Goal: Task Accomplishment & Management: Use online tool/utility

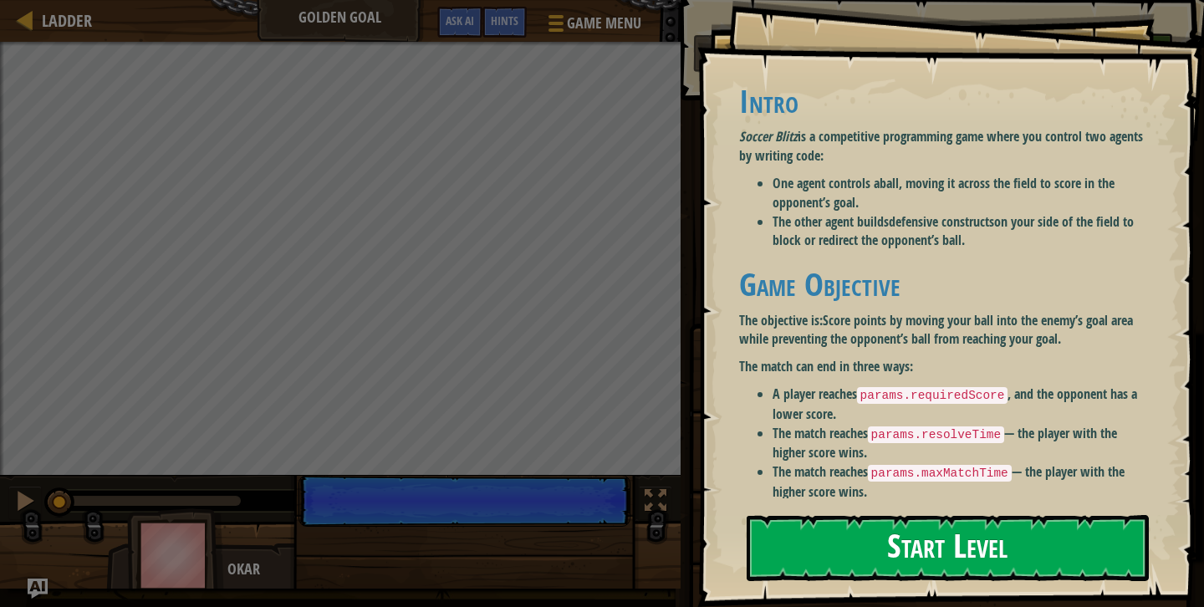
click at [878, 527] on button "Start Level" at bounding box center [948, 548] width 402 height 66
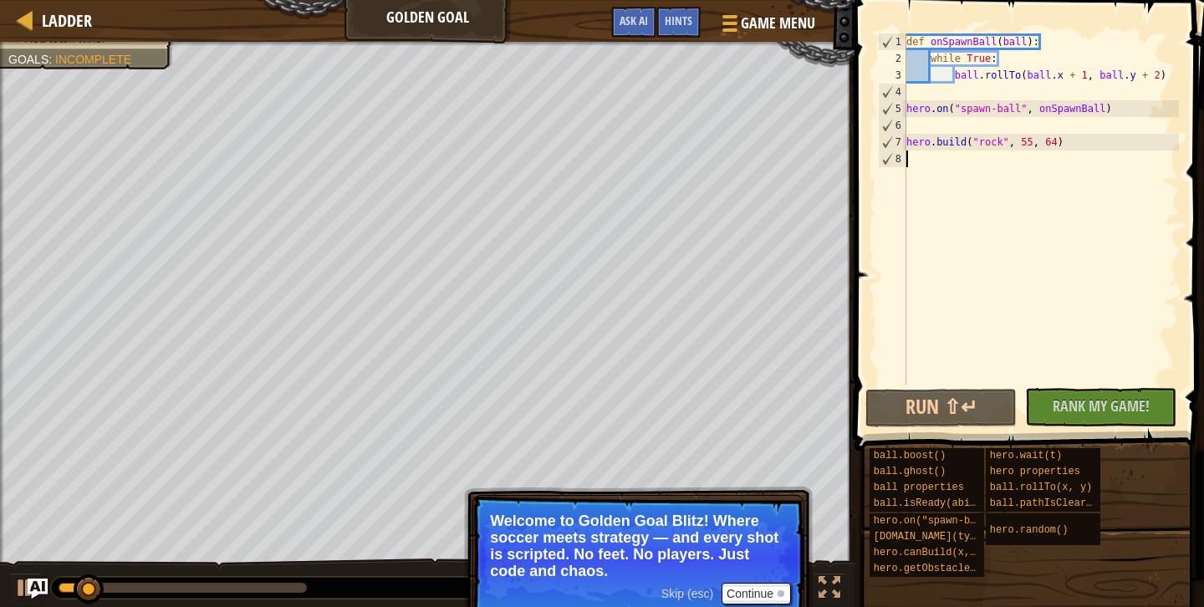
click at [1021, 43] on div "def onSpawnBall ( ball ) : while True : ball . rollTo ( ball . x + 1 , ball . y…" at bounding box center [1041, 225] width 276 height 385
click at [953, 414] on button "Run ⇧↵" at bounding box center [941, 408] width 151 height 38
click at [989, 144] on div "def onSpawnBall ( ball ) : while True : ball . rollTo ( ball . x + 1 , ball . y…" at bounding box center [1041, 225] width 276 height 385
click at [1065, 142] on div "def onSpawnBall ( ball ) : while True : ball . rollTo ( ball . x + 1 , ball . y…" at bounding box center [1041, 225] width 276 height 385
click at [948, 112] on div "def onSpawnBall ( ball ) : while True : ball . rollTo ( ball . x + 1 , ball . y…" at bounding box center [1041, 225] width 276 height 385
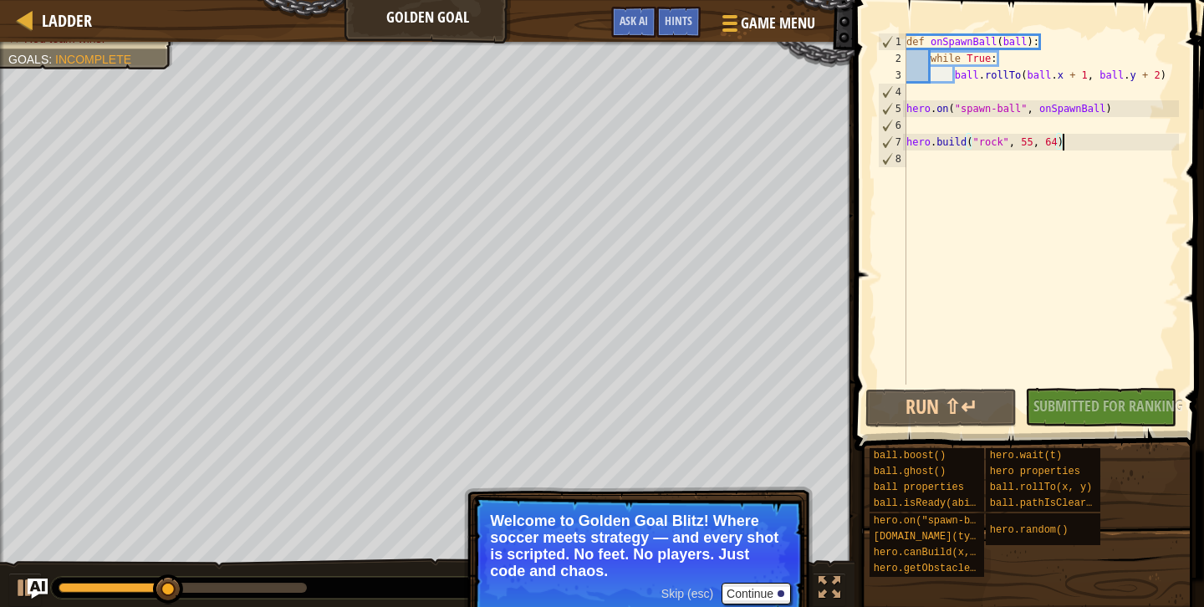
type textarea "hero.on("spawn-ball", onSpawnBall)"
click at [999, 111] on div "def onSpawnBall ( ball ) : while True : ball . rollTo ( ball . x + 1 , ball . y…" at bounding box center [1041, 225] width 276 height 385
drag, startPoint x: 1117, startPoint y: 114, endPoint x: 901, endPoint y: 107, distance: 216.7
click at [901, 106] on div "hero.on("spawn-ball", onSpawnBall) 1 2 3 4 5 6 7 8 def onSpawnBall ( ball ) : w…" at bounding box center [1027, 208] width 304 height 351
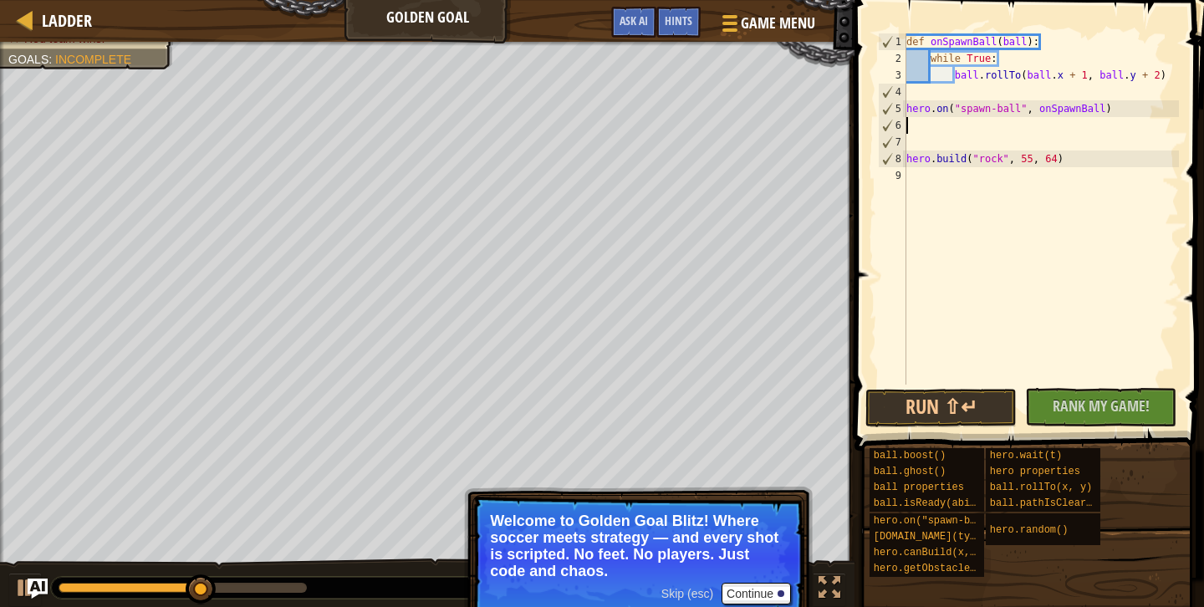
paste textarea "hero.on("spawn-ball", onSpawnBall)"
click at [987, 399] on button "Run ⇧↵" at bounding box center [941, 408] width 151 height 38
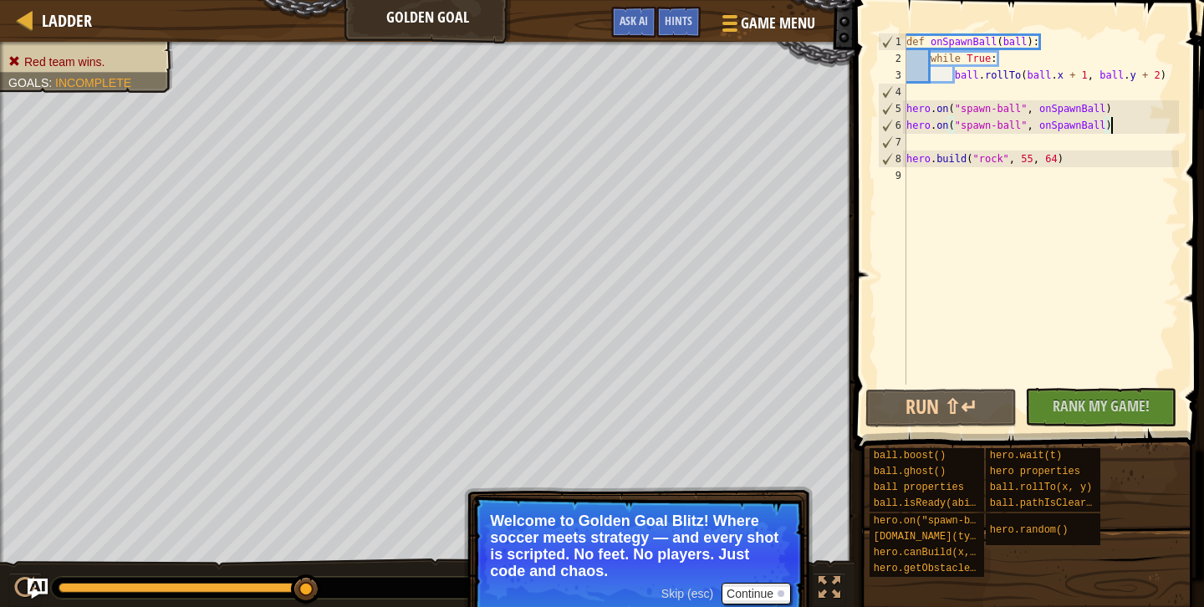
click at [1165, 83] on div "def onSpawnBall ( ball ) : while True : ball . rollTo ( ball . x + 1 , ball . y…" at bounding box center [1041, 225] width 276 height 385
type textarea "ball.rollTo(ball.x + 1, ball.y + 2)"
type textarea "while True:"
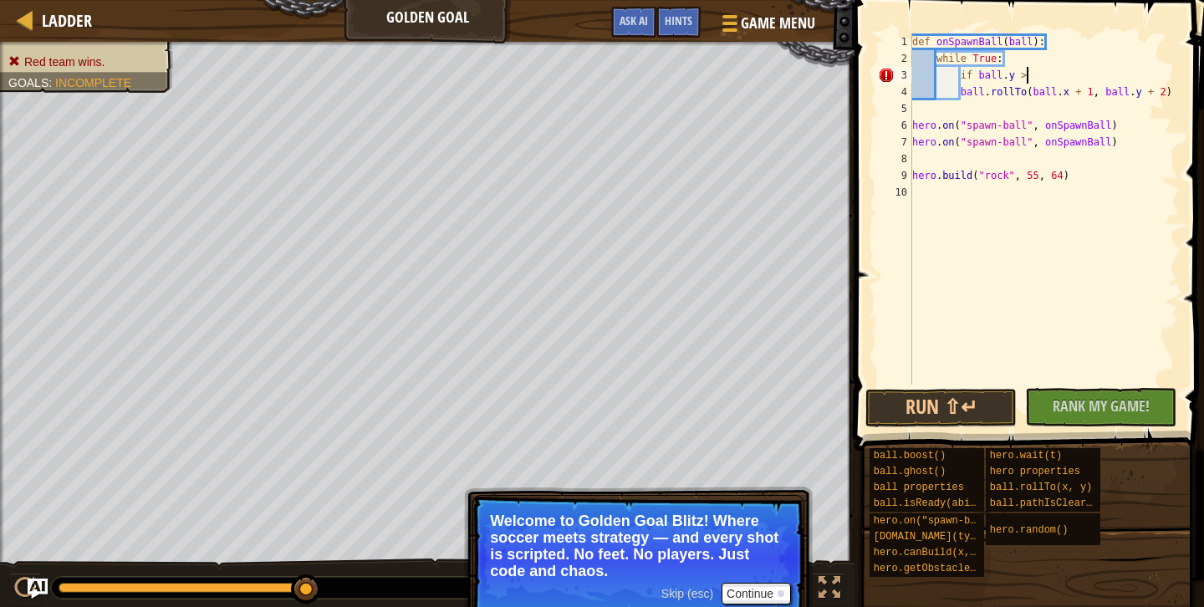
scroll to position [8, 8]
click at [1015, 60] on div "def onSpawnBall ( ball ) : while True : if ball . y > ball . rollTo ( ball . x …" at bounding box center [1044, 225] width 271 height 385
type textarea "while True:"
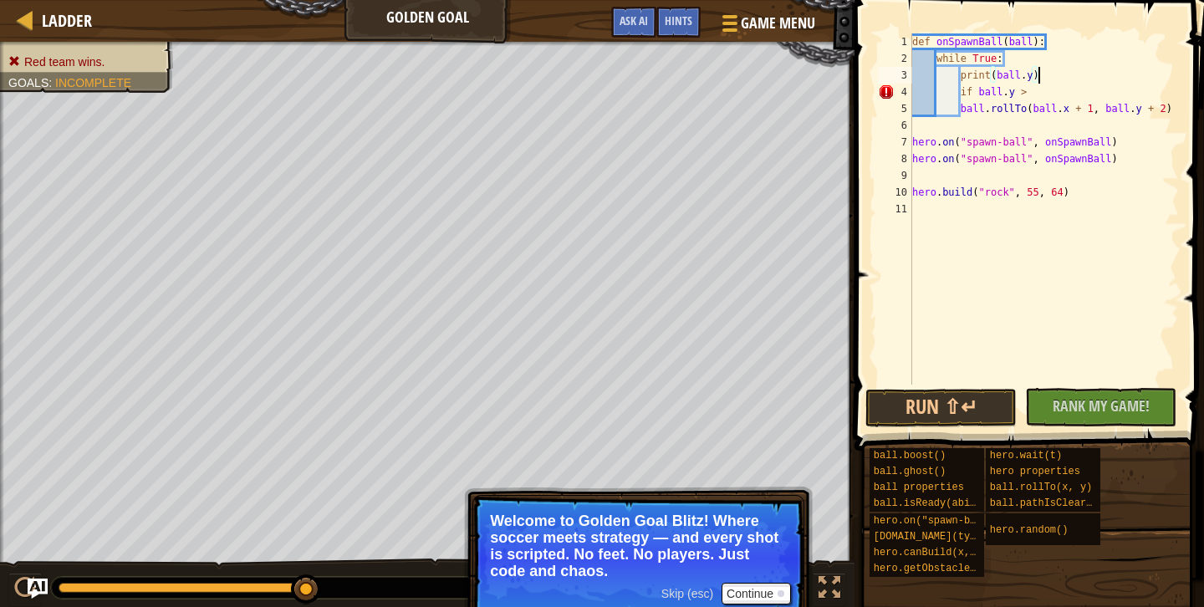
scroll to position [8, 10]
click at [1035, 99] on div "def onSpawnBall ( ball ) : while True : print ( ball . y ) if ball . y > ball .…" at bounding box center [1044, 225] width 271 height 385
type textarea "# if ball.y >"
click at [973, 406] on button "Run ⇧↵" at bounding box center [941, 408] width 151 height 38
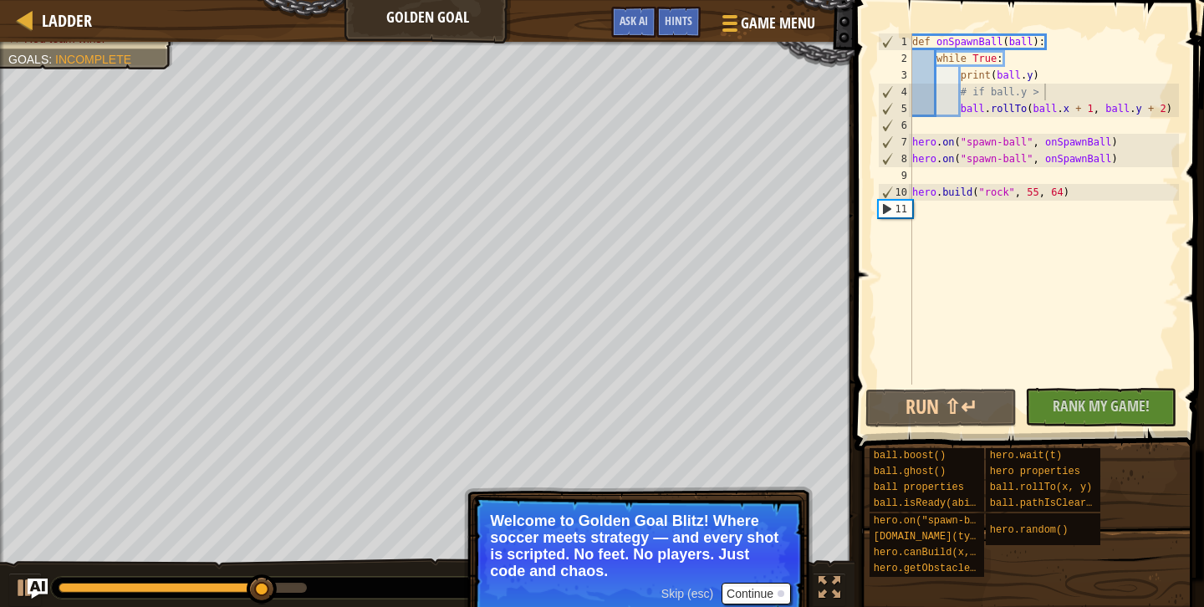
click at [764, 598] on button "Continue" at bounding box center [756, 594] width 69 height 22
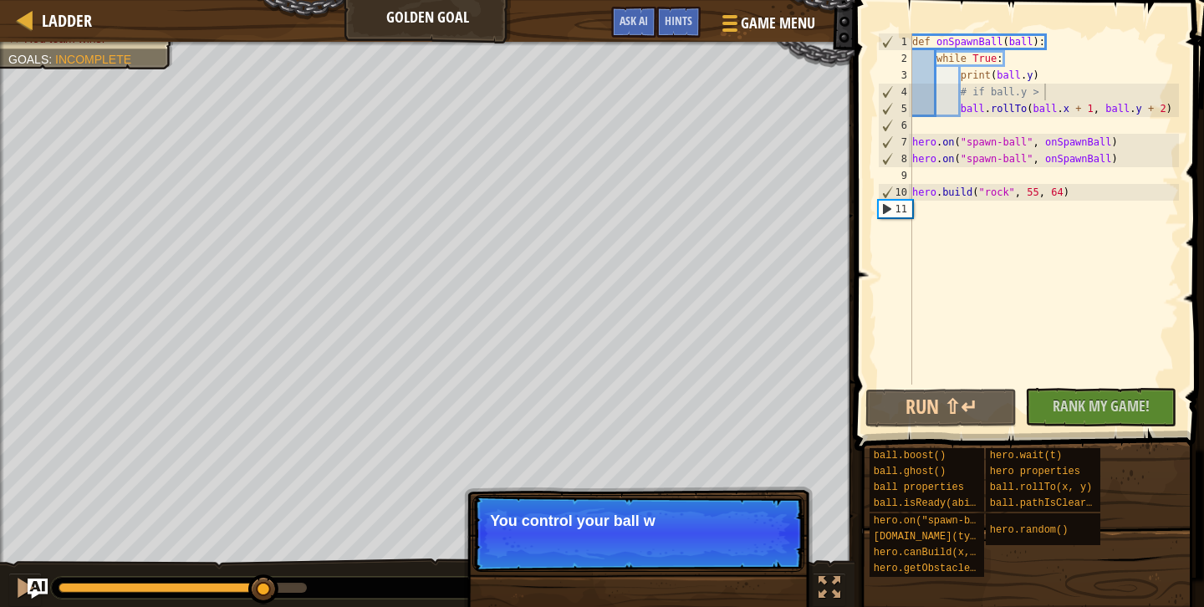
click at [746, 555] on p "Skip (esc) Continue You control your ball w" at bounding box center [639, 533] width 332 height 77
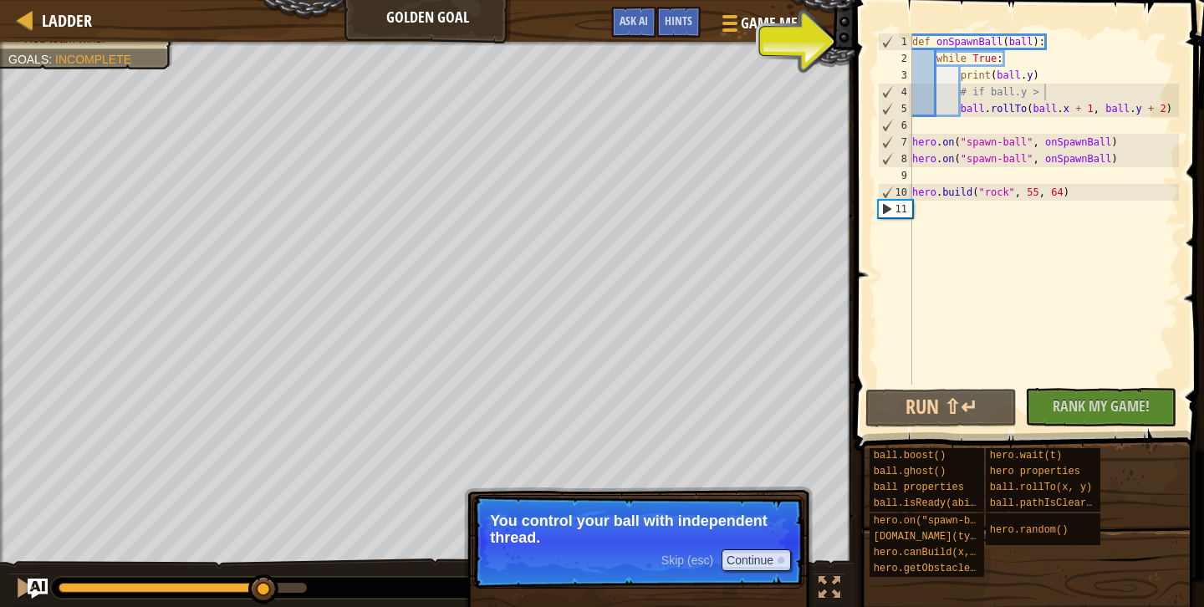
click at [771, 505] on p "Skip (esc) Continue You control your ball with independent thread." at bounding box center [639, 542] width 332 height 94
click at [692, 554] on span "Skip (esc)" at bounding box center [688, 560] width 52 height 13
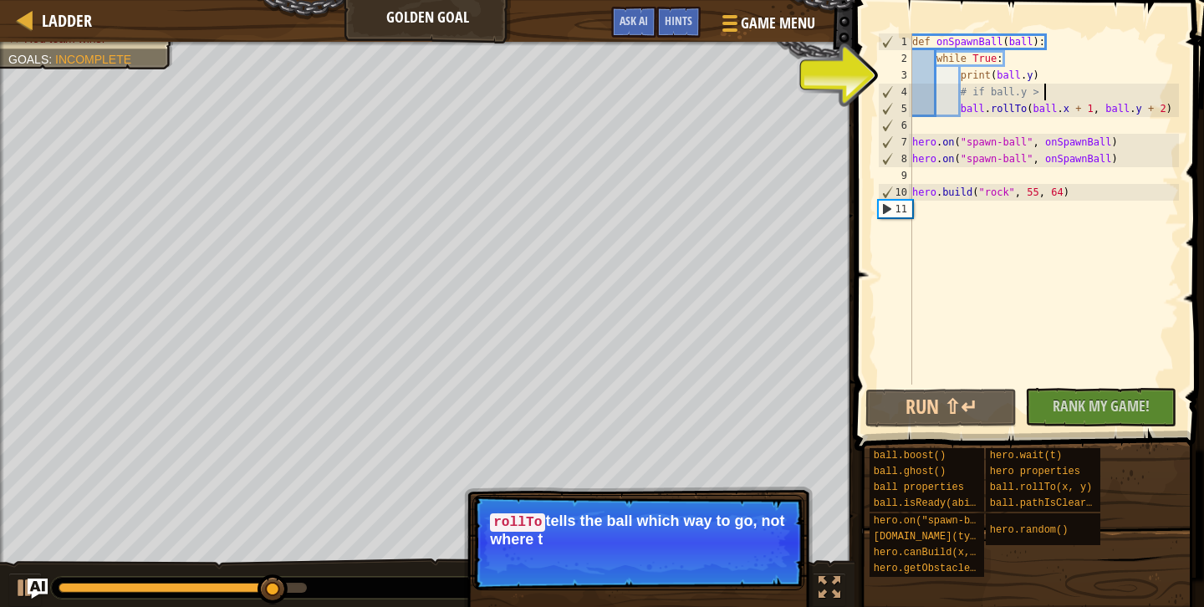
click at [804, 507] on p "Skip (esc) Continue rollTo tells the ball which way to go, not where t" at bounding box center [639, 542] width 332 height 95
click at [753, 557] on button "Continue" at bounding box center [756, 562] width 69 height 22
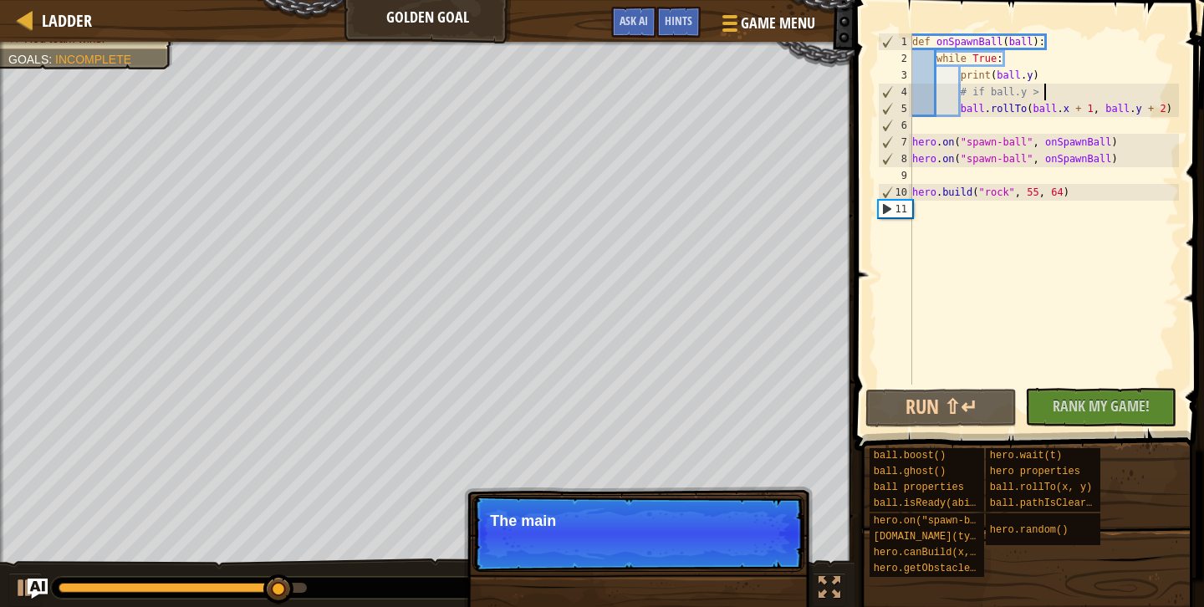
scroll to position [8, 3]
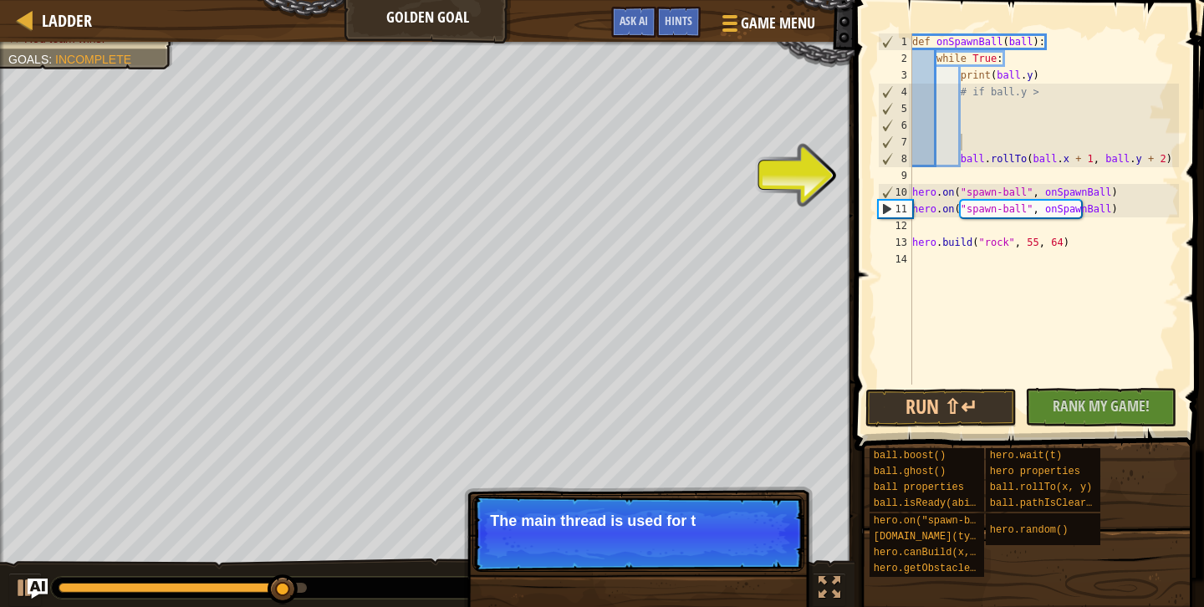
click at [753, 557] on p "Skip (esc) Continue The main thread is used for t" at bounding box center [639, 533] width 332 height 77
click at [753, 557] on p "Skip (esc) Continue The main thread is used for the def" at bounding box center [639, 533] width 332 height 77
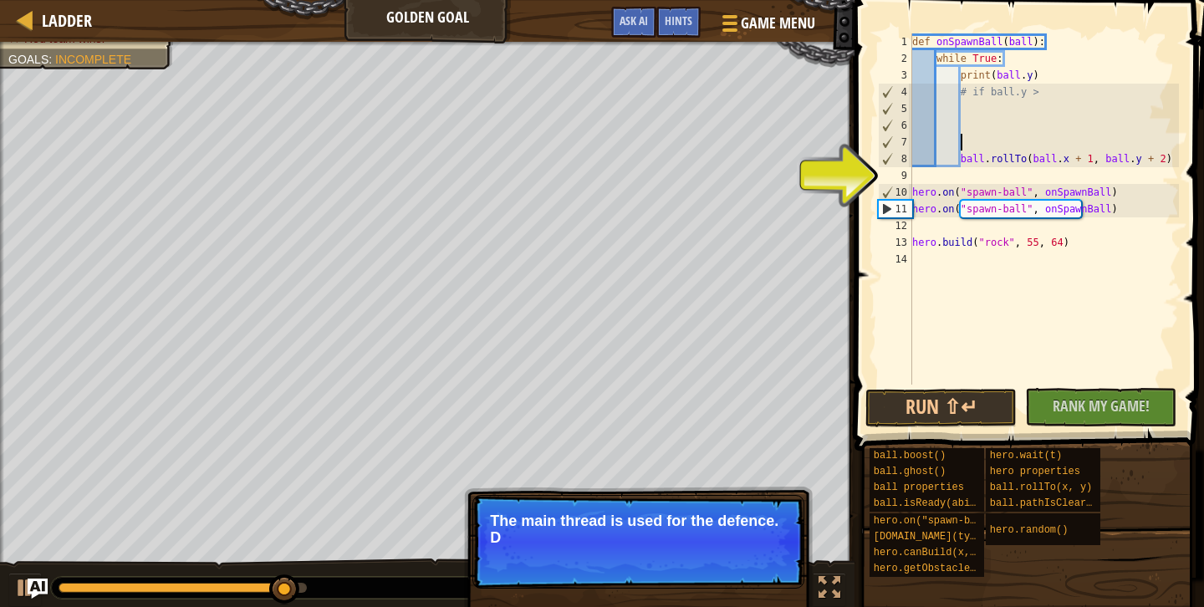
click at [753, 557] on p "Skip (esc) Continue The main thread is used for the defence. D" at bounding box center [639, 542] width 332 height 94
click at [753, 557] on p "Skip (esc) Continue The main thread is used for the defence. Don't le" at bounding box center [639, 542] width 332 height 94
click at [753, 557] on p "Skip (esc) Continue The main thread is used for the defence. Don't let them" at bounding box center [639, 542] width 332 height 94
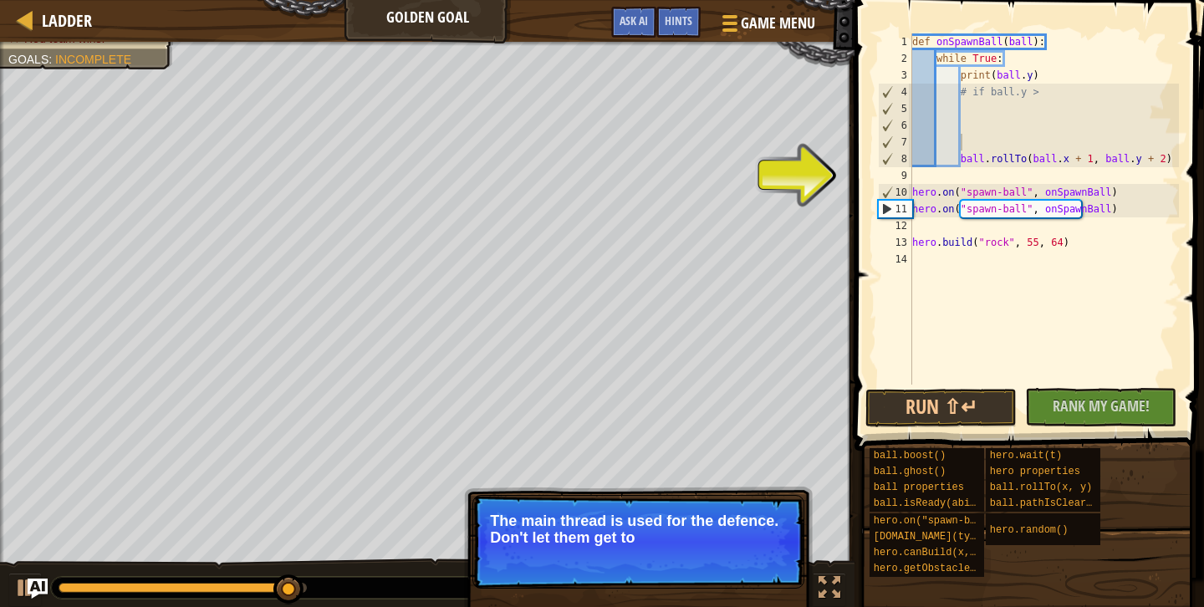
click at [753, 557] on p "Skip (esc) Continue The main thread is used for the defence. Don't let them get…" at bounding box center [639, 542] width 332 height 94
click at [753, 557] on button "Continue" at bounding box center [756, 560] width 69 height 22
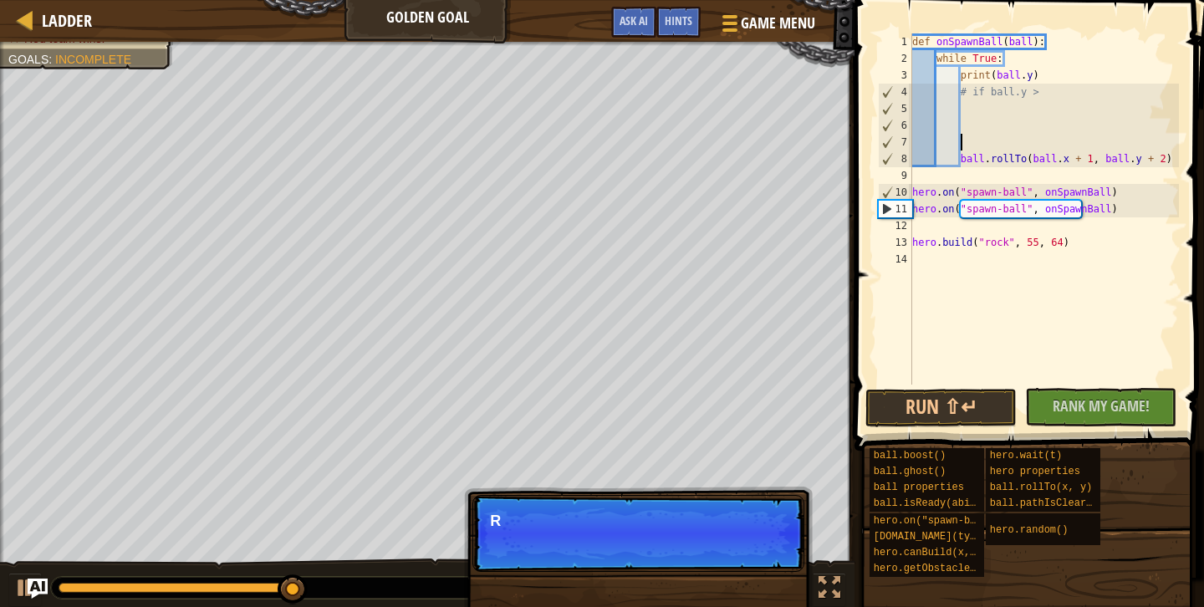
click at [753, 557] on p "Skip (esc) Continue R" at bounding box center [639, 533] width 332 height 77
click at [753, 557] on p "Skip (esc) Continue Read the" at bounding box center [639, 533] width 332 height 77
click at [753, 557] on p "Skip (esc) Continue Read the hints" at bounding box center [639, 533] width 332 height 77
click at [753, 557] on p "Skip (esc) Continue Read the hints/ docum" at bounding box center [639, 533] width 332 height 77
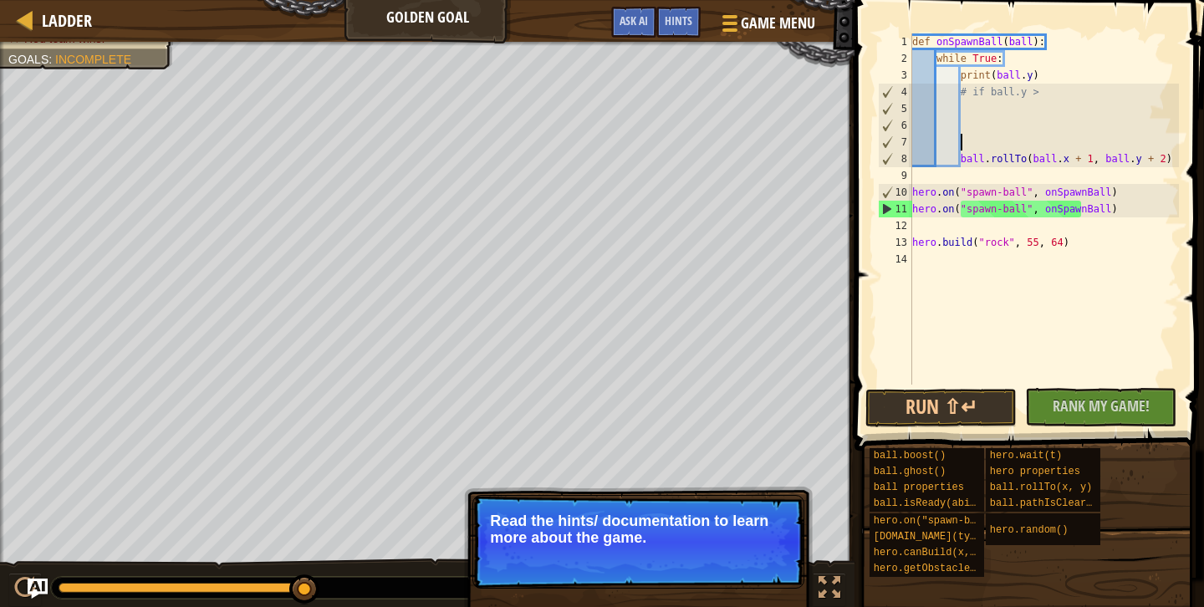
click at [711, 522] on p "Read the hints/ documentation to learn more about the game." at bounding box center [638, 529] width 297 height 33
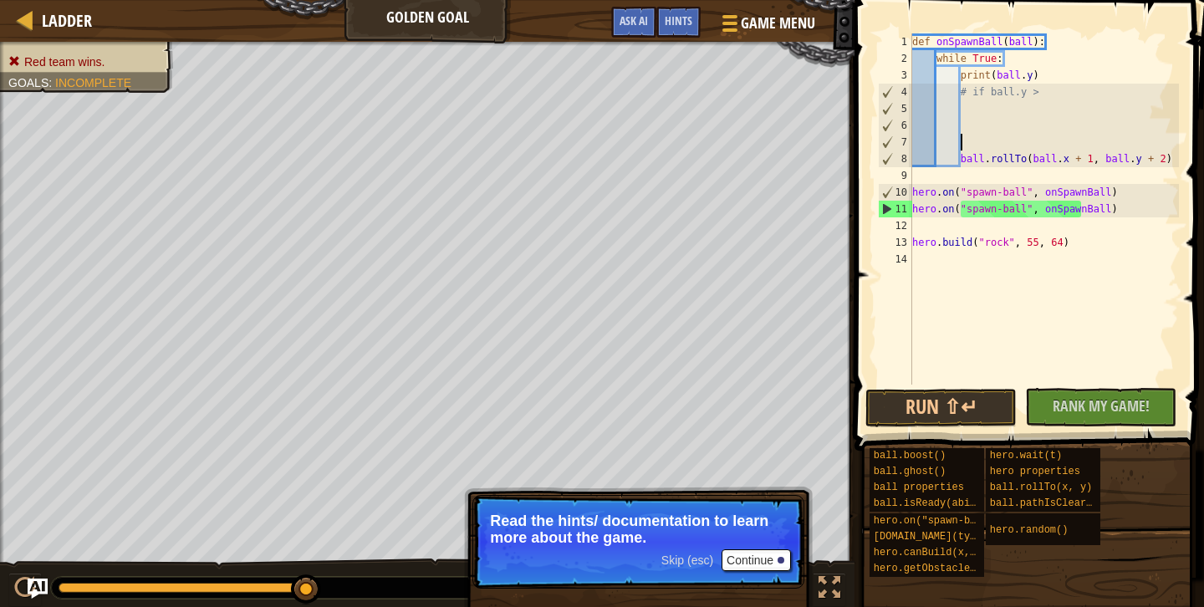
click at [774, 557] on button "Continue" at bounding box center [756, 560] width 69 height 22
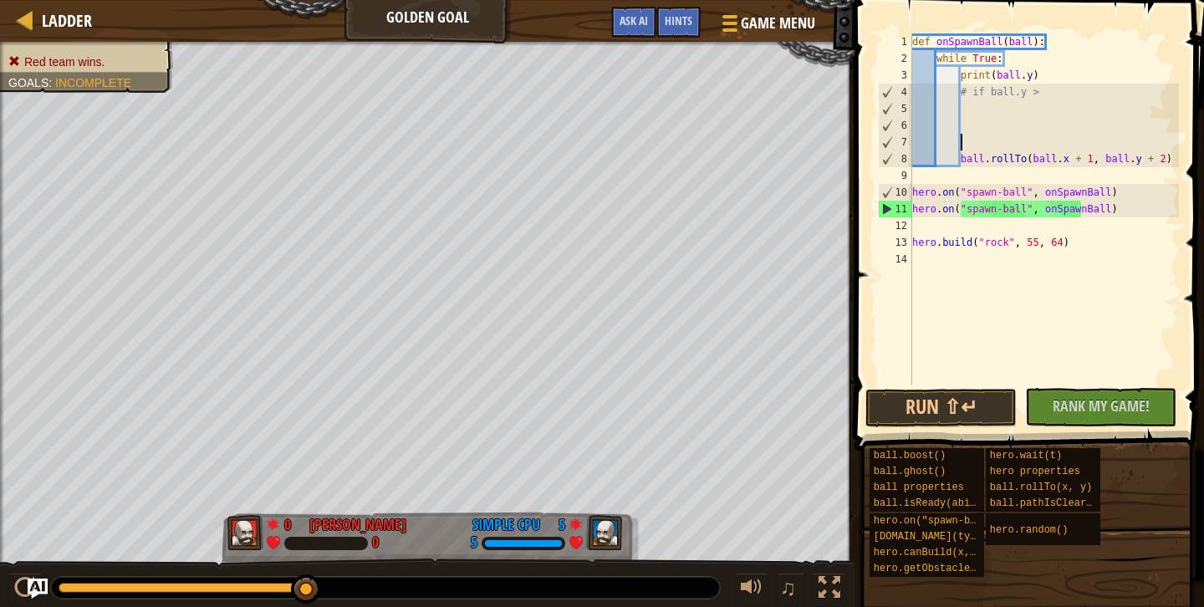
click at [1045, 99] on div "def onSpawnBall ( ball ) : while True : print ( ball . y ) # if ball.y > ball .…" at bounding box center [1044, 225] width 271 height 385
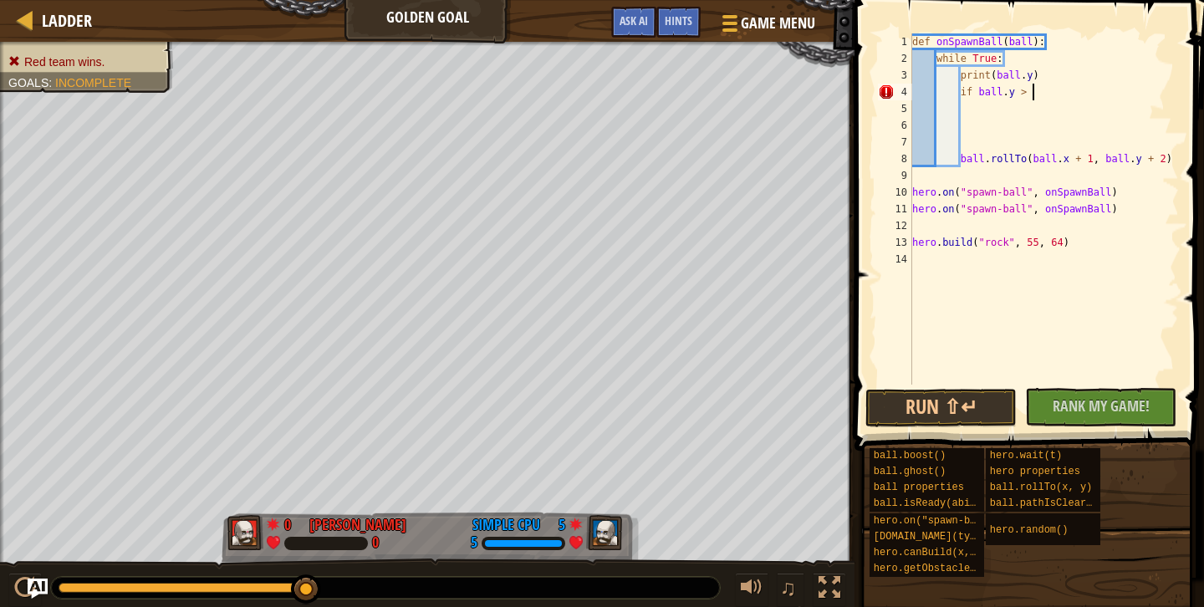
drag, startPoint x: 1046, startPoint y: 97, endPoint x: 1083, endPoint y: 84, distance: 39.2
click at [1083, 84] on div "def onSpawnBall ( ball ) : while True : print ( ball . y ) if ball . y > ball .…" at bounding box center [1044, 225] width 271 height 385
drag, startPoint x: 1041, startPoint y: 95, endPoint x: 1059, endPoint y: 78, distance: 24.3
click at [1059, 78] on div "def onSpawnBall ( ball ) : while True : print ( ball . y ) if ball . y > ball .…" at bounding box center [1044, 225] width 271 height 385
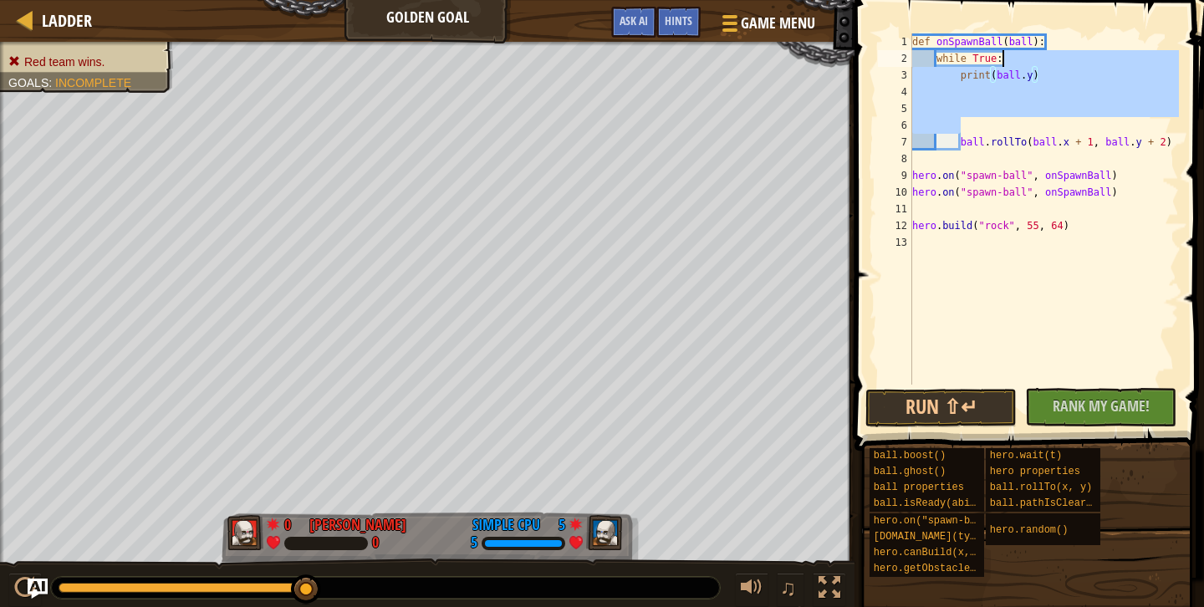
drag, startPoint x: 1004, startPoint y: 130, endPoint x: 1052, endPoint y: 64, distance: 80.8
click at [1052, 64] on div "def onSpawnBall ( ball ) : while True : print ( ball . y ) ball . rollTo ( ball…" at bounding box center [1044, 225] width 271 height 385
type textarea "while True:"
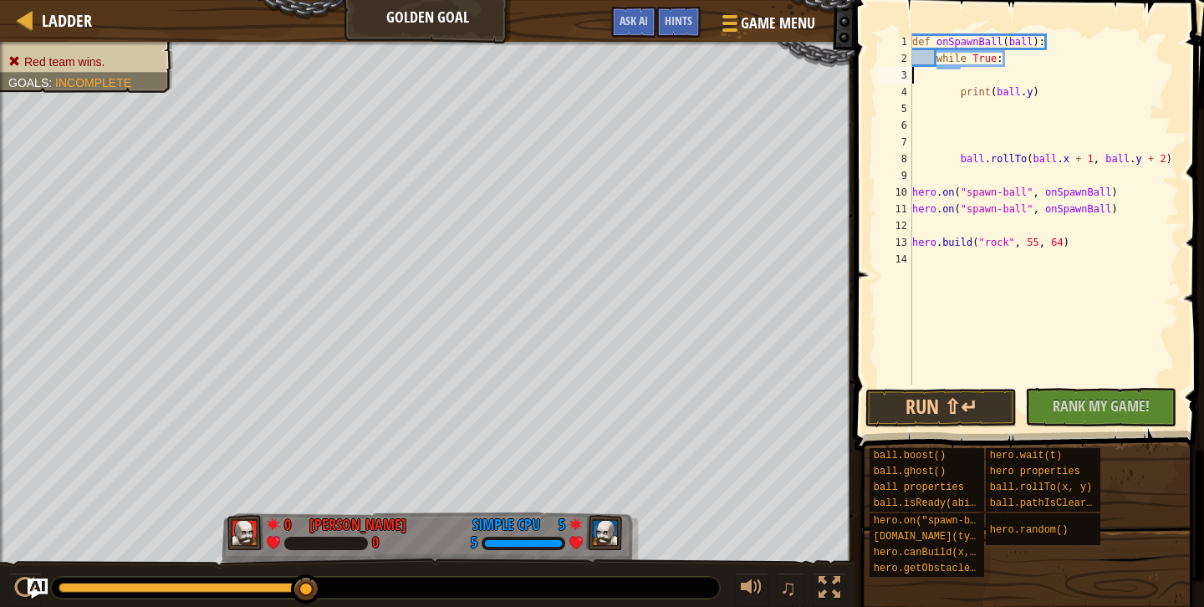
scroll to position [8, 0]
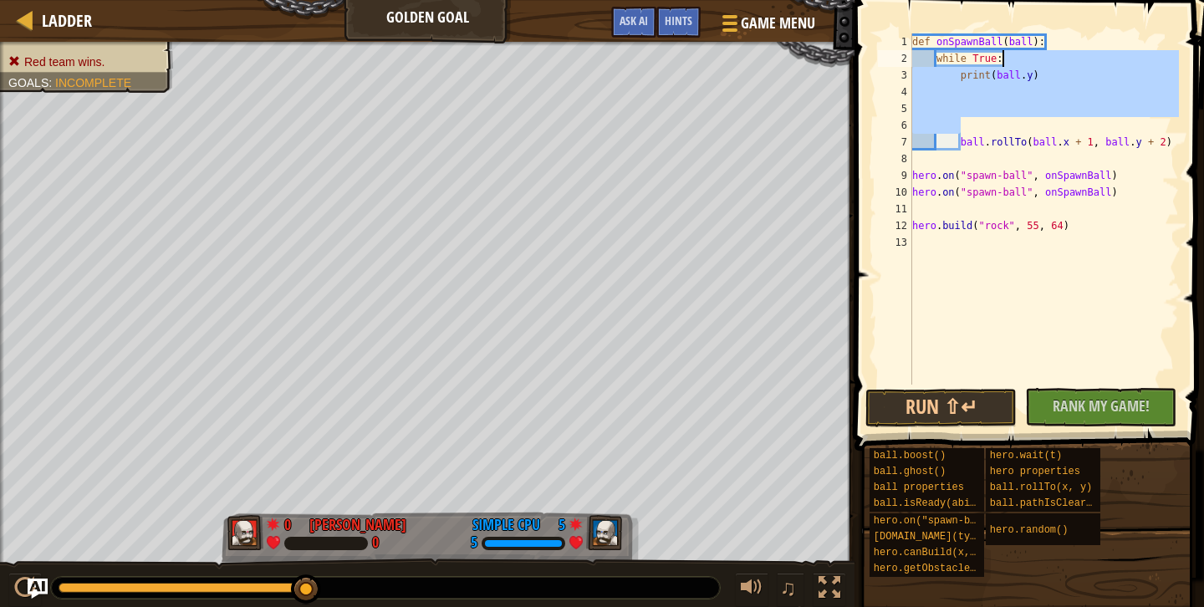
drag, startPoint x: 997, startPoint y: 133, endPoint x: 1062, endPoint y: 58, distance: 99.6
click at [1062, 58] on div "def onSpawnBall ( ball ) : while True : print ( ball . y ) ball . rollTo ( ball…" at bounding box center [1044, 225] width 271 height 385
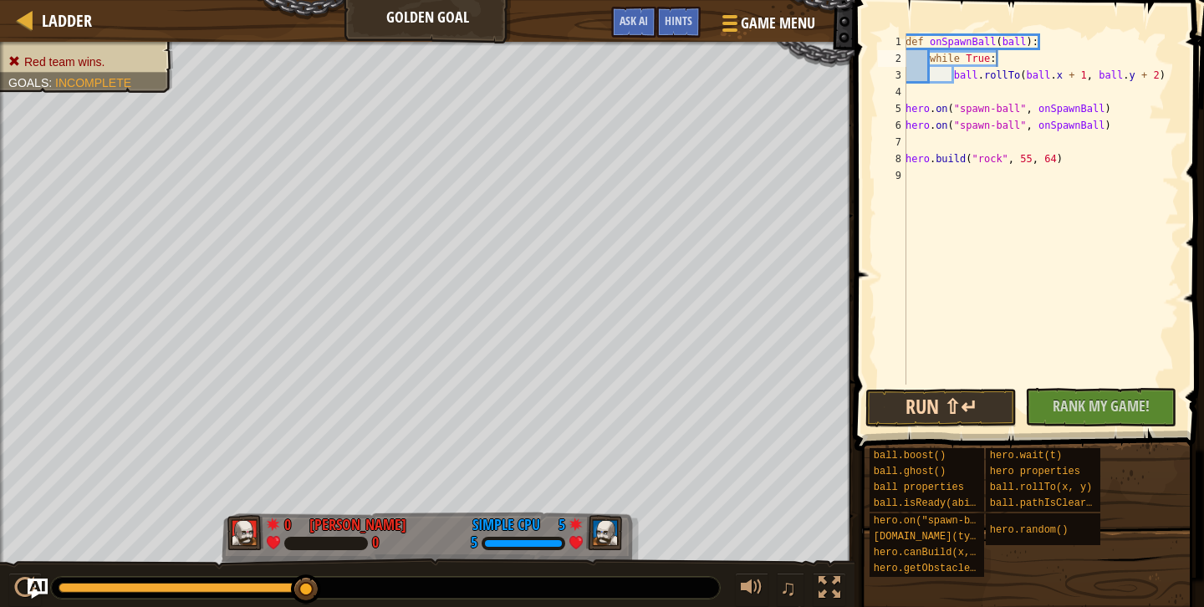
click at [969, 400] on button "Run ⇧↵" at bounding box center [941, 408] width 151 height 38
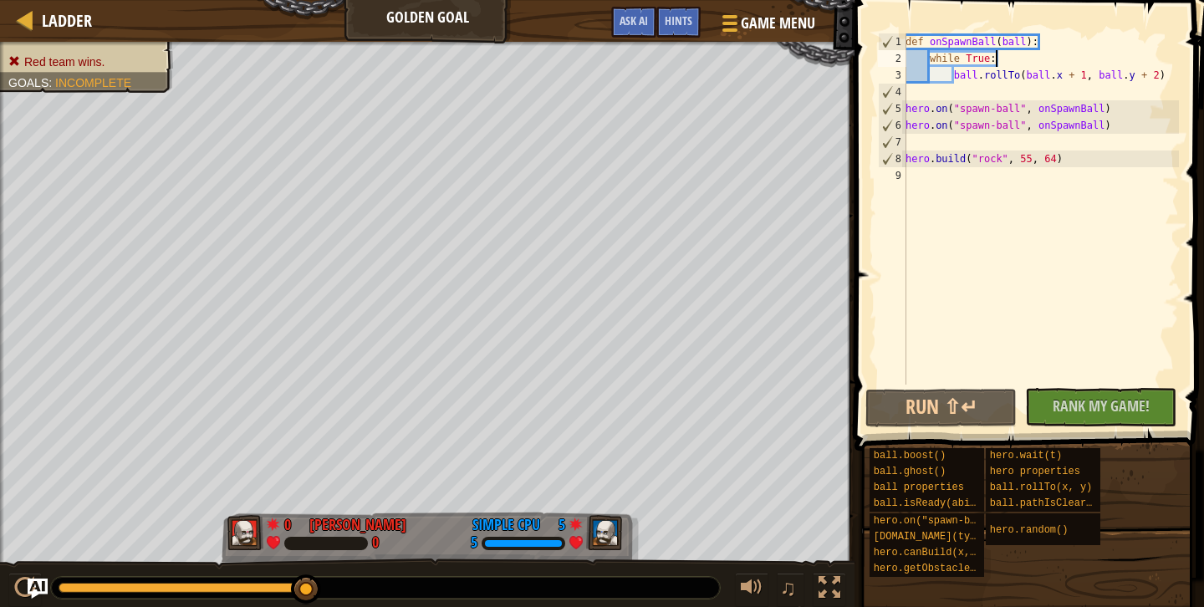
click at [1008, 69] on div "def onSpawnBall ( ball ) : while True : ball . rollTo ( ball . x + 1 , ball . y…" at bounding box center [1040, 225] width 277 height 385
drag, startPoint x: 1121, startPoint y: 126, endPoint x: 1121, endPoint y: 110, distance: 15.9
click at [1121, 110] on div "def onSpawnBall ( ball ) : while True : ball . rollTo ( ball . x + 1 , ball . y…" at bounding box center [1040, 225] width 277 height 385
type textarea "hero.on("spawn-ball", onSpawnBall)"
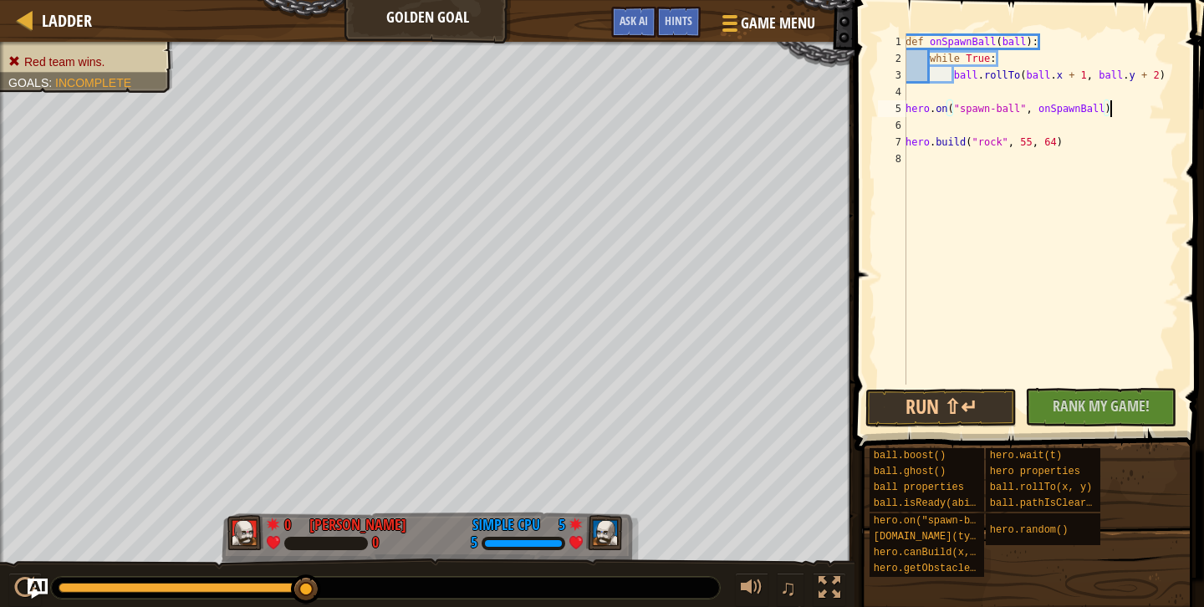
click at [1025, 123] on div "def onSpawnBall ( ball ) : while True : ball . rollTo ( ball . x + 1 , ball . y…" at bounding box center [1040, 225] width 277 height 385
click at [1019, 59] on div "def onSpawnBall ( ball ) : while True : ball . rollTo ( ball . x + 1 , ball . y…" at bounding box center [1040, 225] width 277 height 385
type textarea "while True:"
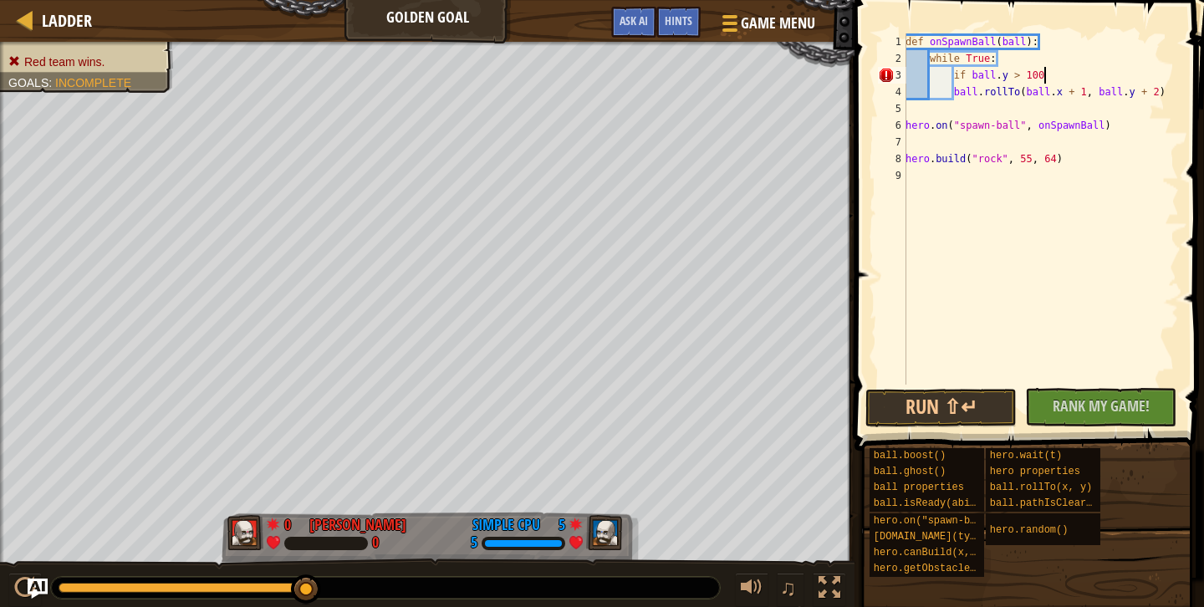
scroll to position [8, 11]
click at [1054, 51] on div "def onSpawnBall ( ball ) : while True : if ball . y > 100 : ball . rollTo ( bal…" at bounding box center [1040, 225] width 277 height 385
click at [1046, 41] on div "def onSpawnBall ( ball ) : while True : if ball . y > 100 : ball . rollTo ( bal…" at bounding box center [1040, 225] width 277 height 385
type textarea "def onSpawnBall(ball):"
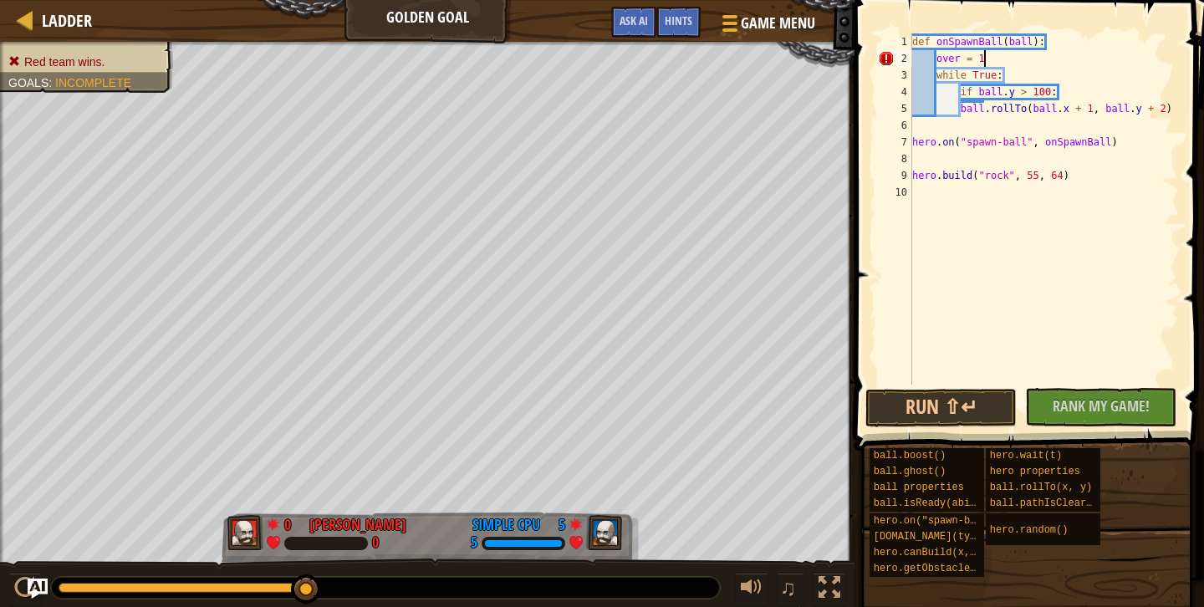
scroll to position [8, 5]
click at [1074, 95] on div "def onSpawnBall ( ball ) : over = 1 while True : if ball . y > 100 : ball . rol…" at bounding box center [1044, 225] width 271 height 385
type textarea "if ball.y > 100:"
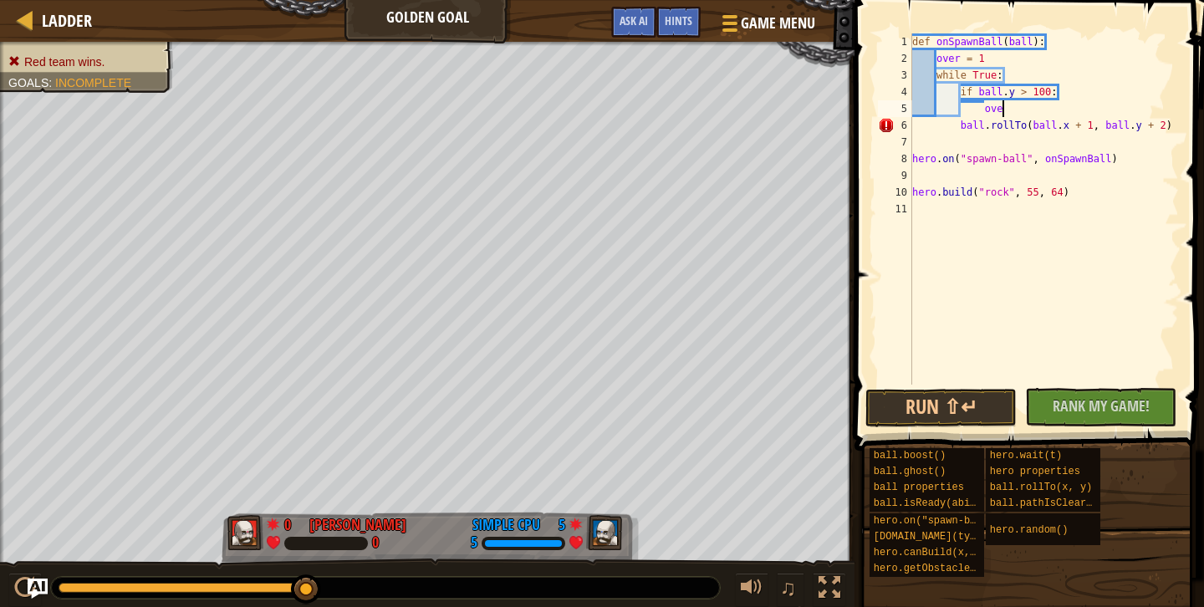
scroll to position [8, 8]
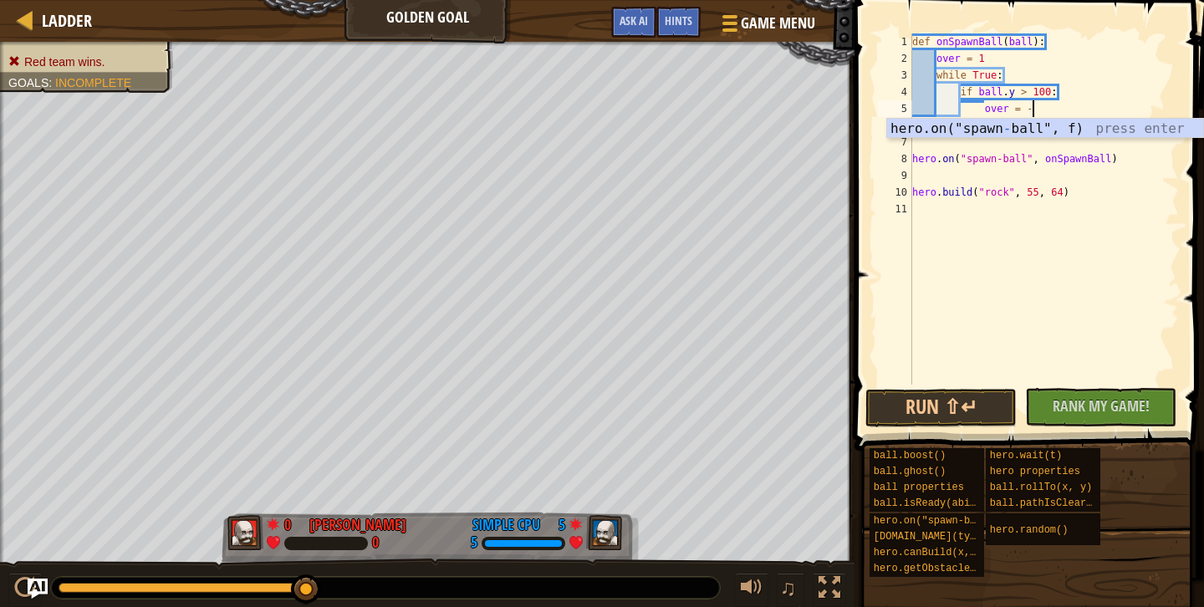
type textarea "over = -1"
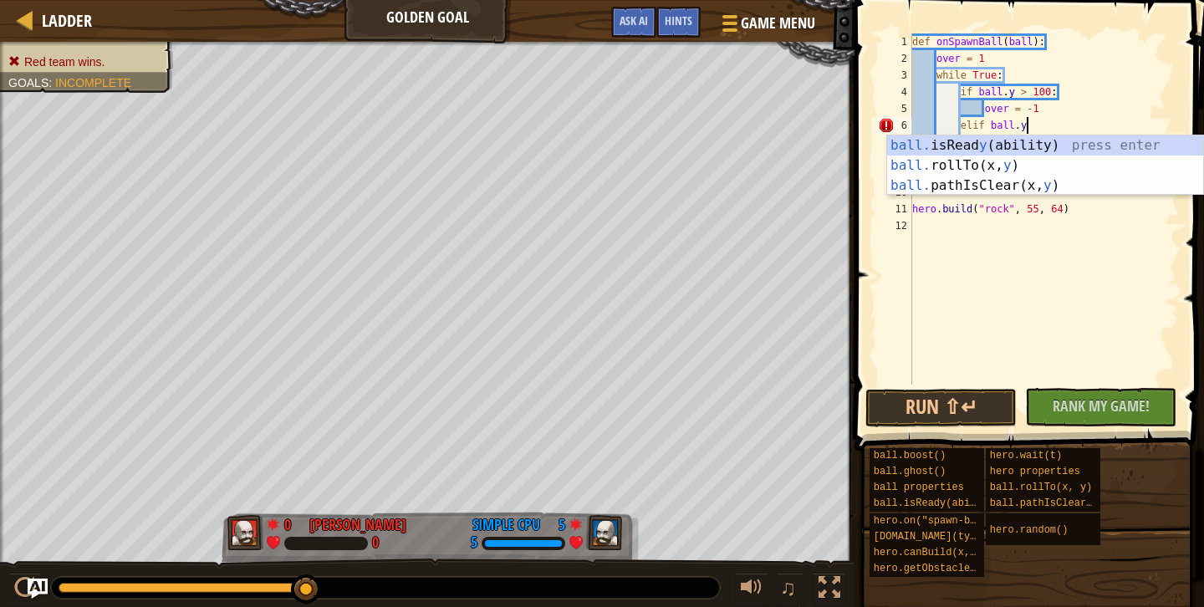
scroll to position [8, 9]
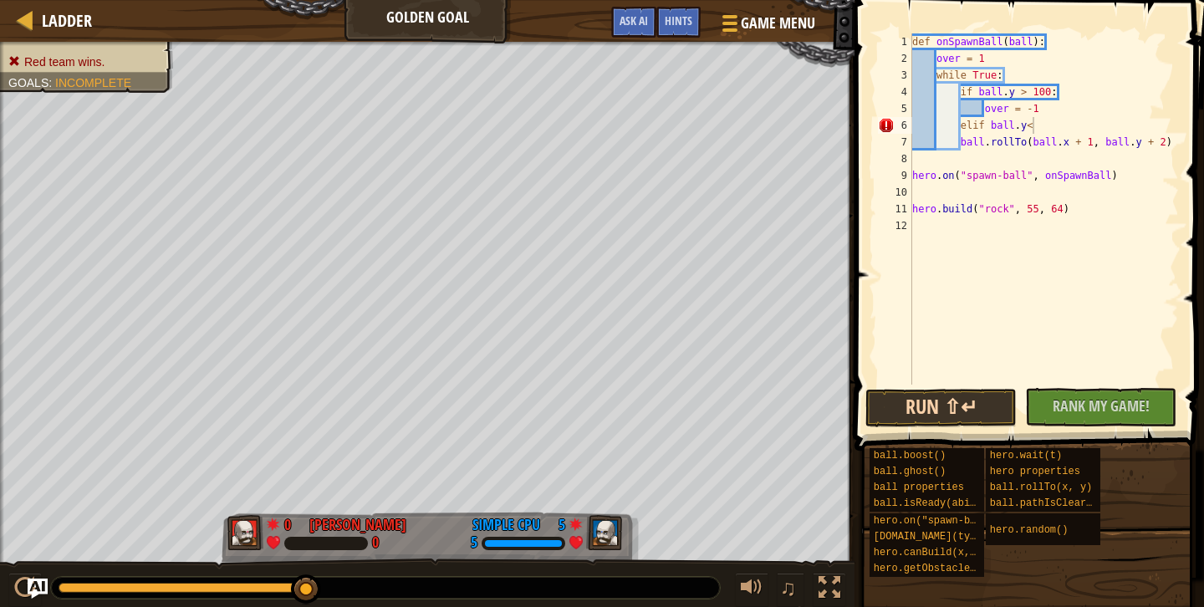
click at [912, 418] on button "Run ⇧↵" at bounding box center [941, 408] width 151 height 38
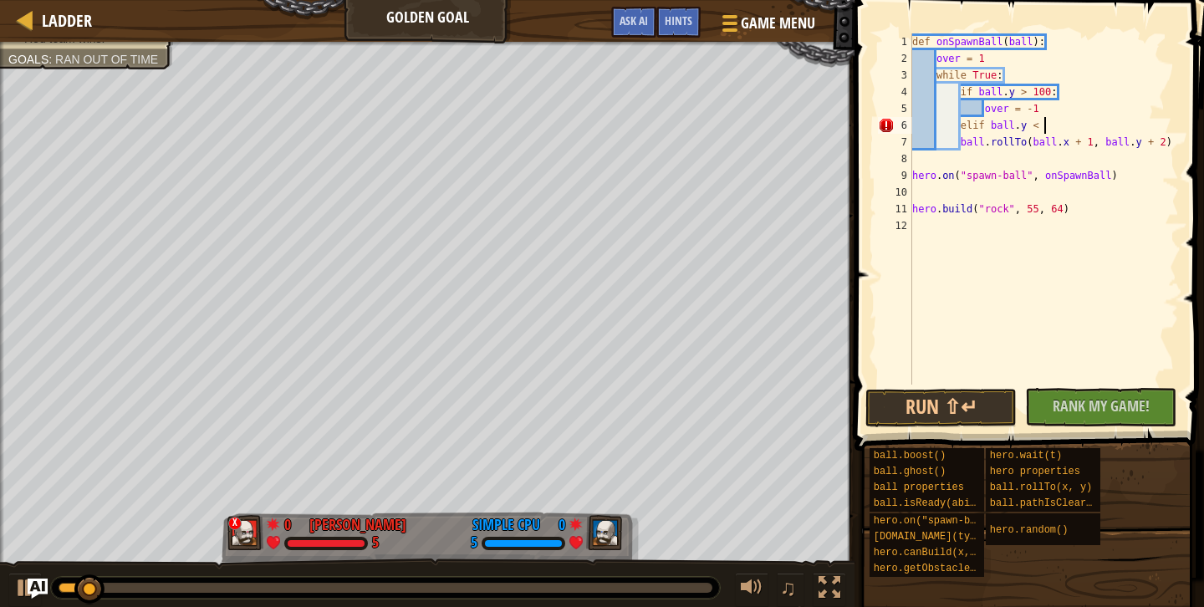
scroll to position [8, 11]
type textarea "elif ball.y < 30:"
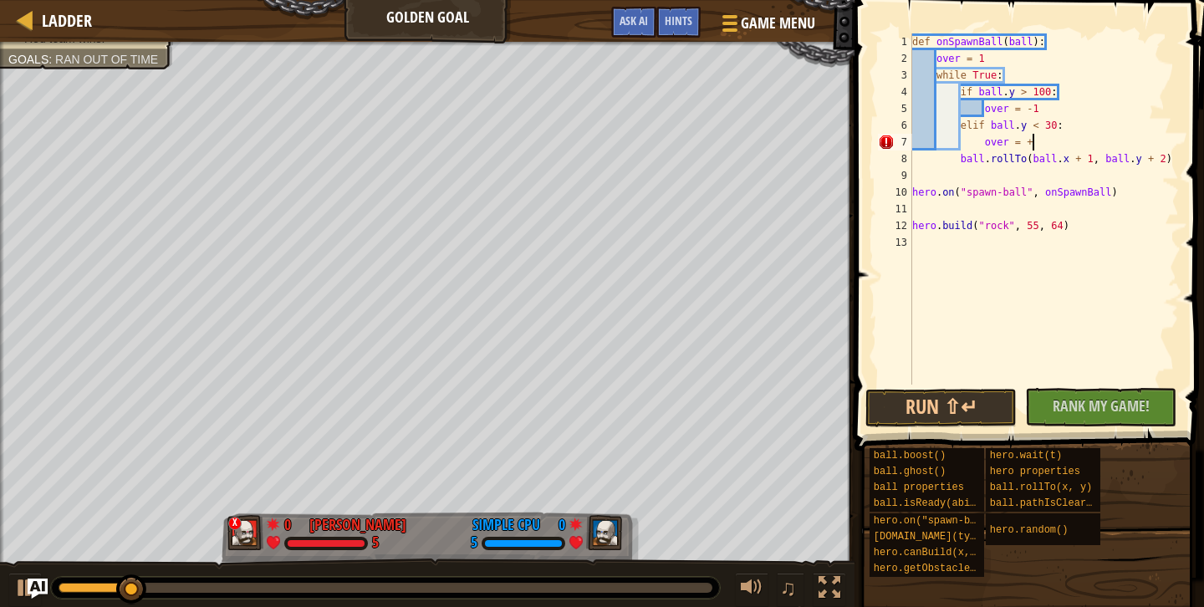
scroll to position [8, 10]
click at [1164, 161] on div "def onSpawnBall ( ball ) : over = 1 while True : if ball . y > 100 : over = - 1…" at bounding box center [1044, 225] width 271 height 385
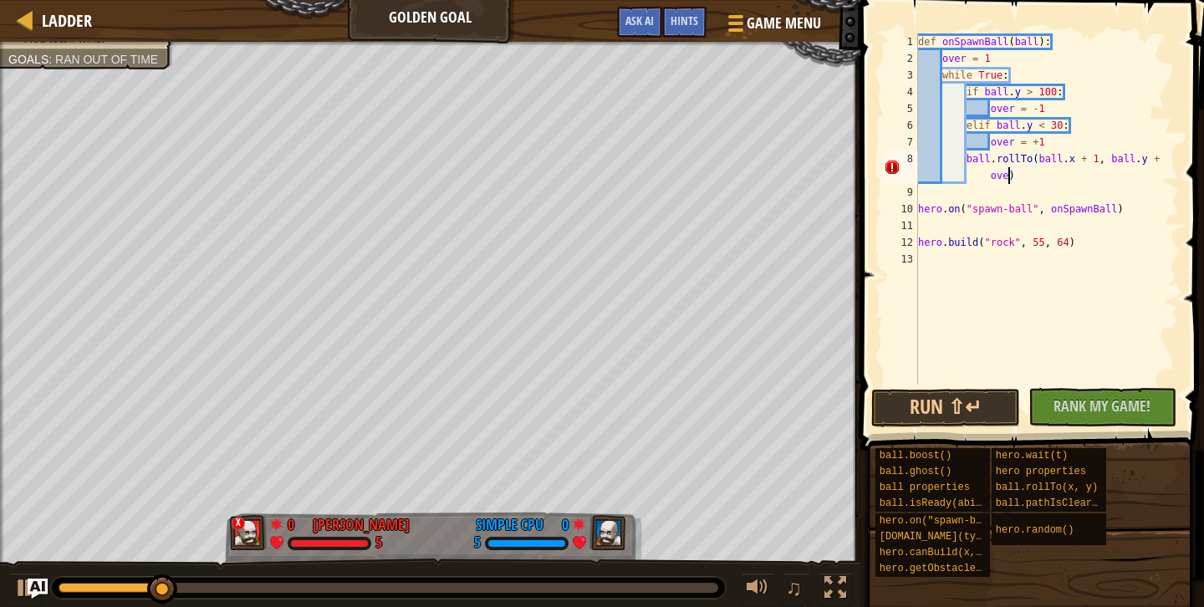
scroll to position [8, 23]
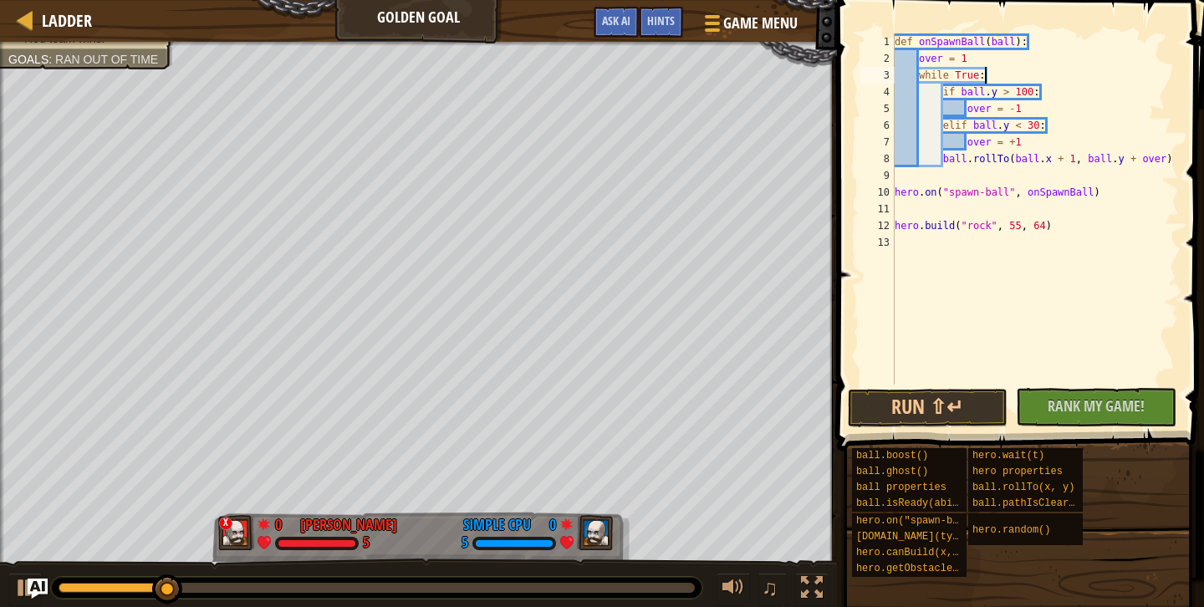
click at [1004, 71] on div "def onSpawnBall ( ball ) : over = 1 while True : if ball . y > 100 : over = - 1…" at bounding box center [1035, 225] width 288 height 385
click at [1005, 62] on div "def onSpawnBall ( ball ) : over = 1 while True : if ball . y > 100 : over = - 1…" at bounding box center [1035, 225] width 288 height 385
click at [958, 410] on button "Run ⇧↵" at bounding box center [928, 408] width 160 height 38
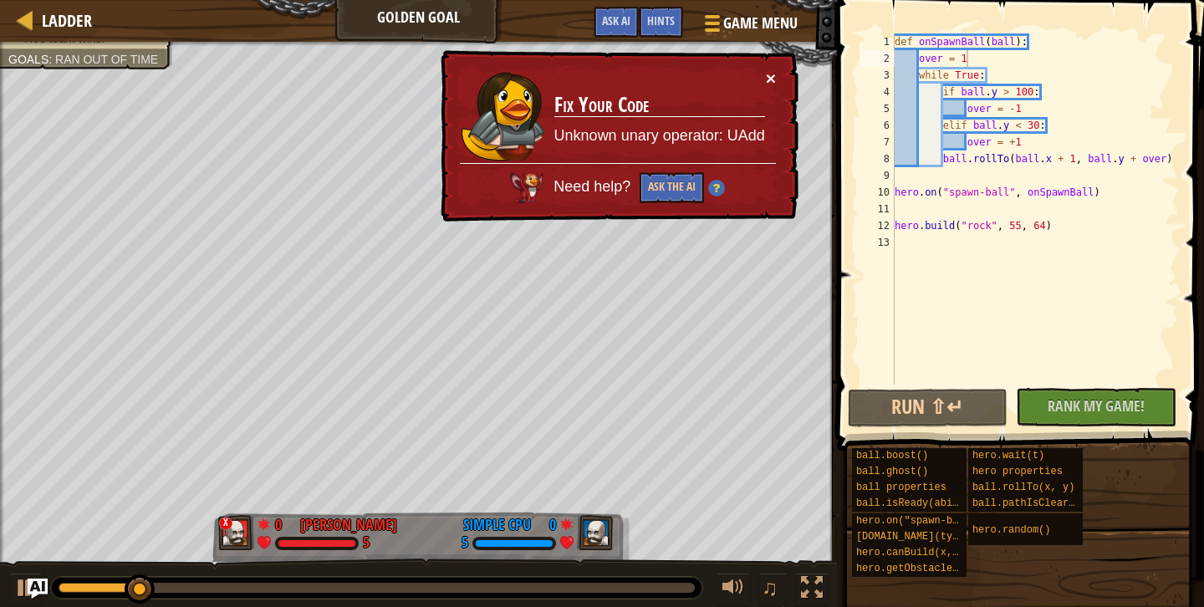
click at [775, 69] on button "×" at bounding box center [771, 78] width 10 height 18
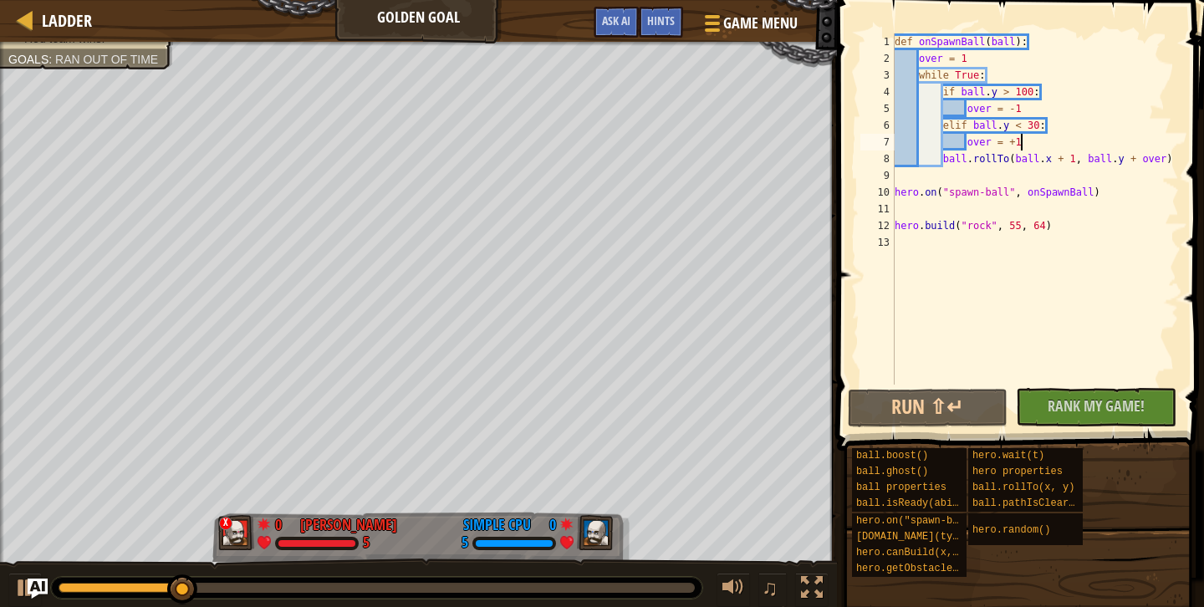
click at [1055, 140] on div "def onSpawnBall ( ball ) : over = 1 while True : if ball . y > 100 : over = - 1…" at bounding box center [1035, 225] width 288 height 385
type textarea "over = 1"
click at [948, 409] on button "Run ⇧↵" at bounding box center [928, 408] width 160 height 38
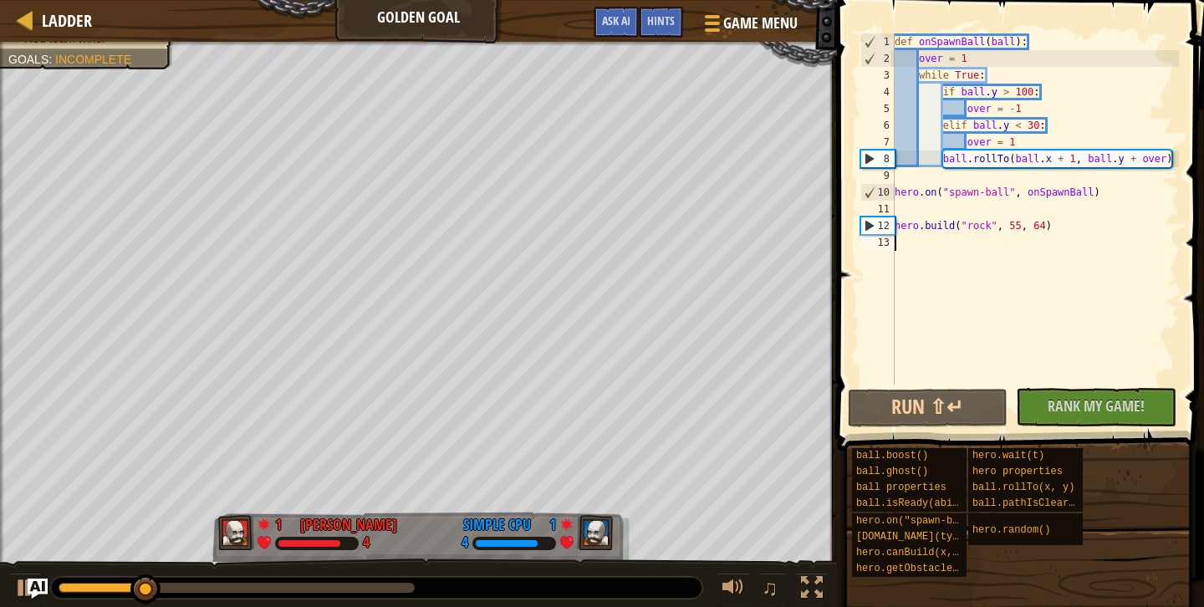
click at [1025, 236] on div "def onSpawnBall ( ball ) : over = 1 while True : if ball . y > 100 : over = - 1…" at bounding box center [1035, 225] width 288 height 385
click at [927, 213] on div "def onSpawnBall ( ball ) : over = 1 while True : if ball . y > 100 : over = - 1…" at bounding box center [1035, 225] width 288 height 385
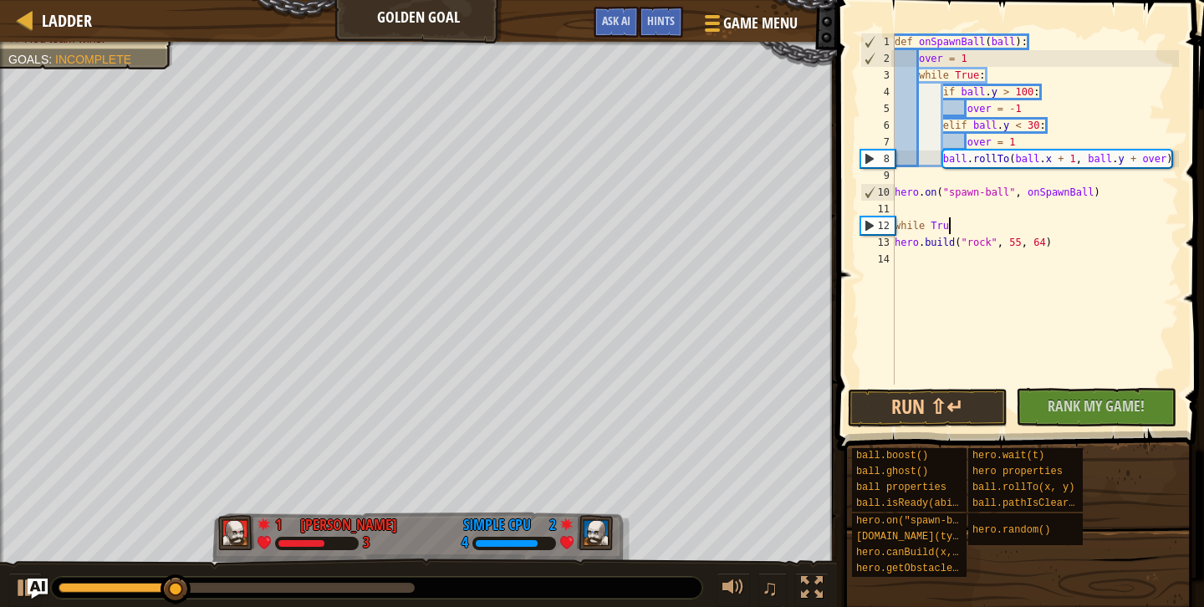
scroll to position [8, 4]
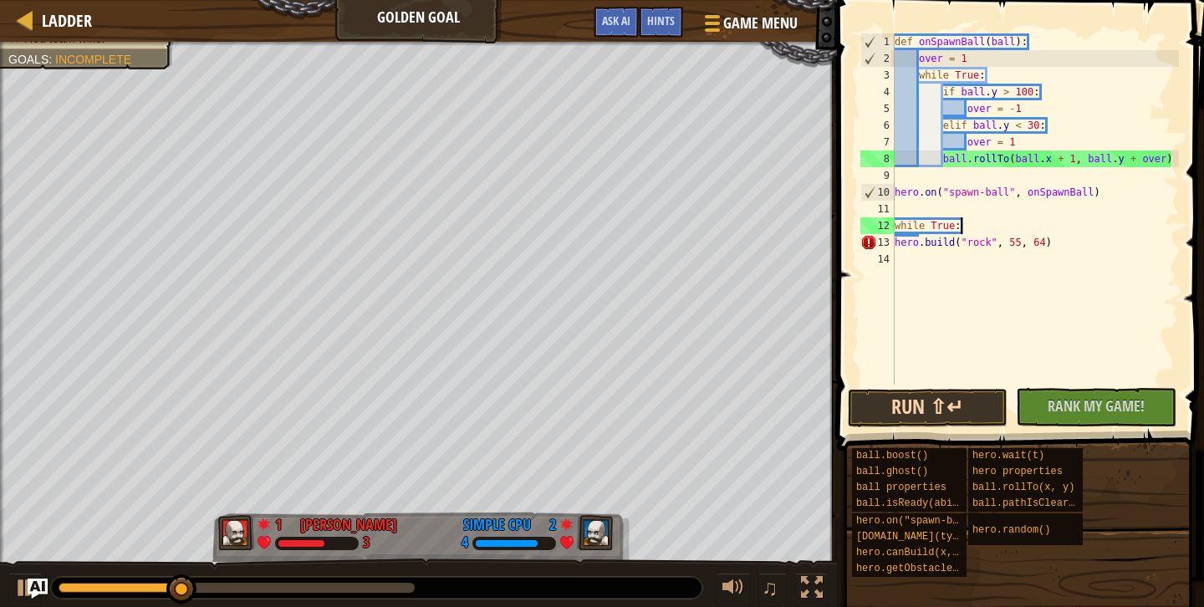
click at [930, 391] on button "Run ⇧↵" at bounding box center [928, 408] width 160 height 38
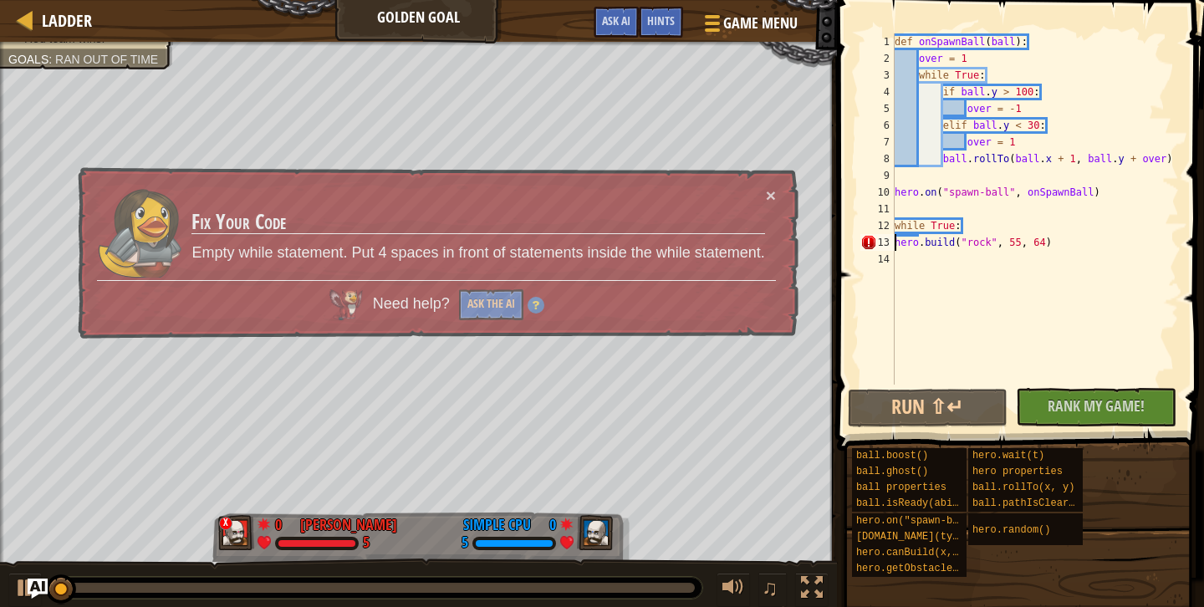
click at [897, 243] on div "def onSpawnBall ( ball ) : over = 1 while True : if ball . y > 100 : over = - 1…" at bounding box center [1035, 225] width 288 height 385
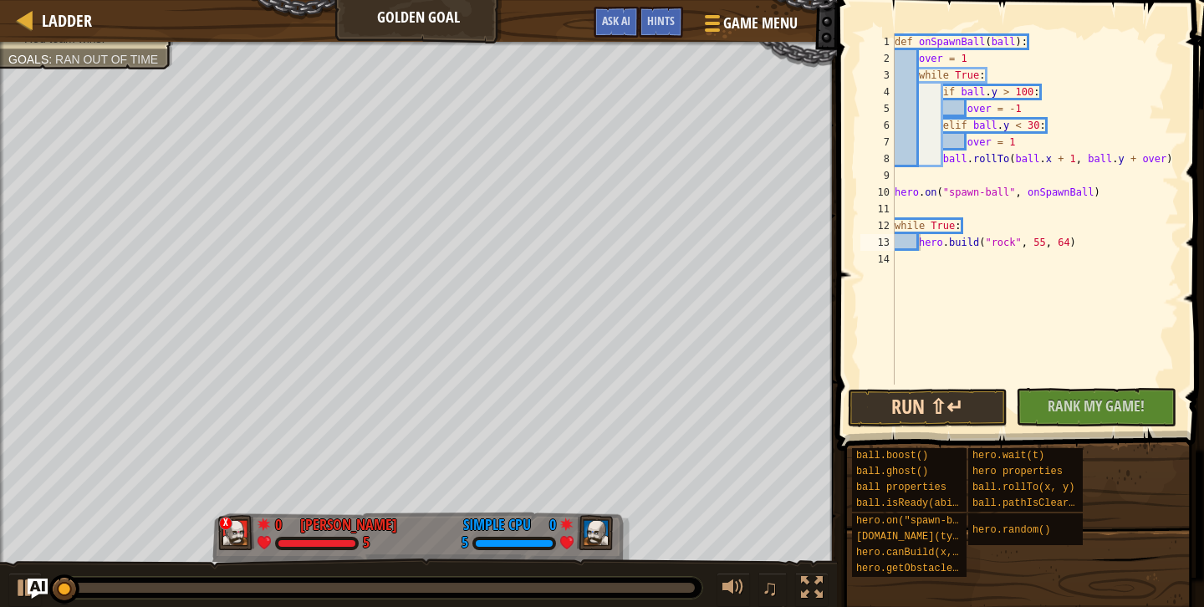
click at [929, 389] on button "Run ⇧↵" at bounding box center [928, 408] width 160 height 38
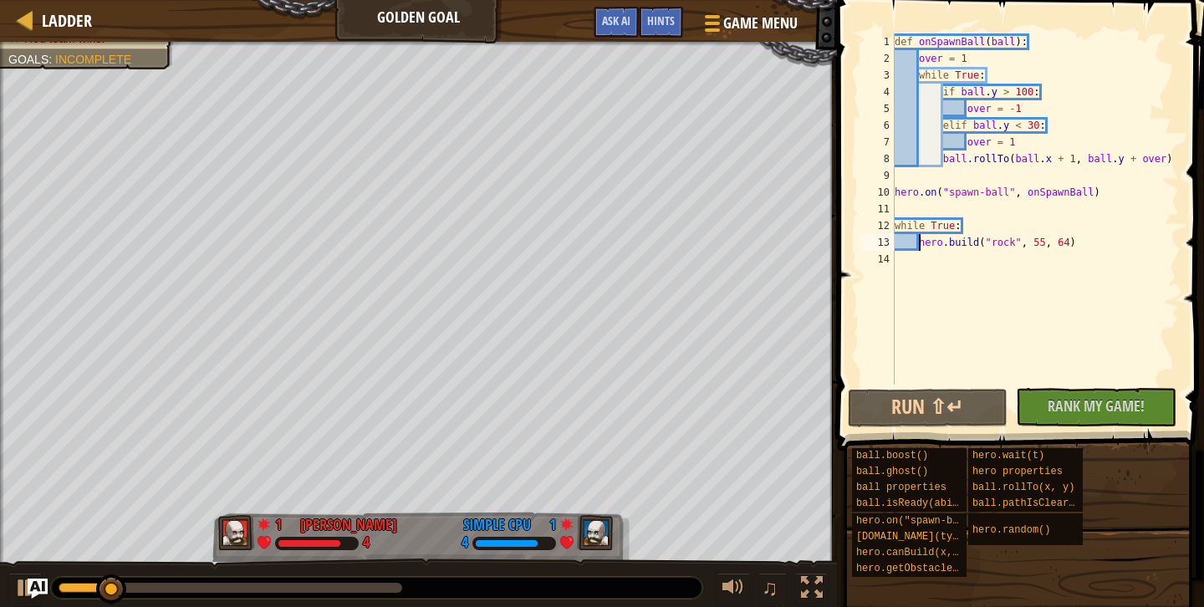
click at [1034, 241] on div "def onSpawnBall ( ball ) : over = 1 while True : if ball . y > 100 : over = - 1…" at bounding box center [1035, 225] width 288 height 385
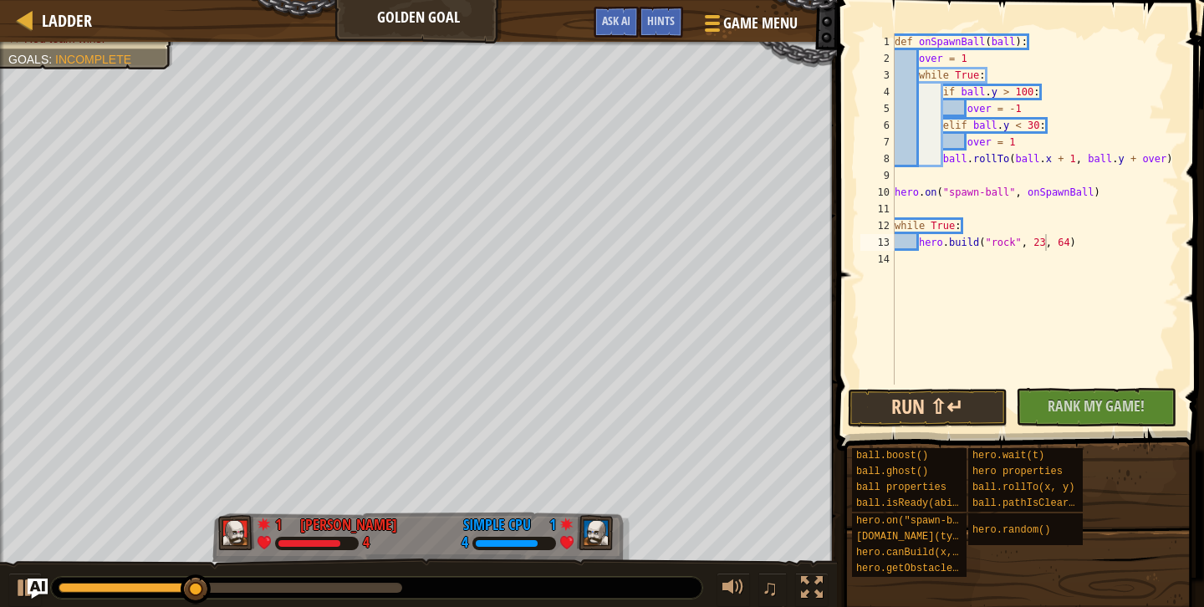
click at [964, 403] on button "Run ⇧↵" at bounding box center [928, 408] width 160 height 38
click at [959, 410] on button "Run ⇧↵" at bounding box center [928, 408] width 160 height 38
type textarea "[DOMAIN_NAME]("rock", 35, 64)"
click at [946, 409] on button "Run ⇧↵" at bounding box center [928, 408] width 160 height 38
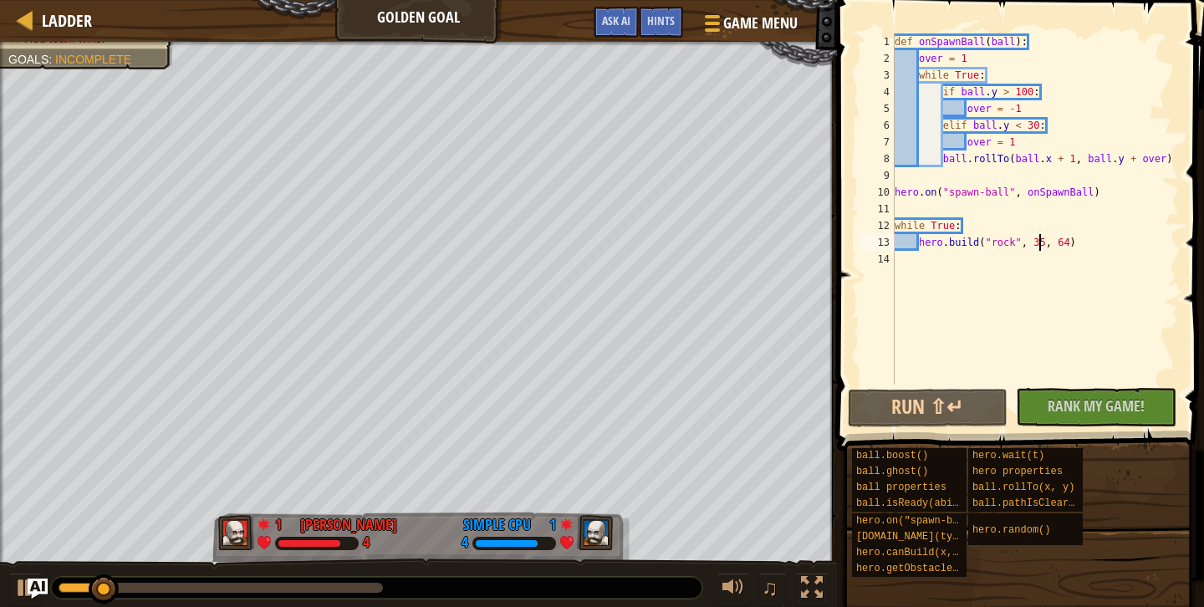
click at [1057, 169] on div "def onSpawnBall ( ball ) : over = 1 while True : if ball . y > 100 : over = - 1…" at bounding box center [1035, 225] width 288 height 385
drag, startPoint x: 1015, startPoint y: 163, endPoint x: 1165, endPoint y: 163, distance: 149.7
click at [1165, 163] on div "def onSpawnBall ( ball ) : over = 1 while True : if ball . y > 100 : over = - 1…" at bounding box center [1035, 225] width 288 height 385
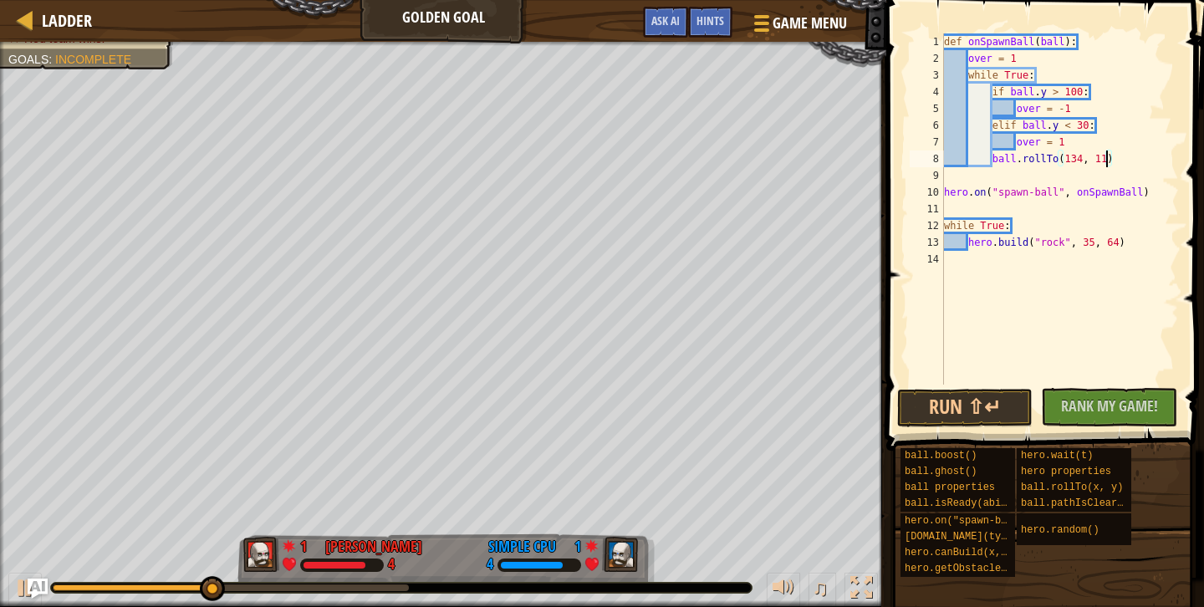
scroll to position [8, 13]
type textarea "ball.rollTo(134, 114)"
click at [1143, 158] on div "def onSpawnBall ( ball ) : over = 1 while True : if ball . y > 100 : over = - 1…" at bounding box center [1060, 225] width 238 height 385
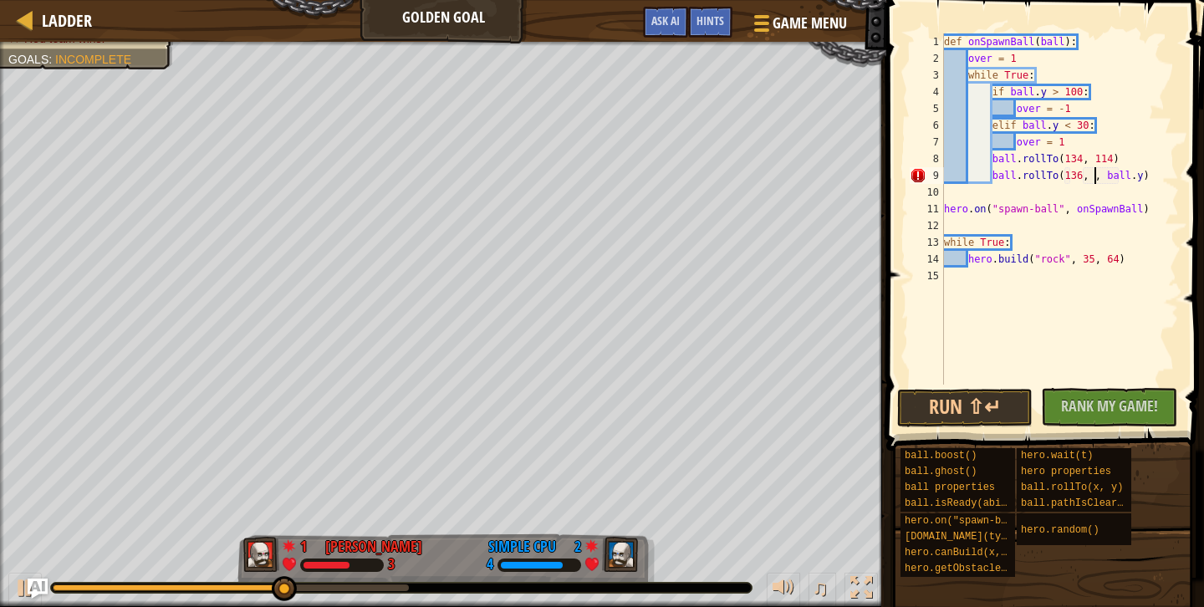
scroll to position [8, 14]
type textarea "ball.rollTo(136, 75)"
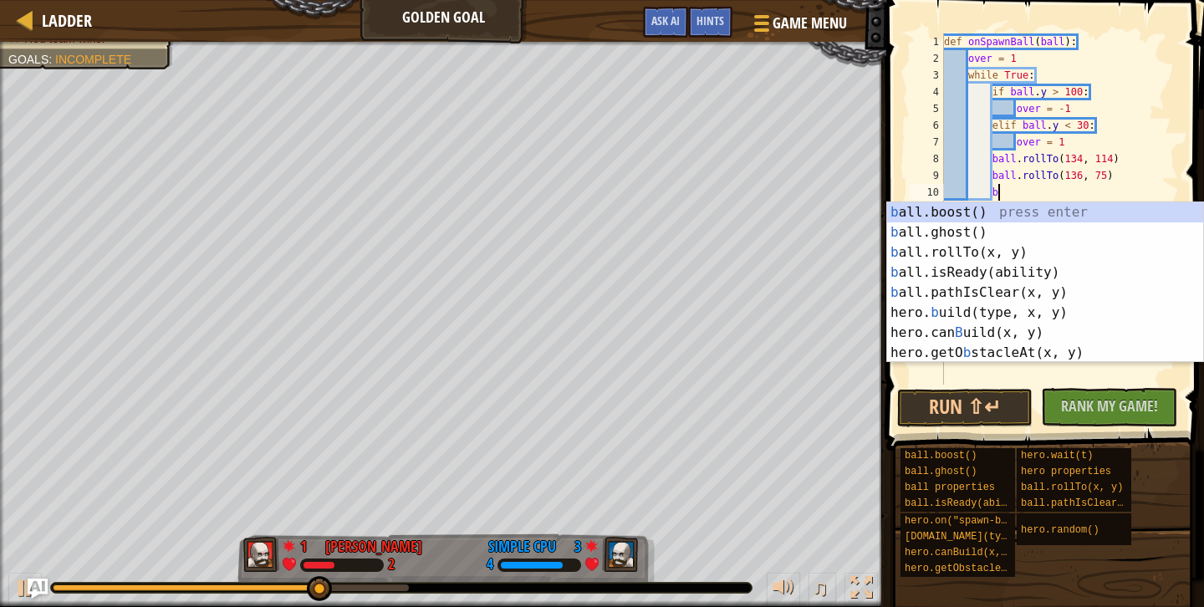
scroll to position [8, 4]
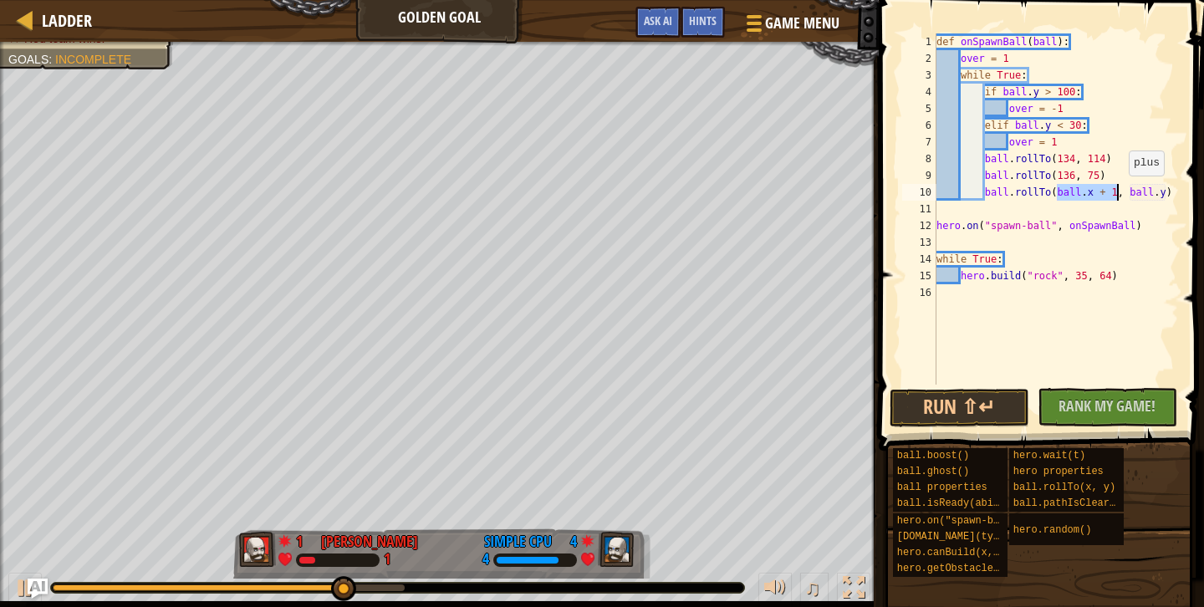
click at [1121, 192] on div "def onSpawnBall ( ball ) : over = 1 while True : if ball . y > 100 : over = - 1…" at bounding box center [1056, 225] width 246 height 385
click at [1116, 192] on div "def onSpawnBall ( ball ) : over = 1 while True : if ball . y > 100 : over = - 1…" at bounding box center [1056, 225] width 246 height 385
type textarea "ball.rollTo(ball.x + 10, ball.y)"
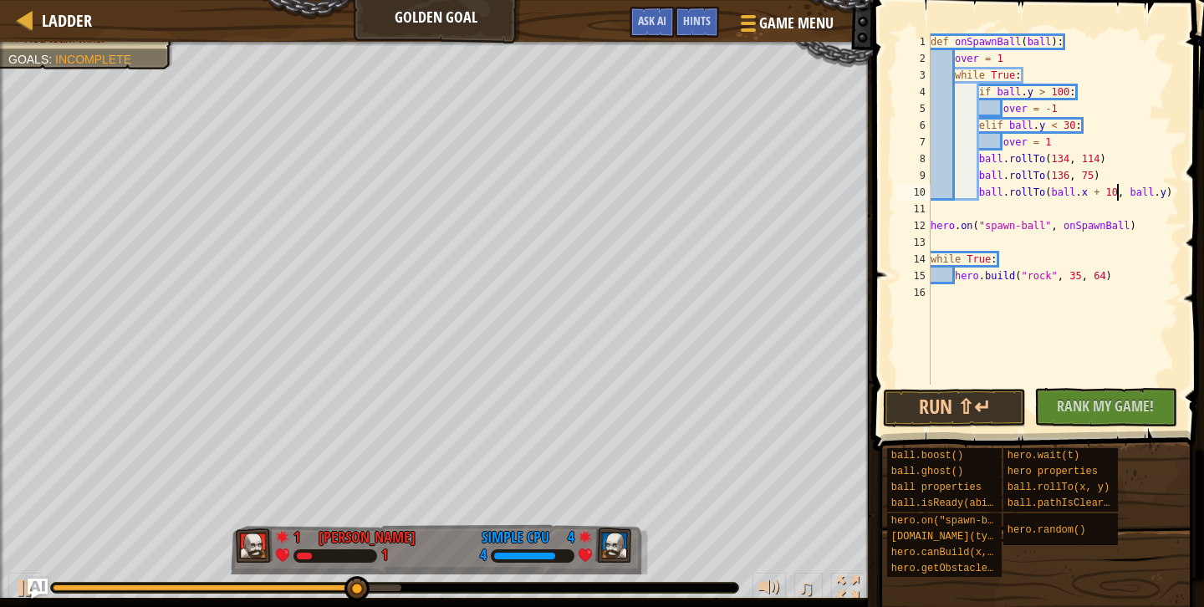
click at [1126, 207] on div "def onSpawnBall ( ball ) : over = 1 while True : if ball . y > 100 : over = - 1…" at bounding box center [1053, 225] width 252 height 385
click at [968, 409] on button "Run ⇧↵" at bounding box center [954, 408] width 143 height 38
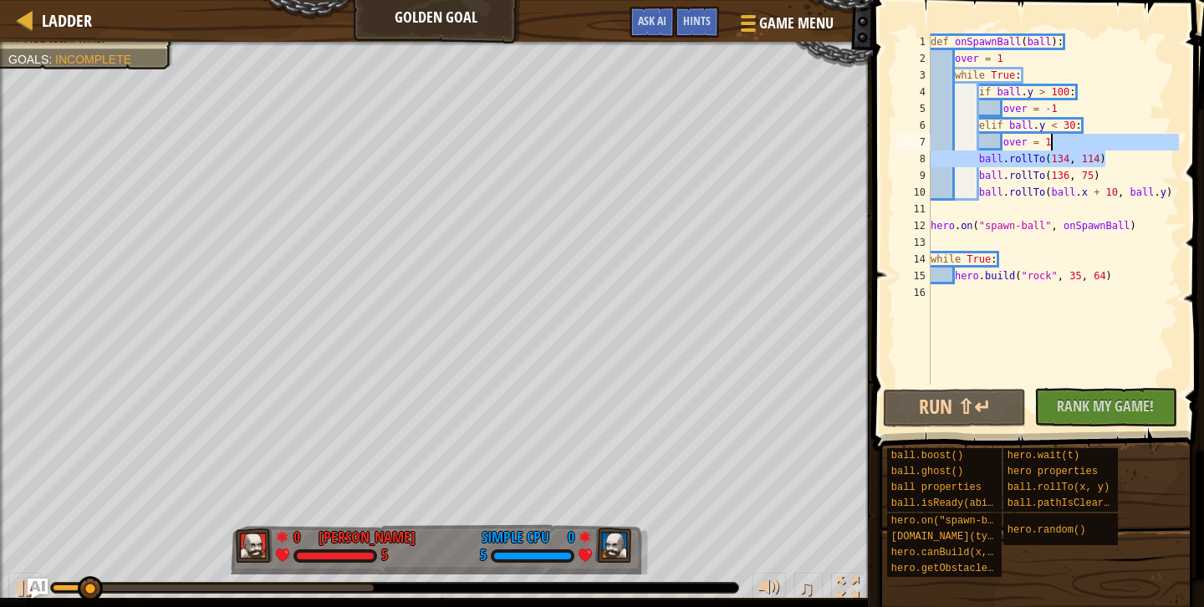
drag, startPoint x: 1114, startPoint y: 159, endPoint x: 1104, endPoint y: 146, distance: 16.1
click at [1104, 146] on div "def onSpawnBall ( ball ) : over = 1 while True : if ball . y > 100 : over = - 1…" at bounding box center [1053, 225] width 252 height 385
click at [1086, 146] on div "def onSpawnBall ( ball ) : over = 1 while True : if ball . y > 100 : over = - 1…" at bounding box center [1053, 225] width 252 height 385
paste textarea "ball.rollTo(134, 114)"
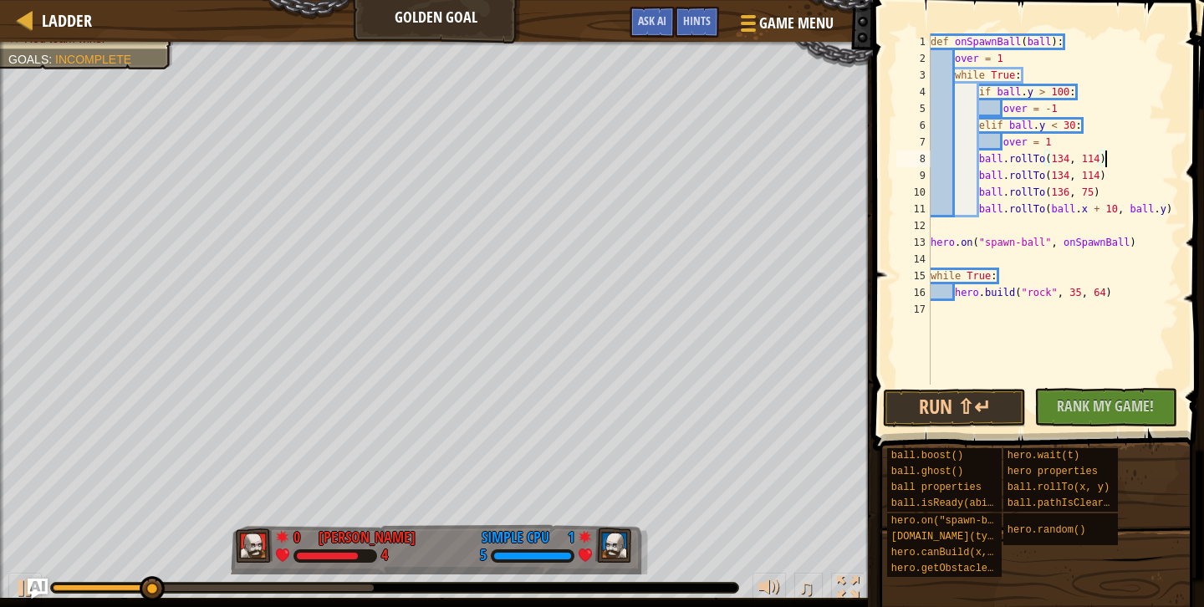
click at [1060, 156] on div "def onSpawnBall ( ball ) : over = 1 while True : if ball . y > 100 : over = - 1…" at bounding box center [1053, 225] width 252 height 385
click at [1086, 161] on div "def onSpawnBall ( ball ) : over = 1 while True : if ball . y > 100 : over = - 1…" at bounding box center [1053, 225] width 252 height 385
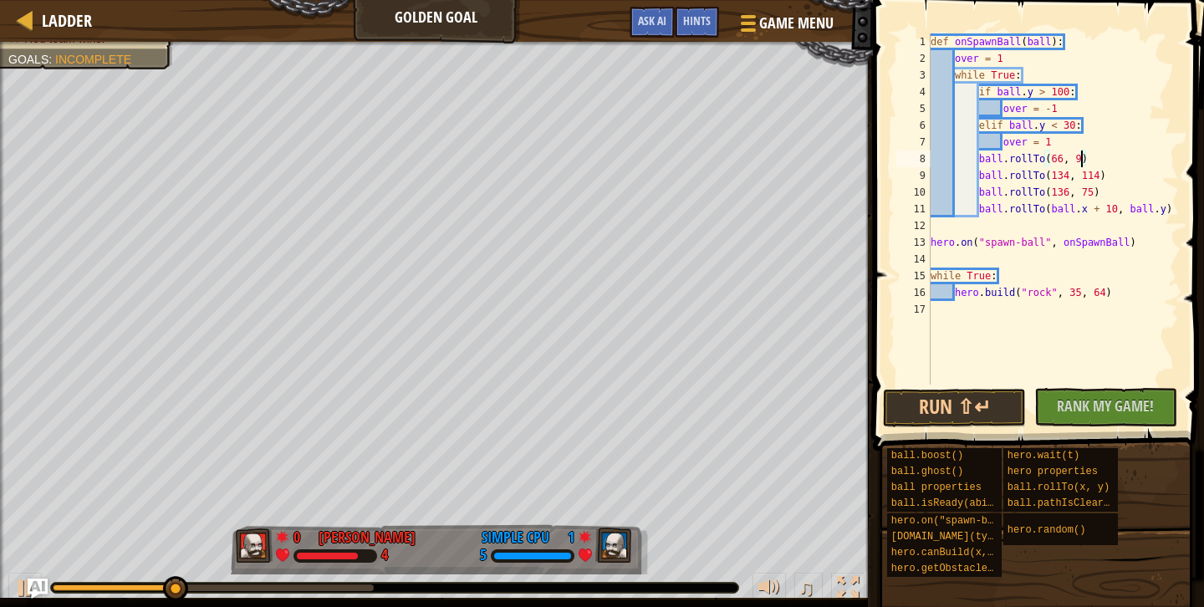
type textarea "ball.rollTo(66, 95)"
click at [1129, 160] on div "def onSpawnBall ( ball ) : over = 1 while True : if ball . y > 100 : over = - 1…" at bounding box center [1053, 225] width 252 height 385
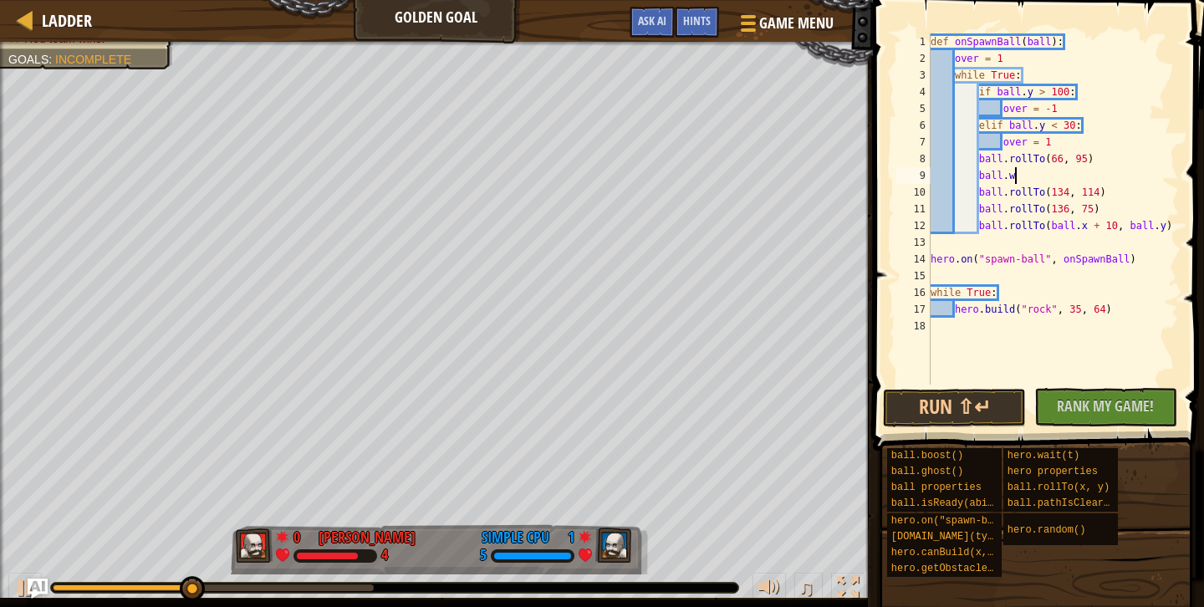
scroll to position [8, 6]
type textarea "ball."
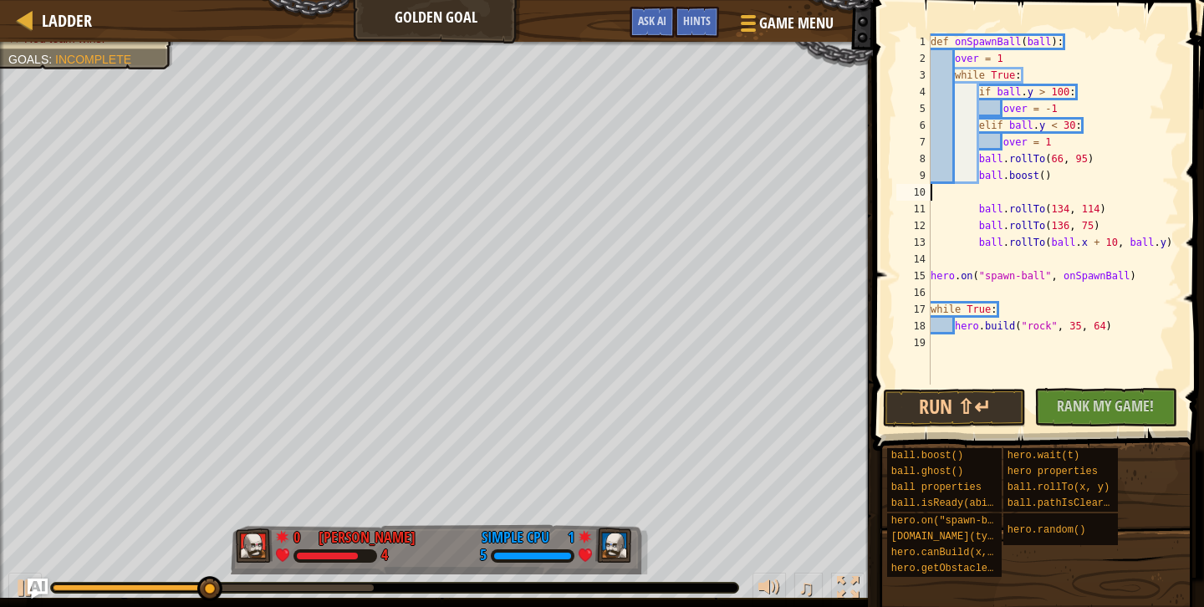
scroll to position [8, 0]
type textarea "ball.boost()"
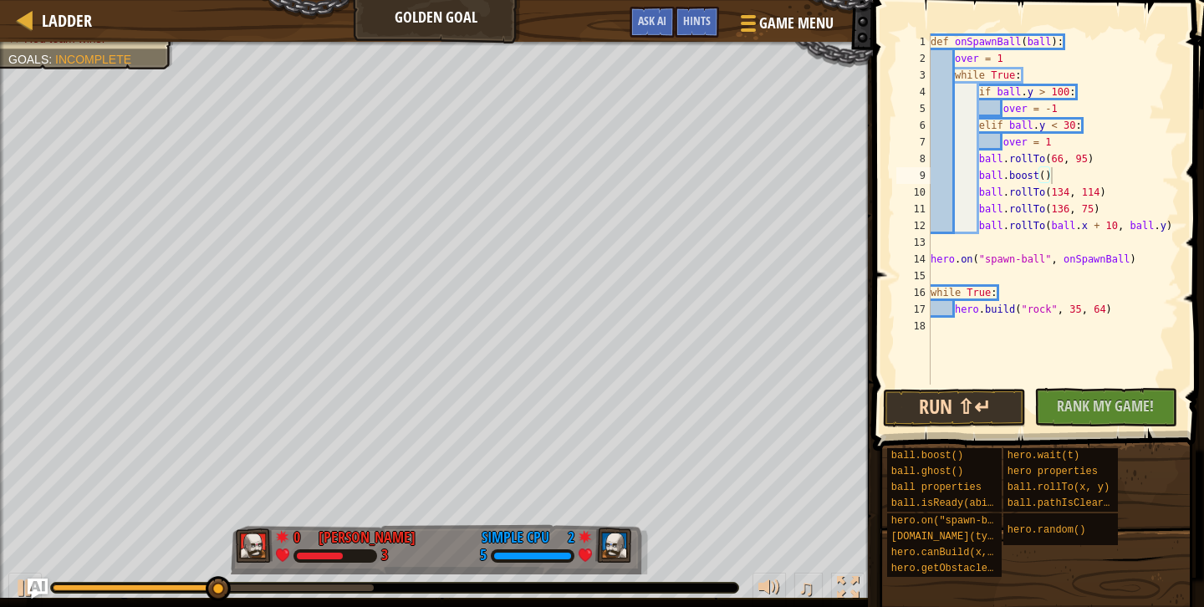
click at [967, 405] on button "Run ⇧↵" at bounding box center [954, 408] width 143 height 38
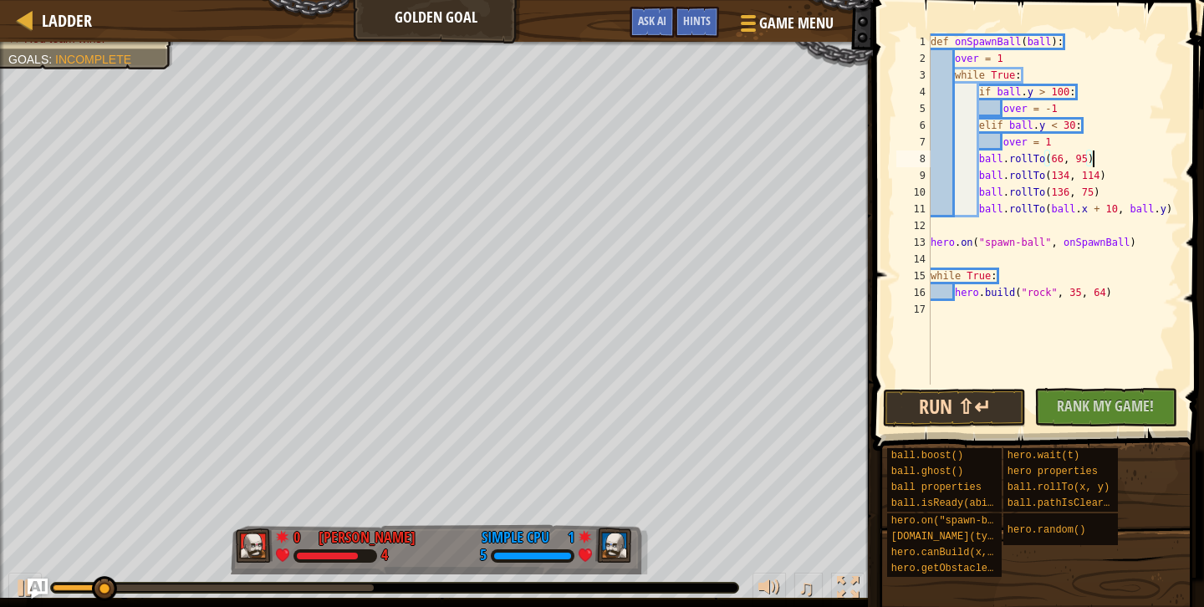
click at [953, 409] on button "Run ⇧↵" at bounding box center [954, 408] width 143 height 38
click at [1062, 160] on div "def onSpawnBall ( ball ) : over = 1 while True : if ball . y > 100 : over = - 1…" at bounding box center [1053, 225] width 252 height 385
click at [1086, 161] on div "def onSpawnBall ( ball ) : over = 1 while True : if ball . y > 100 : over = - 1…" at bounding box center [1053, 225] width 252 height 385
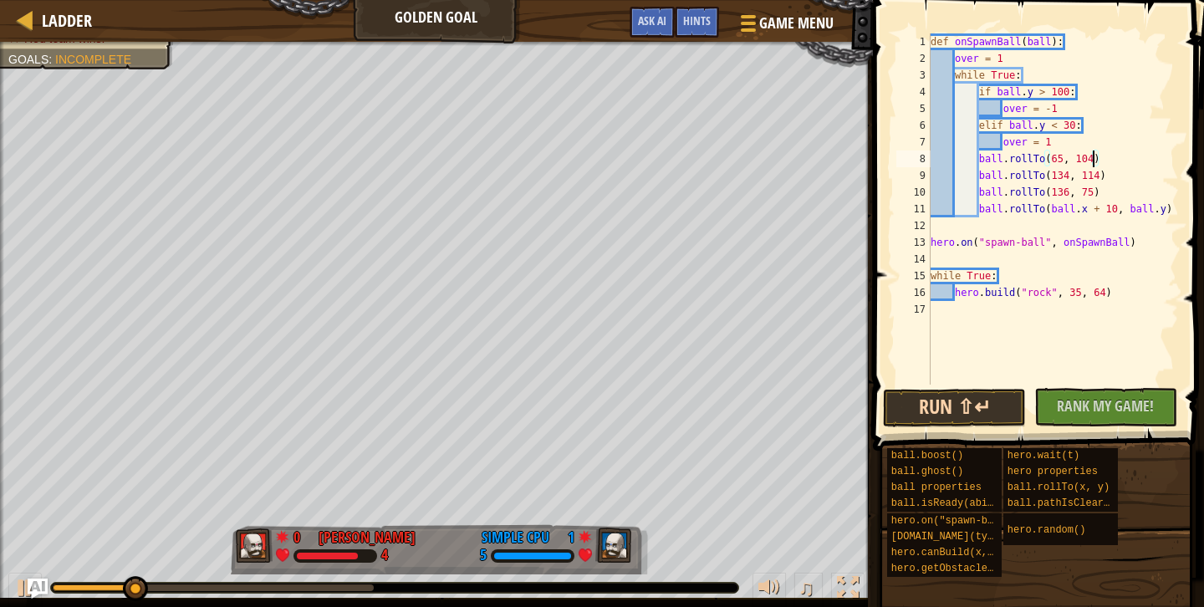
click at [963, 408] on button "Run ⇧↵" at bounding box center [954, 408] width 143 height 38
click at [1115, 161] on div "def onSpawnBall ( ball ) : over = 1 while True : if ball . y > 100 : over = - 1…" at bounding box center [1053, 225] width 252 height 385
paste textarea "ball.rollTo(65, 104)"
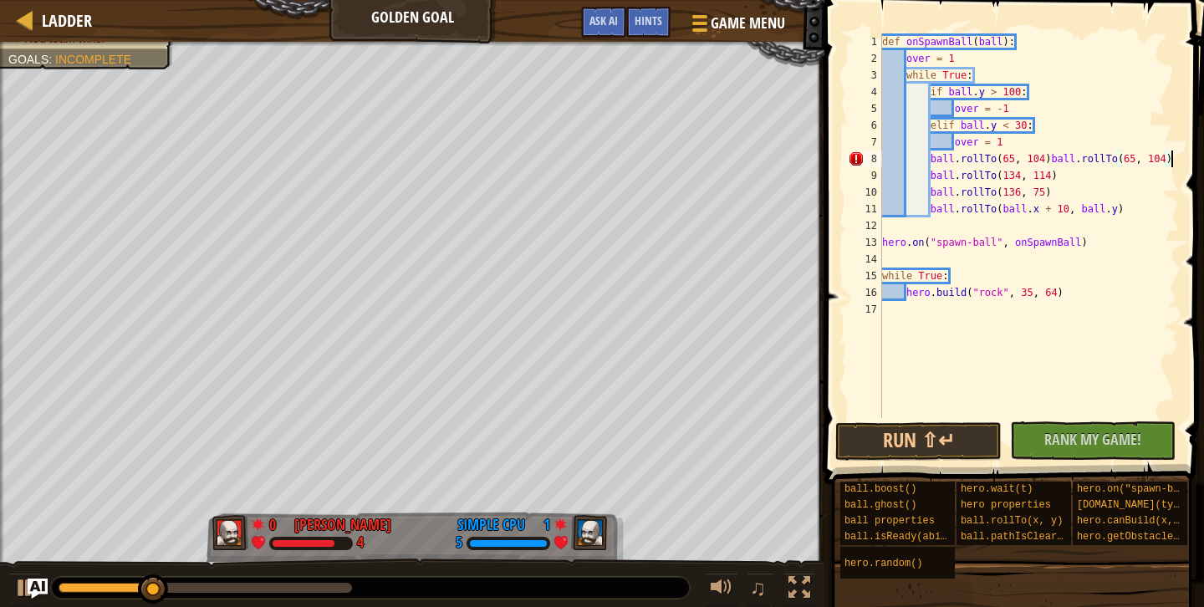
click at [1048, 161] on div "def onSpawnBall ( ball ) : over = 1 while True : if ball . y > 100 : over = - 1…" at bounding box center [1029, 242] width 300 height 418
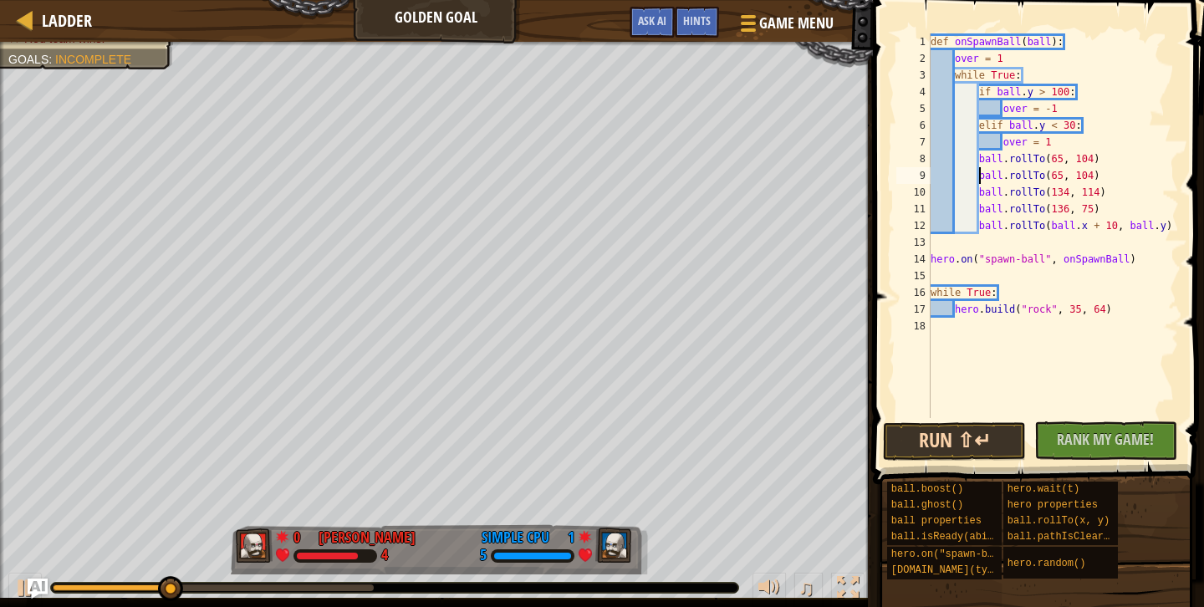
click at [947, 432] on button "Run ⇧↵" at bounding box center [954, 441] width 143 height 38
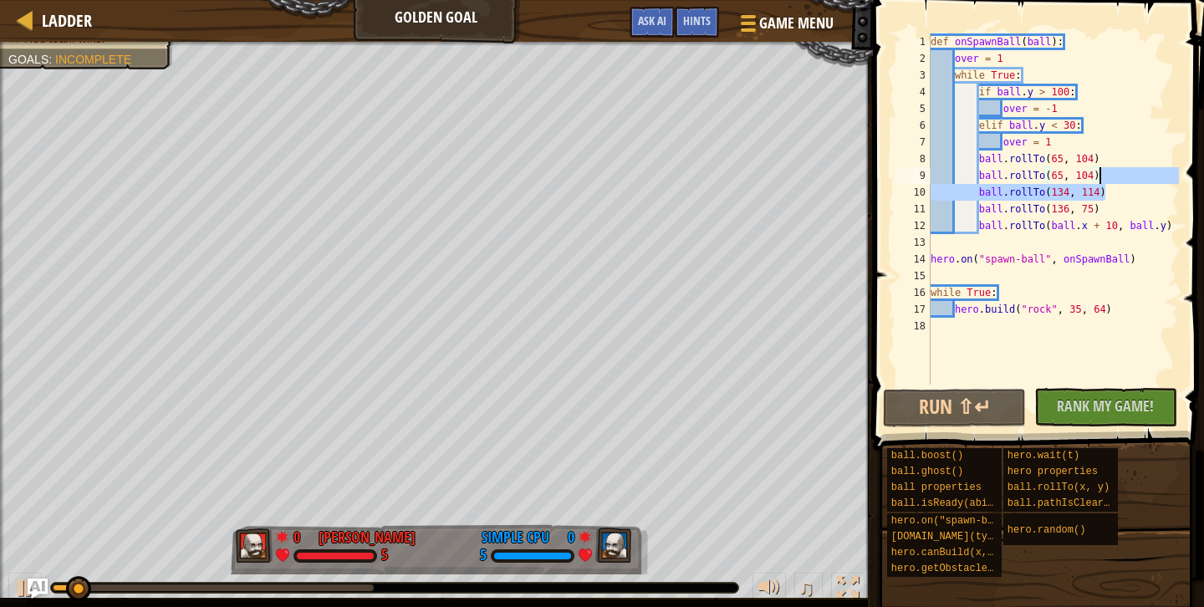
drag, startPoint x: 1108, startPoint y: 192, endPoint x: 1108, endPoint y: 173, distance: 19.2
click at [1108, 173] on div "def onSpawnBall ( ball ) : over = 1 while True : if ball . y > 100 : over = - 1…" at bounding box center [1053, 225] width 252 height 385
click at [1111, 187] on div "def onSpawnBall ( ball ) : over = 1 while True : if ball . y > 100 : over = - 1…" at bounding box center [1053, 225] width 252 height 385
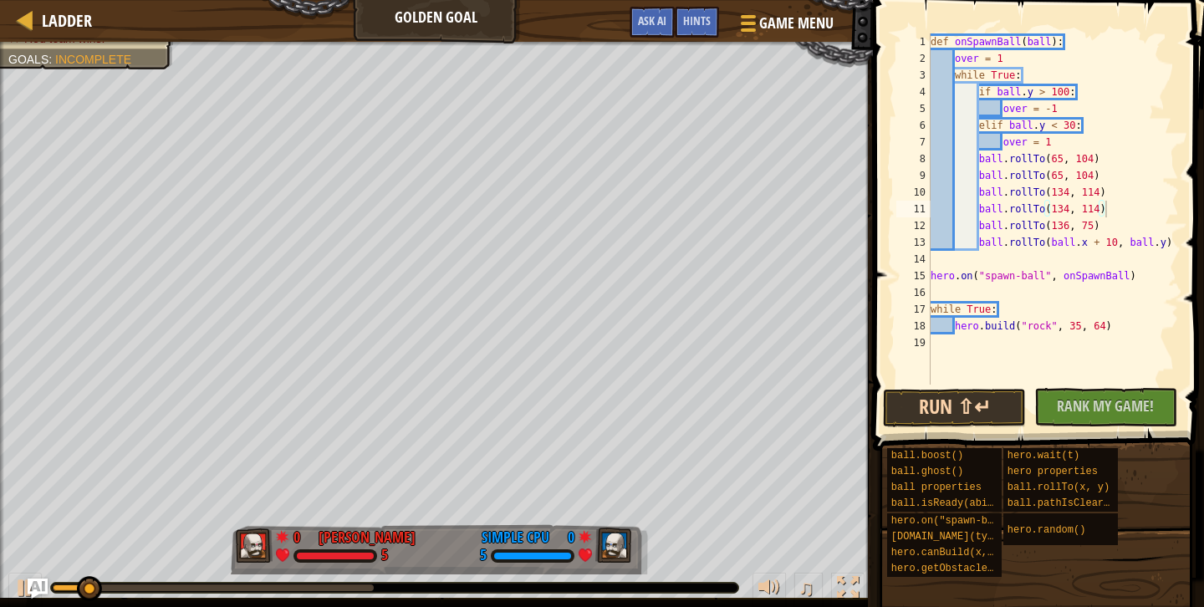
click at [956, 416] on button "Run ⇧↵" at bounding box center [954, 408] width 143 height 38
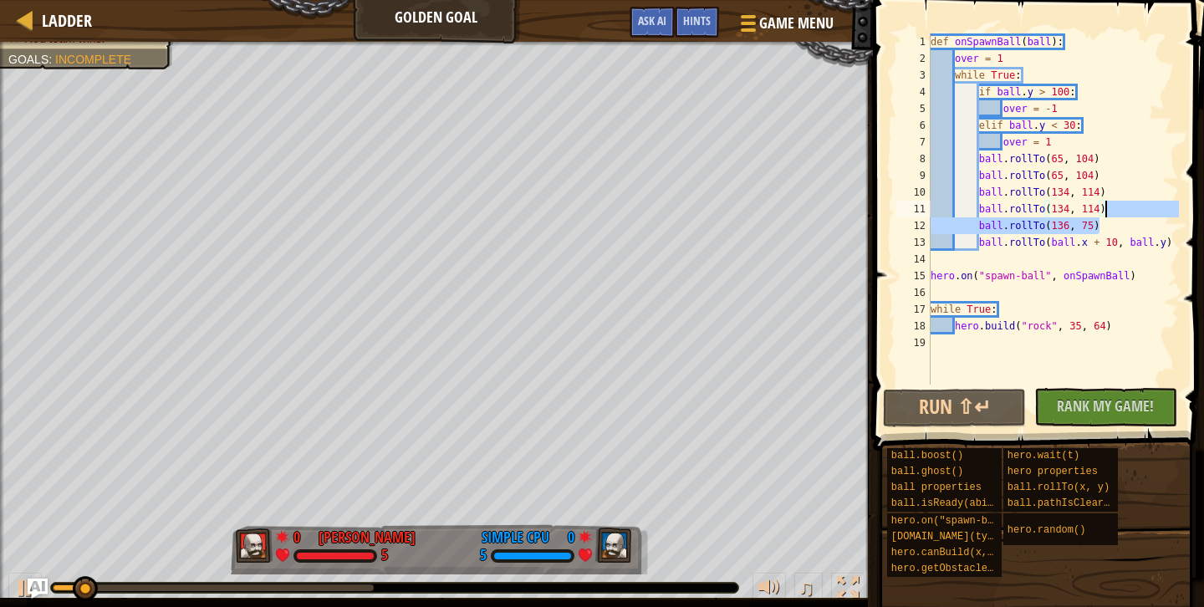
drag, startPoint x: 1111, startPoint y: 230, endPoint x: 1121, endPoint y: 207, distance: 25.5
click at [1121, 207] on div "def onSpawnBall ( ball ) : over = 1 while True : if ball . y > 100 : over = - 1…" at bounding box center [1053, 225] width 252 height 385
click at [1110, 225] on div "def onSpawnBall ( ball ) : over = 1 while True : if ball . y > 100 : over = - 1…" at bounding box center [1053, 225] width 252 height 385
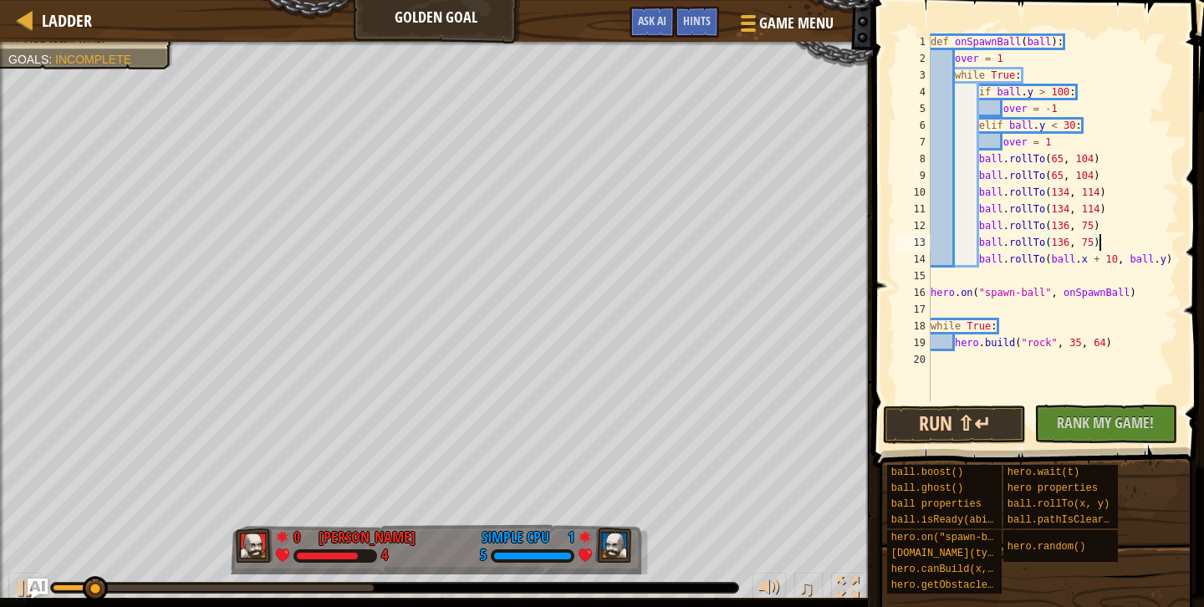
click at [963, 418] on button "Run ⇧↵" at bounding box center [954, 425] width 143 height 38
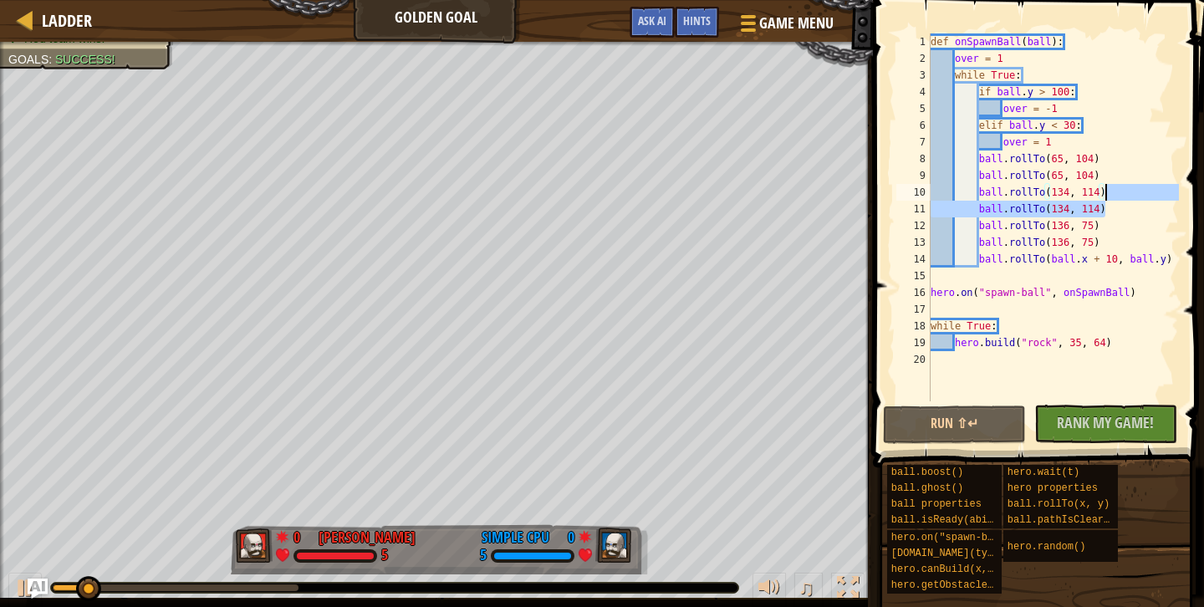
drag, startPoint x: 1108, startPoint y: 207, endPoint x: 1108, endPoint y: 195, distance: 11.7
click at [1108, 195] on div "def onSpawnBall ( ball ) : over = 1 while True : if ball . y > 100 : over = - 1…" at bounding box center [1053, 233] width 252 height 401
click at [1111, 211] on div "def onSpawnBall ( ball ) : over = 1 while True : if ball . y > 100 : over = - 1…" at bounding box center [1053, 233] width 252 height 401
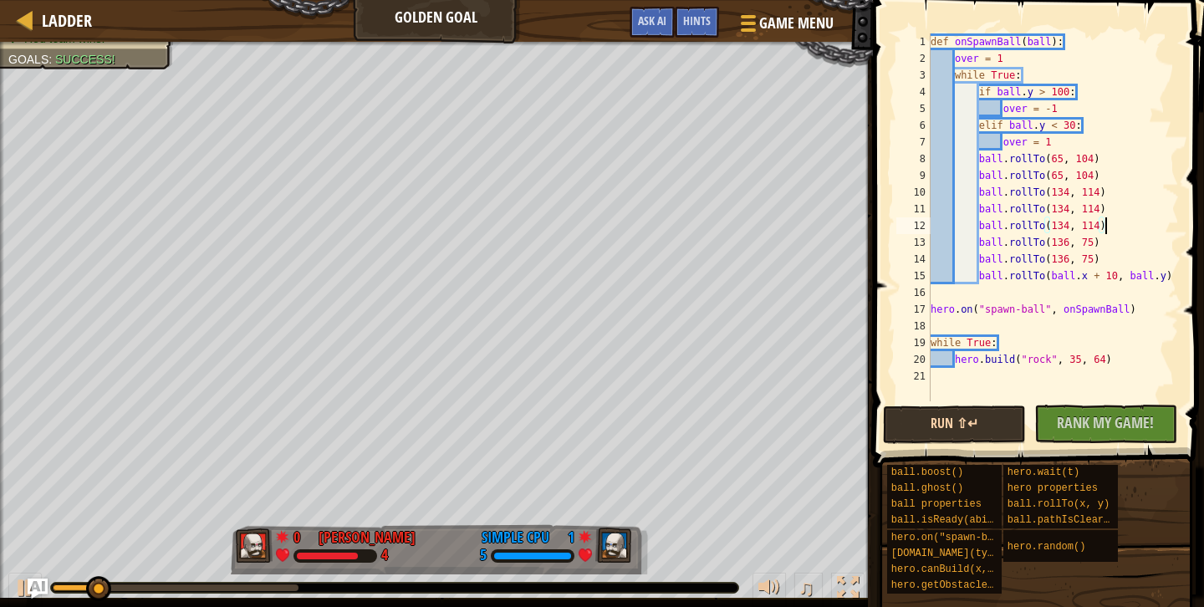
click at [965, 411] on button "Run ⇧↵" at bounding box center [954, 425] width 143 height 38
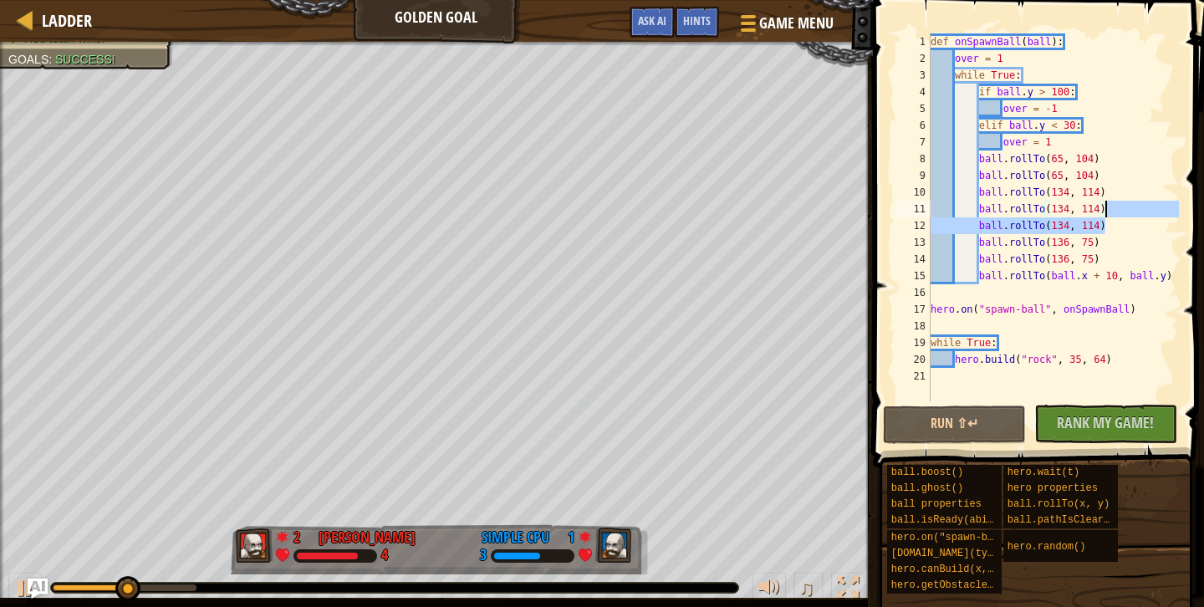
drag, startPoint x: 1109, startPoint y: 229, endPoint x: 1109, endPoint y: 216, distance: 13.4
click at [1109, 216] on div "def onSpawnBall ( ball ) : over = 1 while True : if ball . y > 100 : over = - 1…" at bounding box center [1053, 233] width 252 height 401
click at [1111, 230] on div "def onSpawnBall ( ball ) : over = 1 while True : if ball . y > 100 : over = - 1…" at bounding box center [1053, 233] width 252 height 401
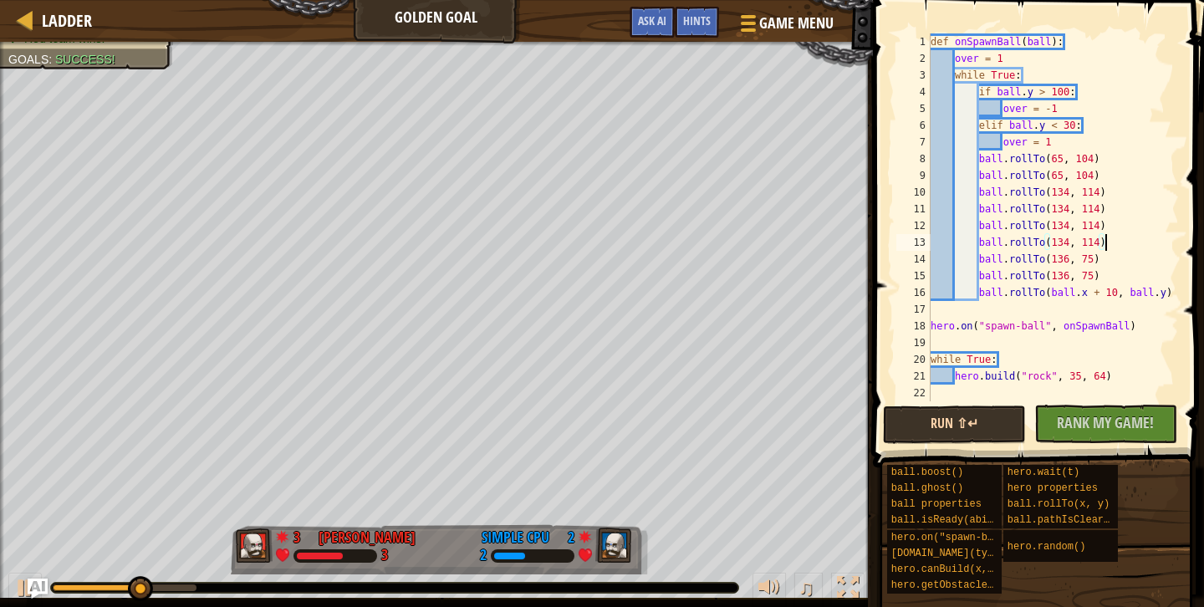
click at [982, 434] on button "Run ⇧↵" at bounding box center [954, 425] width 143 height 38
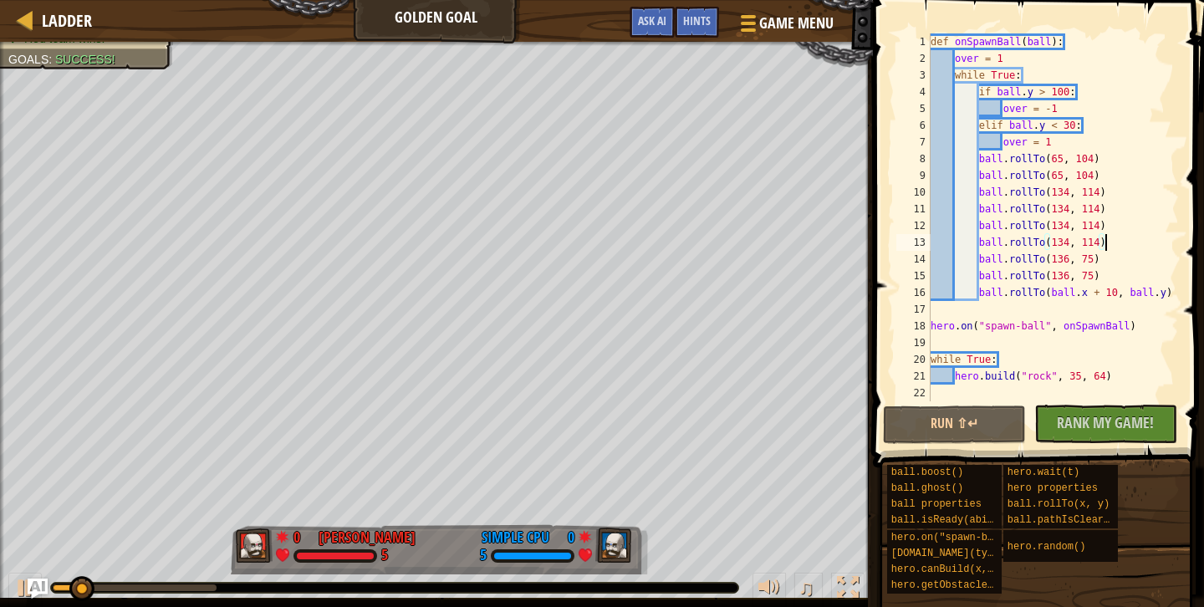
click at [1061, 237] on div "def onSpawnBall ( ball ) : over = 1 while True : if ball . y > 100 : over = - 1…" at bounding box center [1053, 233] width 252 height 401
click at [1093, 241] on div "def onSpawnBall ( ball ) : over = 1 while True : if ball . y > 100 : over = - 1…" at bounding box center [1053, 233] width 252 height 401
drag, startPoint x: 1100, startPoint y: 248, endPoint x: 1082, endPoint y: 248, distance: 17.6
click at [1082, 248] on div "def onSpawnBall ( ball ) : over = 1 while True : if ball . y > 100 : over = - 1…" at bounding box center [1053, 233] width 252 height 401
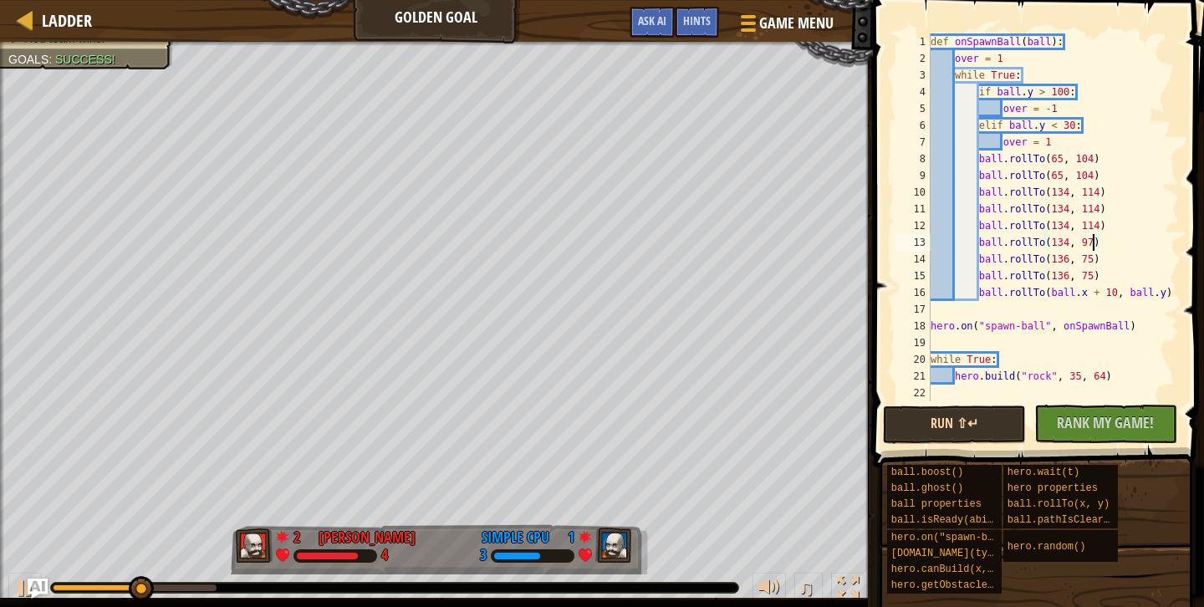
click at [953, 428] on button "Run ⇧↵" at bounding box center [954, 425] width 143 height 38
drag, startPoint x: 1108, startPoint y: 276, endPoint x: 1108, endPoint y: 264, distance: 11.7
click at [1108, 264] on div "def onSpawnBall ( ball ) : over = 1 while True : if ball . y > 100 : over = - 1…" at bounding box center [1053, 233] width 252 height 401
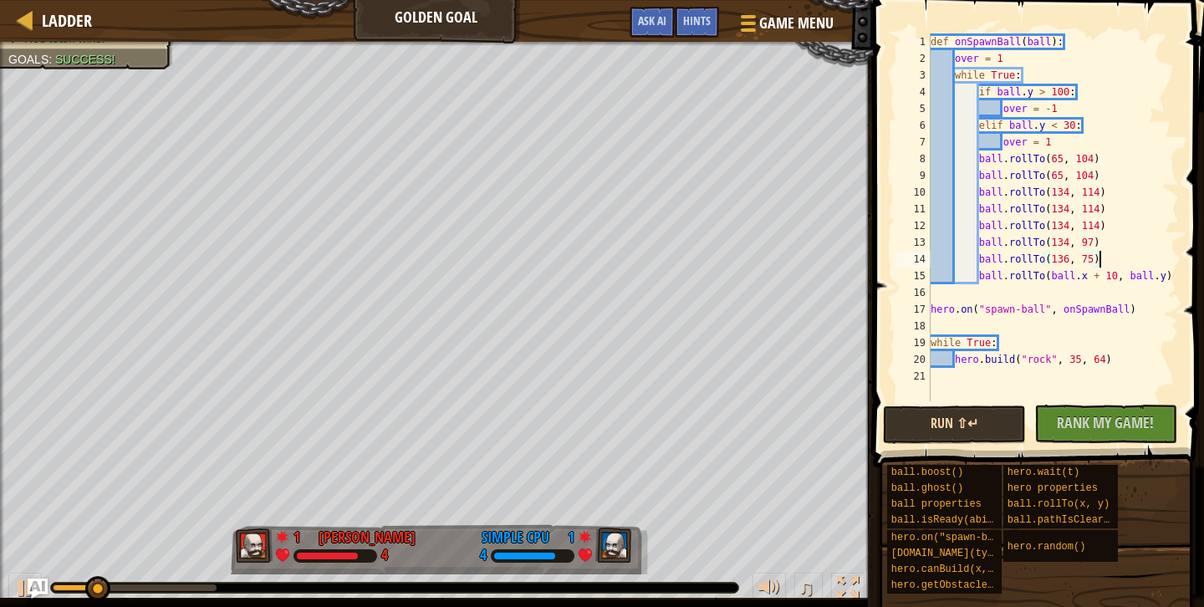
click at [938, 424] on button "Run ⇧↵" at bounding box center [954, 425] width 143 height 38
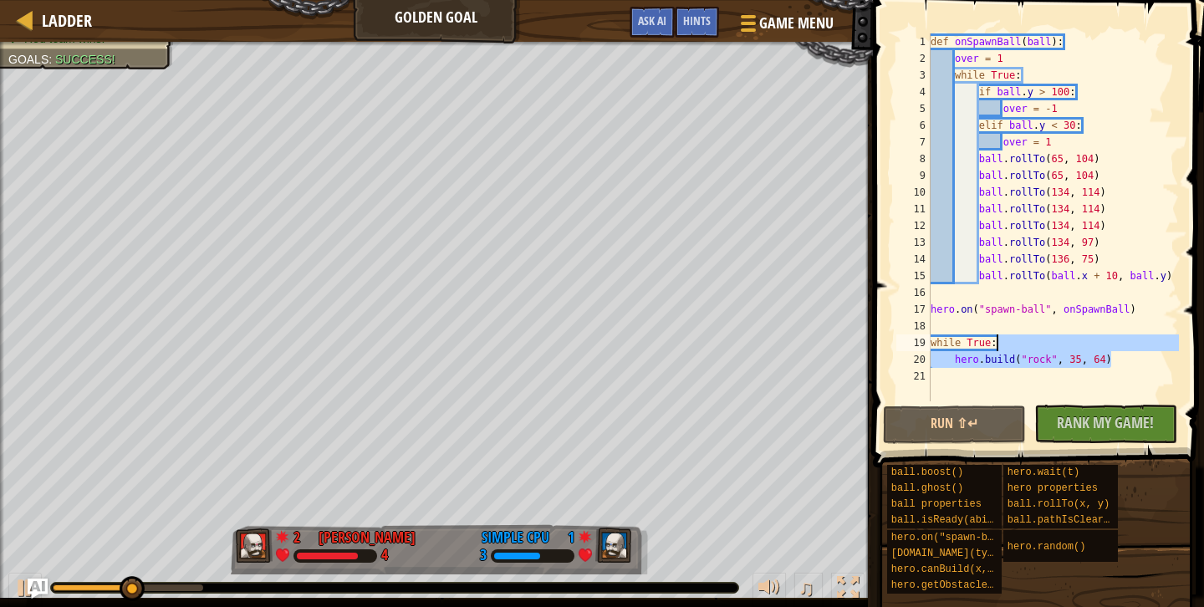
drag, startPoint x: 1124, startPoint y: 361, endPoint x: 1118, endPoint y: 346, distance: 16.2
click at [1118, 346] on div "def onSpawnBall ( ball ) : over = 1 while True : if ball . y > 100 : over = - 1…" at bounding box center [1053, 233] width 252 height 401
click at [1120, 359] on div "def onSpawnBall ( ball ) : over = 1 while True : if ball . y > 100 : over = - 1…" at bounding box center [1053, 233] width 252 height 401
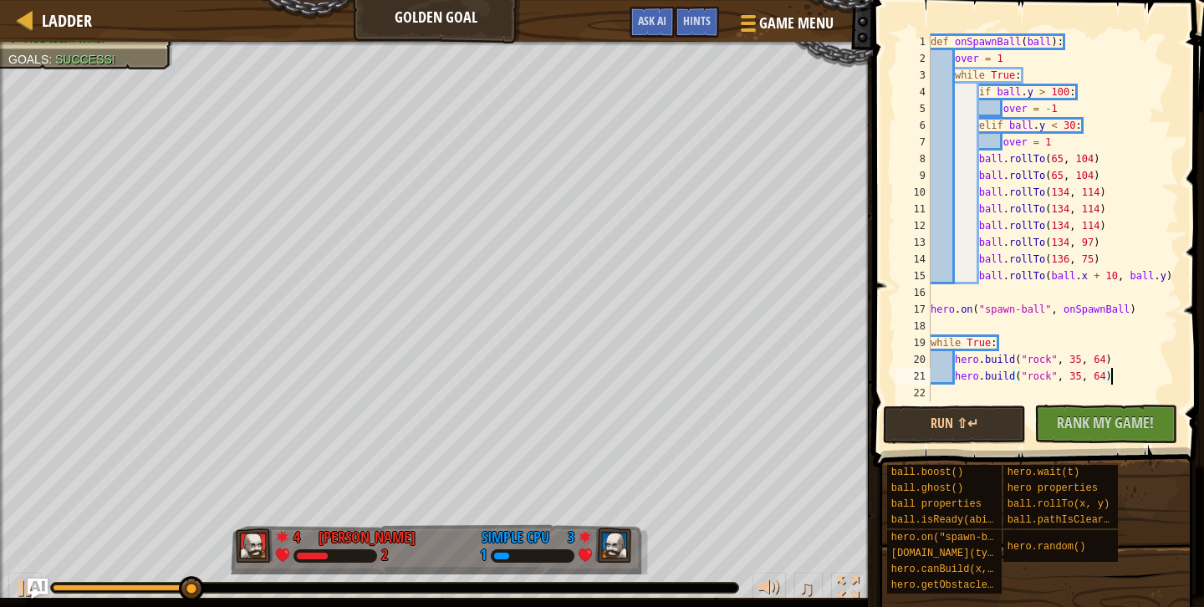
click at [1076, 360] on div "def onSpawnBall ( ball ) : over = 1 while True : if ball . y > 100 : over = - 1…" at bounding box center [1053, 233] width 252 height 401
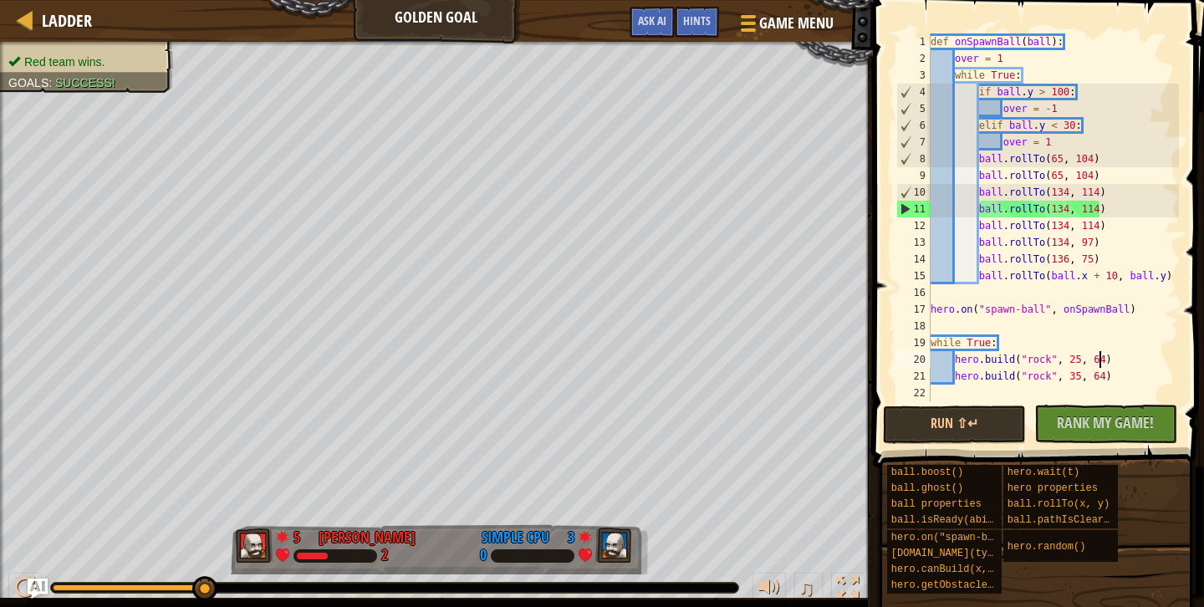
click at [1099, 362] on div "def onSpawnBall ( ball ) : over = 1 while True : if ball . y > 100 : over = - 1…" at bounding box center [1053, 233] width 252 height 401
click at [1098, 362] on div "def onSpawnBall ( ball ) : over = 1 while True : if ball . y > 100 : over = - 1…" at bounding box center [1053, 233] width 252 height 401
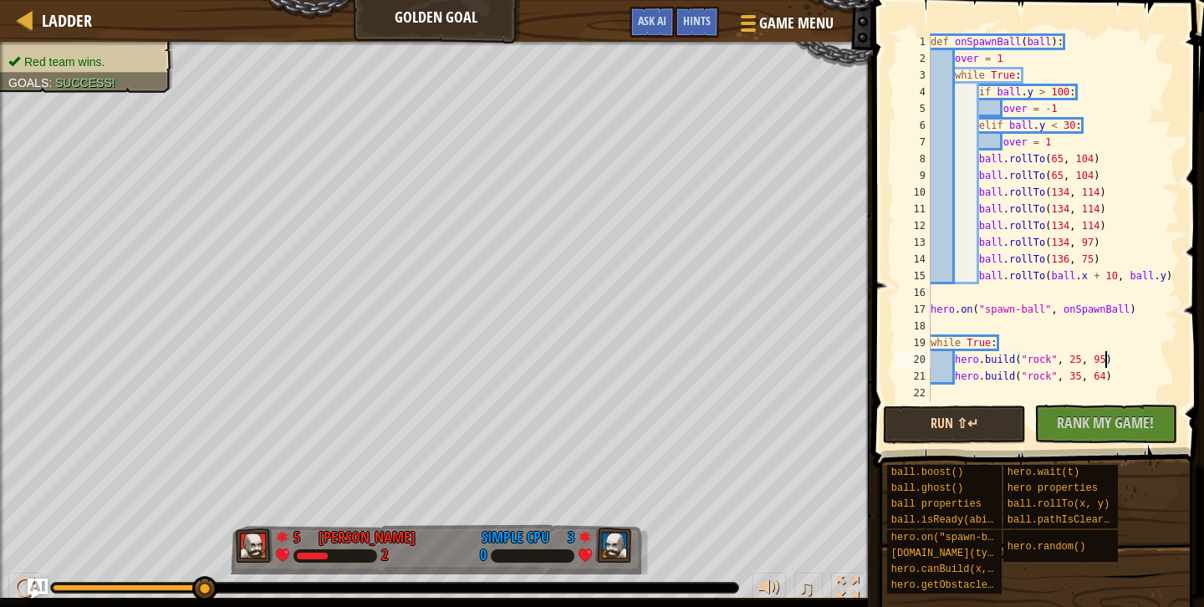
click at [976, 414] on button "Run ⇧↵" at bounding box center [954, 425] width 143 height 38
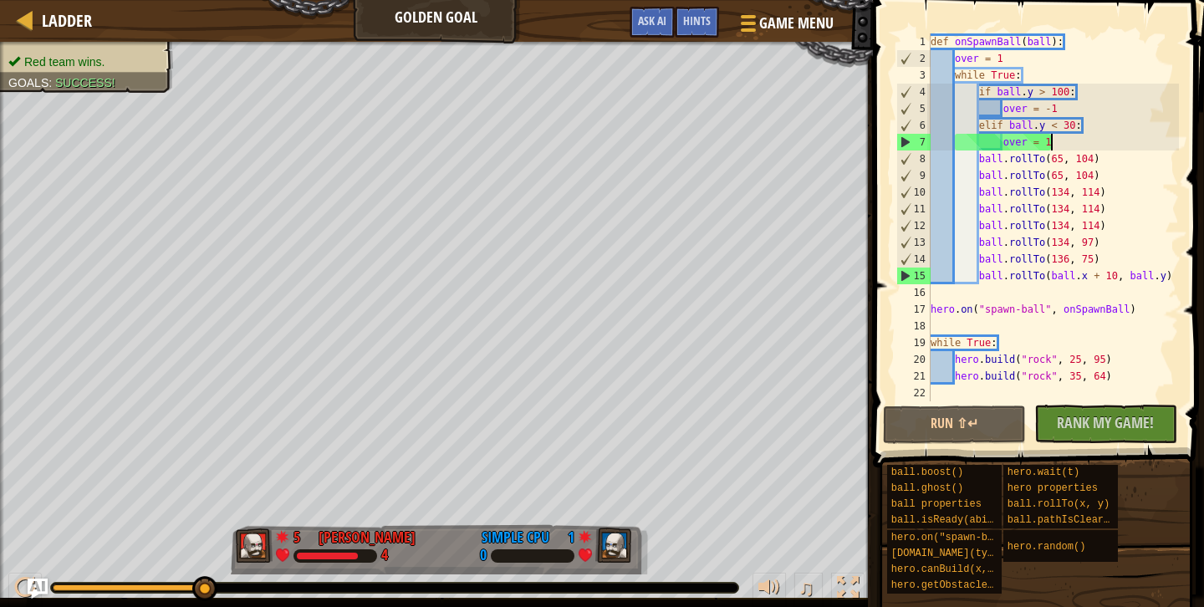
click at [1094, 149] on div "def onSpawnBall ( ball ) : over = 1 while True : if ball . y > 100 : over = - 1…" at bounding box center [1053, 233] width 252 height 401
type textarea "over = 1"
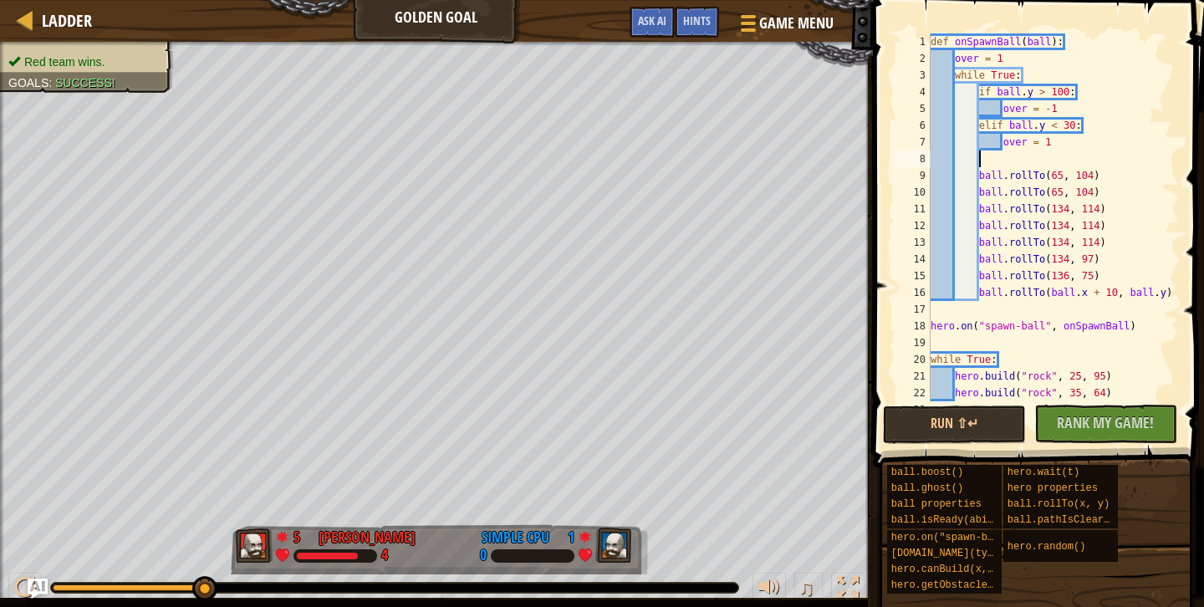
scroll to position [8, 3]
click at [928, 43] on div "1" at bounding box center [914, 41] width 34 height 17
type textarea "def onSpawnBall(ball):"
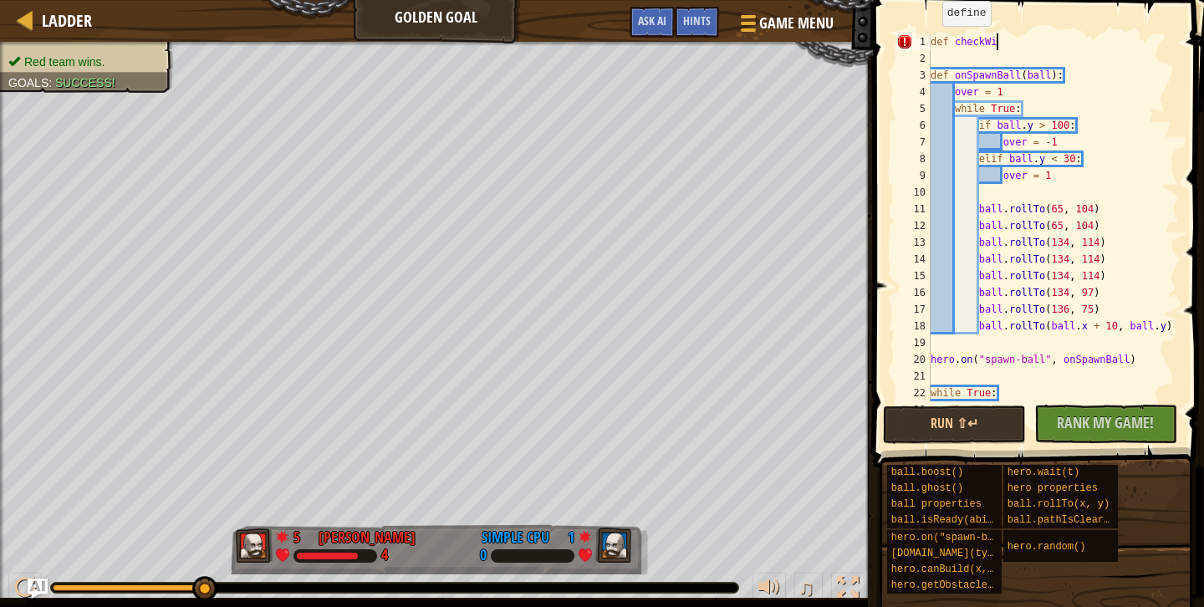
scroll to position [8, 5]
click at [941, 431] on button "Run ⇧↵" at bounding box center [954, 425] width 143 height 38
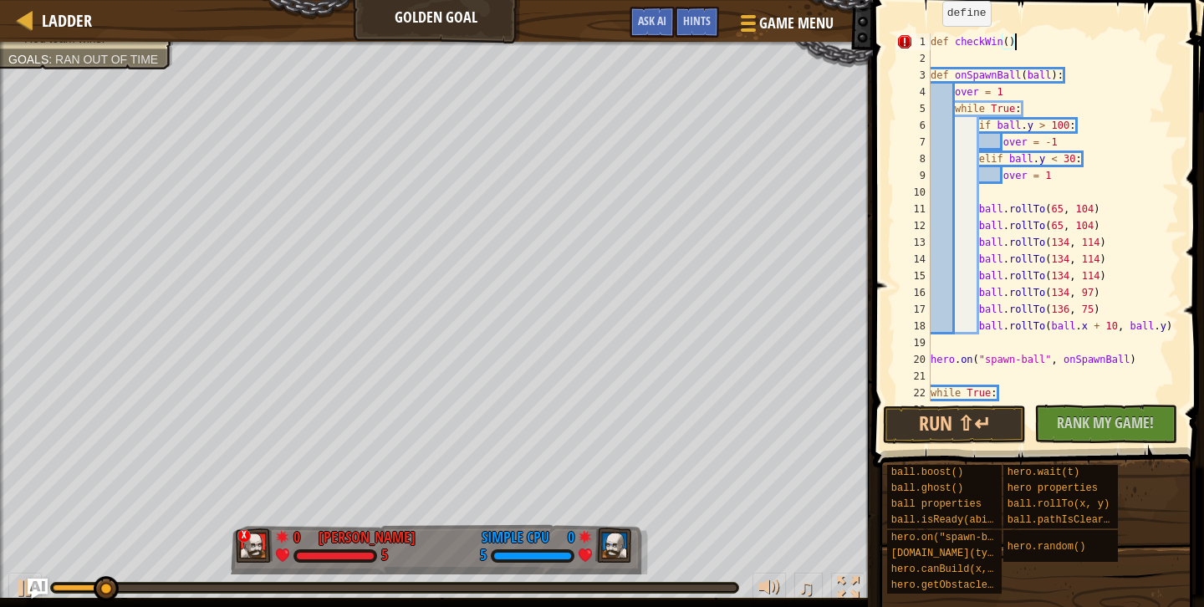
scroll to position [8, 7]
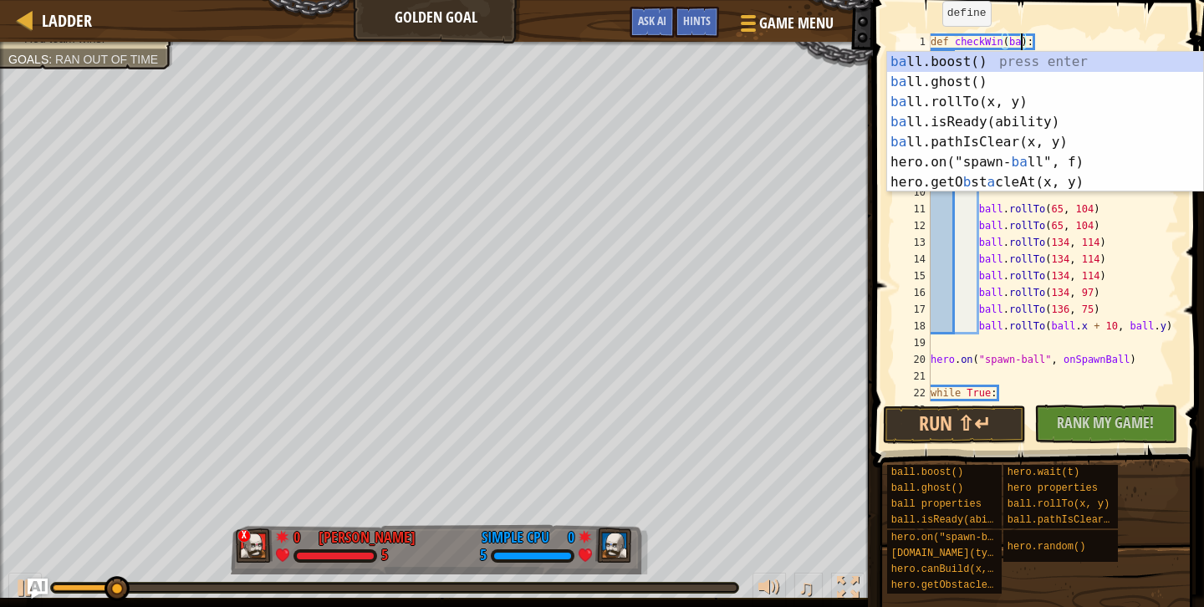
type textarea "def checkWin(ball):"
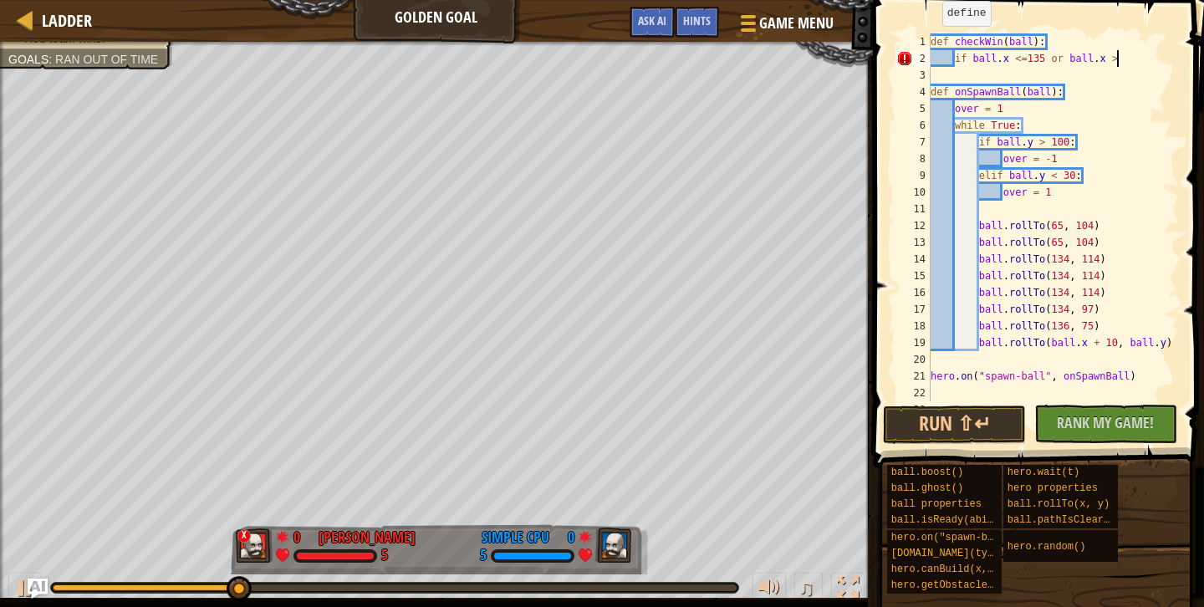
scroll to position [8, 15]
click at [1033, 58] on div "def checkWin ( ball ) : if ball . x <= 135 or ball . x >= def onSpawnBall ( bal…" at bounding box center [1053, 233] width 252 height 401
click at [1034, 58] on div "def checkWin ( ball ) : if ball . x <= 135 or ball . x >= def onSpawnBall ( bal…" at bounding box center [1053, 233] width 252 height 401
click at [1008, 59] on div "def checkWin ( ball ) : if ball . x <= 90 or ball . x >= def onSpawnBall ( ball…" at bounding box center [1053, 233] width 252 height 401
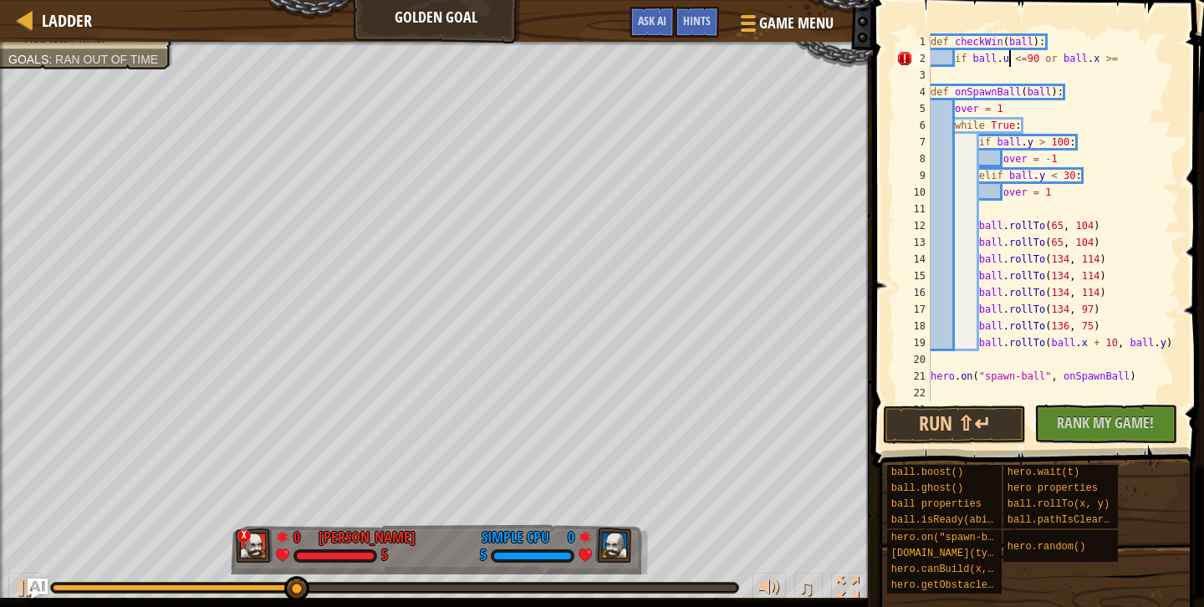
scroll to position [8, 7]
click at [894, 167] on div "if ball.y <=90 or ball.x >= 1 2 3 4 5 6 7 8 9 10 11 12 13 14 15 16 17 18 19 20 …" at bounding box center [1036, 217] width 286 height 368
click at [1131, 60] on div "def checkWin ( ball ) : if ball . y <= 90 or ball . x >= def onSpawnBall ( ball…" at bounding box center [1053, 233] width 252 height 401
click at [974, 58] on div "def checkWin ( ball ) : if ball . y <= 90 or ball . x >= 40 : def onSpawnBall (…" at bounding box center [1053, 233] width 252 height 401
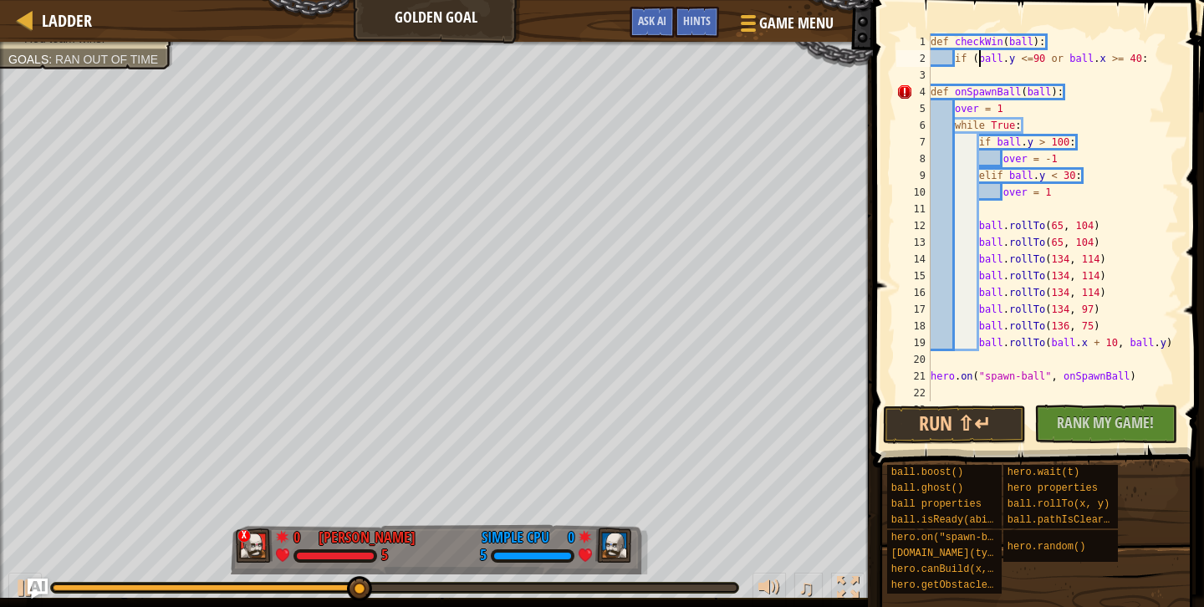
scroll to position [8, 4]
click at [1144, 60] on div "def checkWin ( ball ) : if ( ball . y <= 90 or ball . x >= 40 : def onSpawnBall…" at bounding box center [1053, 233] width 252 height 401
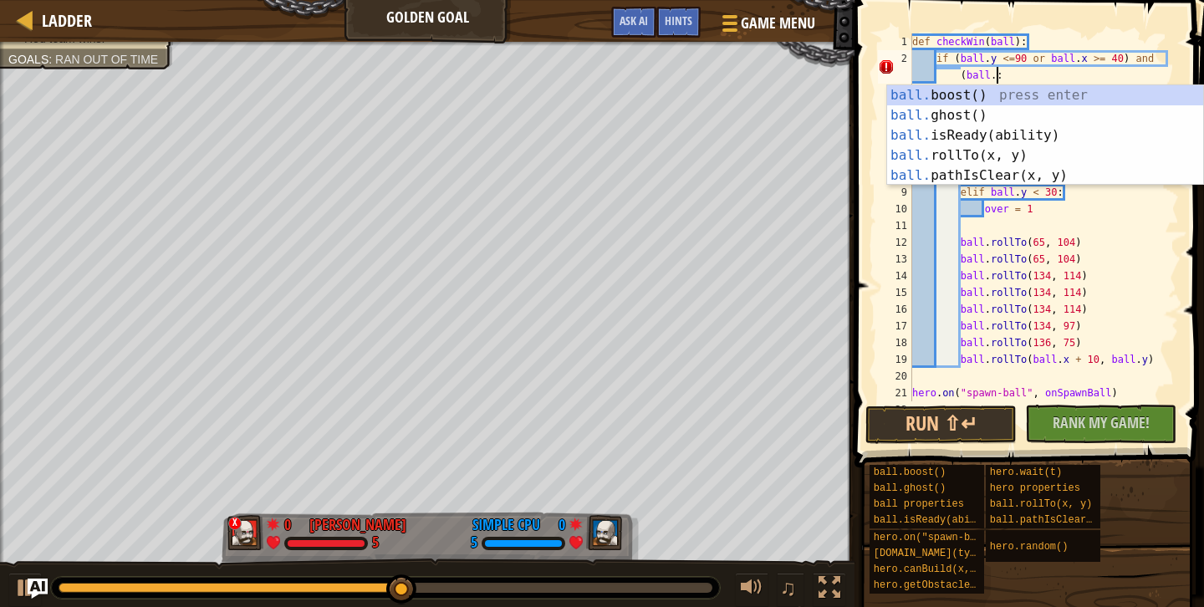
scroll to position [8, 23]
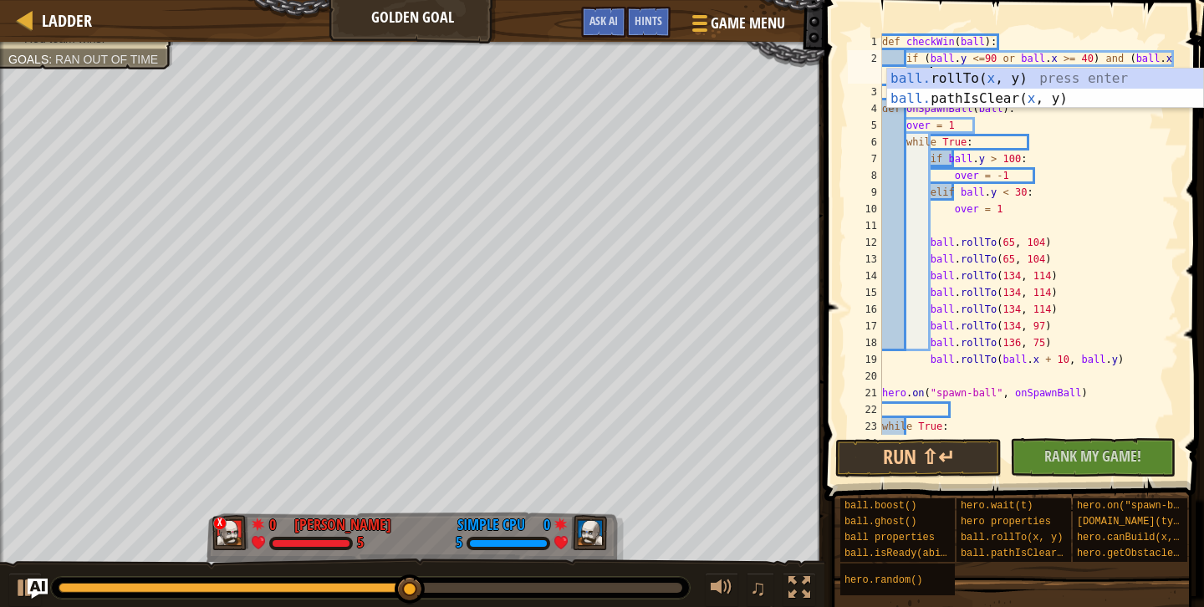
click at [1056, 61] on div "def checkWin ( ball ) : if ( ball . y <= 90 or ball . x >= 40 ) and ( ball . x …" at bounding box center [1029, 250] width 300 height 435
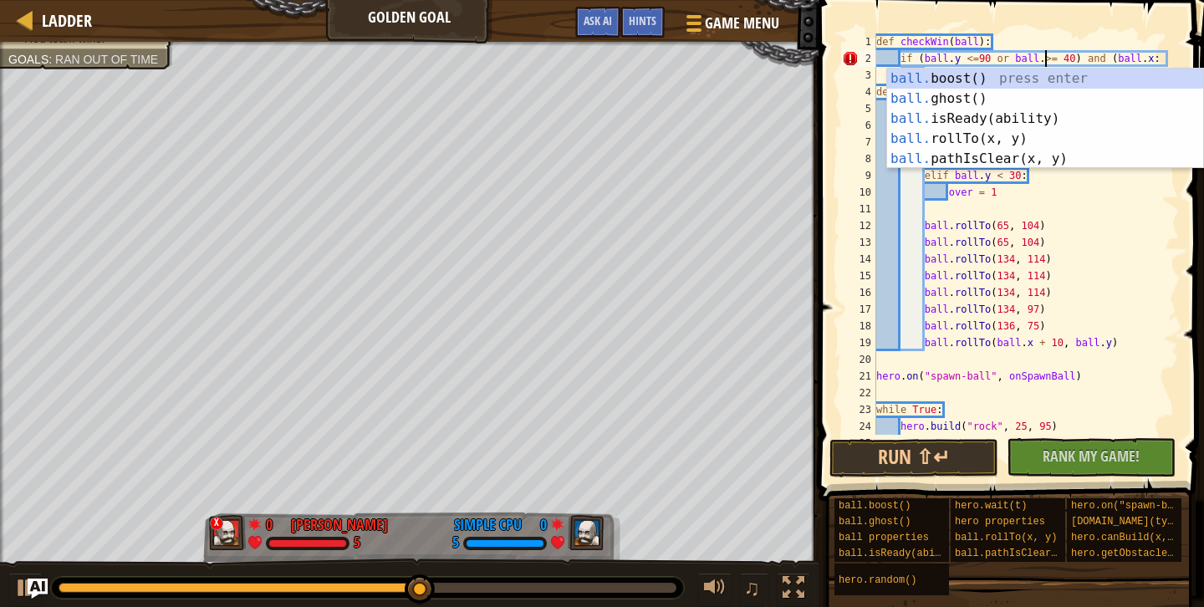
scroll to position [8, 15]
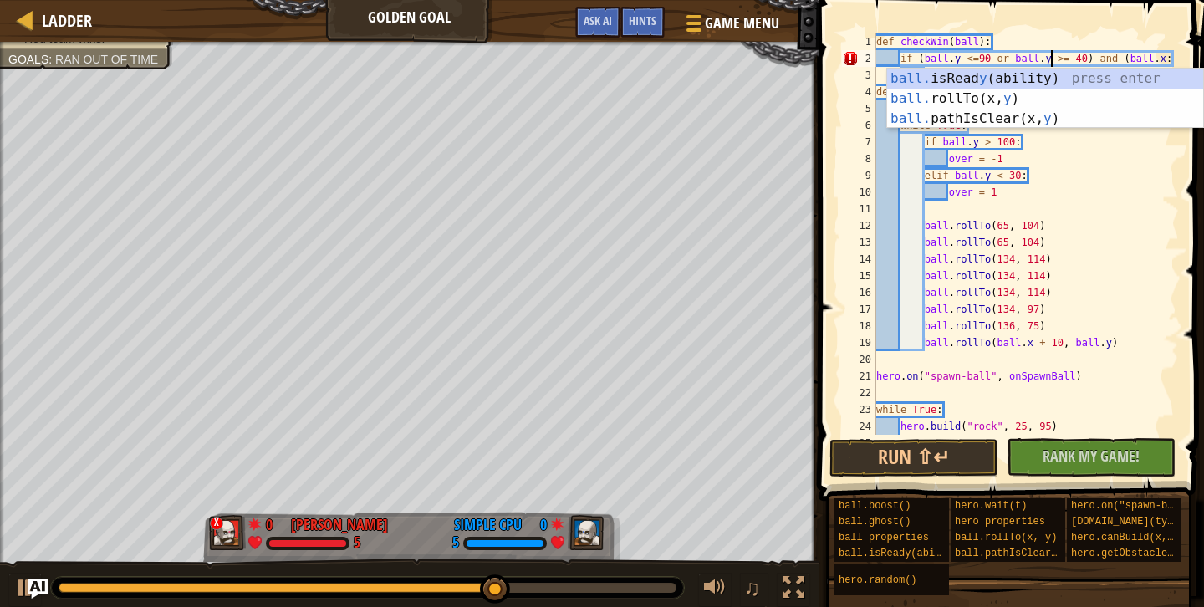
click at [1036, 38] on div "def checkWin ( ball ) : if ( ball . y <= 90 or ball . y >= 40 ) and ( ball . x …" at bounding box center [1026, 250] width 306 height 435
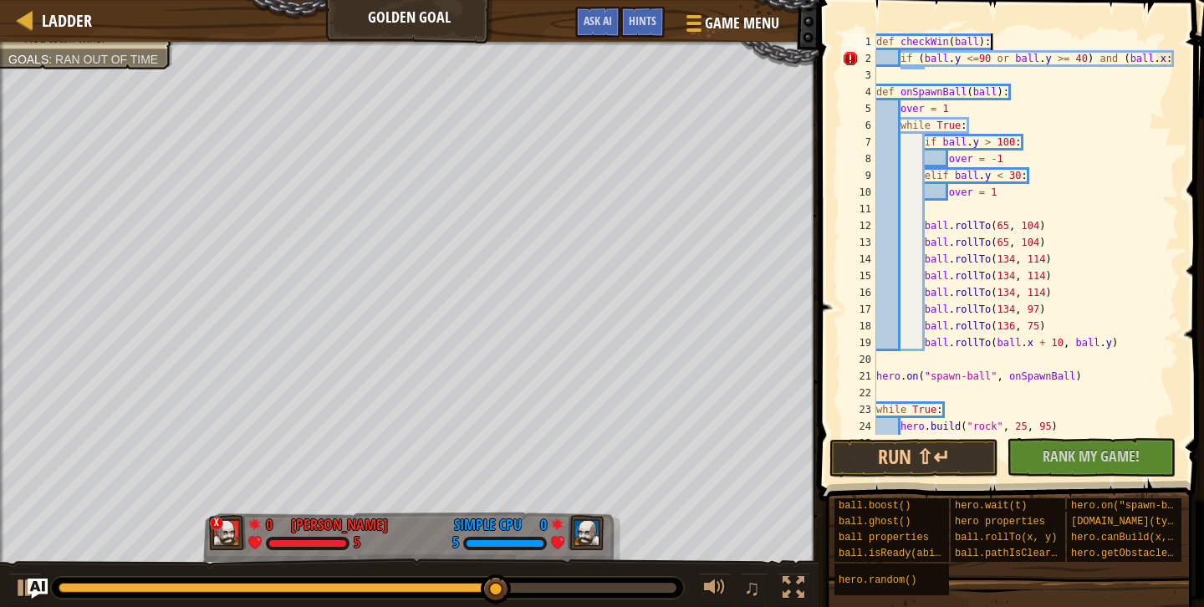
scroll to position [8, 8]
click at [1165, 60] on div at bounding box center [1170, 250] width 17 height 435
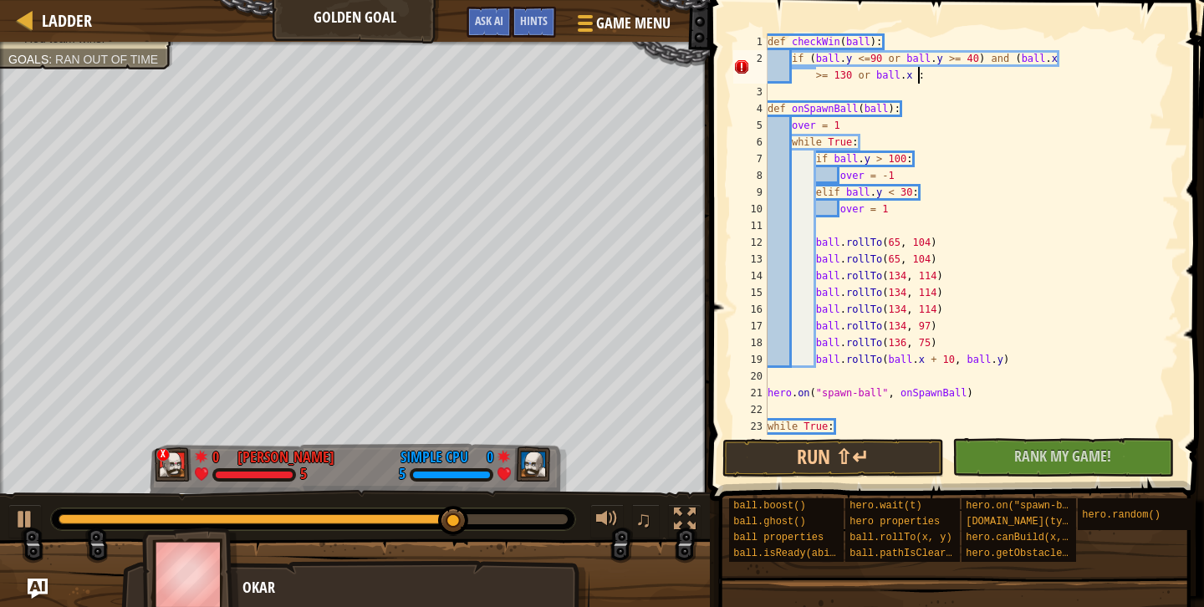
scroll to position [8, 33]
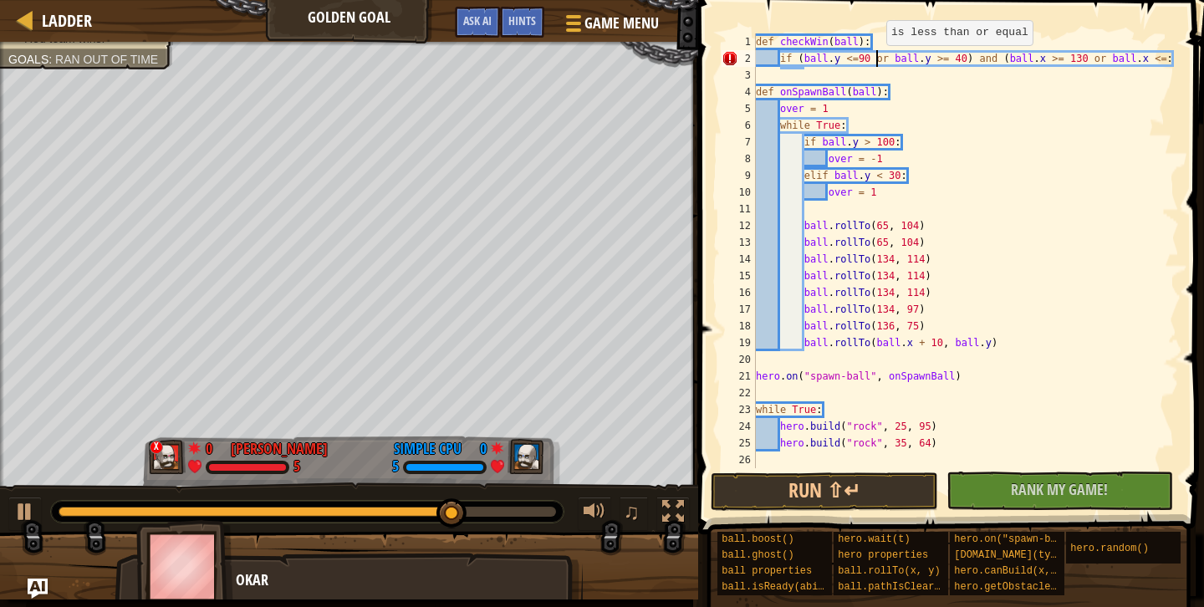
click at [879, 62] on div "def checkWin ( ball ) : if ( ball . y <= 90 or ball . y >= 40 ) and ( ball . x …" at bounding box center [966, 267] width 427 height 468
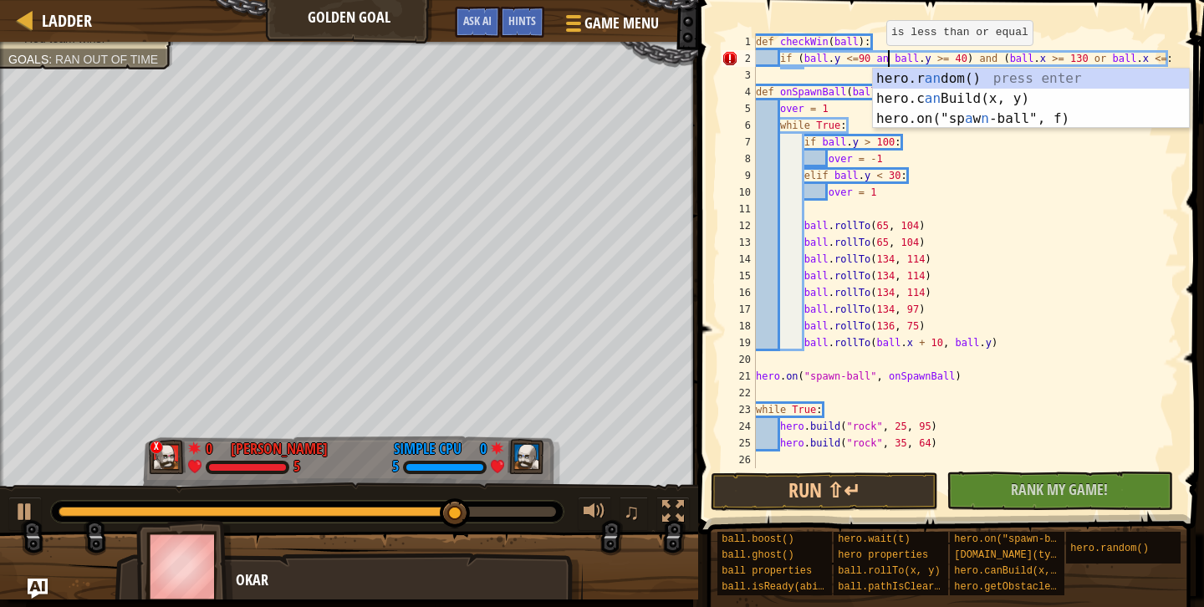
scroll to position [8, 12]
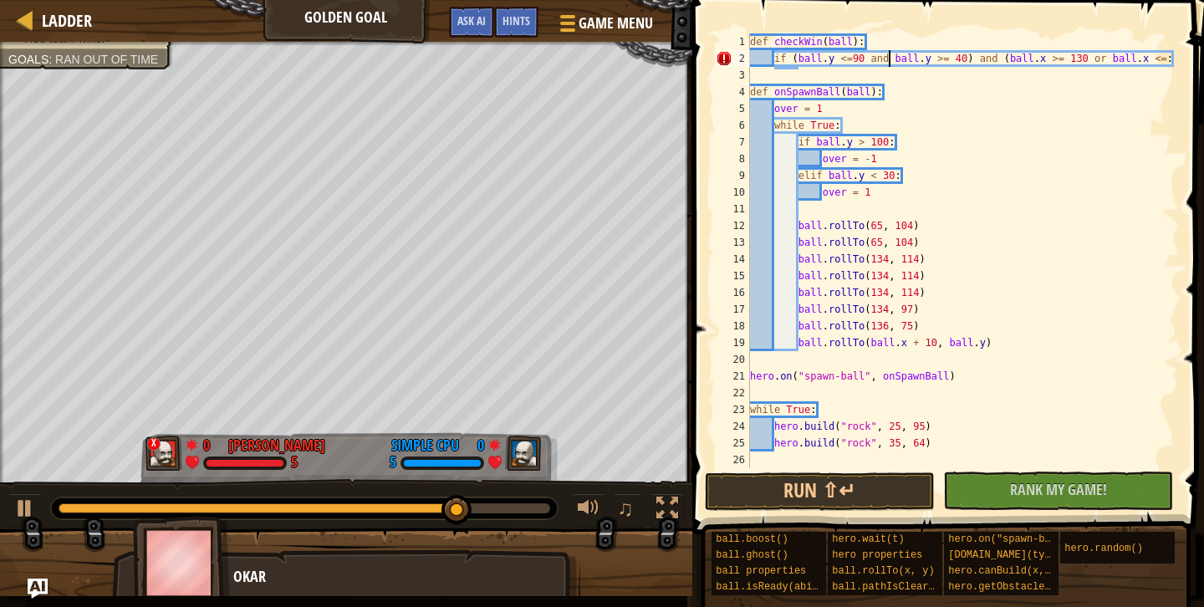
click at [1097, 59] on div "def checkWin ( ball ) : if ( ball . y <= 90 and ball . y >= 40 ) and ( ball . x…" at bounding box center [963, 267] width 432 height 468
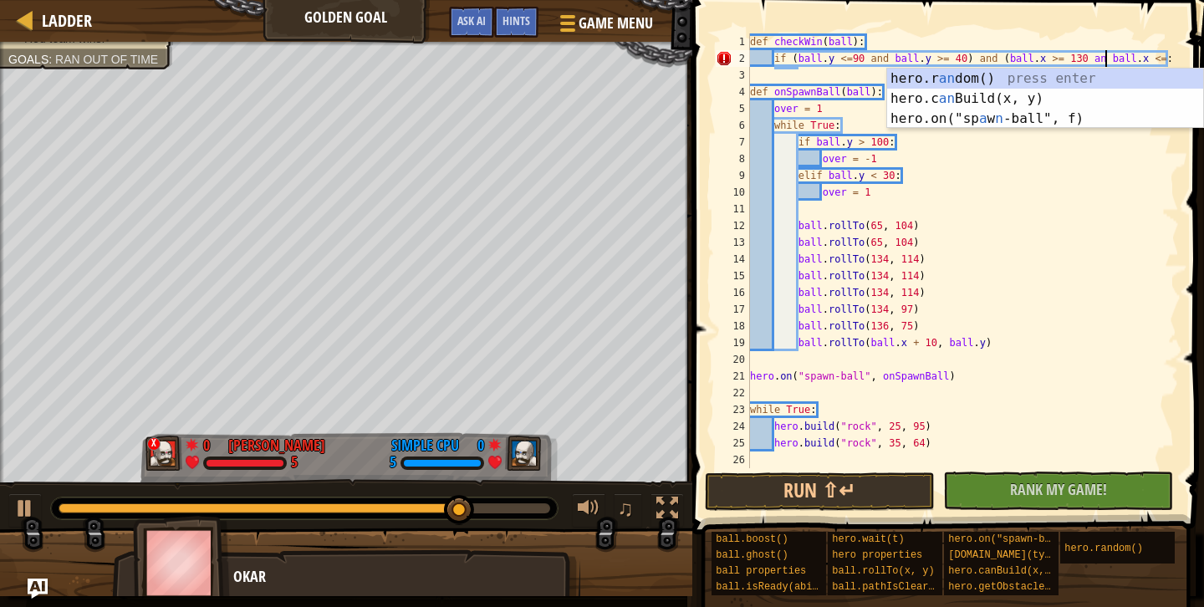
scroll to position [8, 30]
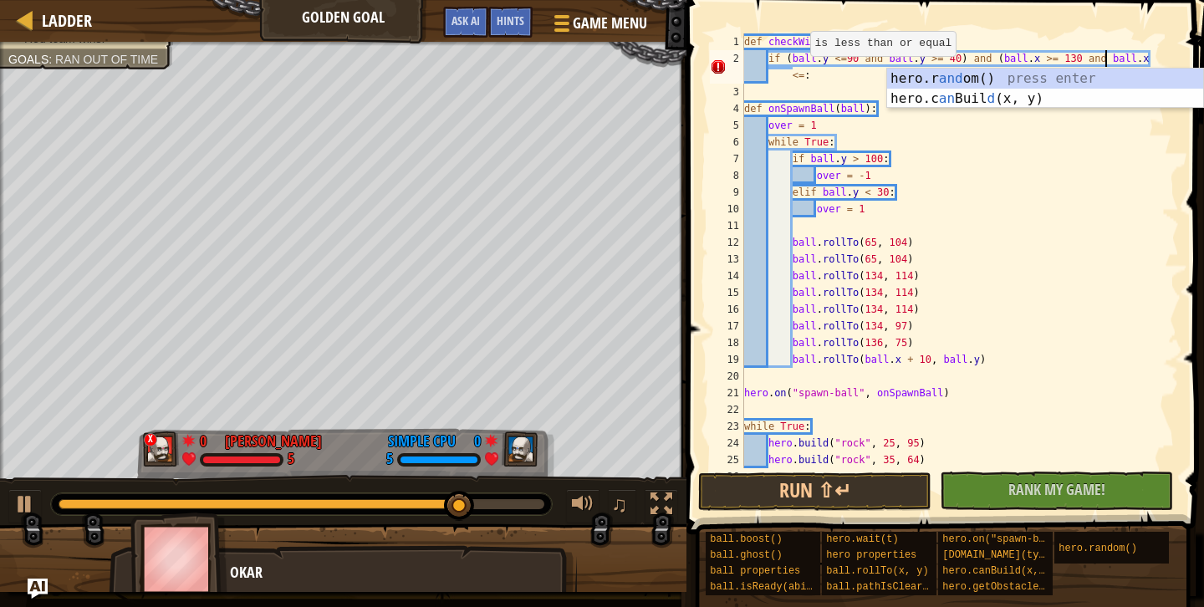
click at [803, 73] on div "def checkWin ( ball ) : if ( ball . y <= 90 and ball . y >= 40 ) and ( ball . x…" at bounding box center [960, 267] width 438 height 468
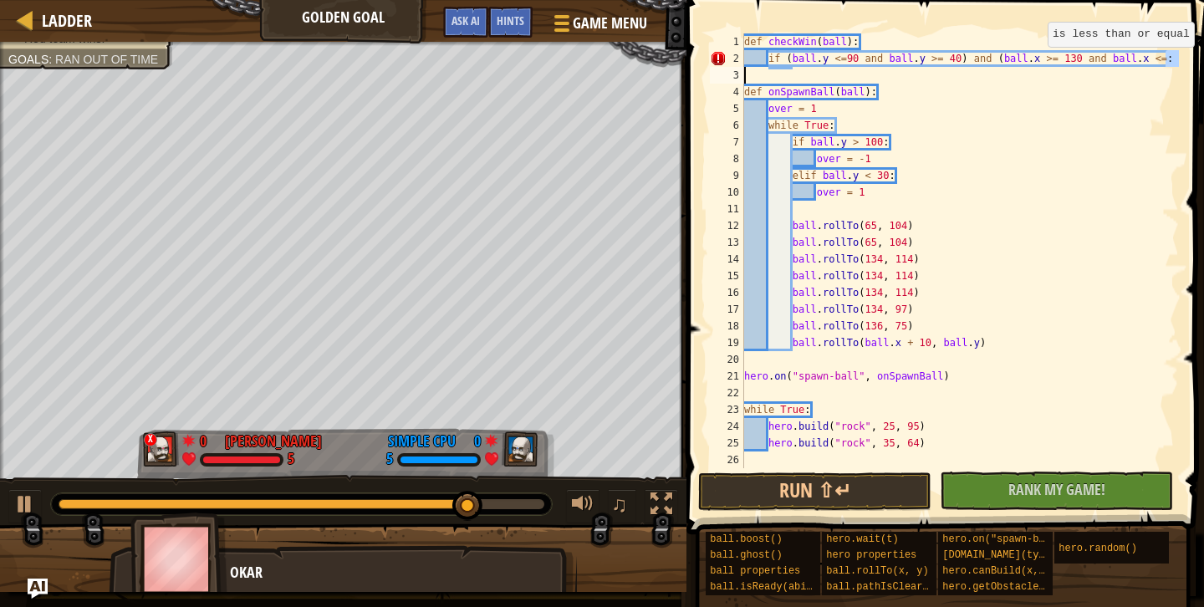
click at [1165, 64] on div "def checkWin ( ball ) : if ( ball . y <= 90 and ball . y >= 40 ) and ( ball . x…" at bounding box center [960, 267] width 438 height 468
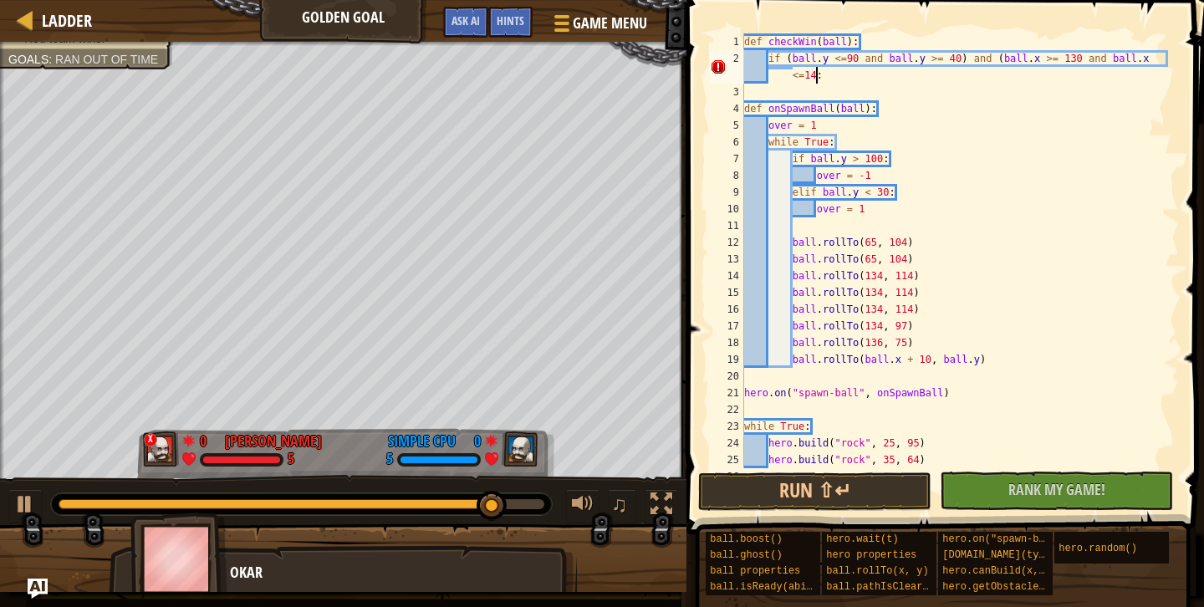
scroll to position [8, 36]
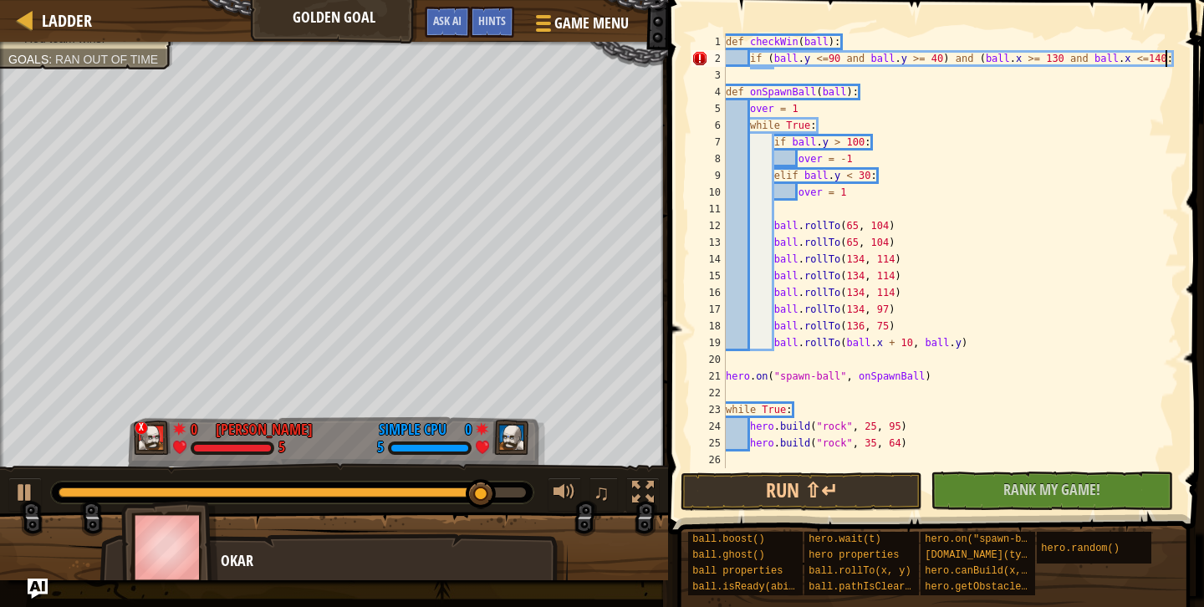
type textarea "if (ball.y <=90 and ball.y >= 40) and (ball.x >= 130 and ball.x <=140):"
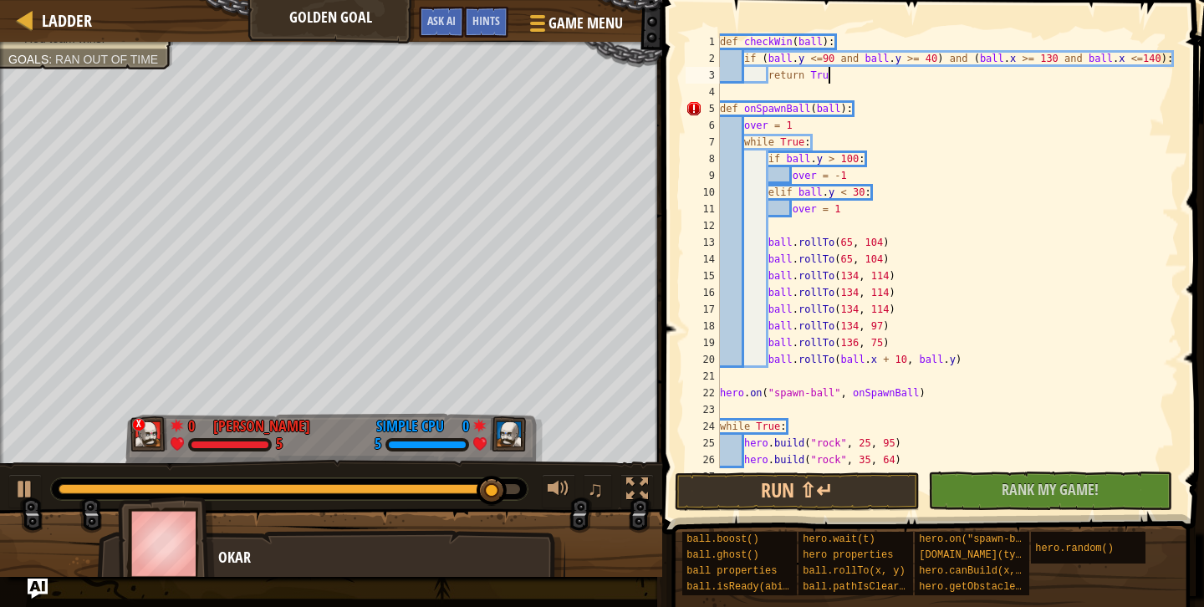
type textarea "return True"
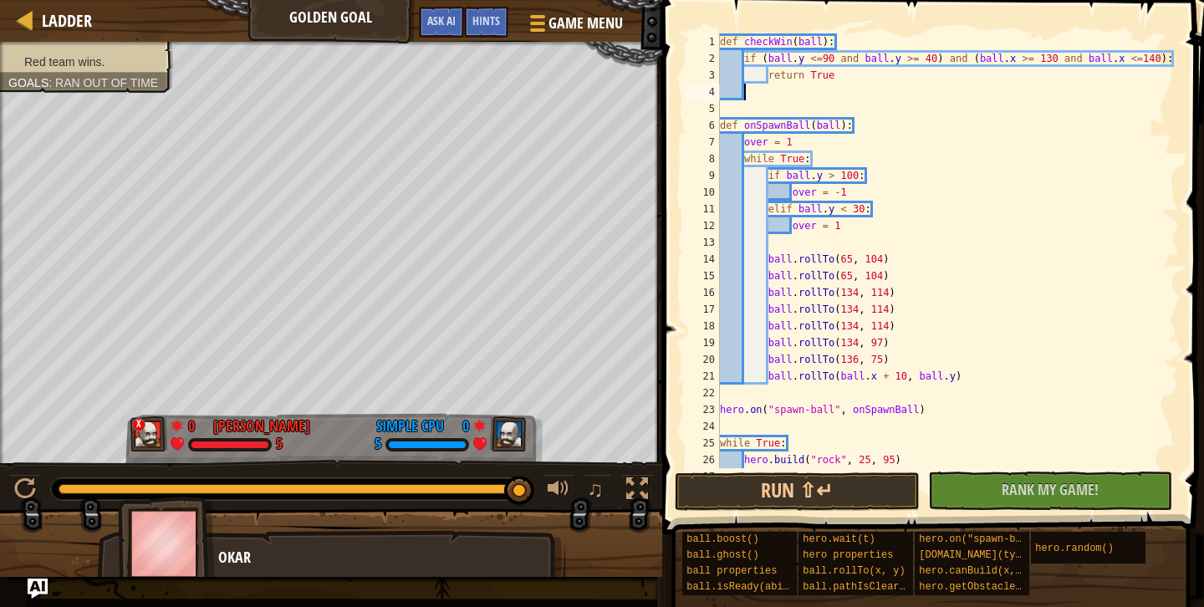
scroll to position [8, 1]
type textarea "e"
click at [934, 345] on div "def checkWin ( ball ) : if ( ball . y <= 90 and ball . y >= 40 ) and ( ball . x…" at bounding box center [948, 267] width 462 height 468
type textarea "ball.rollTo(134, 97)"
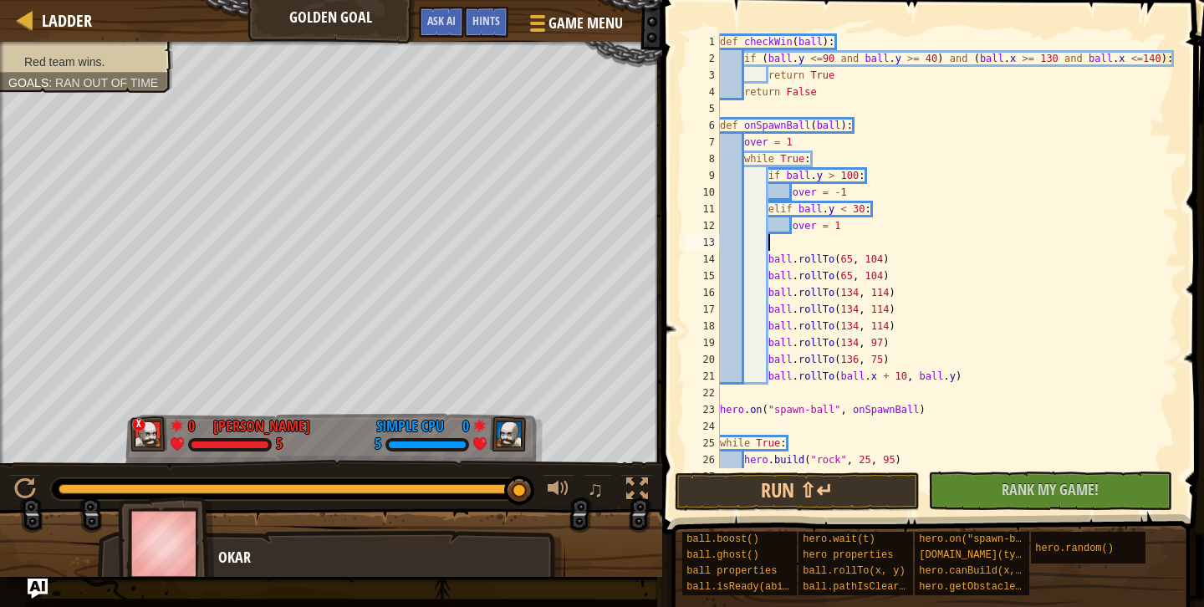
click at [826, 234] on div "def checkWin ( ball ) : if ( ball . y <= 90 and ball . y >= 40 ) and ( ball . x…" at bounding box center [948, 267] width 462 height 468
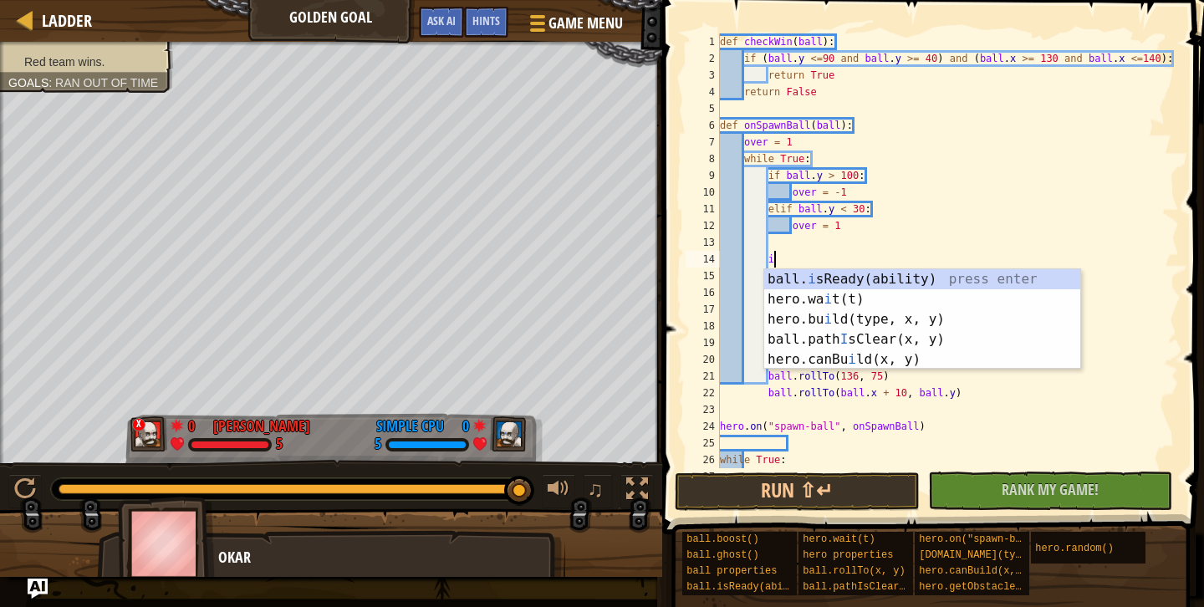
scroll to position [8, 4]
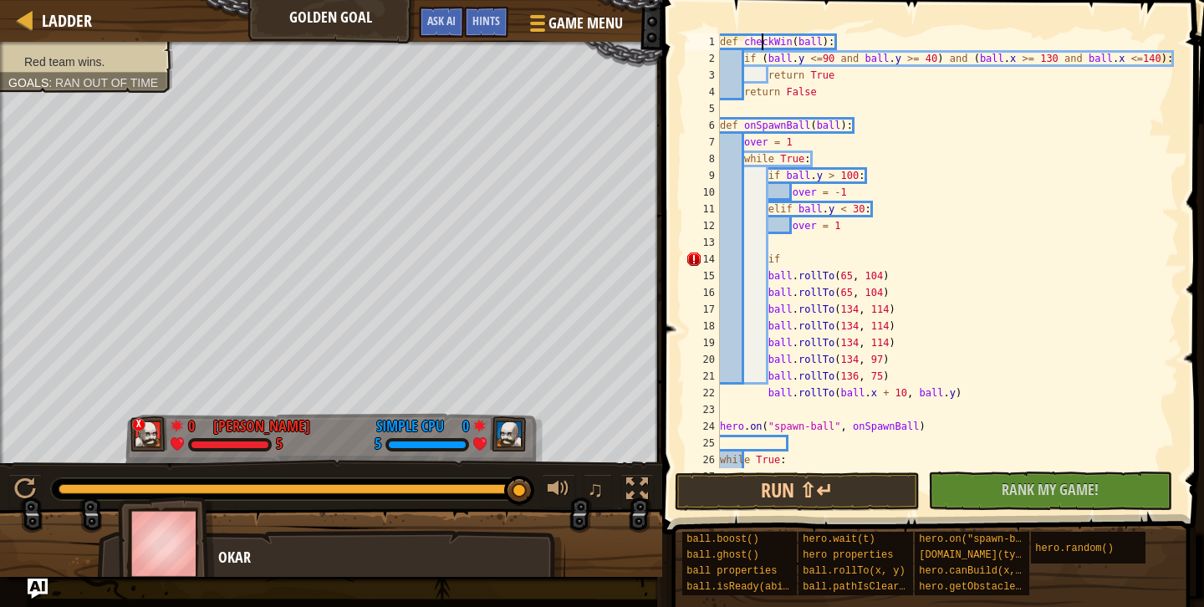
click at [763, 37] on div "def checkWin ( ball ) : if ( ball . y <= 90 and ball . y >= 40 ) and ( ball . x…" at bounding box center [948, 267] width 462 height 468
click at [808, 256] on div "def checkWin ( ball ) : if ( ball . y <= 90 and ball . y >= 40 ) and ( ball . x…" at bounding box center [948, 267] width 462 height 468
paste textarea "checkWin"
type textarea "if checkWin(ball):"
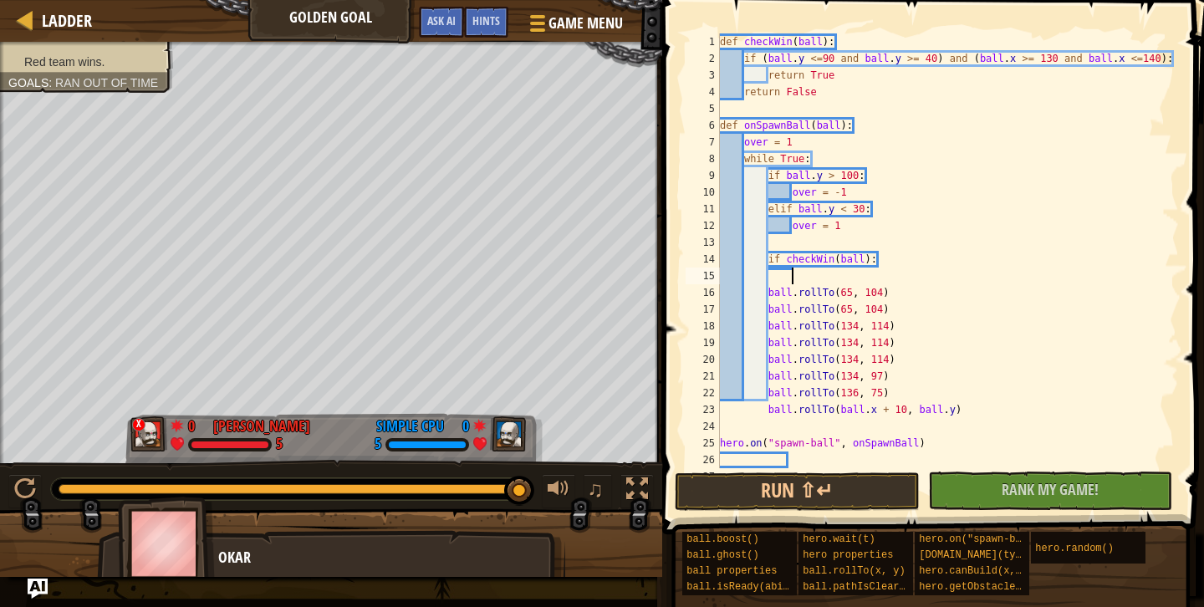
scroll to position [8, 5]
click at [898, 389] on div "def checkWin ( ball ) : if ( ball . y <= 90 and ball . y >= 40 ) and ( ball . x…" at bounding box center [948, 267] width 462 height 468
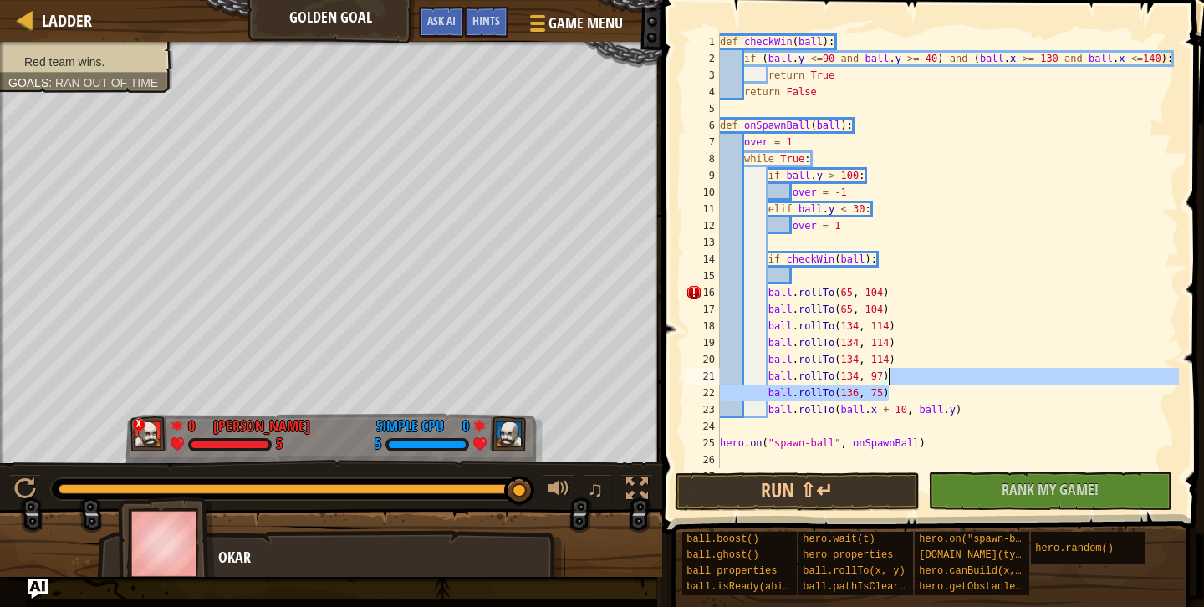
drag, startPoint x: 897, startPoint y: 391, endPoint x: 897, endPoint y: 370, distance: 20.9
click at [897, 370] on div "def checkWin ( ball ) : if ( ball . y <= 90 and ball . y >= 40 ) and ( ball . x…" at bounding box center [948, 267] width 462 height 468
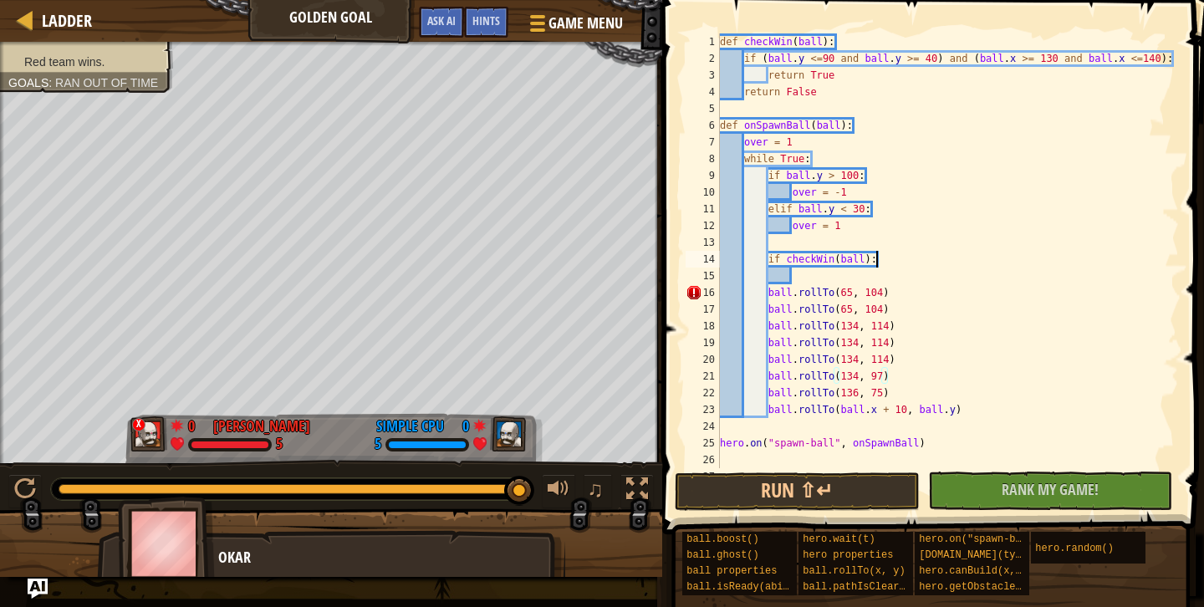
click at [887, 263] on div "def checkWin ( ball ) : if ( ball . y <= 90 and ball . y >= 40 ) and ( ball . x…" at bounding box center [948, 267] width 462 height 468
paste textarea "ball.rollTo(136, 75)"
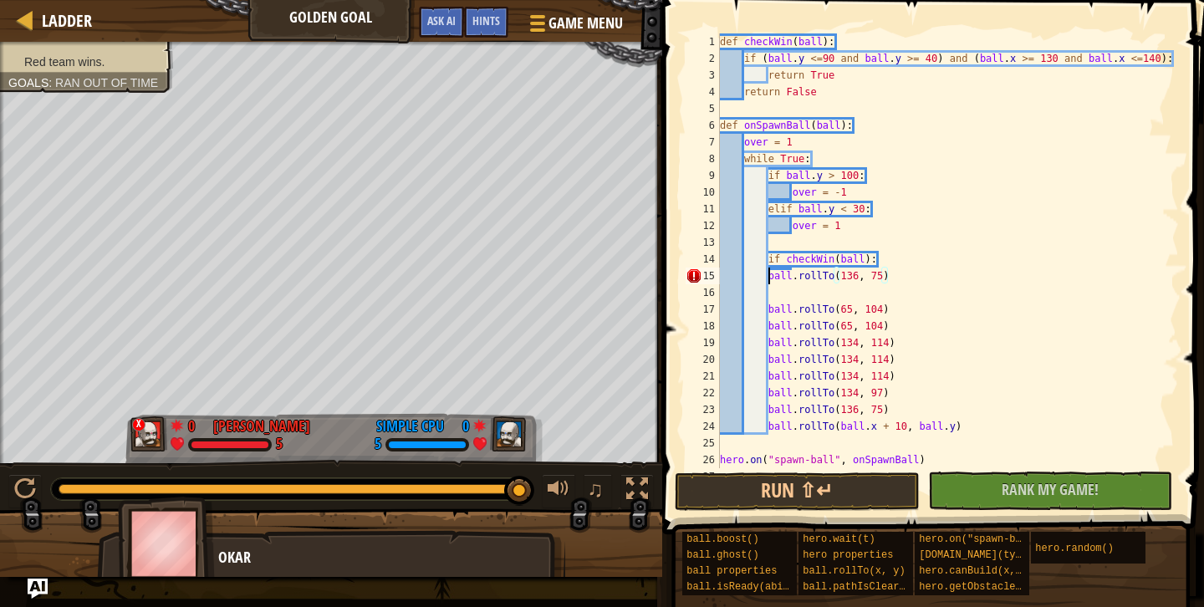
click at [767, 281] on div "def checkWin ( ball ) : if ( ball . y <= 90 and ball . y >= 40 ) and ( ball . x…" at bounding box center [948, 267] width 462 height 468
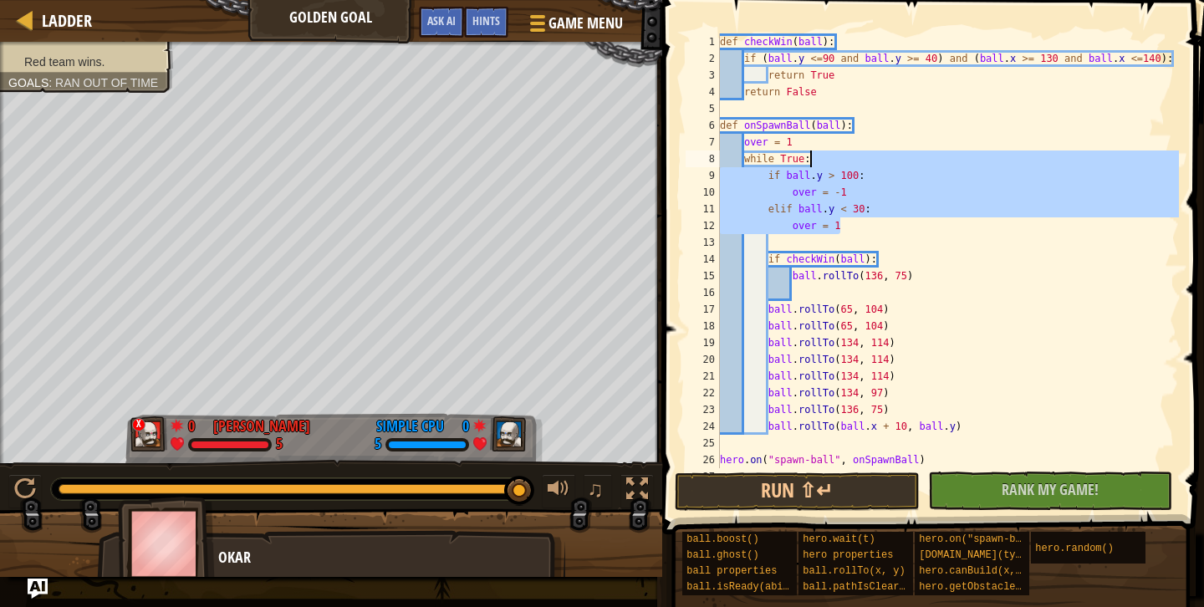
drag, startPoint x: 876, startPoint y: 228, endPoint x: 888, endPoint y: 157, distance: 72.2
click at [888, 157] on div "def checkWin ( ball ) : if ( ball . y <= 90 and ball . y >= 40 ) and ( ball . x…" at bounding box center [948, 267] width 462 height 468
type textarea "while True:"
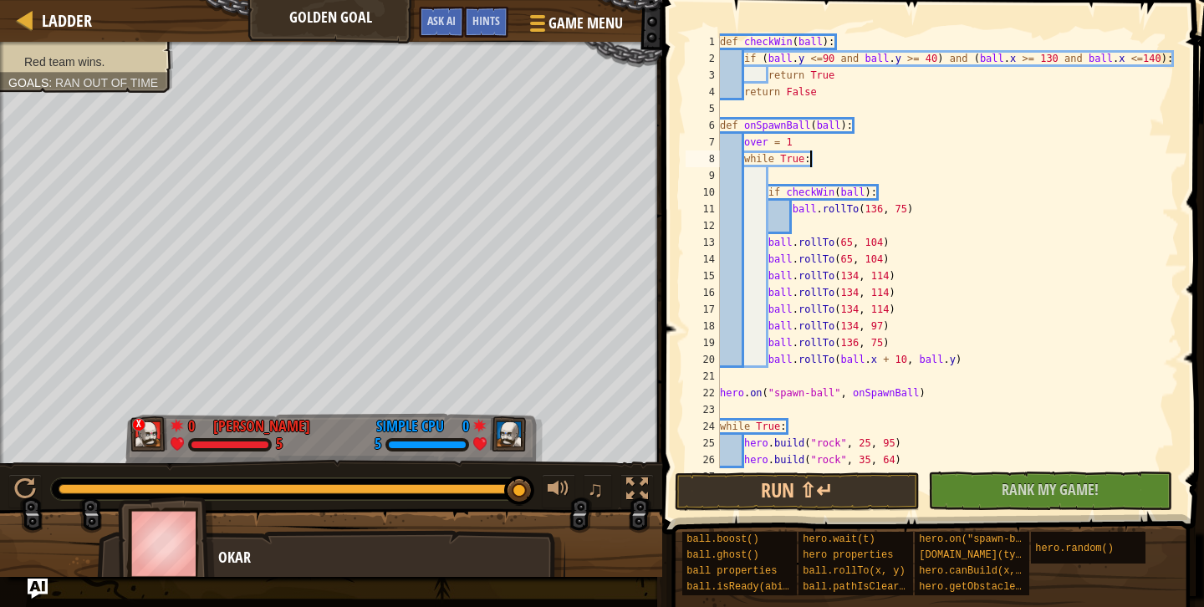
click at [796, 171] on div "def checkWin ( ball ) : if ( ball . y <= 90 and ball . y >= 40 ) and ( ball . x…" at bounding box center [948, 267] width 462 height 468
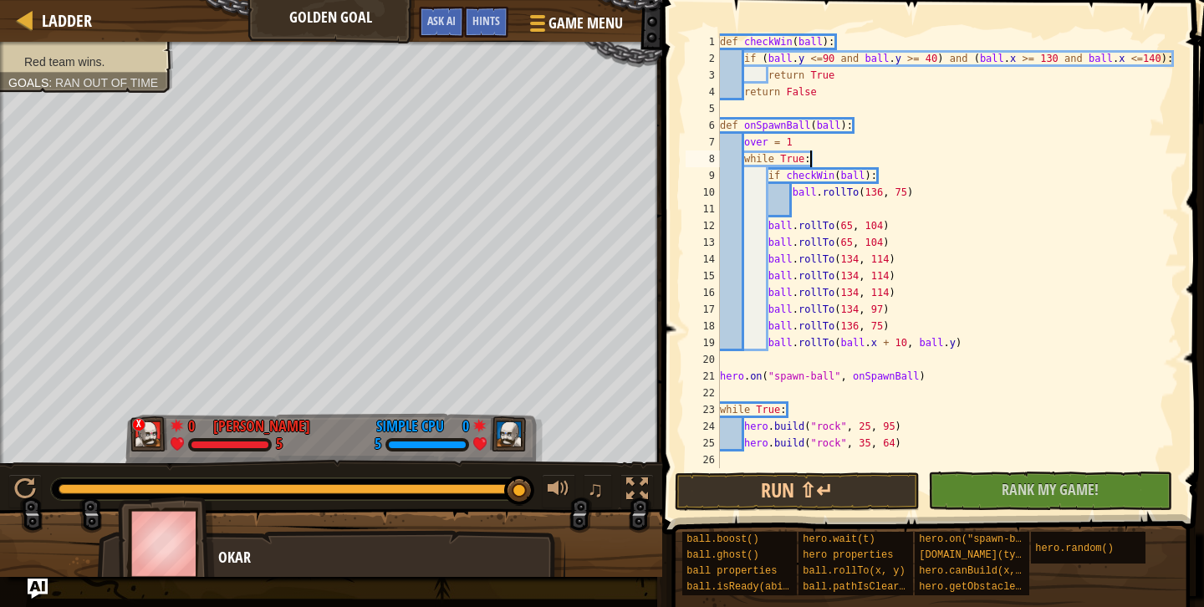
click at [882, 186] on div "def checkWin ( ball ) : if ( ball . y <= 90 and ball . y >= 40 ) and ( ball . x…" at bounding box center [948, 267] width 462 height 468
click at [876, 190] on div "def checkWin ( ball ) : if ( ball . y <= 90 and ball . y >= 40 ) and ( ball . x…" at bounding box center [948, 267] width 462 height 468
click at [897, 192] on div "def checkWin ( ball ) : if ( ball . y <= 90 and ball . y >= 40 ) and ( ball . x…" at bounding box center [948, 267] width 462 height 468
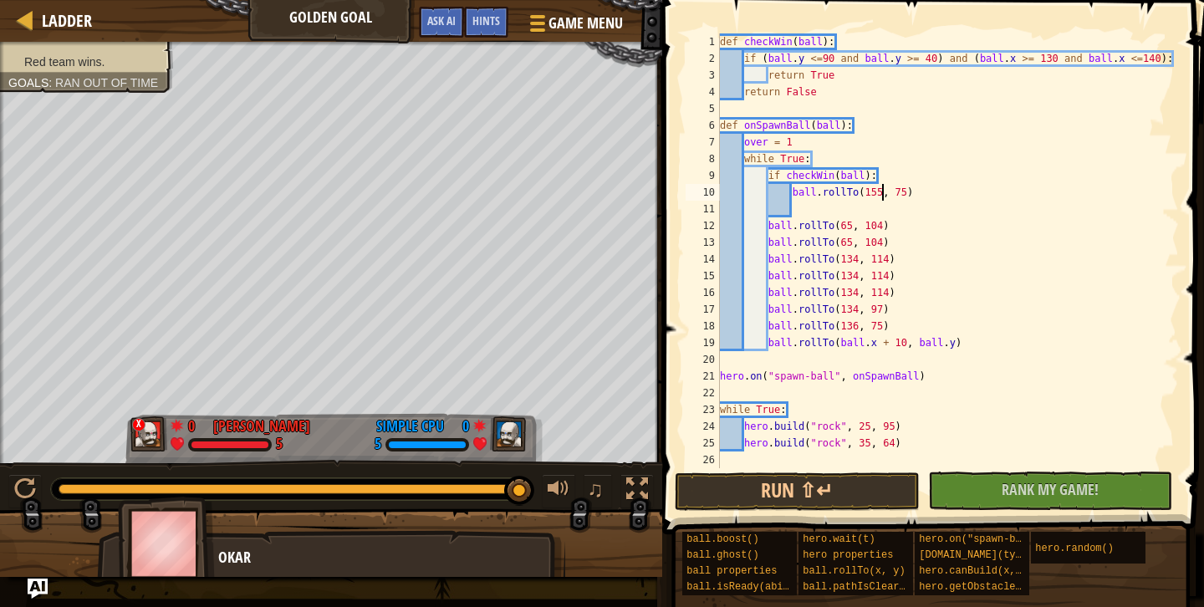
click at [897, 192] on div "def checkWin ( ball ) : if ( ball . y <= 90 and ball . y >= 40 ) and ( ball . x…" at bounding box center [948, 267] width 462 height 468
type textarea "ball.rollTo(155, 67)"
click at [917, 213] on div "def checkWin ( ball ) : if ( ball . y <= 90 and ball . y >= 40 ) and ( ball . x…" at bounding box center [948, 267] width 462 height 468
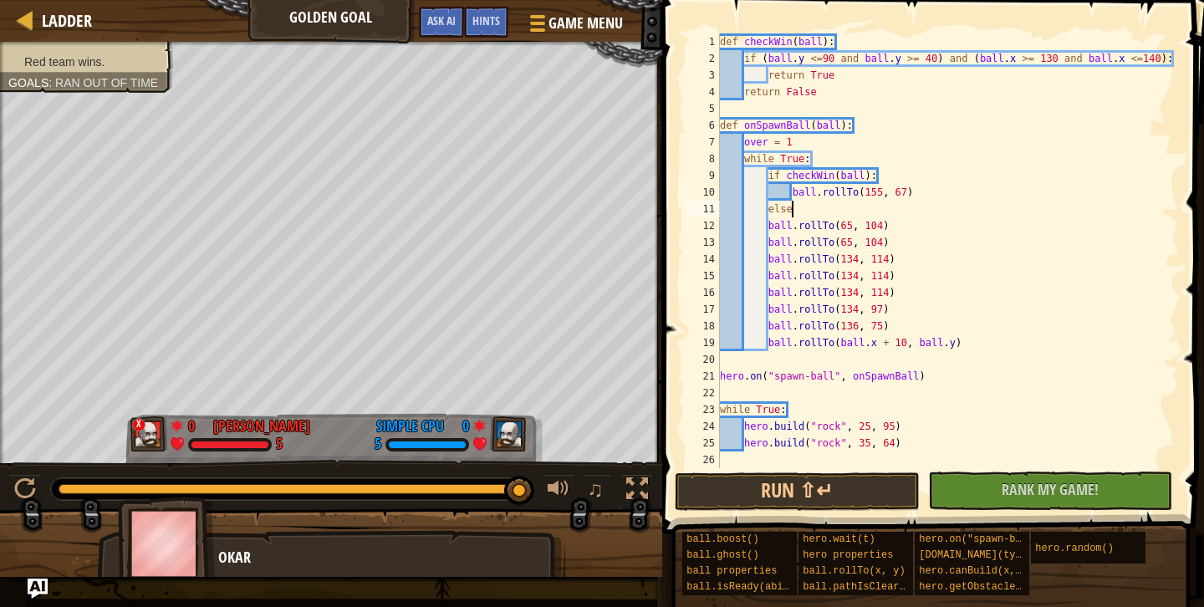
type textarea "else:"
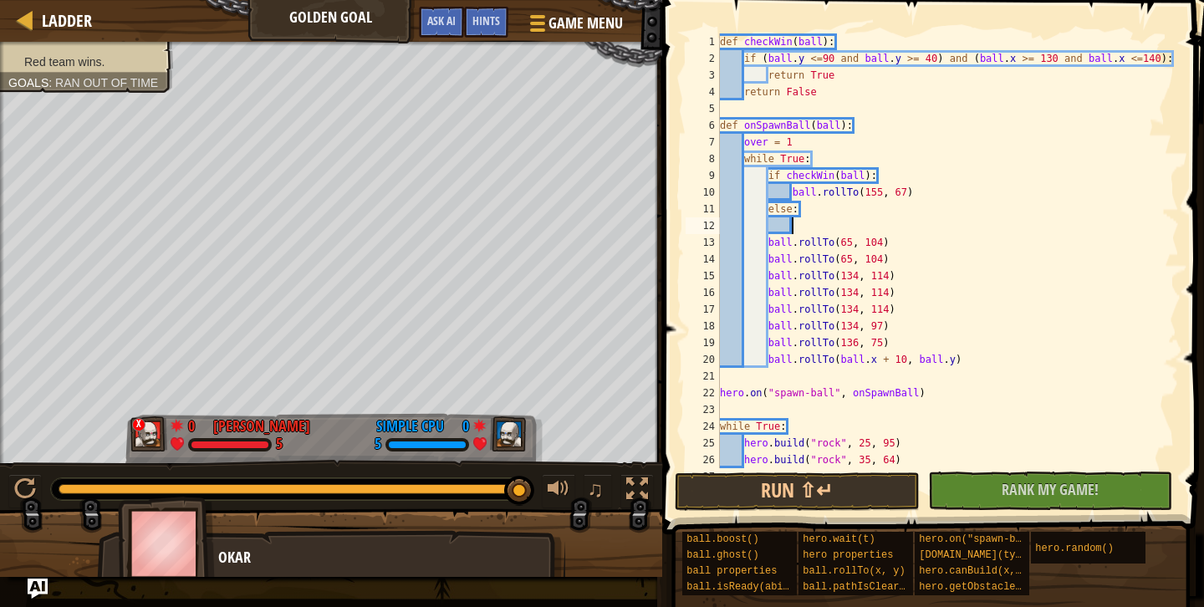
type textarea "else:"
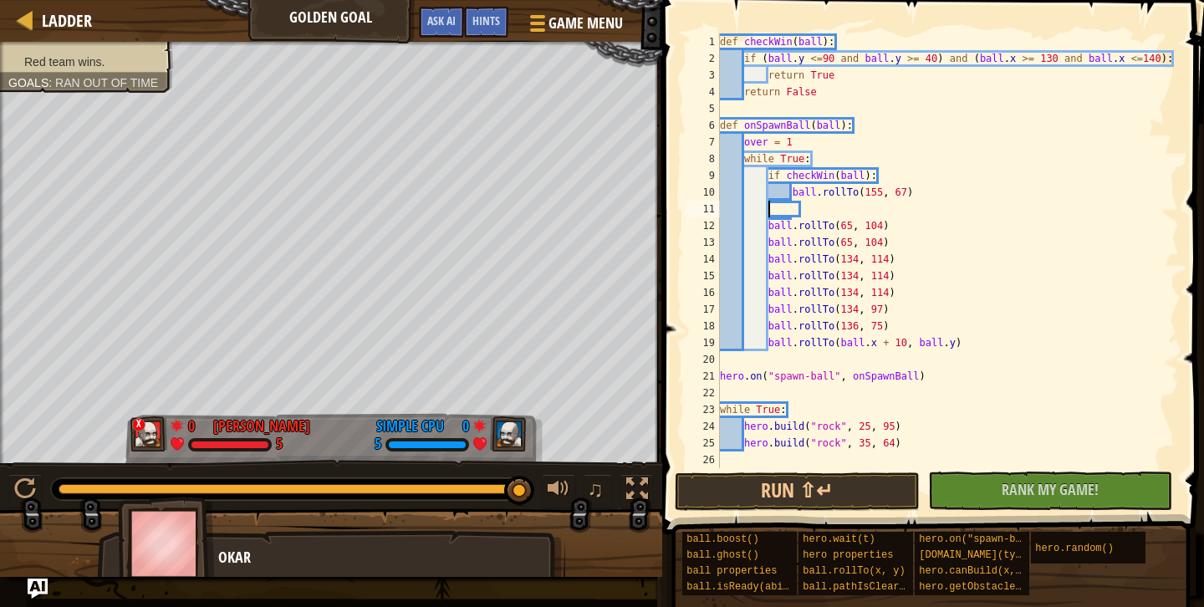
scroll to position [8, 3]
type textarea "ball.rollTo(155, 67)"
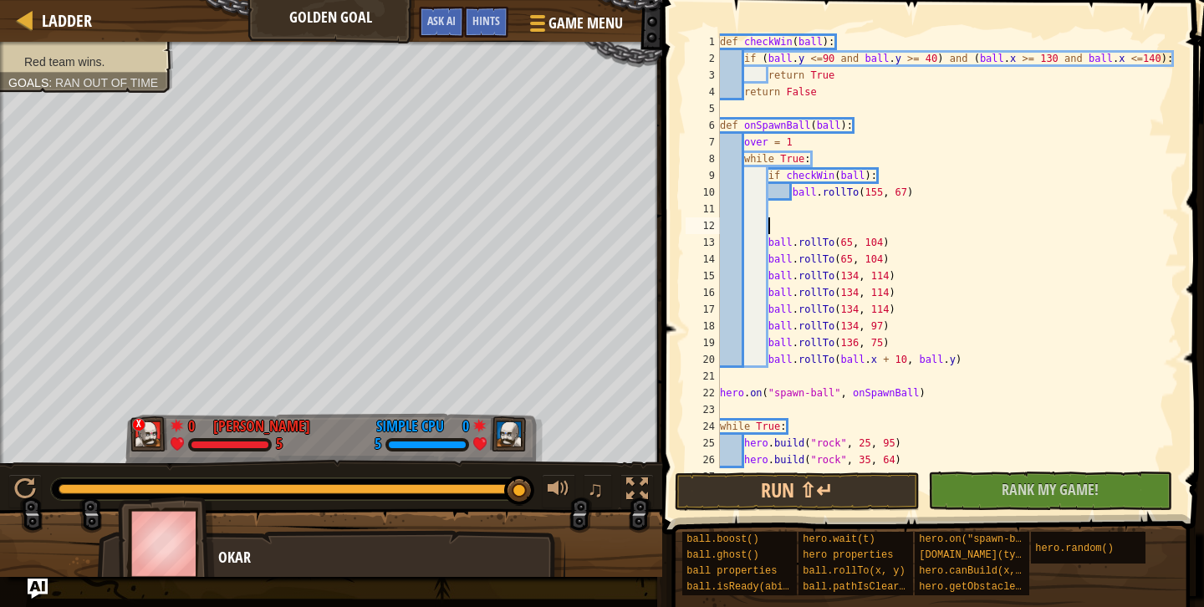
paste textarea "over = 1"
type textarea "over = 1"
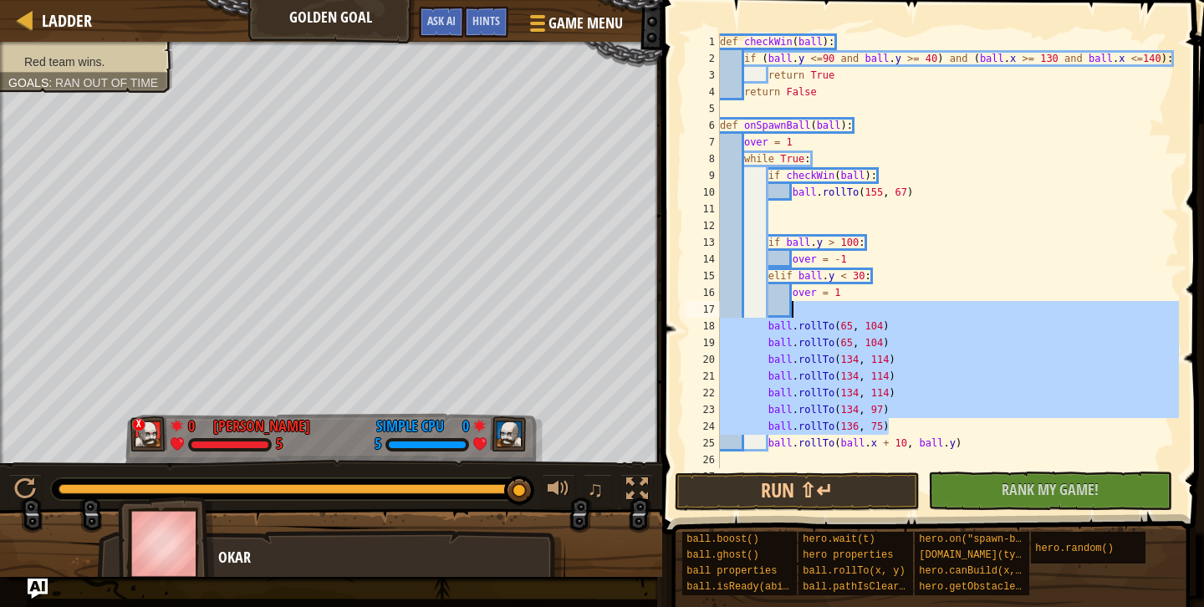
drag, startPoint x: 896, startPoint y: 431, endPoint x: 903, endPoint y: 305, distance: 125.7
click at [903, 305] on div "def checkWin ( ball ) : if ( ball . y <= 90 and ball . y >= 40 ) and ( ball . x…" at bounding box center [948, 267] width 462 height 468
type textarea "ball.rollTo(65, 104)"
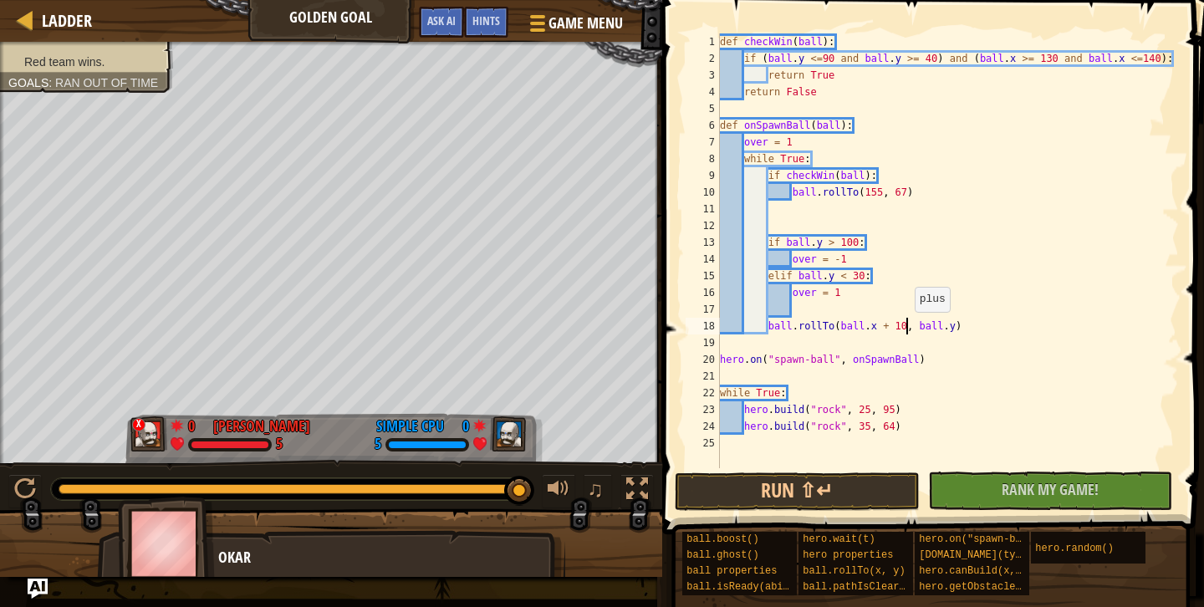
click at [907, 329] on div "def checkWin ( ball ) : if ( ball . y <= 90 and ball . y >= 40 ) and ( ball . x…" at bounding box center [948, 267] width 462 height 468
click at [950, 324] on div "def checkWin ( ball ) : if ( ball . y <= 90 and ball . y >= 40 ) and ( ball . x…" at bounding box center [948, 267] width 462 height 468
click at [890, 482] on button "Run ⇧↵" at bounding box center [797, 492] width 245 height 38
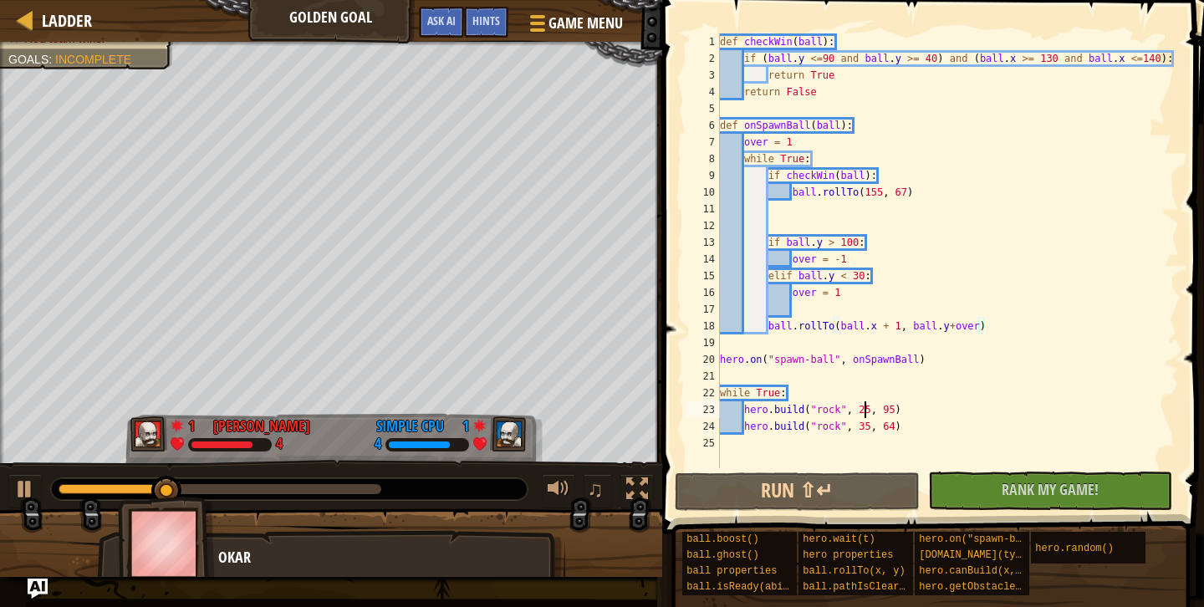
click at [866, 407] on div "def checkWin ( ball ) : if ( ball . y <= 90 and ball . y >= 40 ) and ( ball . x…" at bounding box center [948, 267] width 462 height 468
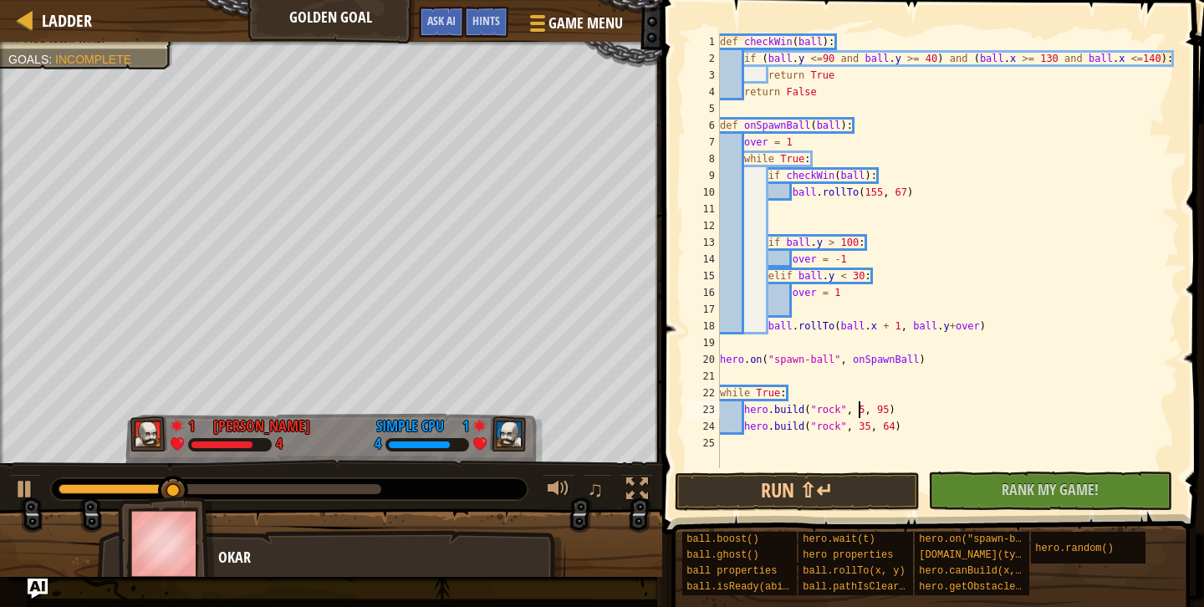
scroll to position [8, 13]
click at [889, 412] on div "def checkWin ( ball ) : if ( ball . y <= 90 and ball . y >= 40 ) and ( ball . x…" at bounding box center [948, 267] width 462 height 468
click at [863, 427] on div "def checkWin ( ball ) : if ( ball . y <= 90 and ball . y >= 40 ) and ( ball . x…" at bounding box center [948, 267] width 462 height 468
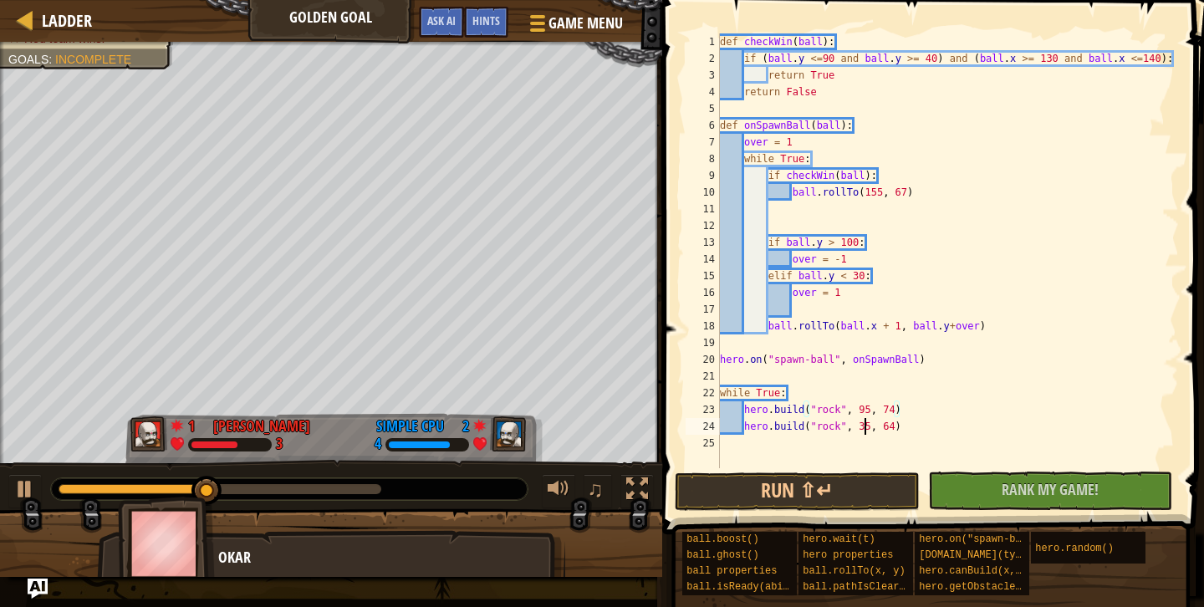
click at [863, 427] on div "def checkWin ( ball ) : if ( ball . y <= 90 and ball . y >= 40 ) and ( ball . x…" at bounding box center [948, 267] width 462 height 468
type textarea "[DOMAIN_NAME]("rock", 95, 64)"
click at [976, 371] on div "def checkWin ( ball ) : if ( ball . y <= 90 and ball . y >= 40 ) and ( ball . x…" at bounding box center [948, 267] width 462 height 468
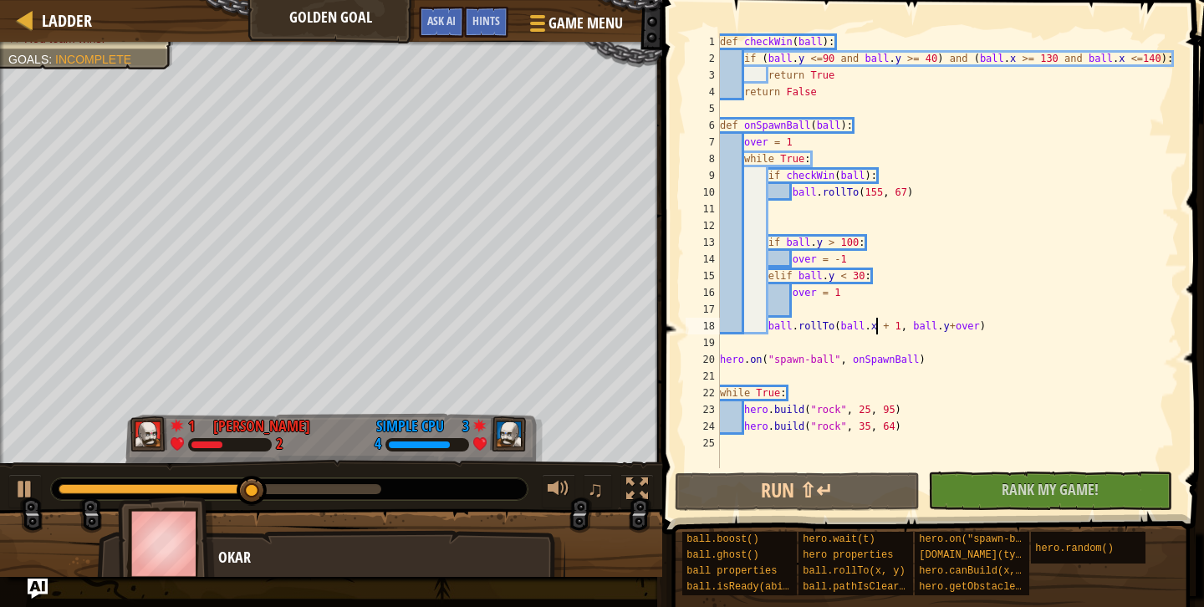
click at [875, 333] on div "def checkWin ( ball ) : if ( ball . y <= 90 and ball . y >= 40 ) and ( ball . x…" at bounding box center [948, 267] width 462 height 468
click at [1007, 253] on div "def checkWin ( ball ) : if ( ball . y <= 90 and ball . y >= 40 ) and ( ball . x…" at bounding box center [948, 267] width 462 height 468
type textarea "over = -1"
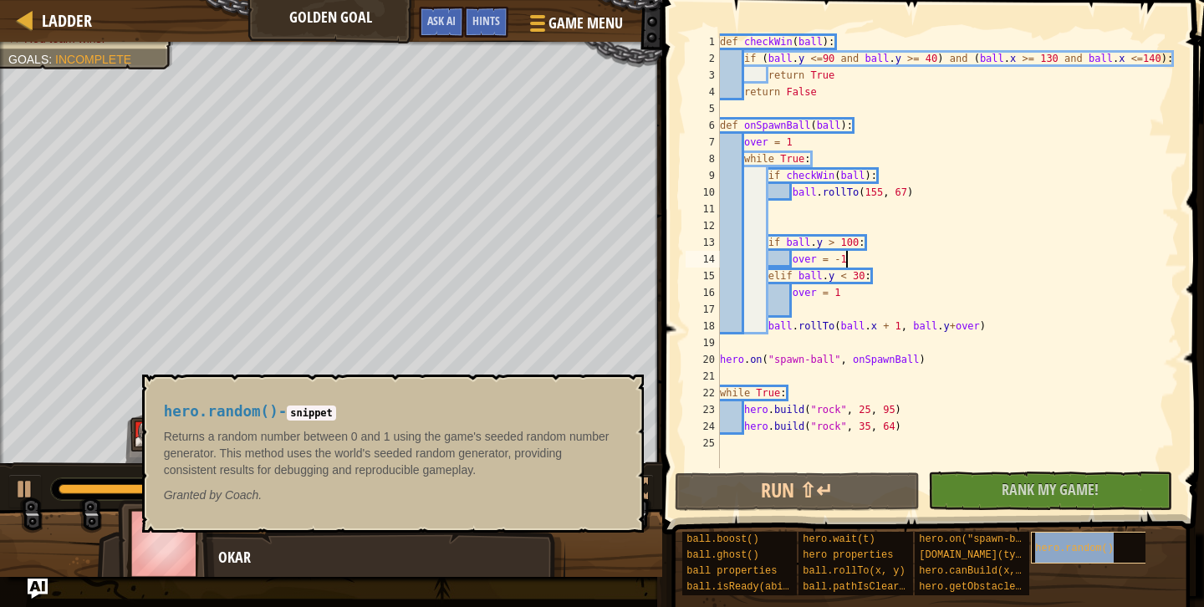
click at [1073, 552] on span "hero.random()" at bounding box center [1074, 549] width 79 height 12
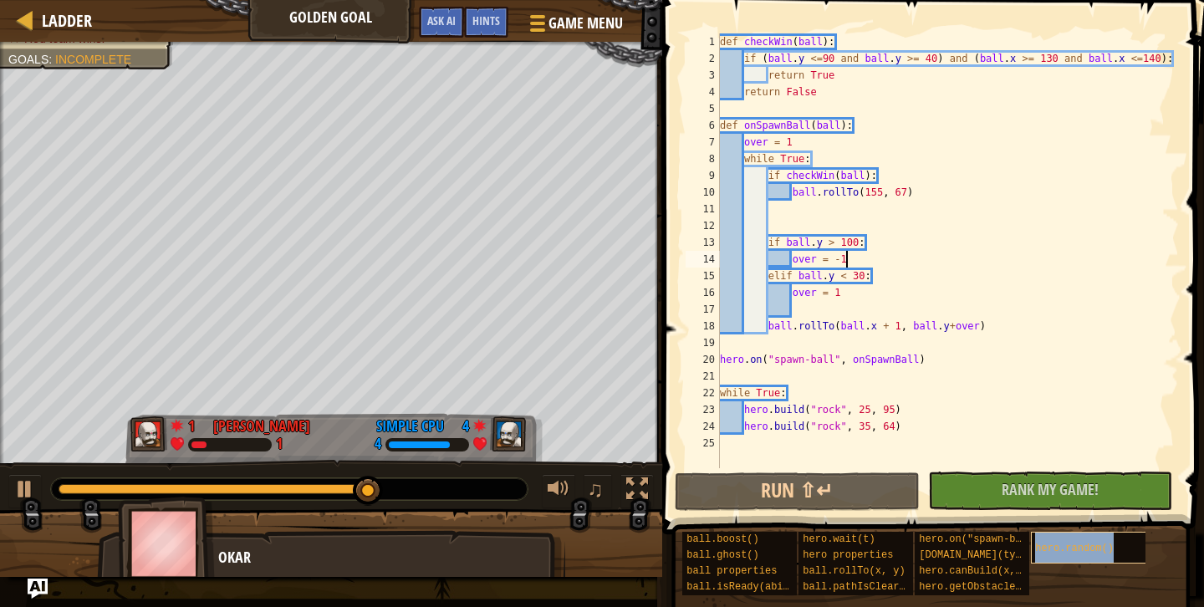
click at [1073, 552] on span "hero.random()" at bounding box center [1074, 549] width 79 height 12
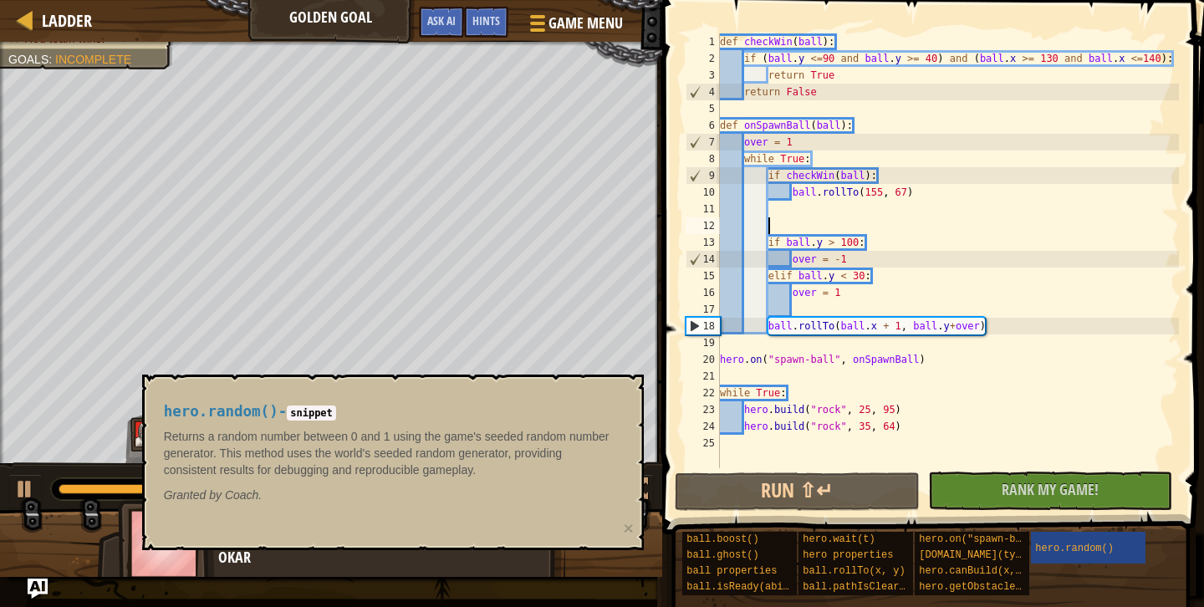
click at [895, 220] on div "def checkWin ( ball ) : if ( ball . y <= 90 and ball . y >= 40 ) and ( ball . x…" at bounding box center [948, 267] width 462 height 468
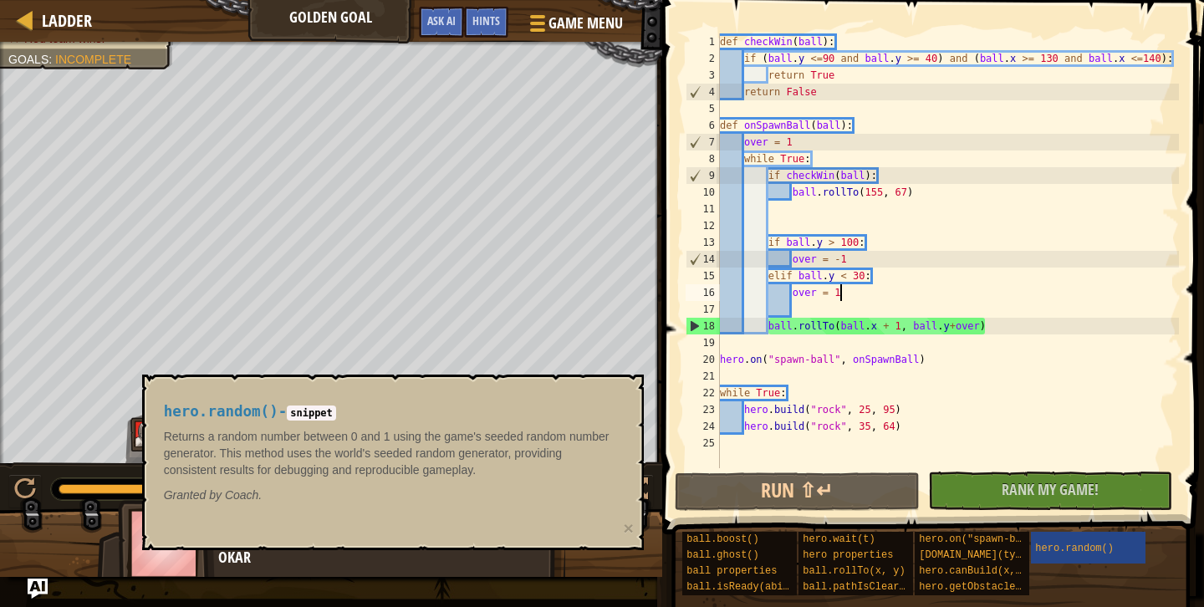
click at [890, 290] on div "def checkWin ( ball ) : if ( ball . y <= 90 and ball . y >= 40 ) and ( ball . x…" at bounding box center [948, 267] width 462 height 468
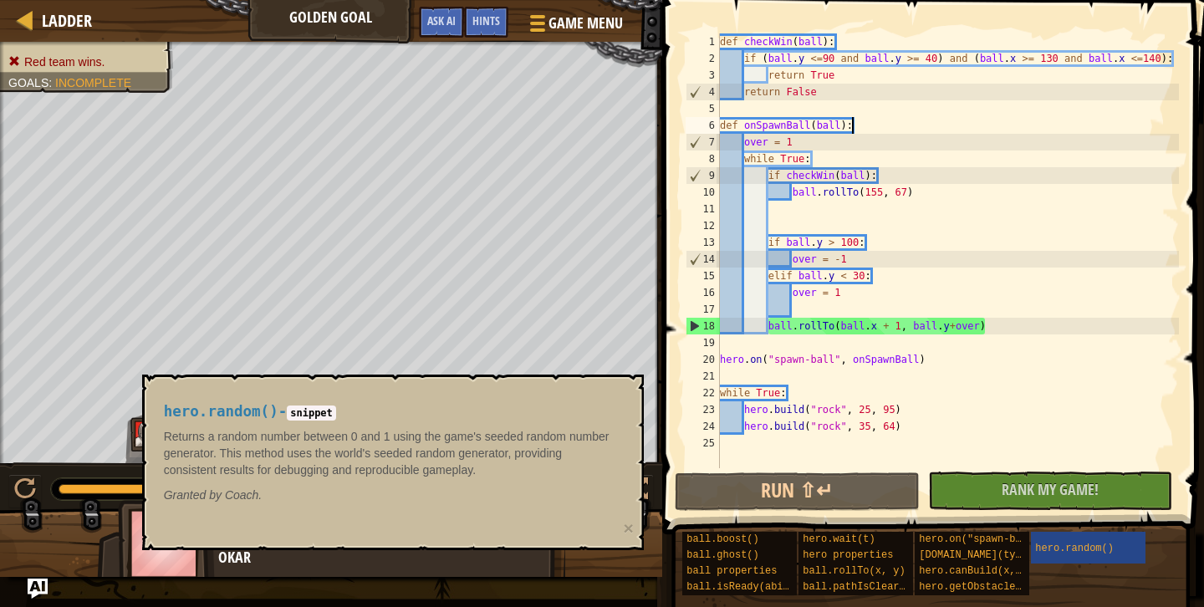
click at [874, 126] on div "def checkWin ( ball ) : if ( ball . y <= 90 and ball . y >= 40 ) and ( ball . x…" at bounding box center [948, 267] width 462 height 468
type textarea "def onSpawnBall(ball):"
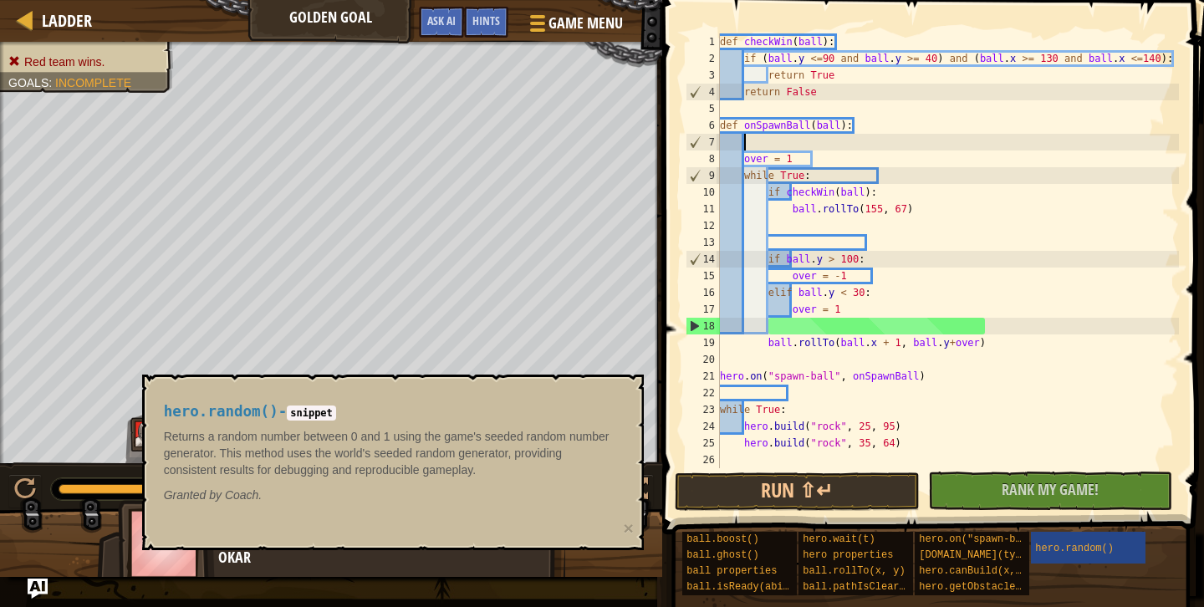
paste textarea "over = 1"
type textarea "over = 1"
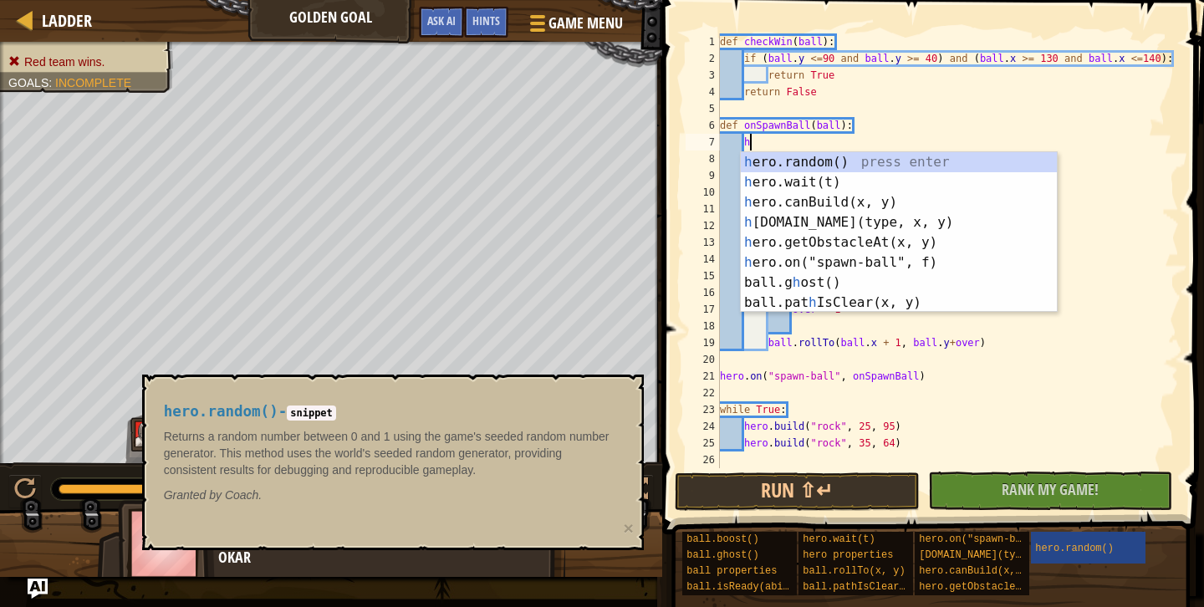
type textarea "hero"
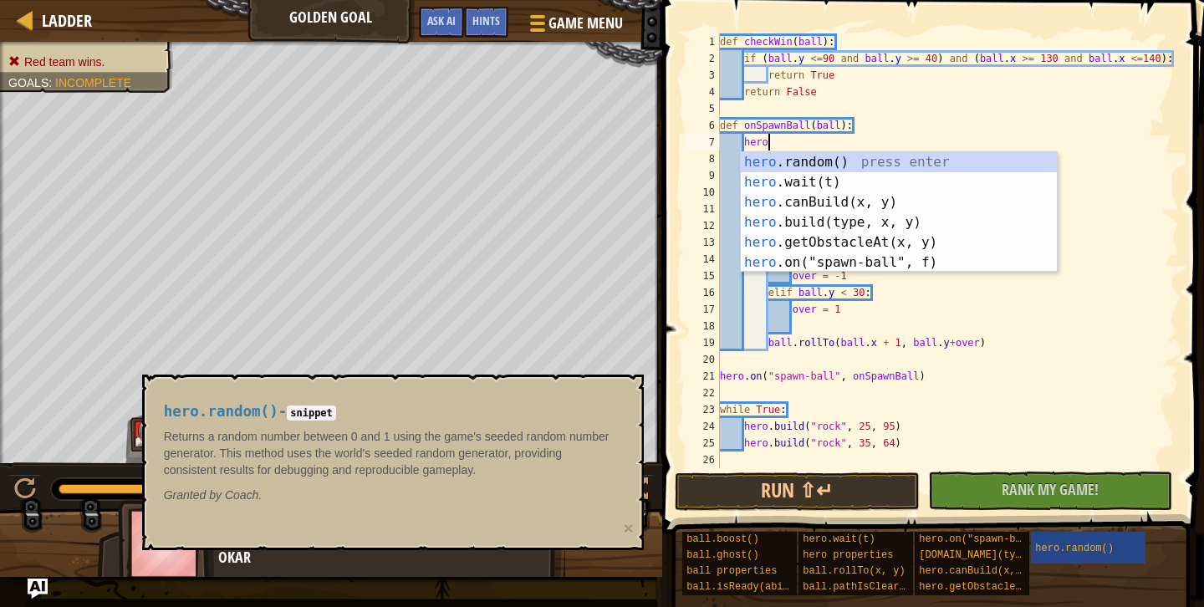
scroll to position [8, 1]
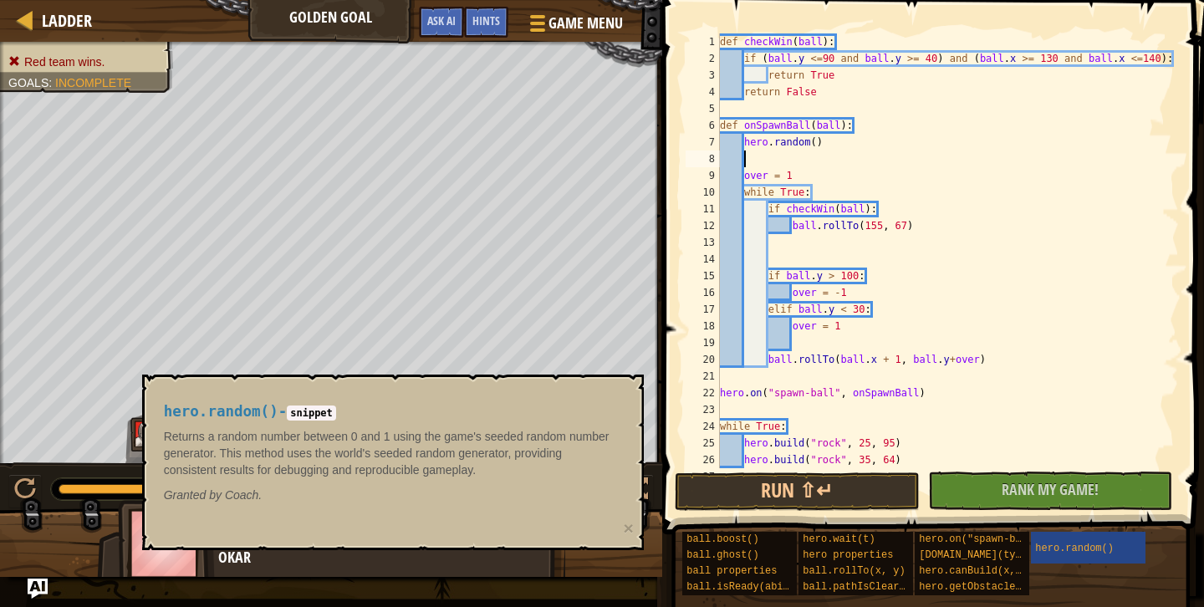
click at [819, 141] on div "def checkWin ( ball ) : if ( ball . y <= 90 and ball . y >= 40 ) and ( ball . x…" at bounding box center [948, 267] width 462 height 468
click at [743, 146] on div "def checkWin ( ball ) : if ( ball . y <= 90 and ball . y >= 40 ) and ( ball . x…" at bounding box center [948, 267] width 462 height 468
click at [867, 146] on div "def checkWin ( ball ) : if ( ball . y <= 90 and ball . y >= 40 ) and ( ball . x…" at bounding box center [948, 267] width 462 height 468
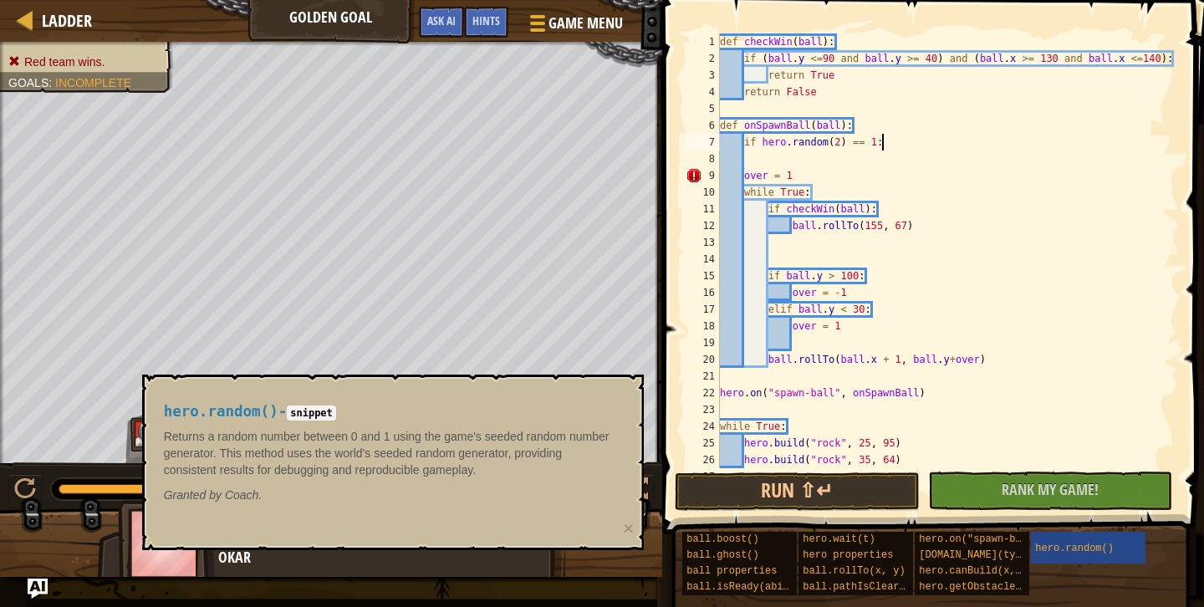
scroll to position [8, 13]
click at [744, 172] on div "def checkWin ( ball ) : if ( ball . y <= 90 and ball . y >= 40 ) and ( ball . x…" at bounding box center [948, 267] width 462 height 468
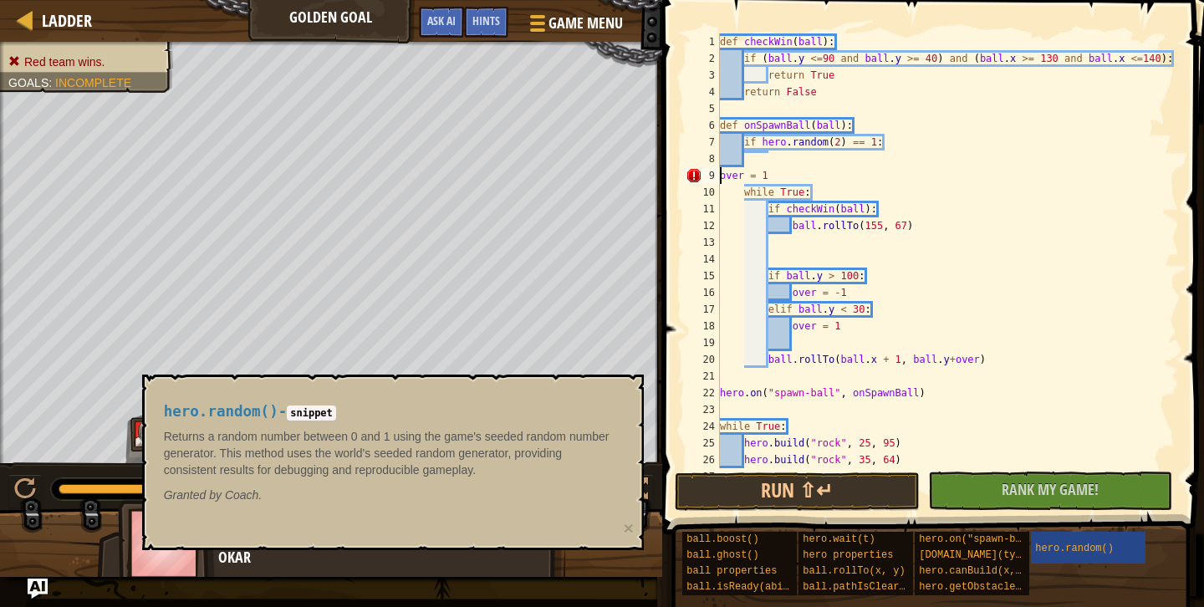
scroll to position [8, 3]
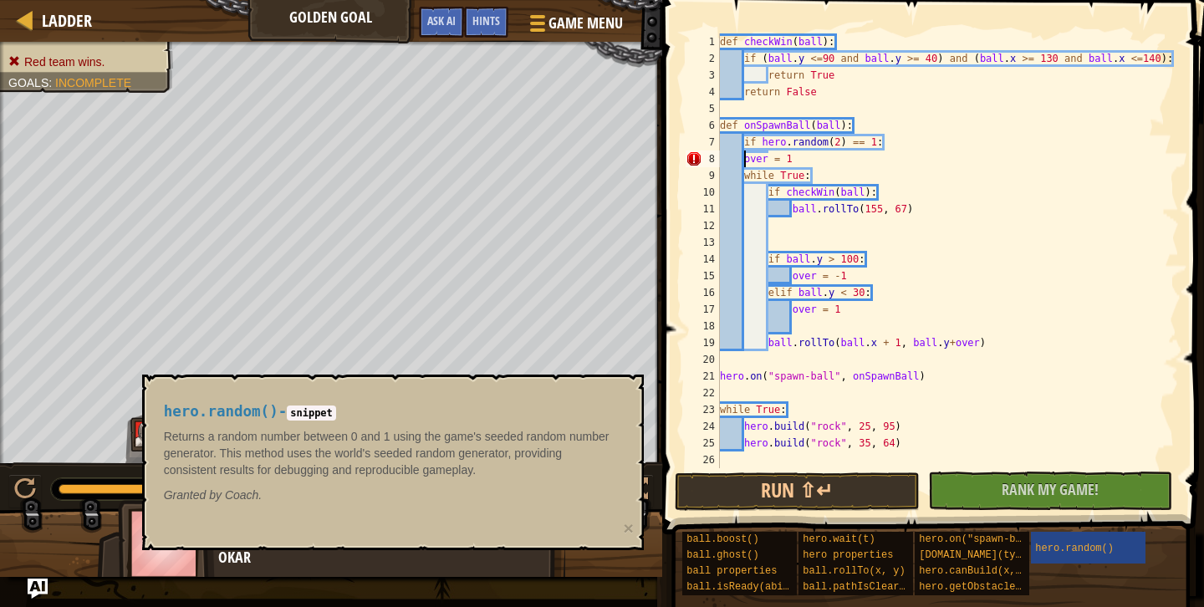
type textarea "over = 1"
click at [862, 156] on div "def checkWin ( ball ) : if ( ball . y <= 90 and ball . y >= 40 ) and ( ball . x…" at bounding box center [948, 267] width 462 height 468
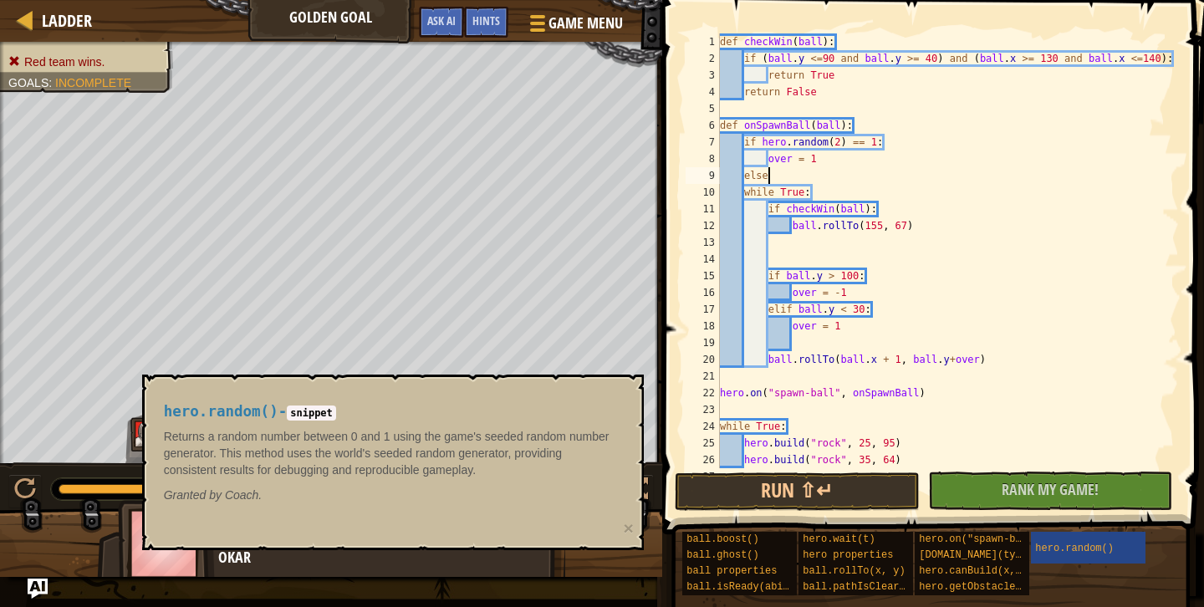
type textarea "else:"
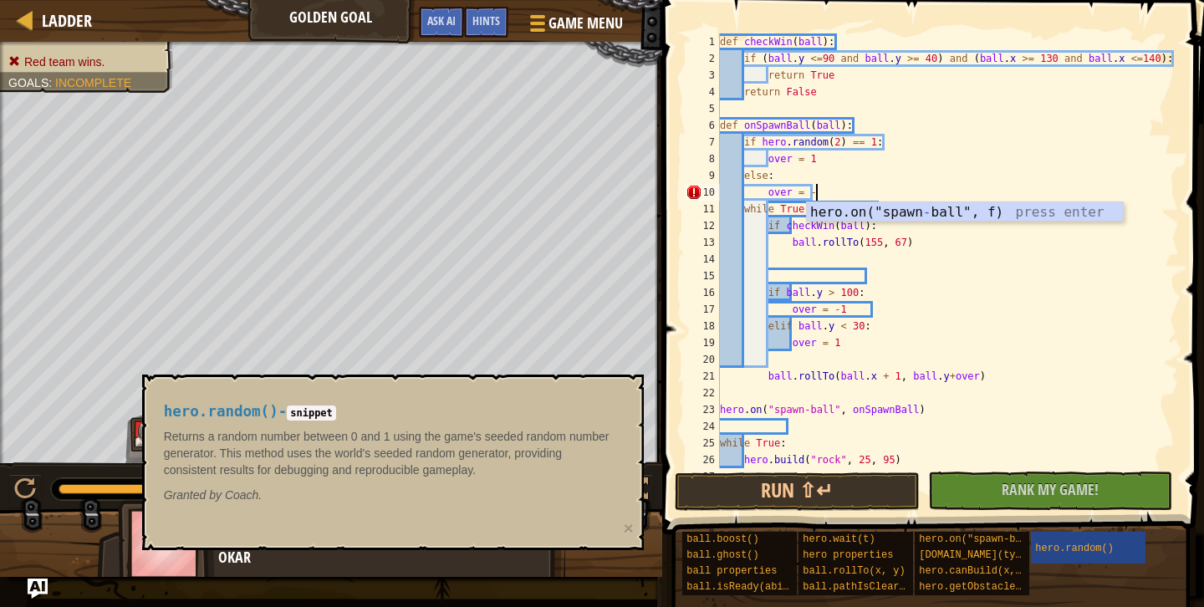
type textarea "over = -1"
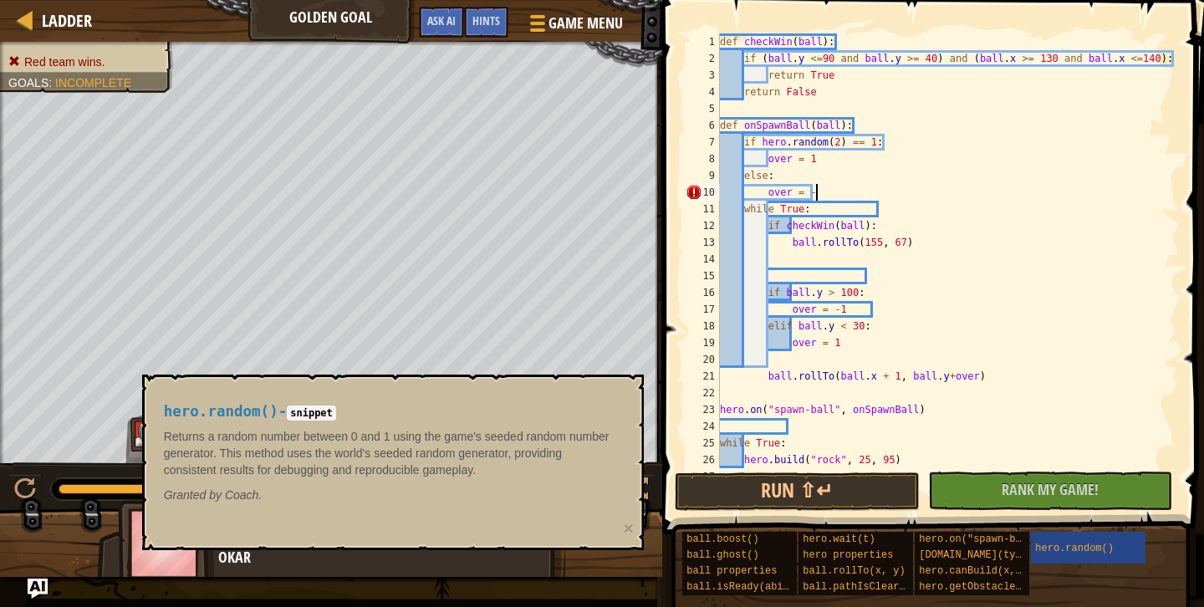
scroll to position [8, 8]
click at [926, 283] on div "def checkWin ( ball ) : if ( ball . y <= 90 and ball . y >= 40 ) and ( ball . x…" at bounding box center [948, 267] width 462 height 468
click at [835, 491] on button "Run ⇧↵" at bounding box center [797, 492] width 245 height 38
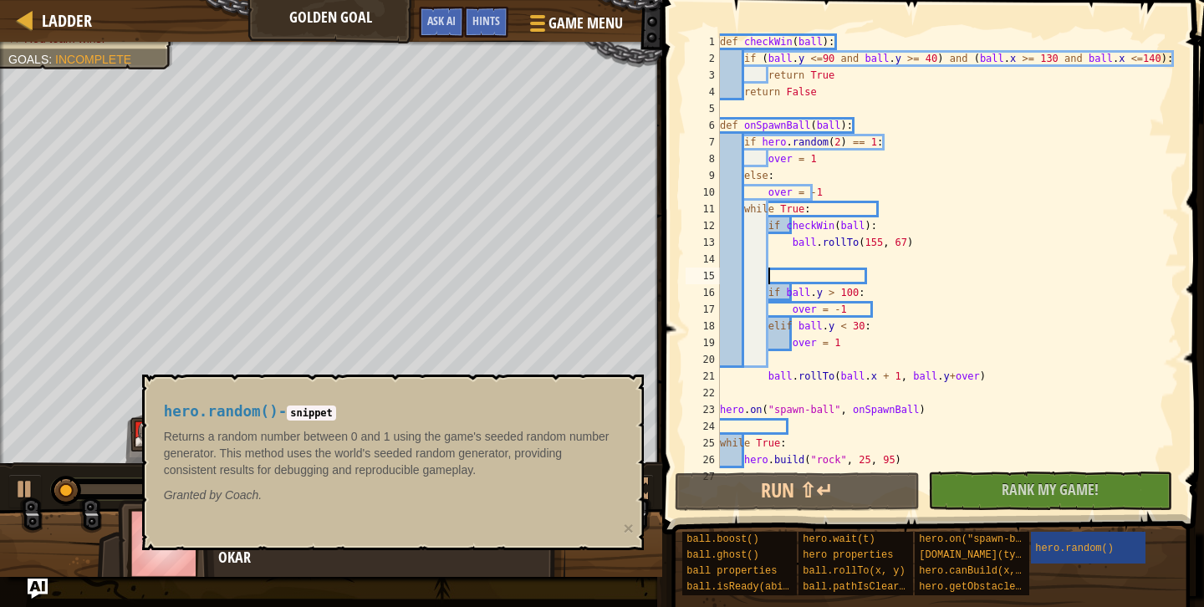
click at [1019, 227] on div "def checkWin ( ball ) : if ( ball . y <= 90 and ball . y >= 40 ) and ( ball . x…" at bounding box center [948, 267] width 462 height 468
click at [928, 162] on div "def checkWin ( ball ) : if ( ball . y <= 90 and ball . y >= 40 ) and ( ball . x…" at bounding box center [948, 267] width 462 height 468
click at [949, 416] on div "def checkWin ( ball ) : if ( ball . y <= 90 and ball . y >= 40 ) and ( ball . x…" at bounding box center [948, 267] width 462 height 468
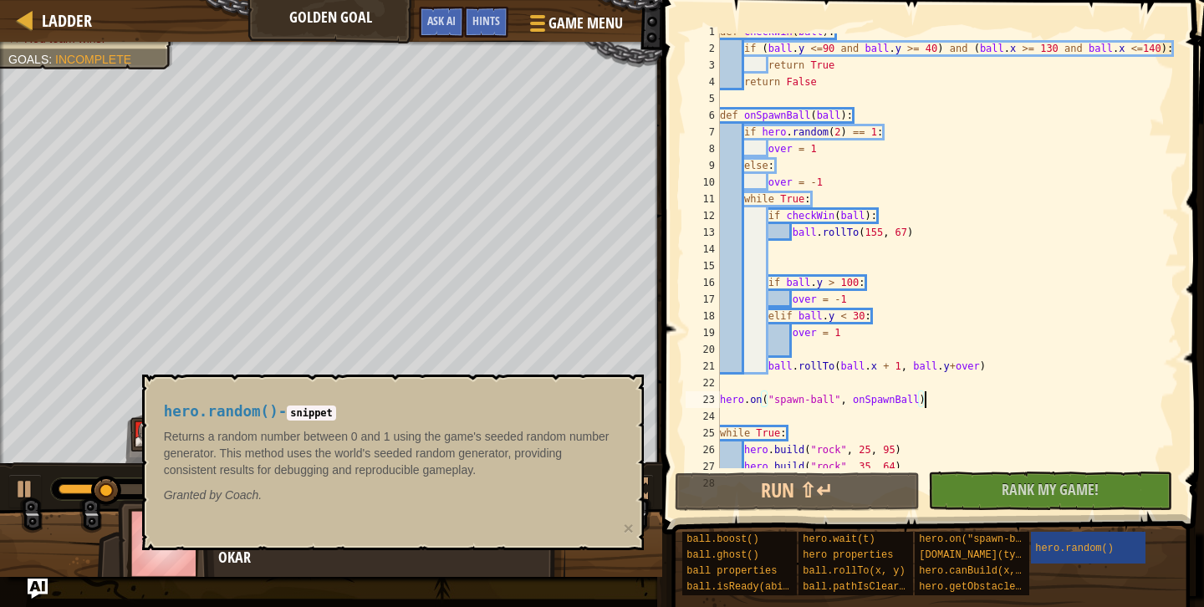
scroll to position [10, 0]
click at [878, 118] on div "def checkWin ( ball ) : if ( ball . y <= 90 and ball . y >= 40 ) and ( ball . x…" at bounding box center [948, 257] width 462 height 468
type textarea "def onSpawnBall(ball):"
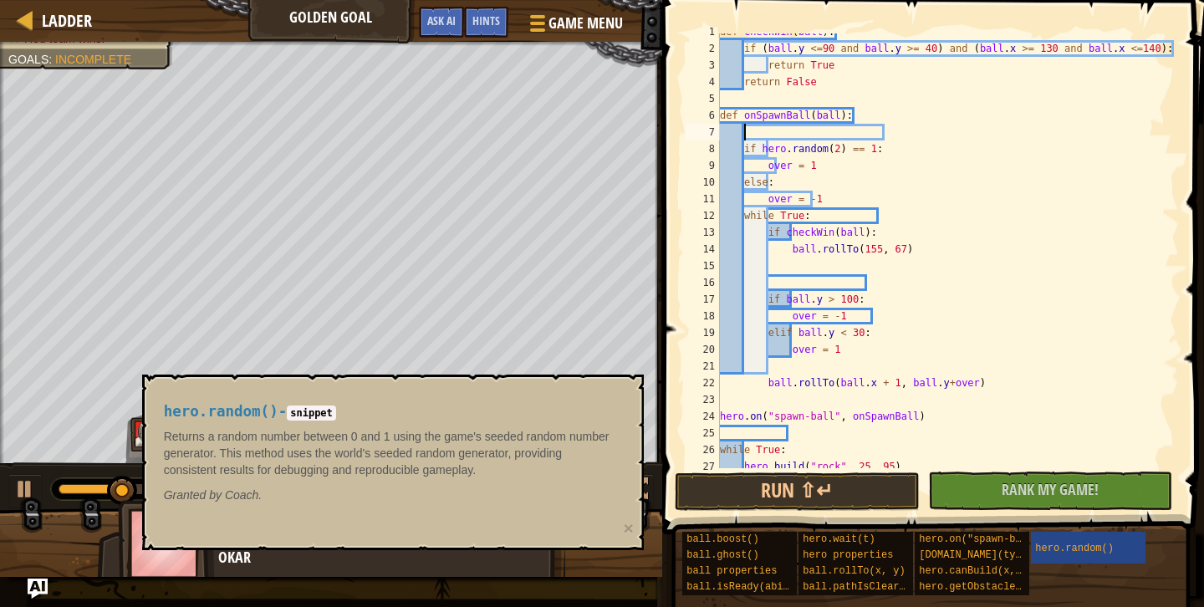
type textarea "/"
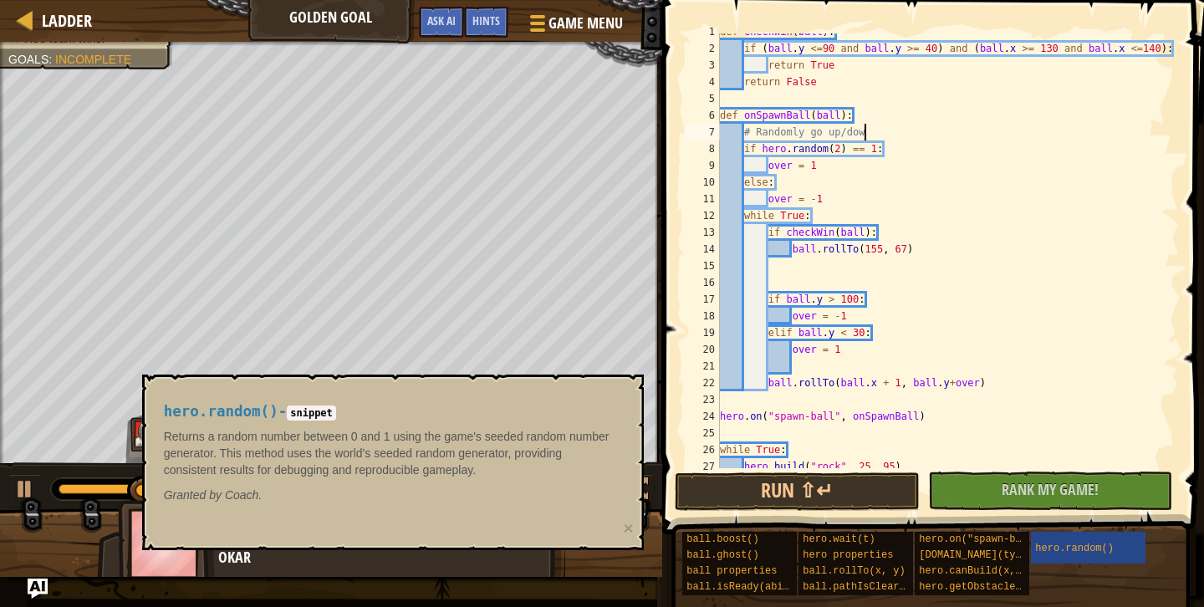
scroll to position [8, 12]
click at [926, 250] on div "def checkWin ( ball ) : if ( ball . y <= 90 and ball . y >= 40 ) and ( ball . x…" at bounding box center [948, 257] width 462 height 468
click at [849, 196] on div "def checkWin ( ball ) : if ( ball . y <= 90 and ball . y >= 40 ) and ( ball . x…" at bounding box center [948, 257] width 462 height 468
type textarea "over = -1"
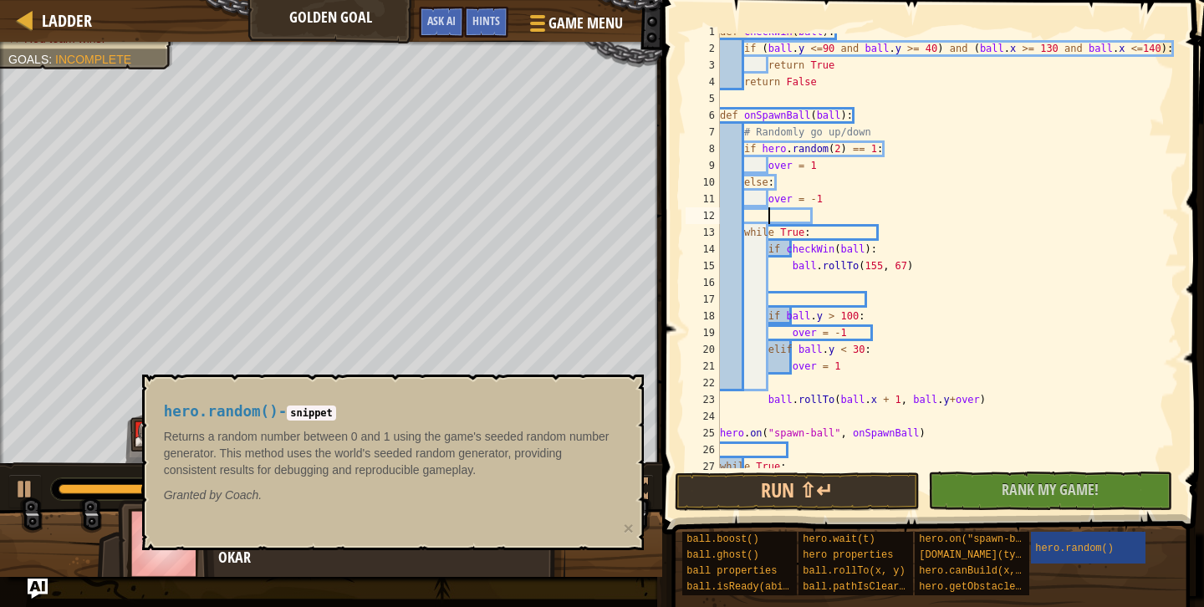
scroll to position [8, 1]
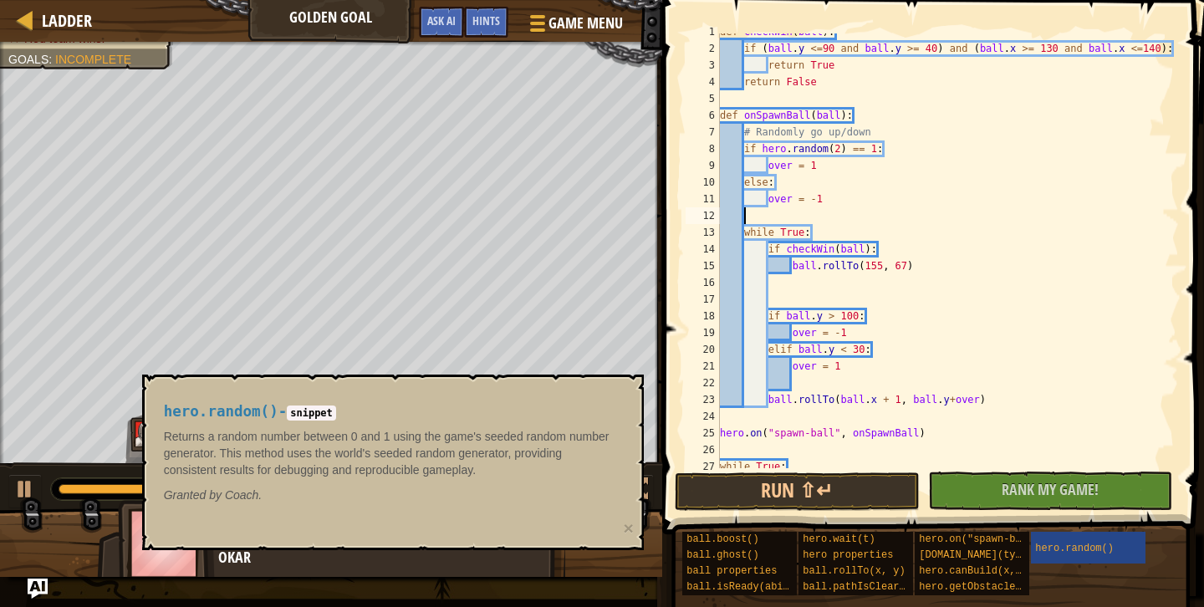
click at [1109, 443] on div "def checkWin ( ball ) : if ( ball . y <= 90 and ball . y >= 40 ) and ( ball . x…" at bounding box center [948, 257] width 462 height 468
click at [991, 353] on div "def checkWin ( ball ) : if ( ball . y <= 90 and ball . y >= 40 ) and ( ball . x…" at bounding box center [948, 257] width 462 height 468
click at [721, 556] on span "ball.ghost()" at bounding box center [723, 555] width 72 height 12
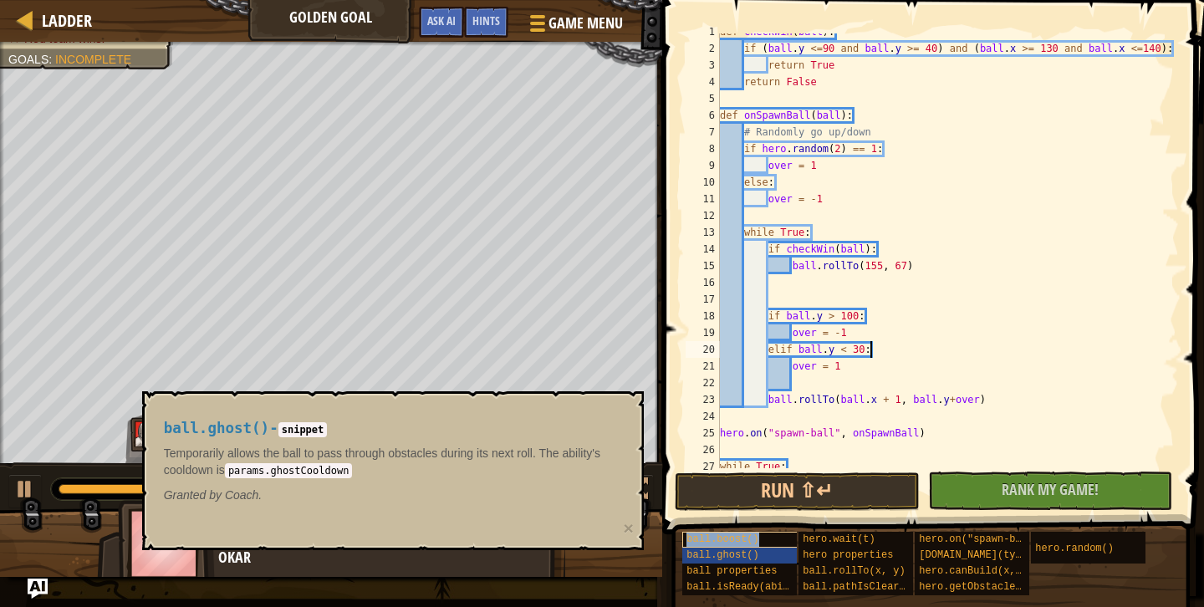
click at [741, 540] on span "ball.boost()" at bounding box center [723, 540] width 72 height 12
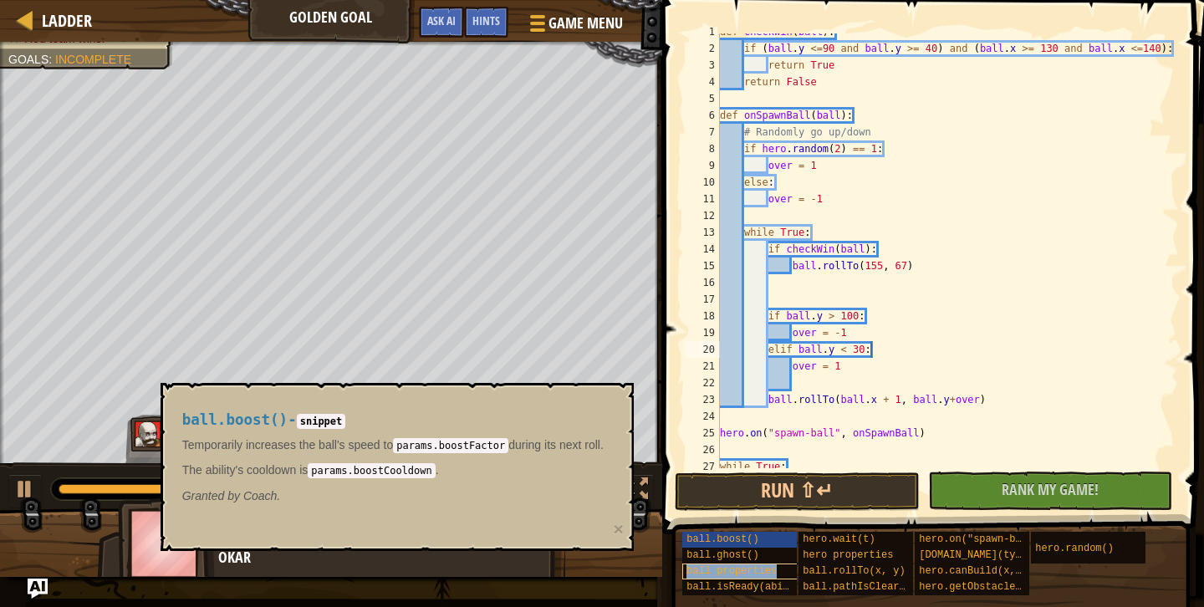
click at [747, 572] on span "ball properties" at bounding box center [732, 571] width 90 height 12
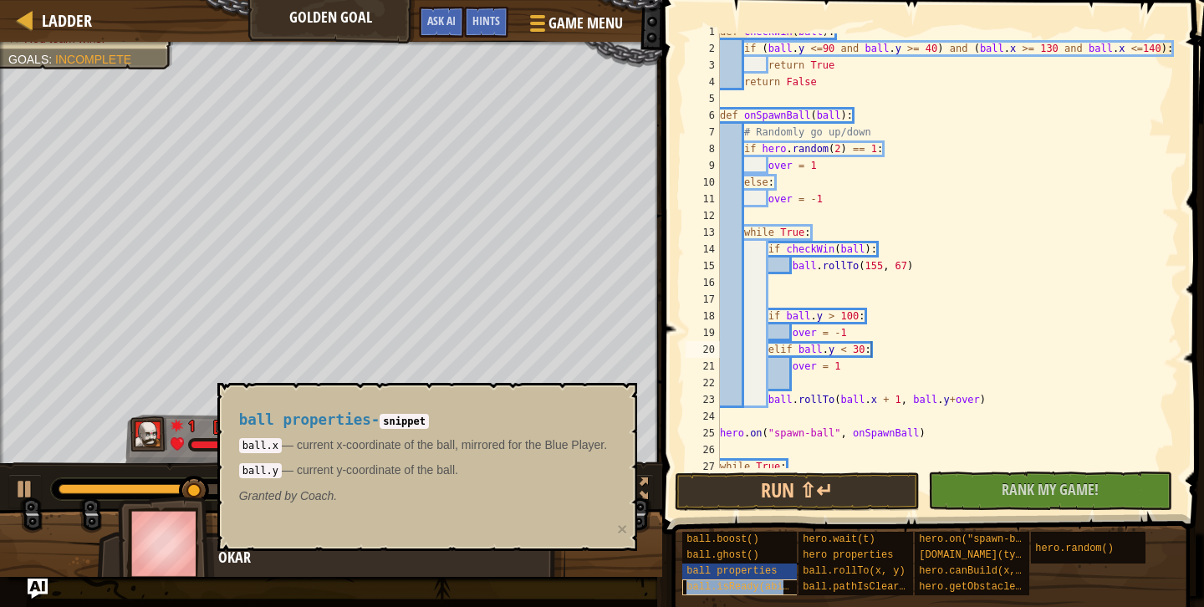
click at [744, 593] on div "ball.isReady(ability)" at bounding box center [742, 588] width 120 height 16
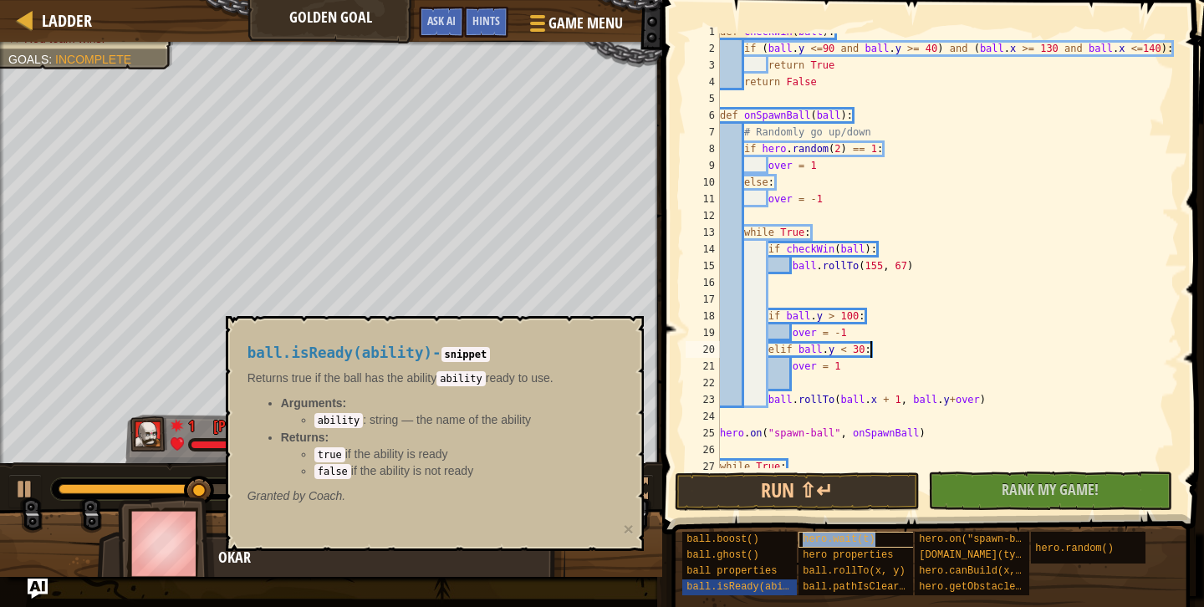
click at [877, 544] on div "hero.wait(t)" at bounding box center [859, 540] width 120 height 16
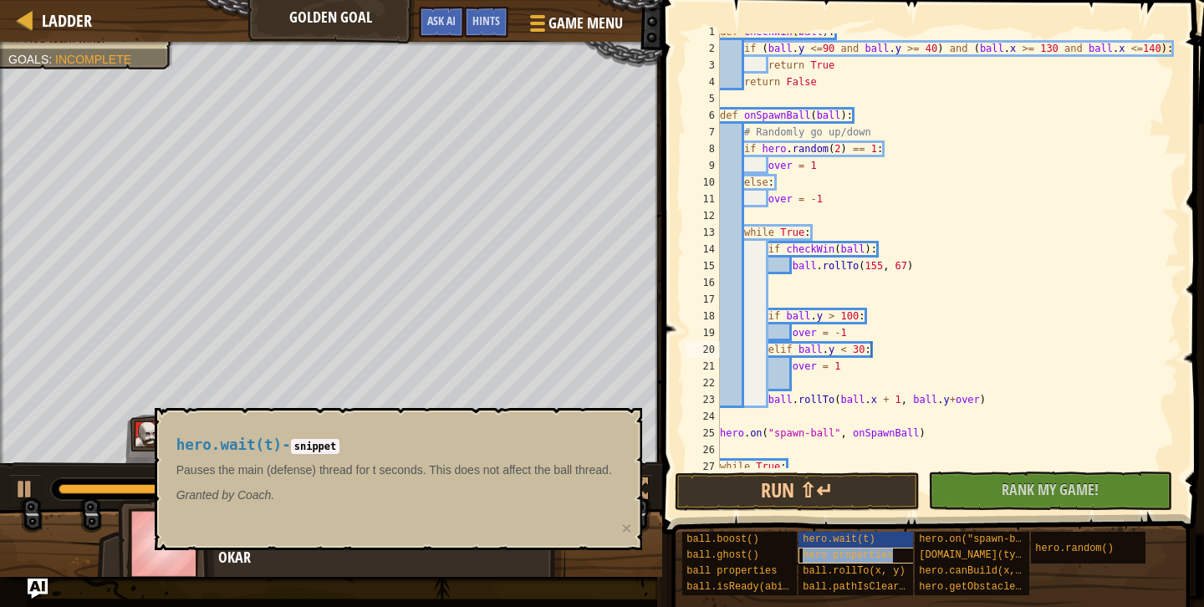
click at [873, 561] on div "hero properties" at bounding box center [859, 556] width 120 height 16
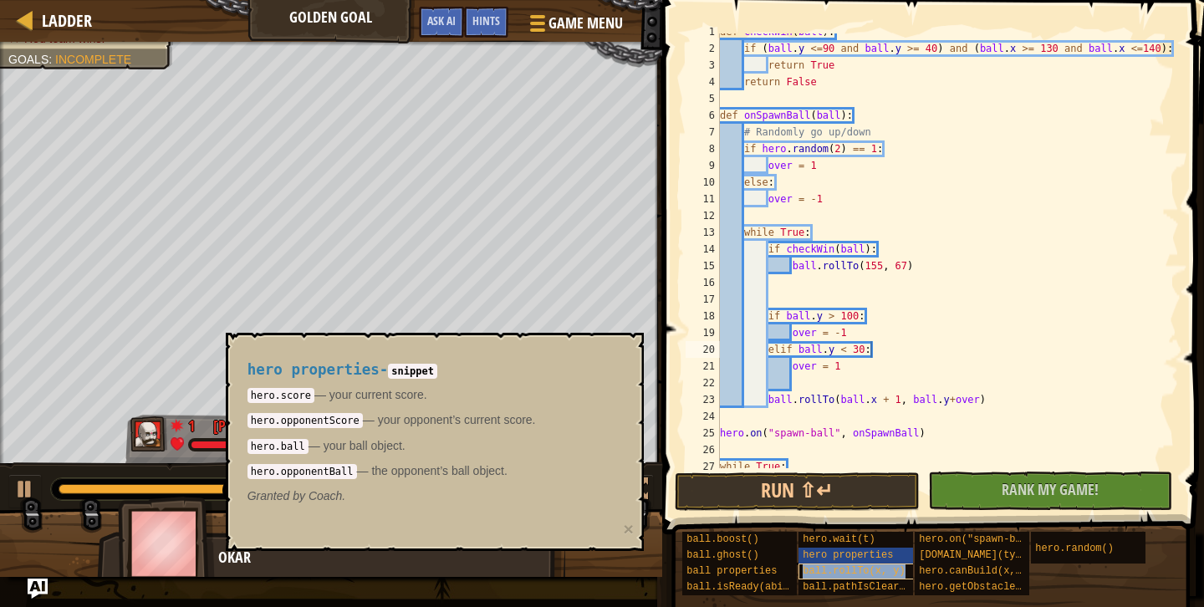
click at [878, 571] on span "ball.rollTo(x, y)" at bounding box center [854, 571] width 102 height 12
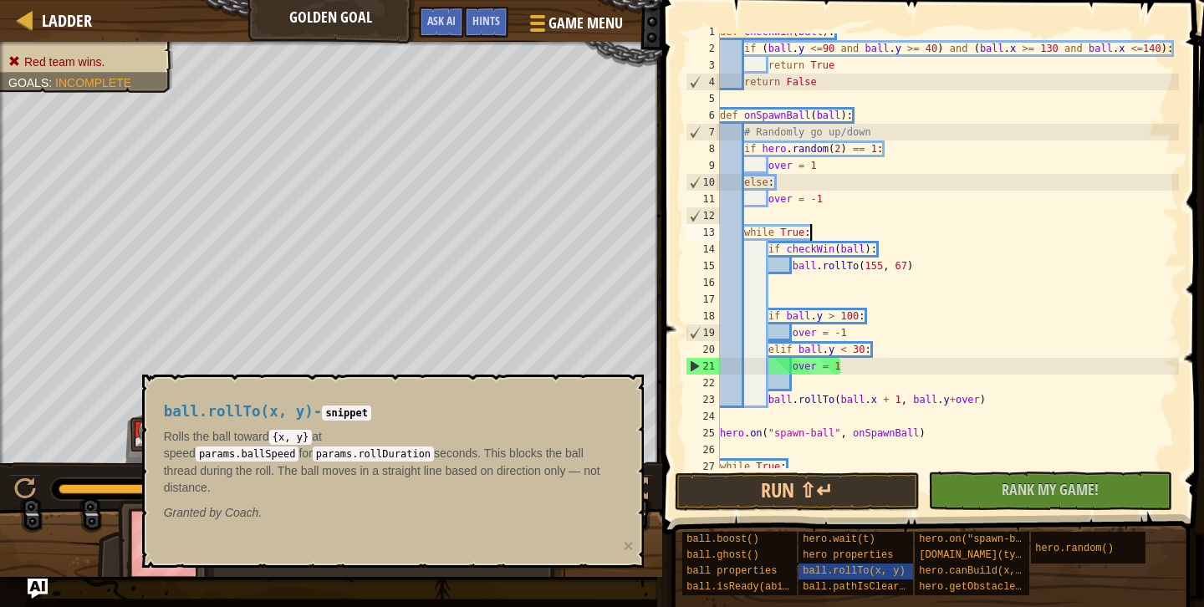
click at [954, 226] on div "def checkWin ( ball ) : if ( ball . y <= 90 and ball . y >= 40 ) and ( ball . x…" at bounding box center [948, 257] width 462 height 468
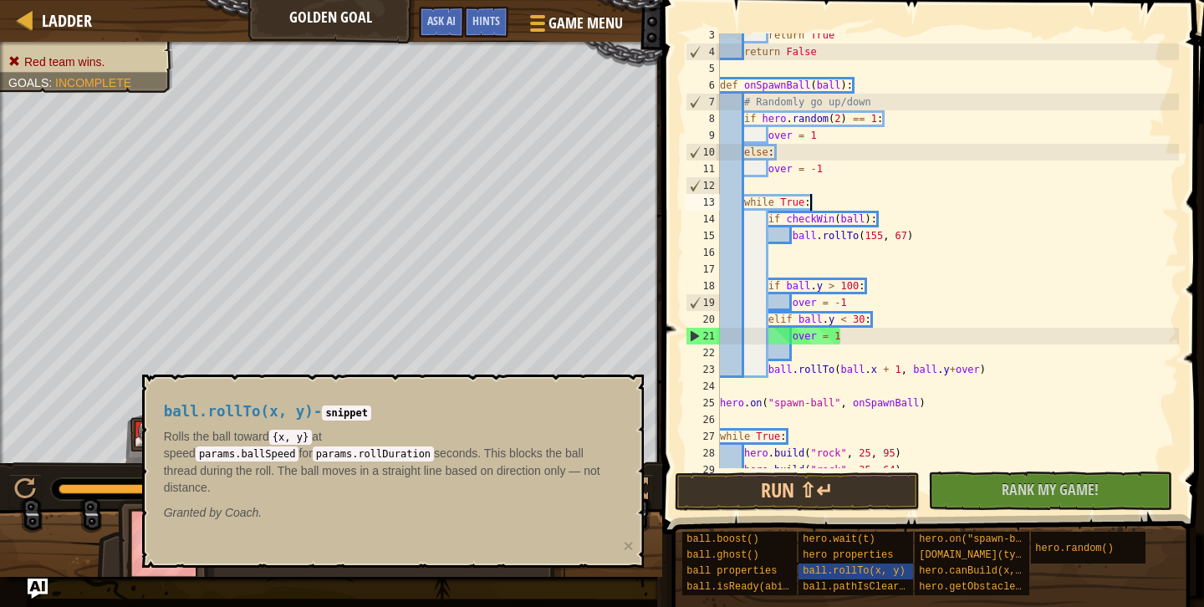
scroll to position [67, 0]
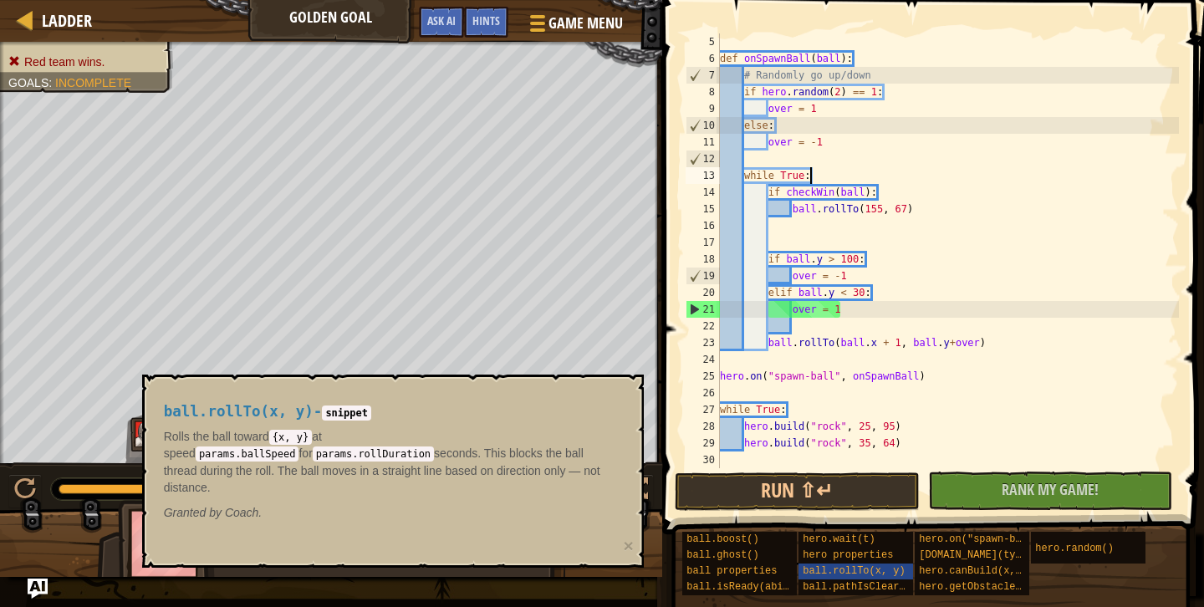
click at [805, 335] on div "def onSpawnBall ( ball ) : # Randomly go up/down if hero . random ( 2 ) == 1 : …" at bounding box center [948, 267] width 462 height 468
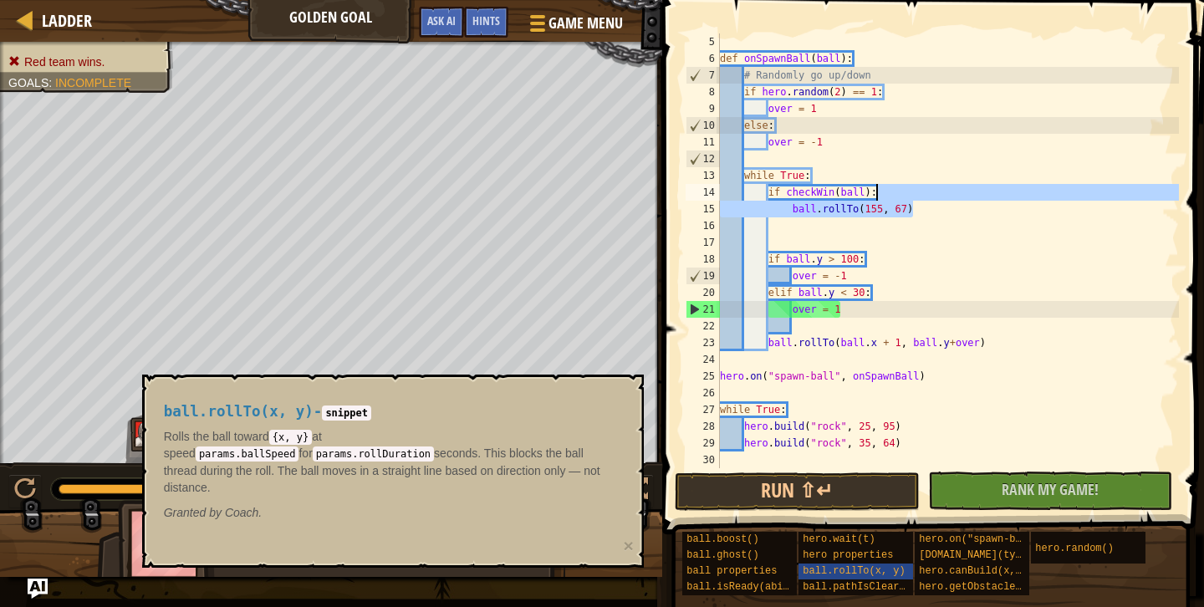
drag, startPoint x: 917, startPoint y: 209, endPoint x: 916, endPoint y: 194, distance: 15.1
click at [916, 194] on div "def onSpawnBall ( ball ) : # Randomly go up/down if hero . random ( 2 ) == 1 : …" at bounding box center [948, 267] width 462 height 468
type textarea "if checkWin(ball): ball.rollTo(155, 67)"
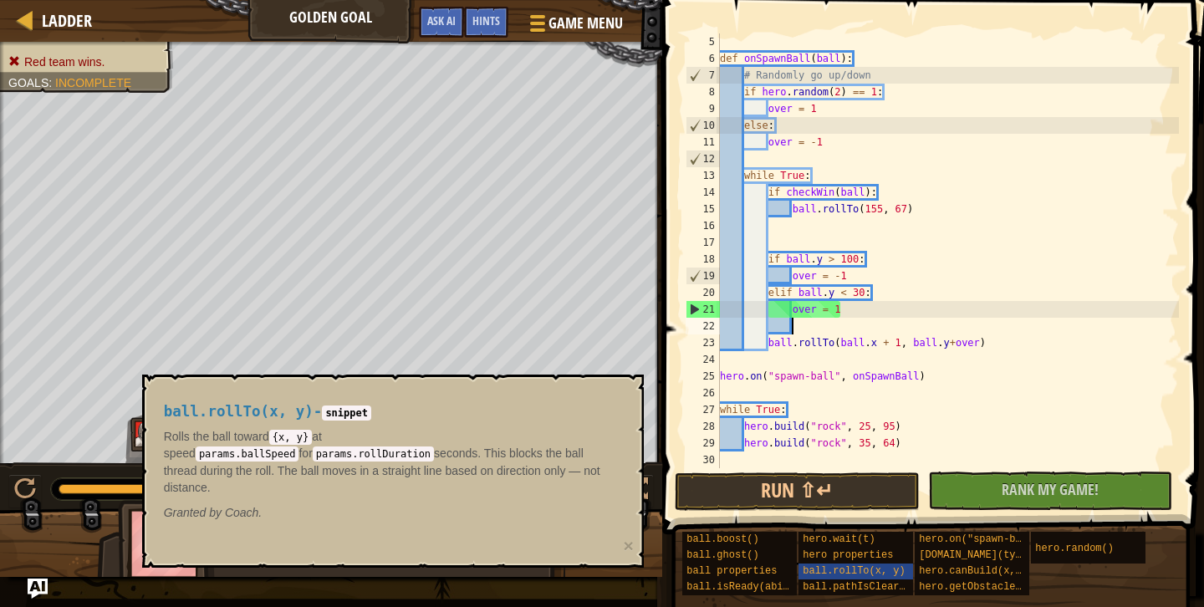
click at [799, 334] on div "def onSpawnBall ( ball ) : # Randomly go up/down if hero . random ( 2 ) == 1 : …" at bounding box center [948, 267] width 462 height 468
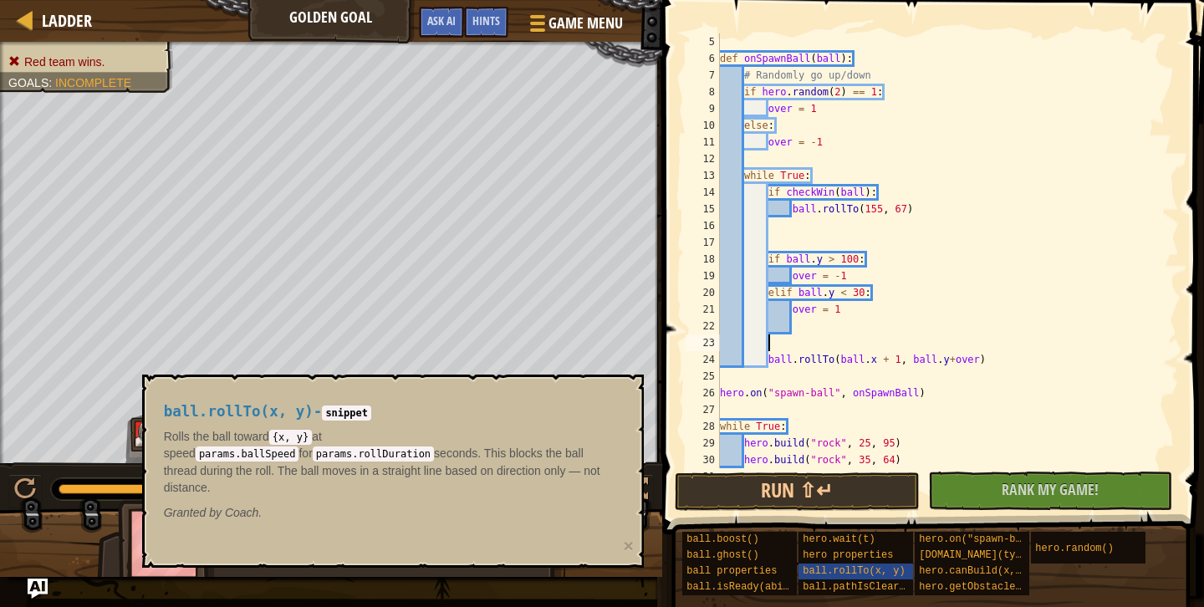
paste textarea "ball.rollTo(155, 67)"
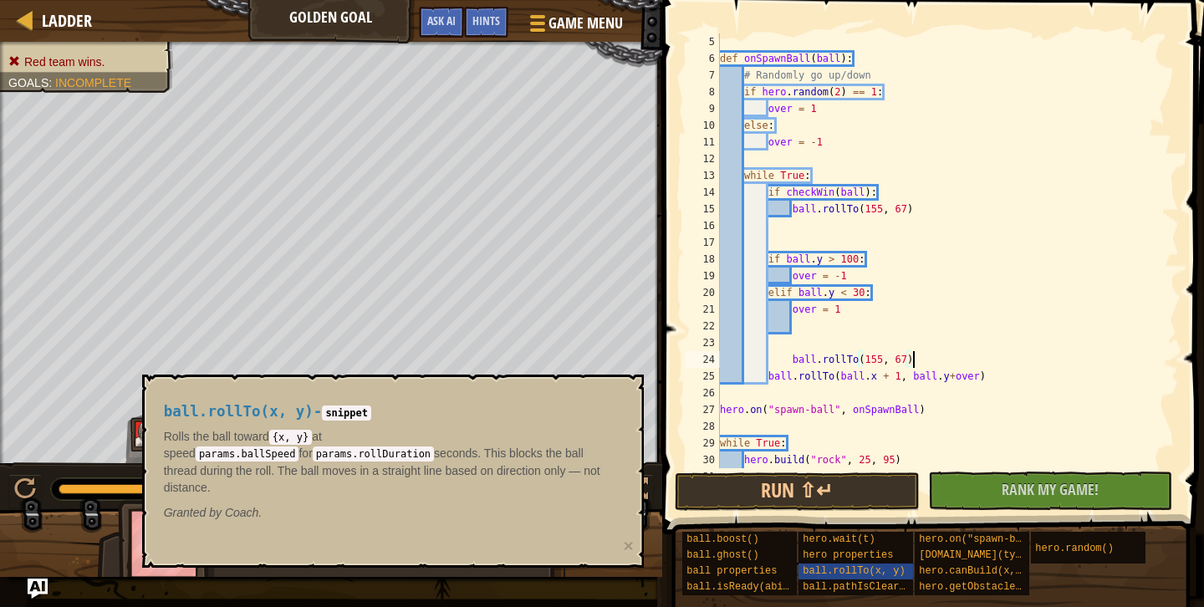
click at [789, 360] on div "def onSpawnBall ( ball ) : # Randomly go up/down if hero . random ( 2 ) == 1 : …" at bounding box center [948, 267] width 462 height 468
type textarea "ball.rollTo(155, 67)"
click at [773, 350] on div "def onSpawnBall ( ball ) : # Randomly go up/down if hero . random ( 2 ) == 1 : …" at bounding box center [948, 267] width 462 height 468
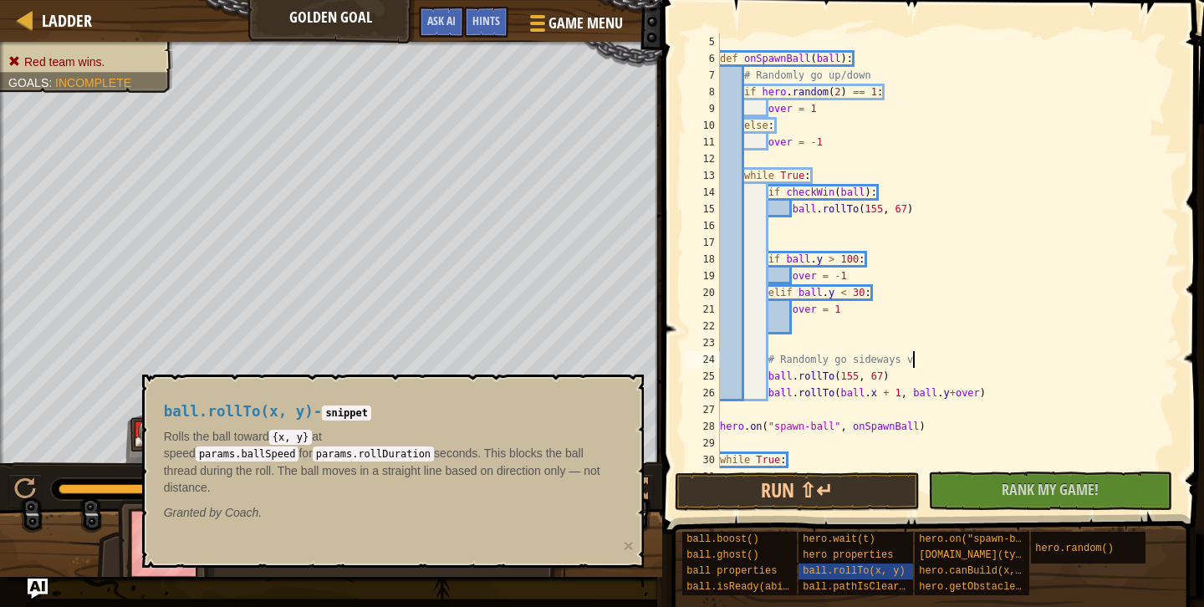
scroll to position [8, 15]
type textarea "# Randomly go sideways vs middle"
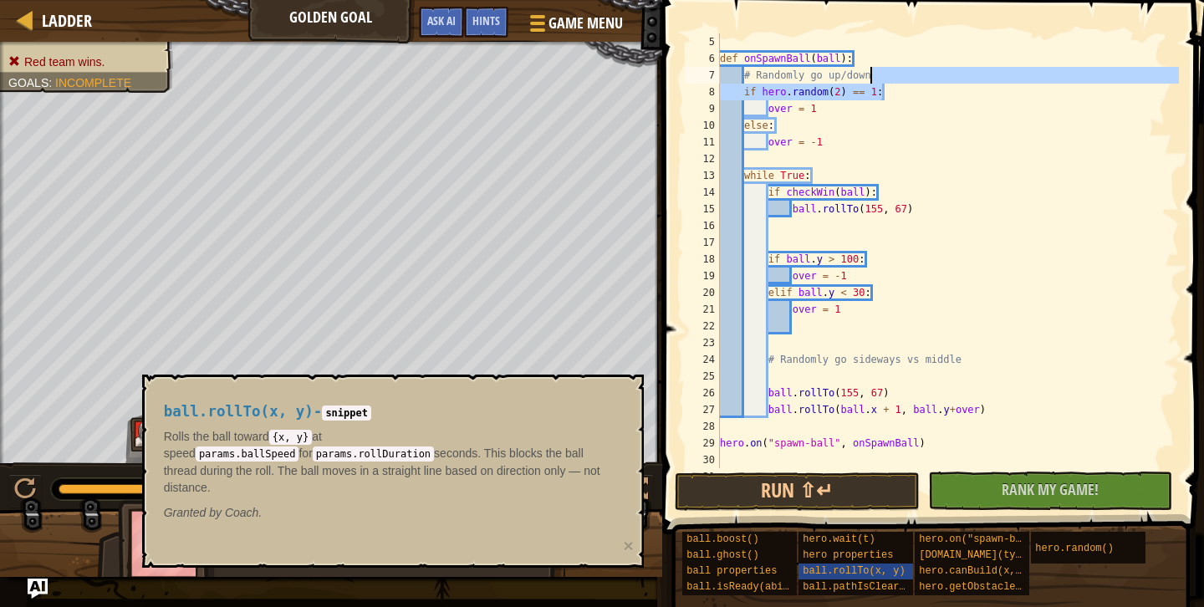
drag, startPoint x: 897, startPoint y: 95, endPoint x: 890, endPoint y: 78, distance: 18.3
click at [890, 78] on div "def onSpawnBall ( ball ) : # Randomly go up/down if hero . random ( 2 ) == 1 : …" at bounding box center [948, 267] width 462 height 468
type textarea "# Randomly go up/down if hero.random(2) == 1:"
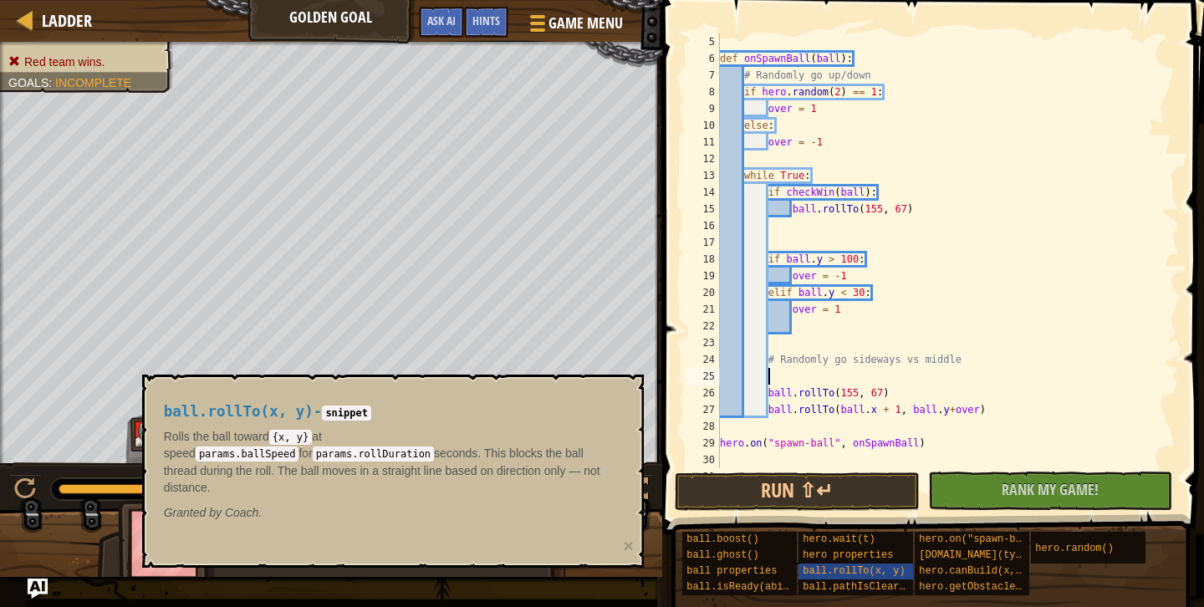
click at [966, 369] on div "def onSpawnBall ( ball ) : # Randomly go up/down if hero . random ( 2 ) == 1 : …" at bounding box center [948, 267] width 462 height 468
click at [973, 361] on div "def onSpawnBall ( ball ) : # Randomly go up/down if hero . random ( 2 ) == 1 : …" at bounding box center [948, 267] width 462 height 468
paste textarea "if hero.random(2) == 1:"
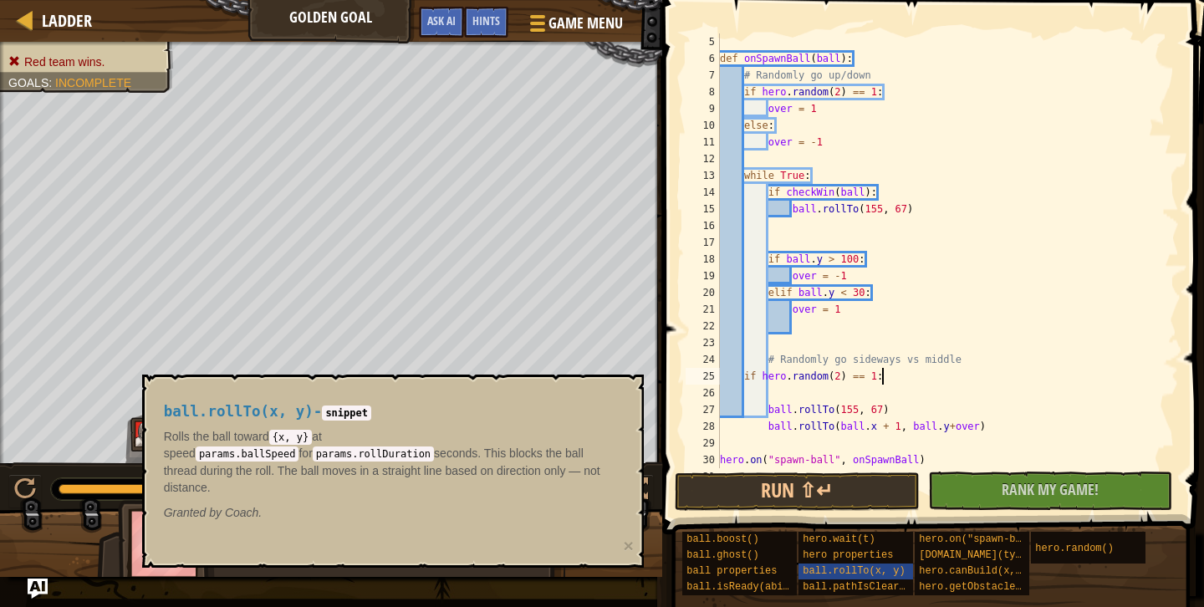
click at [742, 375] on div "def onSpawnBall ( ball ) : # Randomly go up/down if hero . random ( 2 ) == 1 : …" at bounding box center [948, 267] width 462 height 468
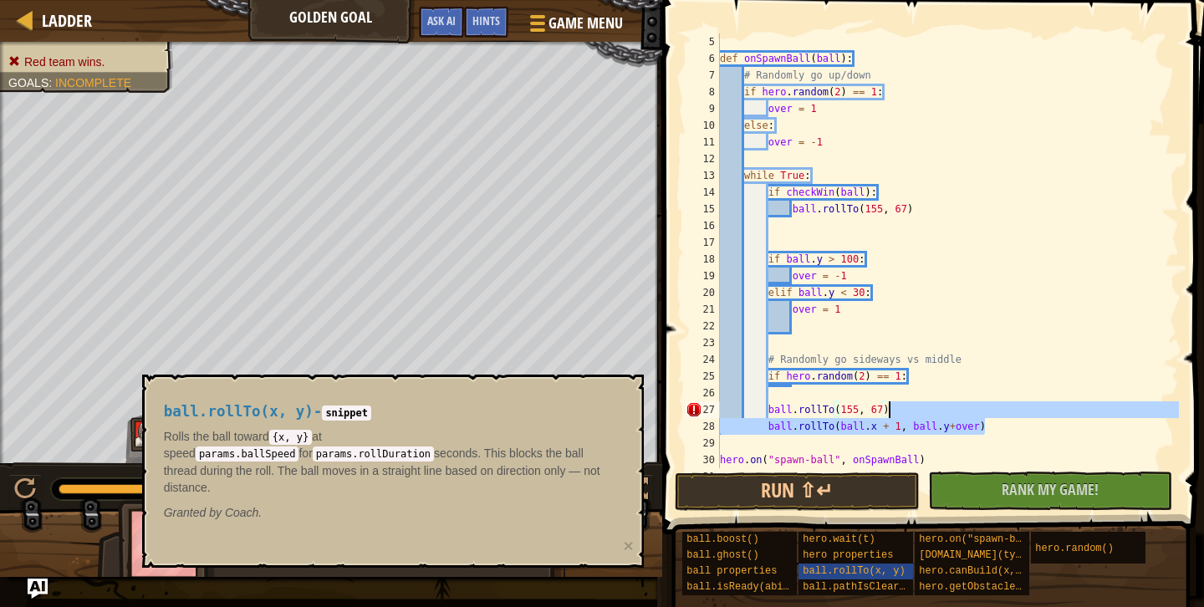
drag, startPoint x: 989, startPoint y: 422, endPoint x: 982, endPoint y: 409, distance: 15.4
click at [982, 409] on div "def onSpawnBall ( ball ) : # Randomly go up/down if hero . random ( 2 ) == 1 : …" at bounding box center [948, 267] width 462 height 468
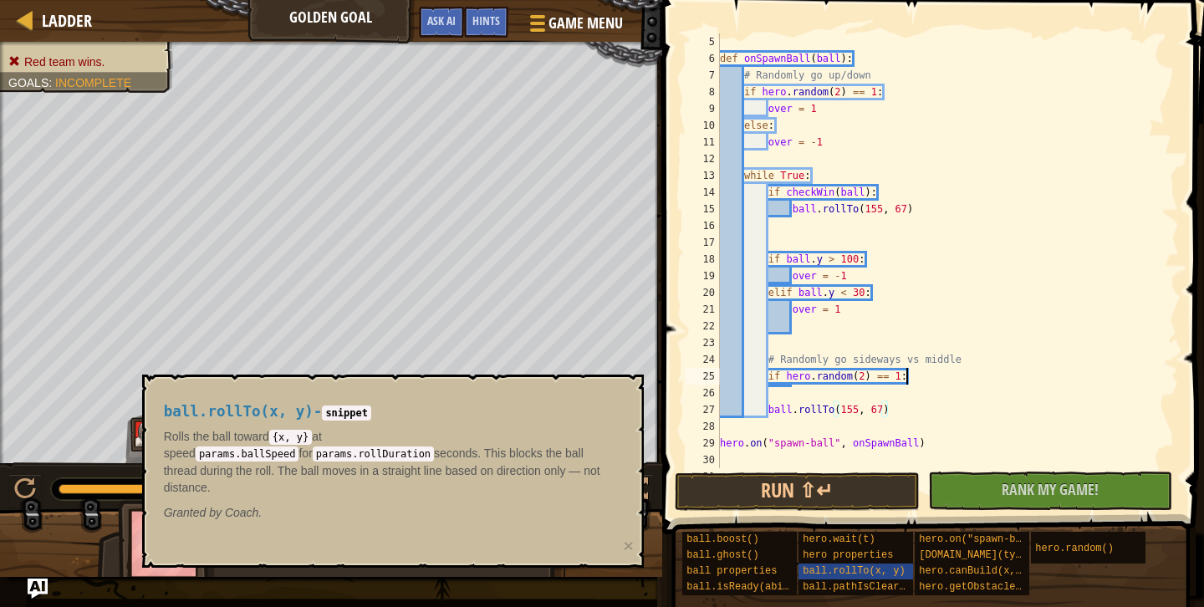
click at [942, 376] on div "def onSpawnBall ( ball ) : # Randomly go up/down if hero . random ( 2 ) == 1 : …" at bounding box center [948, 267] width 462 height 468
paste textarea "ball.rollTo(ball.x + 1, ball.y+over)"
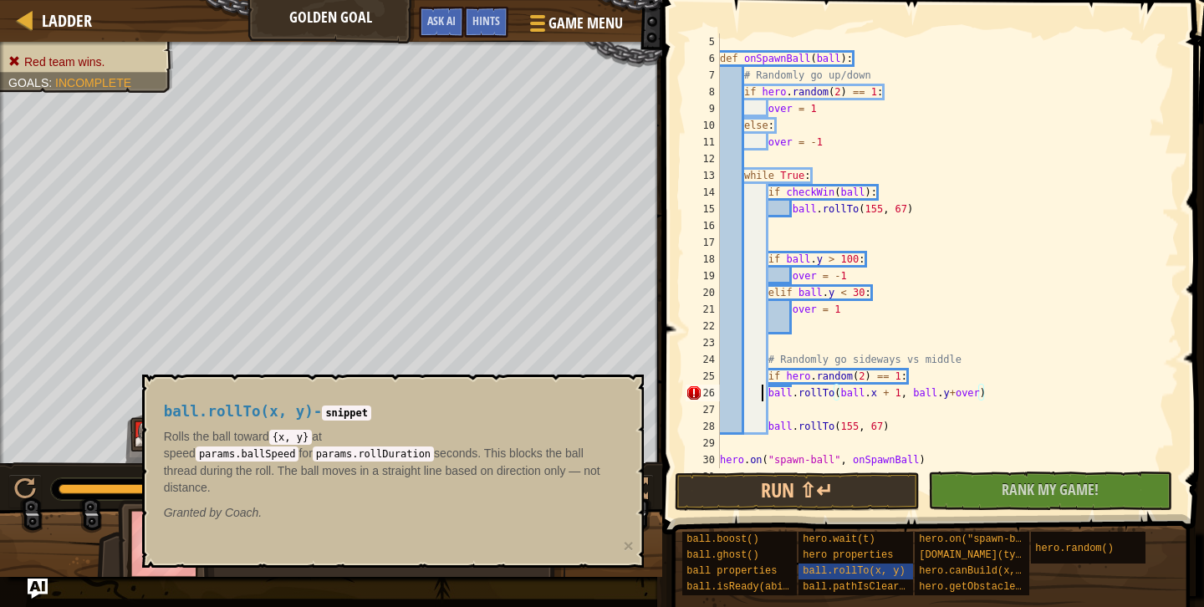
click at [764, 394] on div "def onSpawnBall ( ball ) : # Randomly go up/down if hero . random ( 2 ) == 1 : …" at bounding box center [948, 267] width 462 height 468
type textarea "ball.rollTo(ball.x + 1, ball.y+over)"
click at [777, 412] on div "def onSpawnBall ( ball ) : # Randomly go up/down if hero . random ( 2 ) == 1 : …" at bounding box center [948, 267] width 462 height 468
click at [769, 425] on div "def onSpawnBall ( ball ) : # Randomly go up/down if hero . random ( 2 ) == 1 : …" at bounding box center [948, 267] width 462 height 468
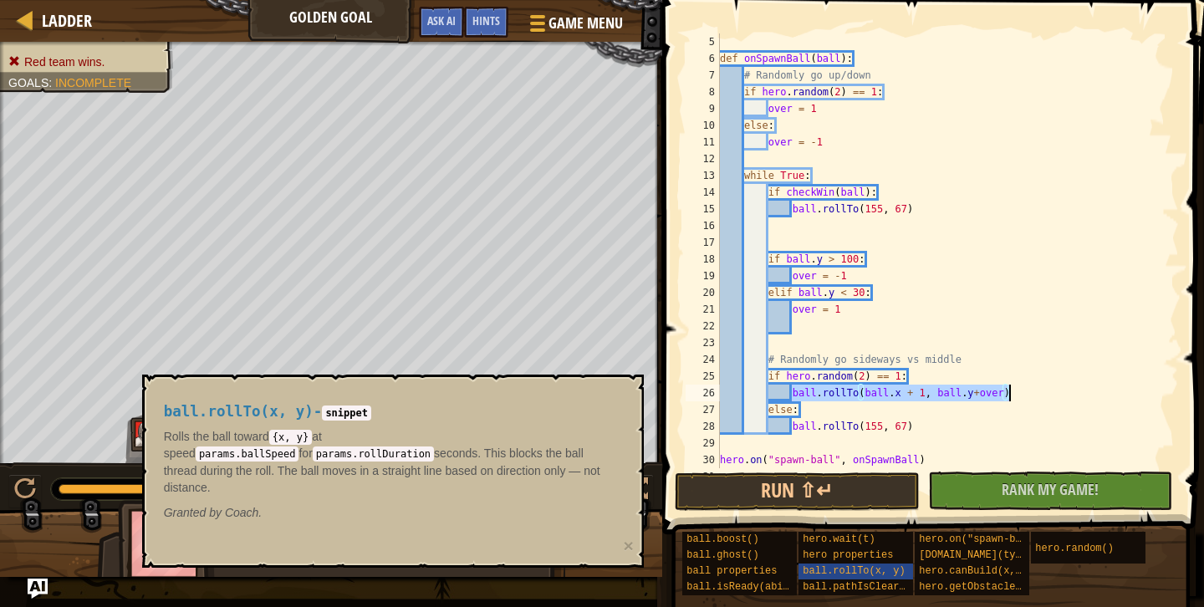
drag, startPoint x: 793, startPoint y: 393, endPoint x: 1034, endPoint y: 388, distance: 241.7
click at [1034, 388] on div "def onSpawnBall ( ball ) : # Randomly go up/down if hero . random ( 2 ) == 1 : …" at bounding box center [948, 267] width 462 height 468
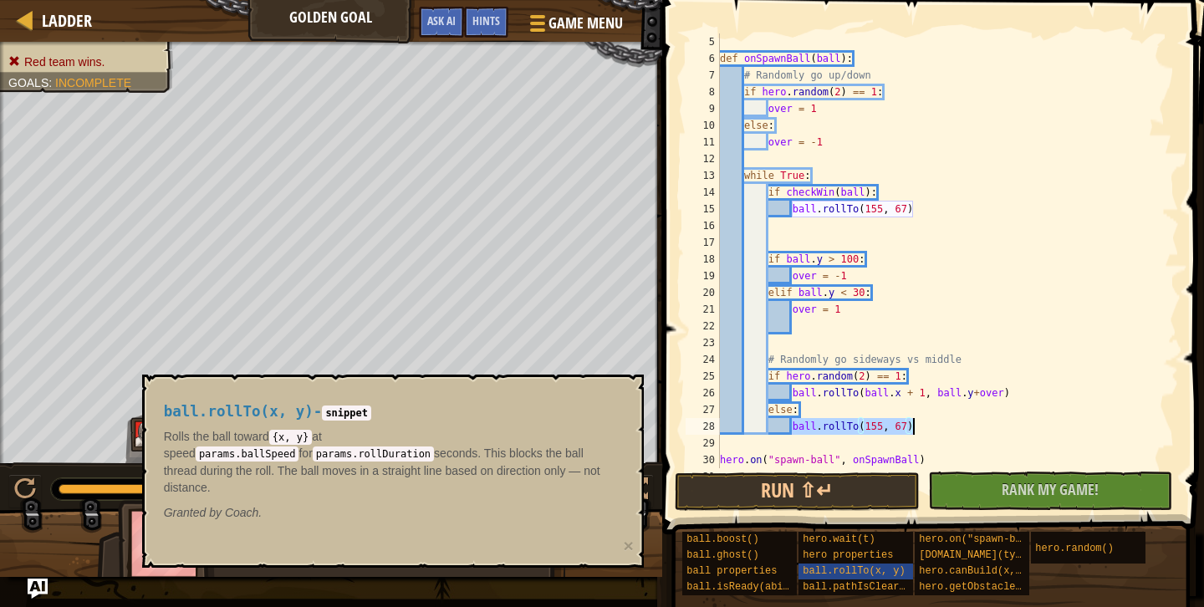
drag, startPoint x: 793, startPoint y: 431, endPoint x: 914, endPoint y: 427, distance: 121.3
click at [914, 427] on div "def onSpawnBall ( ball ) : # Randomly go up/down if hero . random ( 2 ) == 1 : …" at bounding box center [948, 267] width 462 height 468
paste textarea "ball.x + 1, ball.y+over"
click at [924, 425] on div "def onSpawnBall ( ball ) : # Randomly go up/down if hero . random ( 2 ) == 1 : …" at bounding box center [948, 267] width 462 height 468
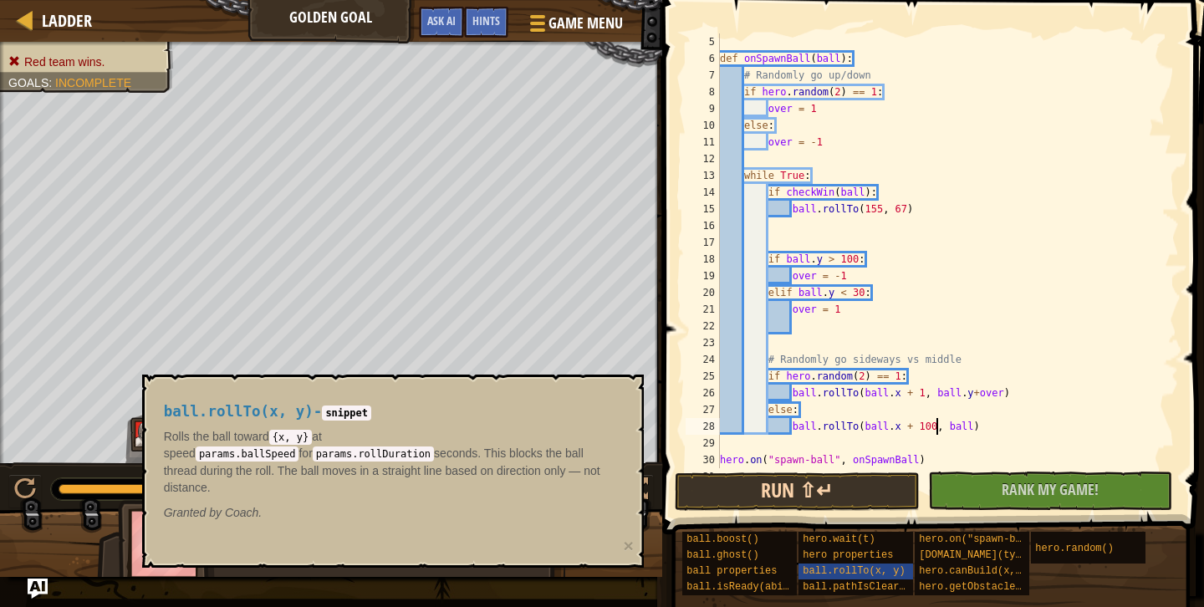
type textarea "ball.rollTo(ball.x + 100, ball)"
click at [818, 480] on button "Run ⇧↵" at bounding box center [797, 492] width 245 height 38
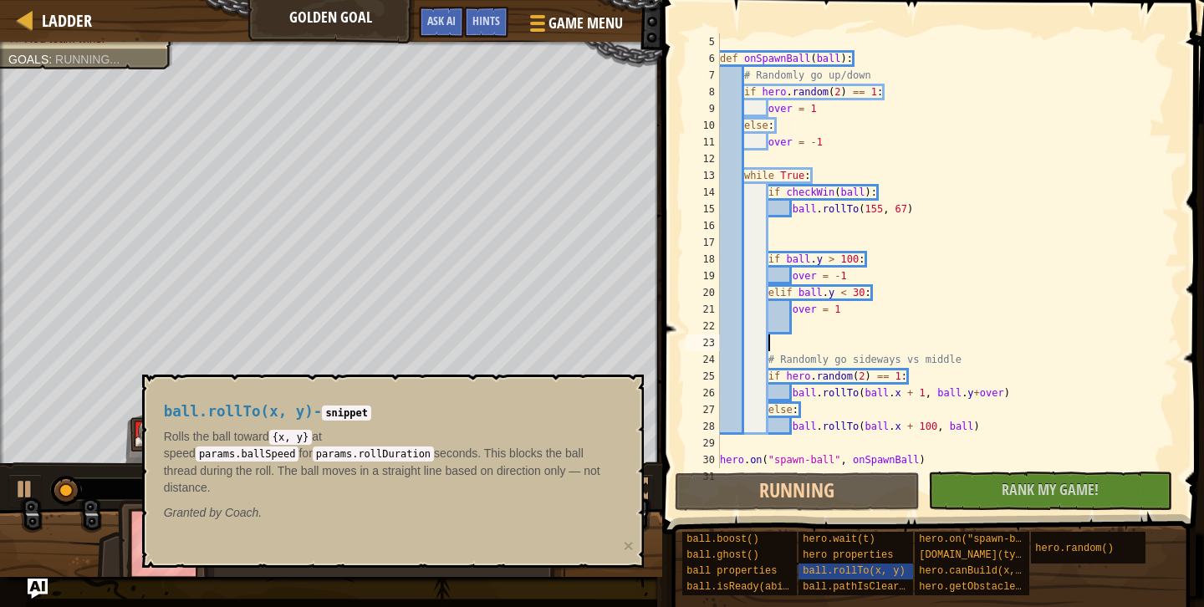
click at [901, 335] on div "def onSpawnBall ( ball ) : # Randomly go up/down if hero . random ( 2 ) == 1 : …" at bounding box center [948, 267] width 462 height 468
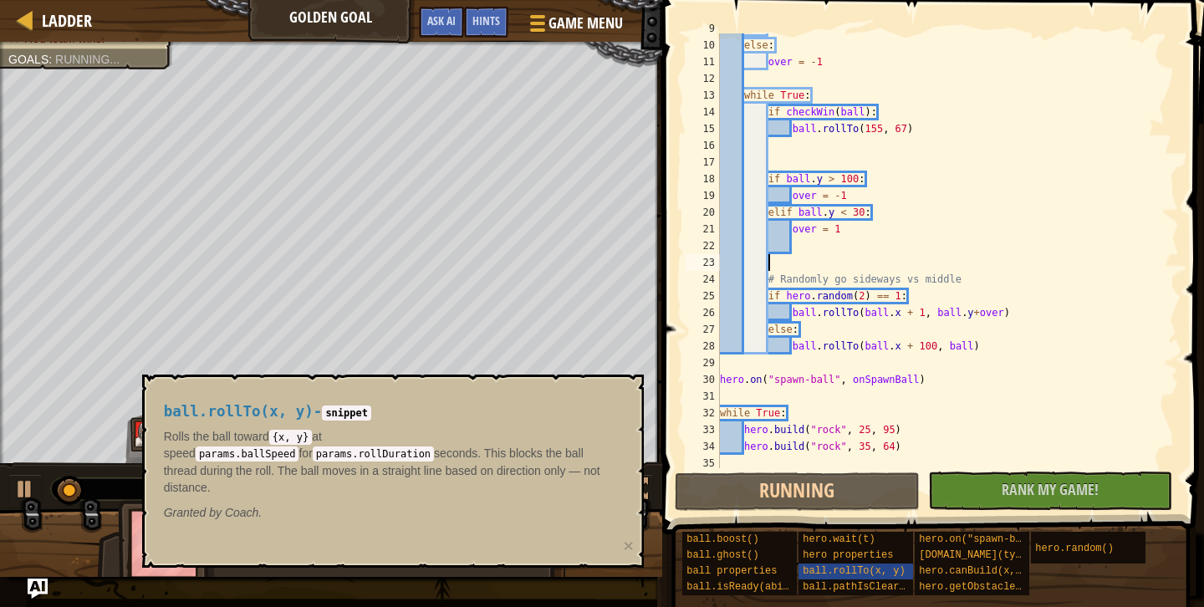
scroll to position [151, 0]
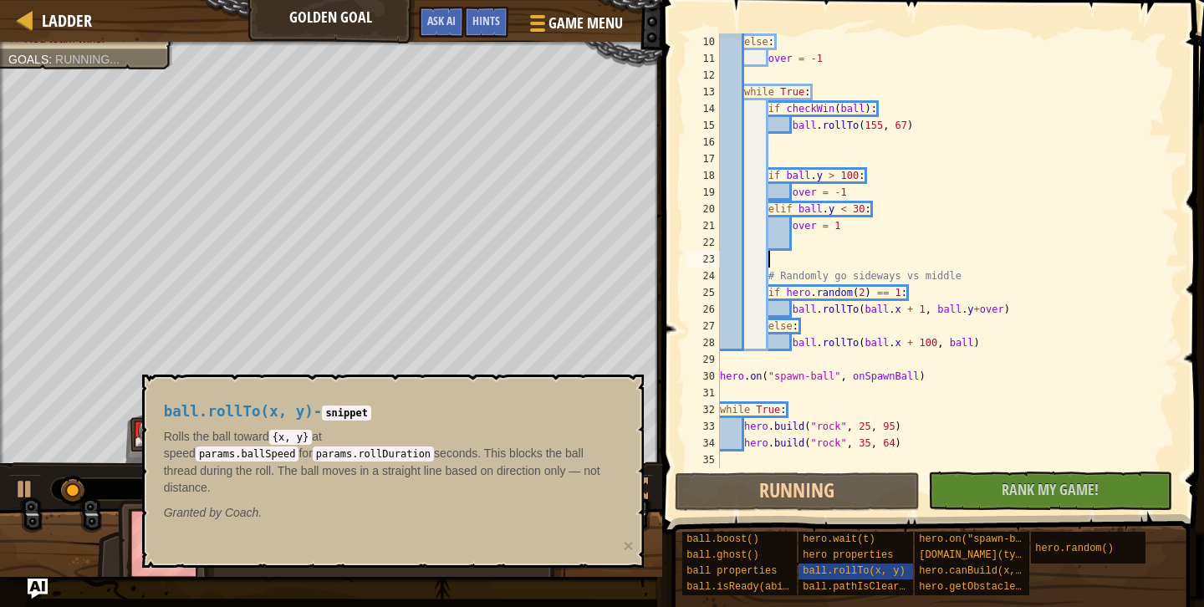
click at [503, 387] on div "ball.rollTo(x, y) - snippet Rolls the ball toward {x, y} at speed params.ballSp…" at bounding box center [393, 471] width 502 height 193
click at [1012, 276] on div "else : over = - 1 while True : if checkWin ( ball ) : ball . rollTo ( 155 , 67 …" at bounding box center [948, 267] width 462 height 468
click at [861, 297] on div "else : over = - 1 while True : if checkWin ( ball ) : ball . rollTo ( 155 , 67 …" at bounding box center [948, 267] width 462 height 468
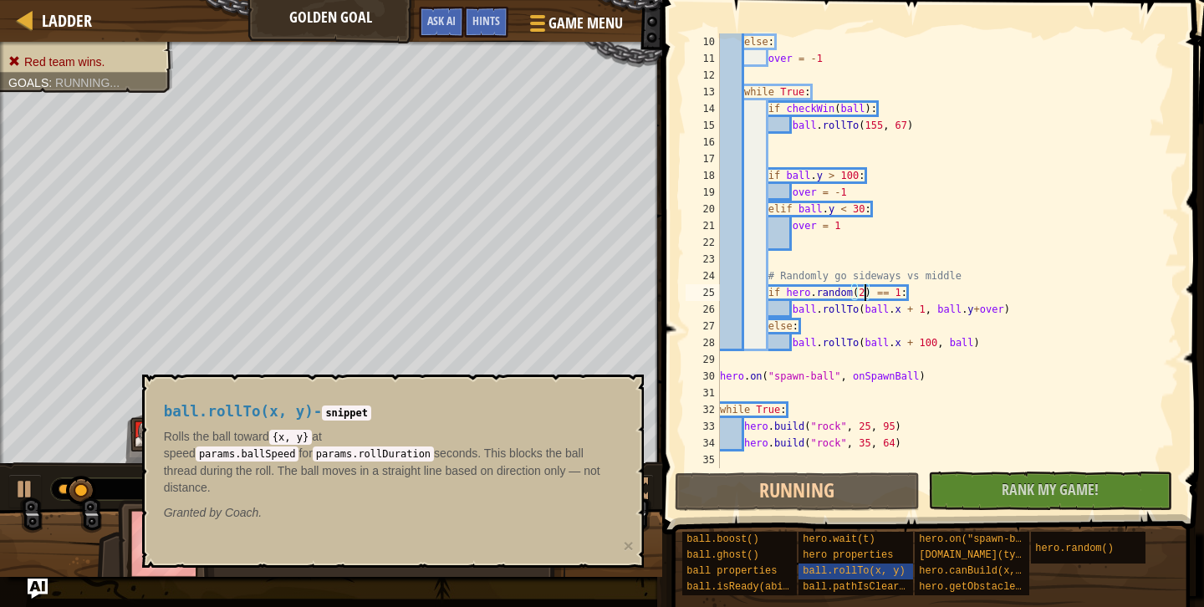
click at [866, 297] on div "else : over = - 1 while True : if checkWin ( ball ) : ball . rollTo ( 155 , 67 …" at bounding box center [948, 267] width 462 height 468
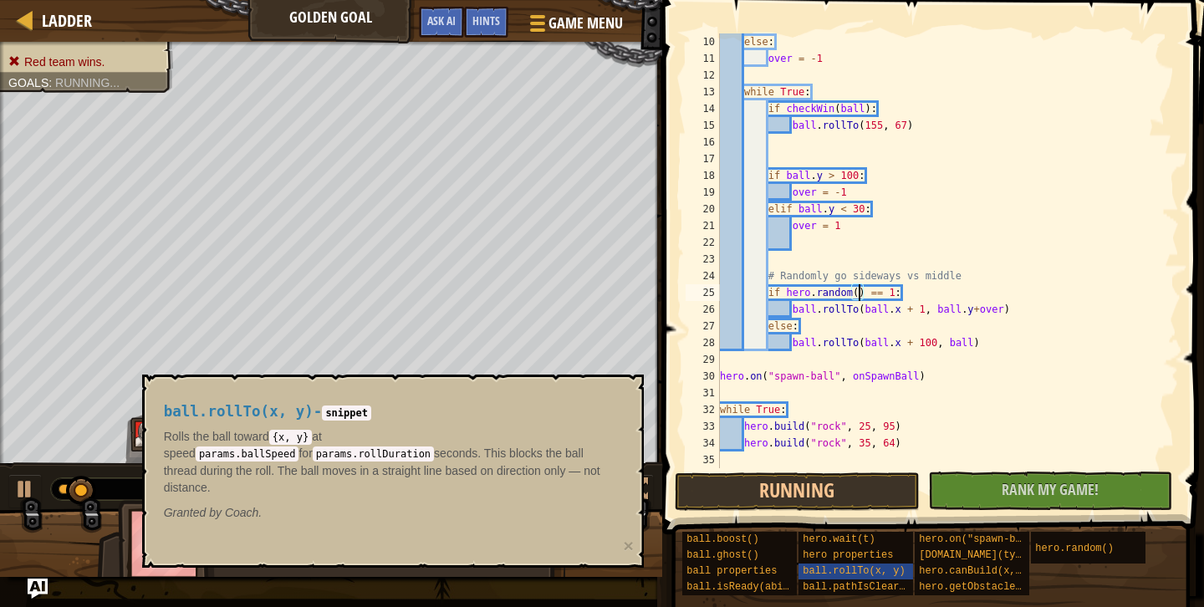
scroll to position [8, 13]
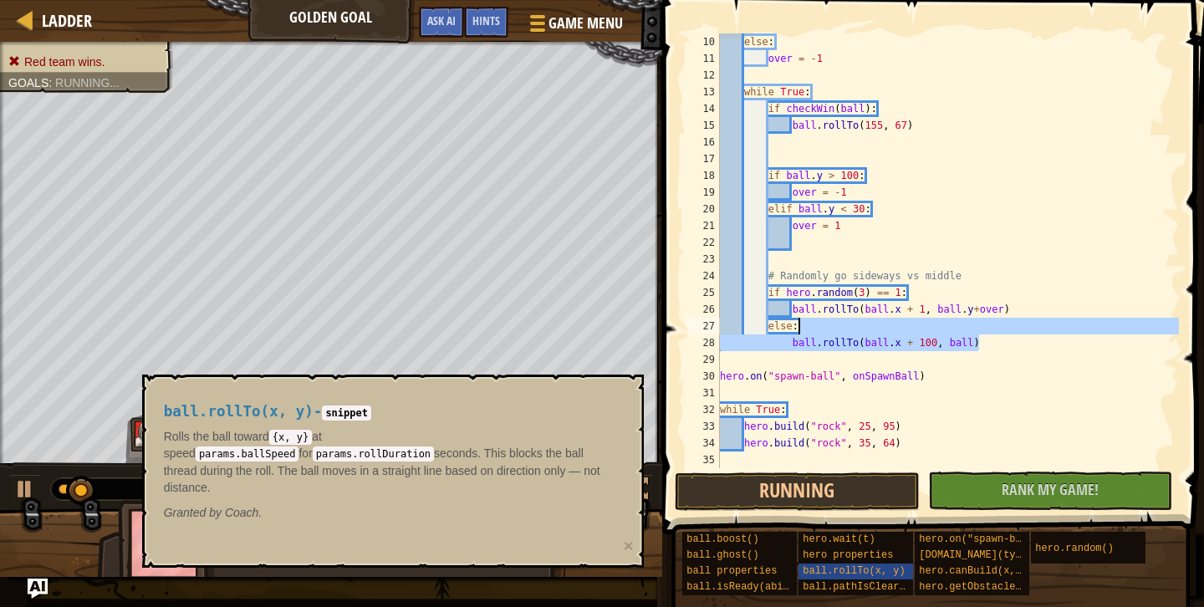
drag, startPoint x: 987, startPoint y: 349, endPoint x: 980, endPoint y: 332, distance: 18.0
click at [980, 332] on div "else : over = - 1 while True : if checkWin ( ball ) : ball . rollTo ( 155 , 67 …" at bounding box center [948, 267] width 462 height 468
click at [973, 342] on div "else : over = - 1 while True : if checkWin ( ball ) : ball . rollTo ( 155 , 67 …" at bounding box center [948, 267] width 462 height 468
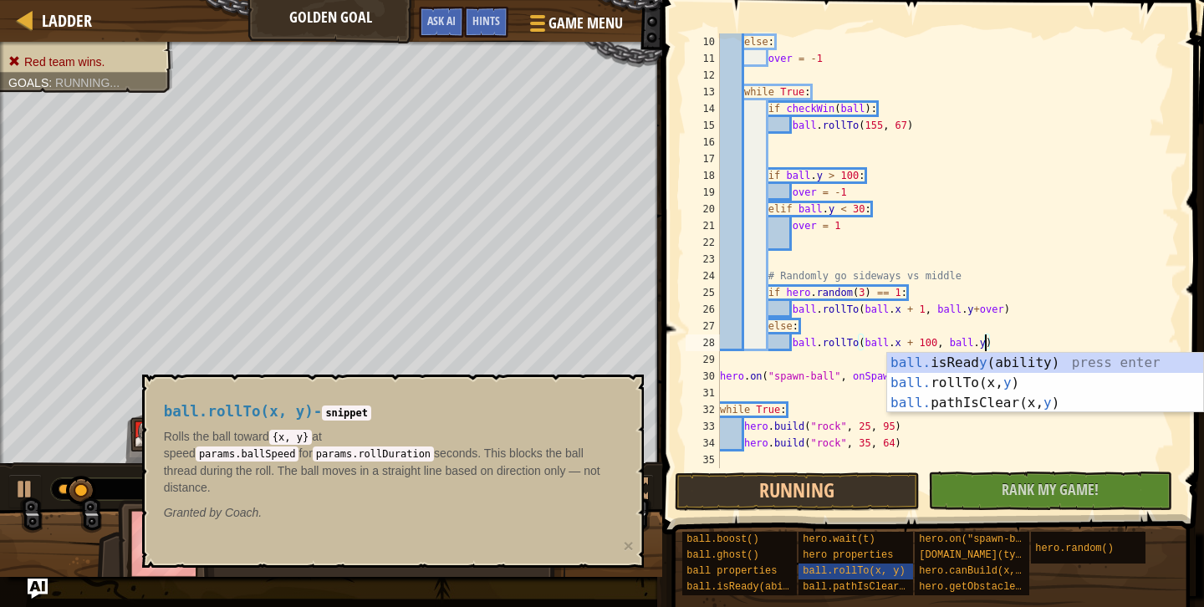
click at [871, 291] on div "else : over = - 1 while True : if checkWin ( ball ) : ball . rollTo ( 155 , 67 …" at bounding box center [948, 267] width 462 height 468
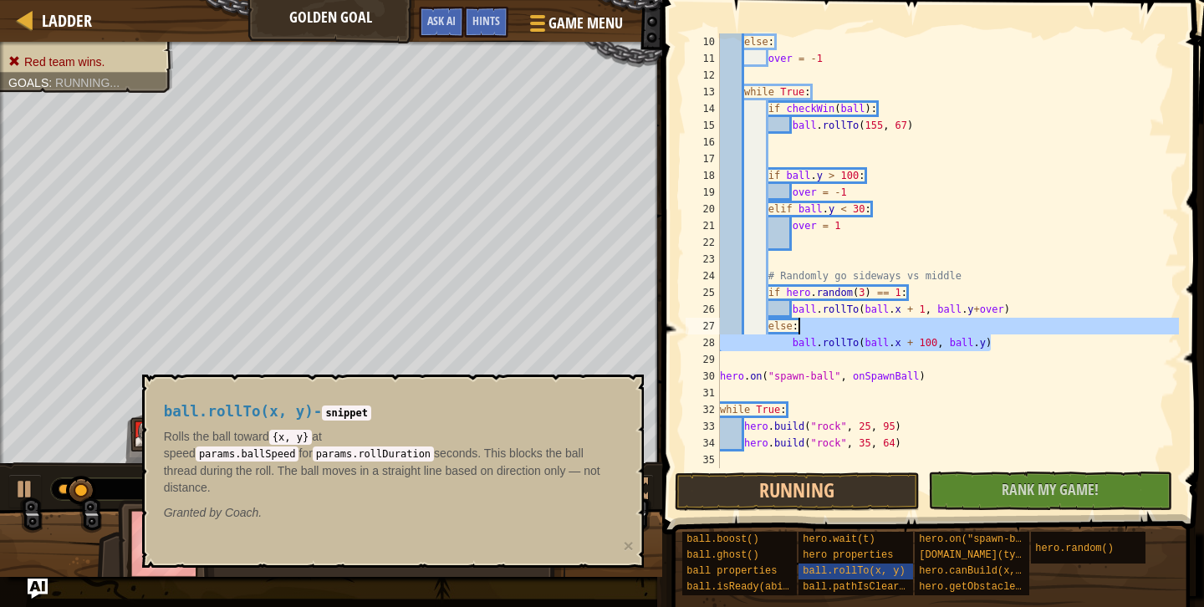
drag, startPoint x: 1012, startPoint y: 346, endPoint x: 999, endPoint y: 329, distance: 21.6
click at [999, 329] on div "else : over = - 1 while True : if checkWin ( ball ) : ball . rollTo ( 155 , 67 …" at bounding box center [948, 267] width 462 height 468
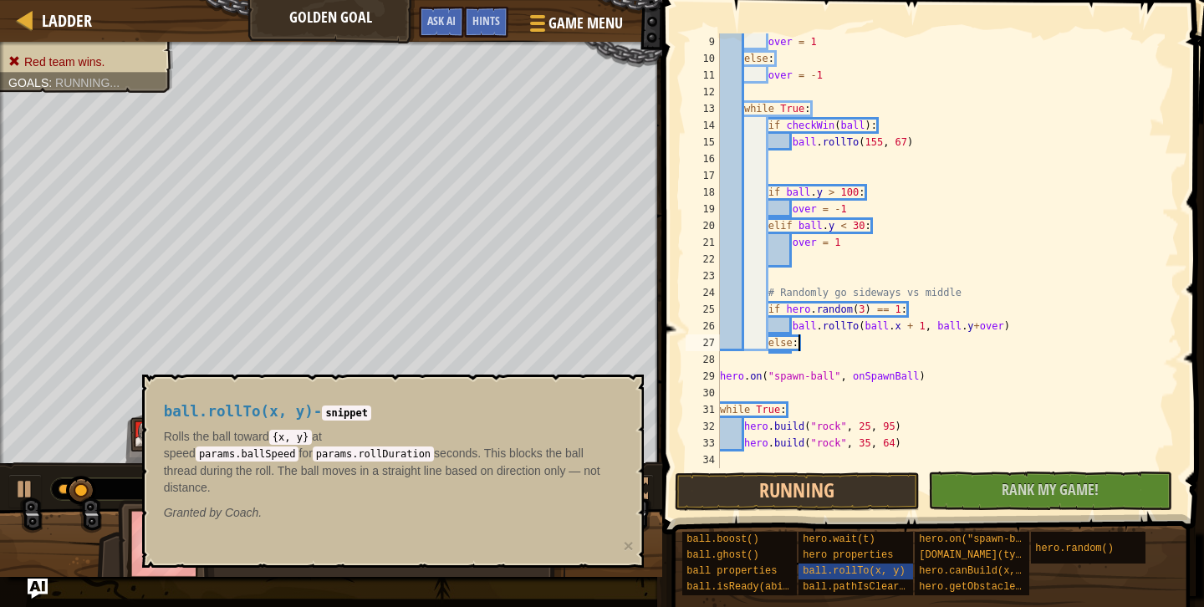
scroll to position [134, 0]
click at [945, 314] on div "over = 1 else : over = - 1 while True : if checkWin ( ball ) : ball . rollTo ( …" at bounding box center [948, 267] width 462 height 468
paste textarea "ball.rollTo(ball.x + 100, ball.y)"
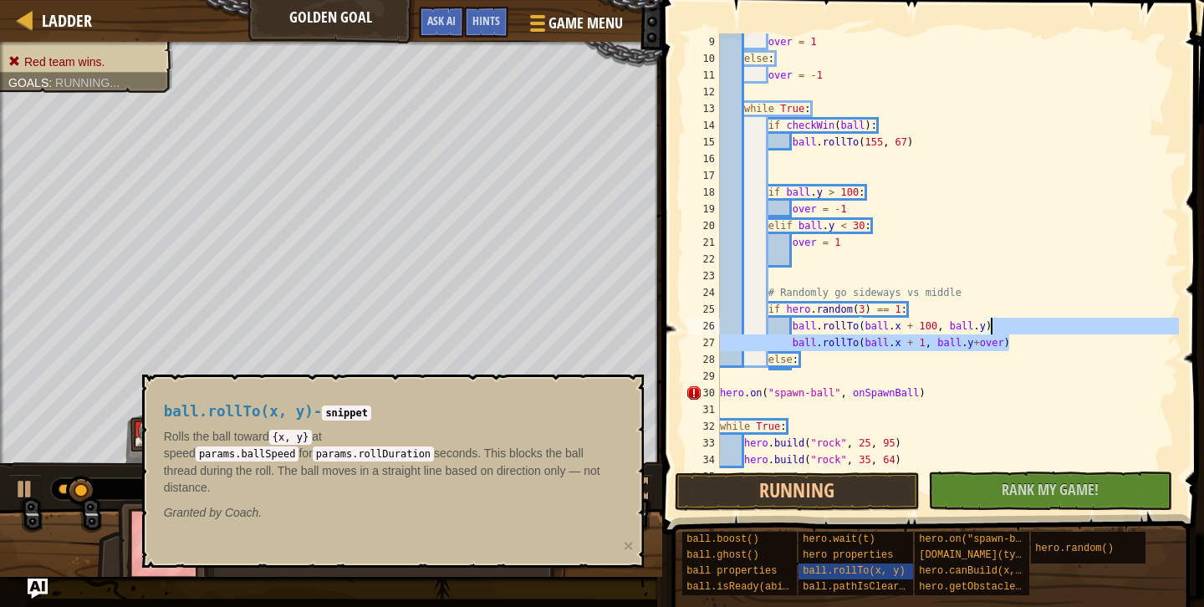
drag, startPoint x: 1021, startPoint y: 342, endPoint x: 1021, endPoint y: 328, distance: 14.2
click at [1021, 328] on div "over = 1 else : over = - 1 while True : if checkWin ( ball ) : ball . rollTo ( …" at bounding box center [948, 267] width 462 height 468
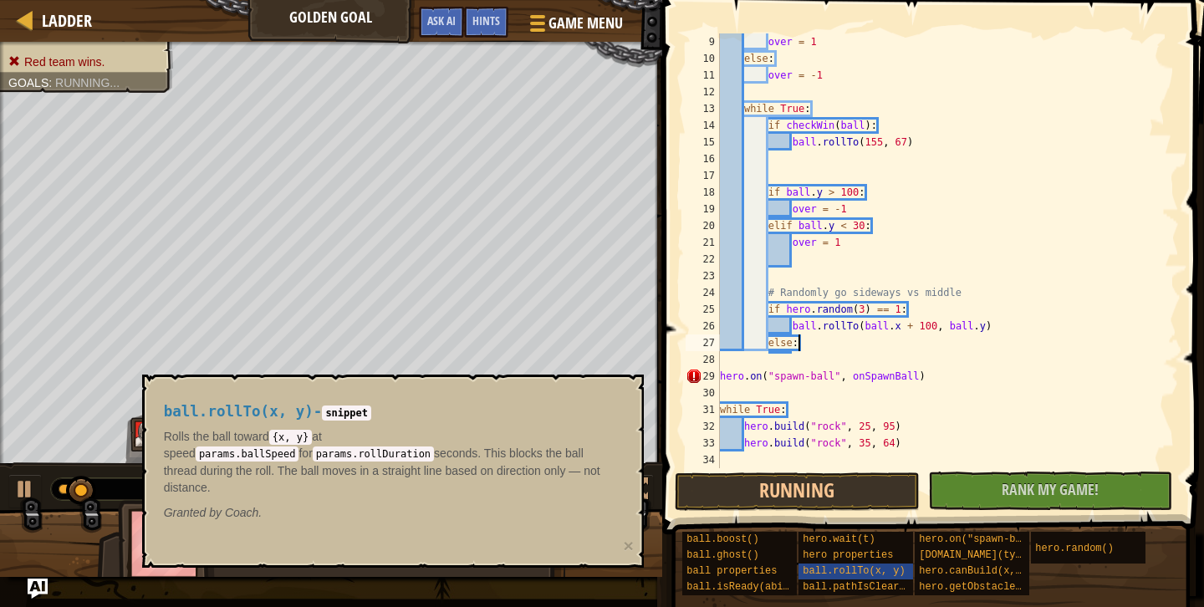
click at [820, 344] on div "over = 1 else : over = - 1 while True : if checkWin ( ball ) : ball . rollTo ( …" at bounding box center [948, 267] width 462 height 468
paste textarea "ball.rollTo(ball.x + 1, ball.y+over)"
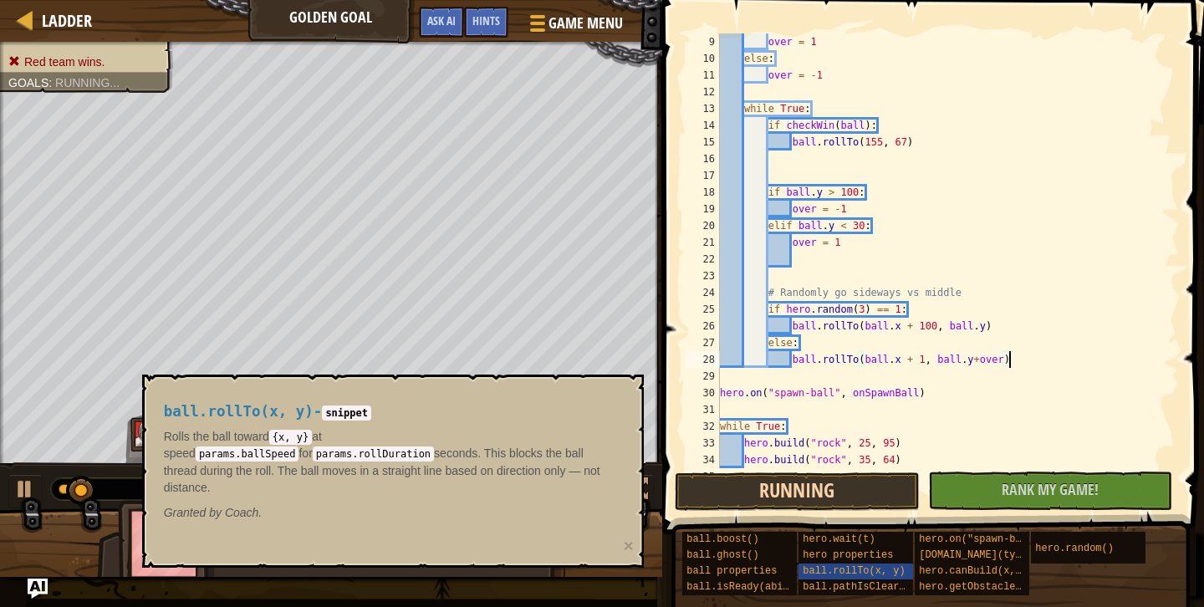
click at [788, 491] on button "Running" at bounding box center [797, 492] width 245 height 38
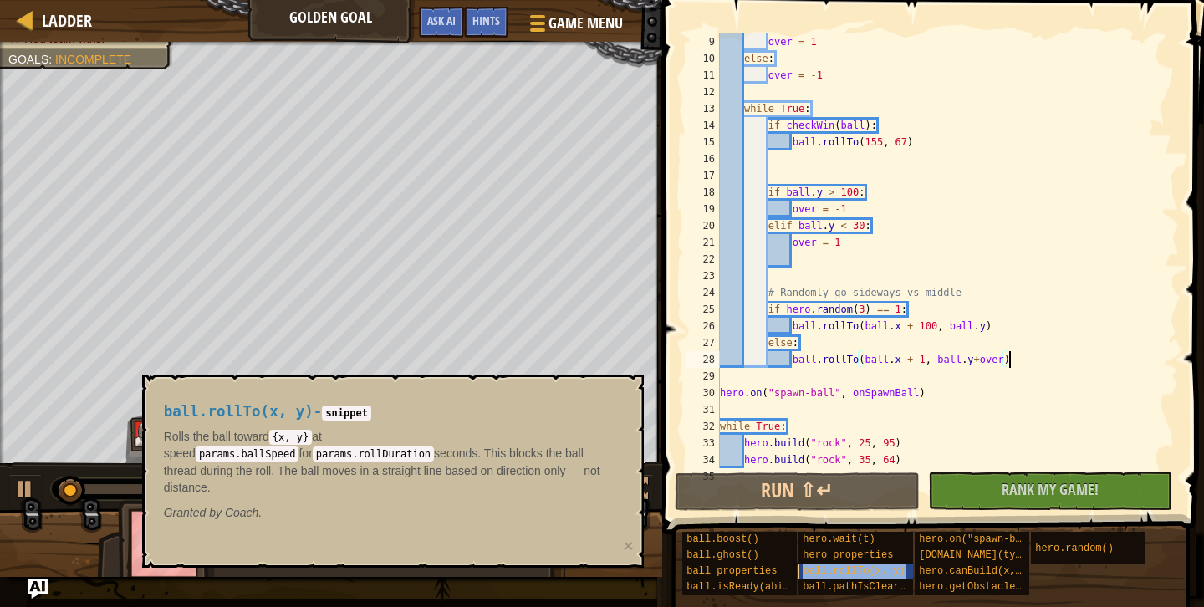
click at [847, 570] on span "ball.rollTo(x, y)" at bounding box center [854, 571] width 102 height 12
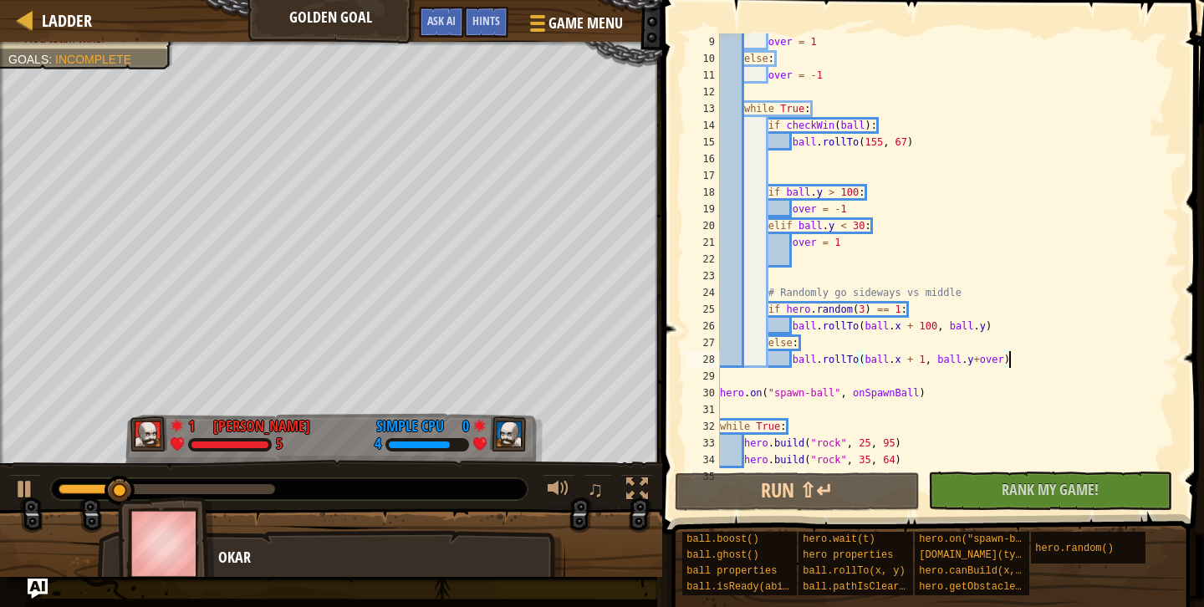
click at [861, 312] on div "over = 1 else : over = - 1 while True : if checkWin ( ball ) : ball . rollTo ( …" at bounding box center [948, 267] width 462 height 468
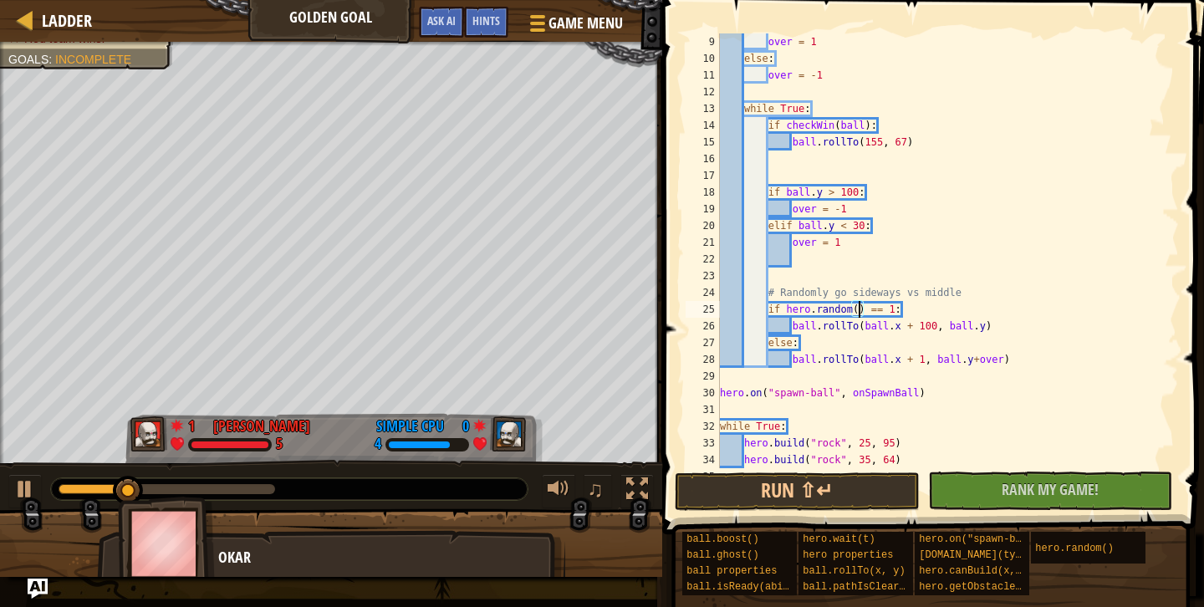
scroll to position [8, 13]
click at [830, 497] on button "Run ⇧↵" at bounding box center [797, 492] width 245 height 38
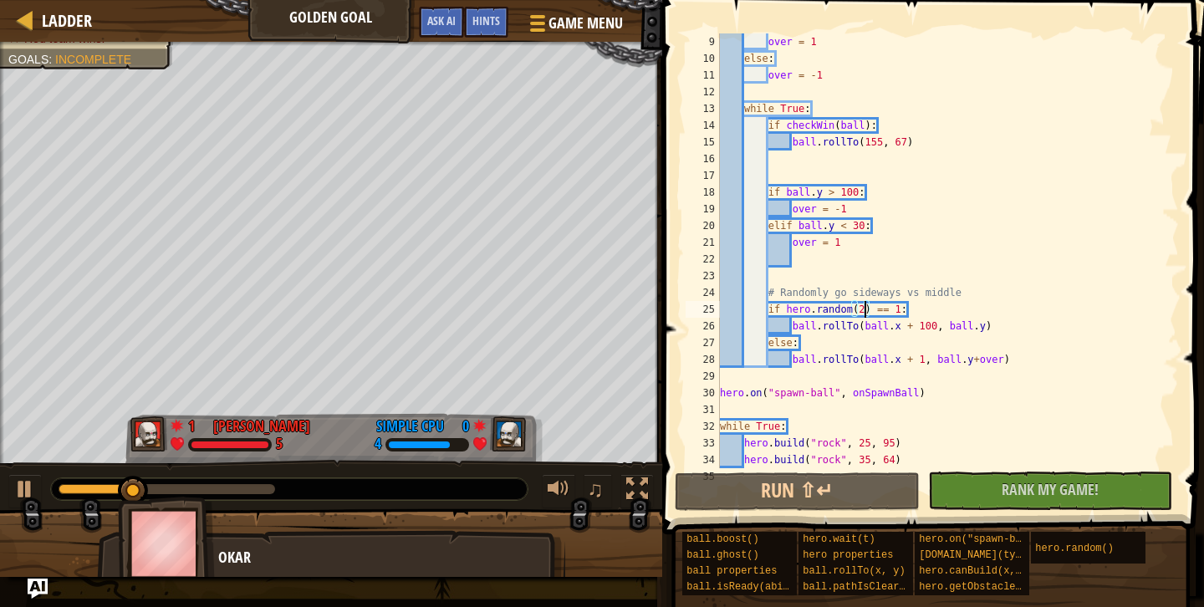
click at [945, 347] on div "over = 1 else : over = - 1 while True : if checkWin ( ball ) : ball . rollTo ( …" at bounding box center [948, 267] width 462 height 468
click at [947, 309] on div "over = 1 else : over = - 1 while True : if checkWin ( ball ) : ball . rollTo ( …" at bounding box center [948, 267] width 462 height 468
click at [855, 349] on div "over = 1 else : over = - 1 while True : if checkWin ( ball ) : ball . rollTo ( …" at bounding box center [948, 267] width 462 height 468
type textarea "else:"
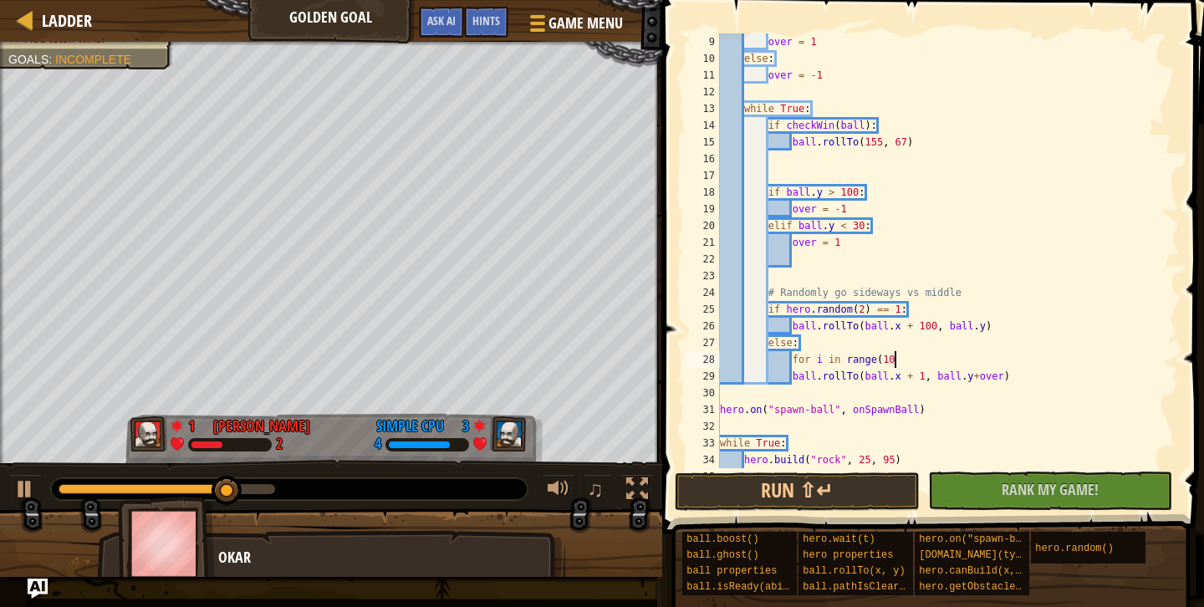
scroll to position [8, 14]
click at [790, 375] on div "over = 1 else : over = - 1 while True : if checkWin ( ball ) : ball . rollTo ( …" at bounding box center [948, 267] width 462 height 468
type textarea "ball.rollTo(ball.x + 1, ball.y+over)"
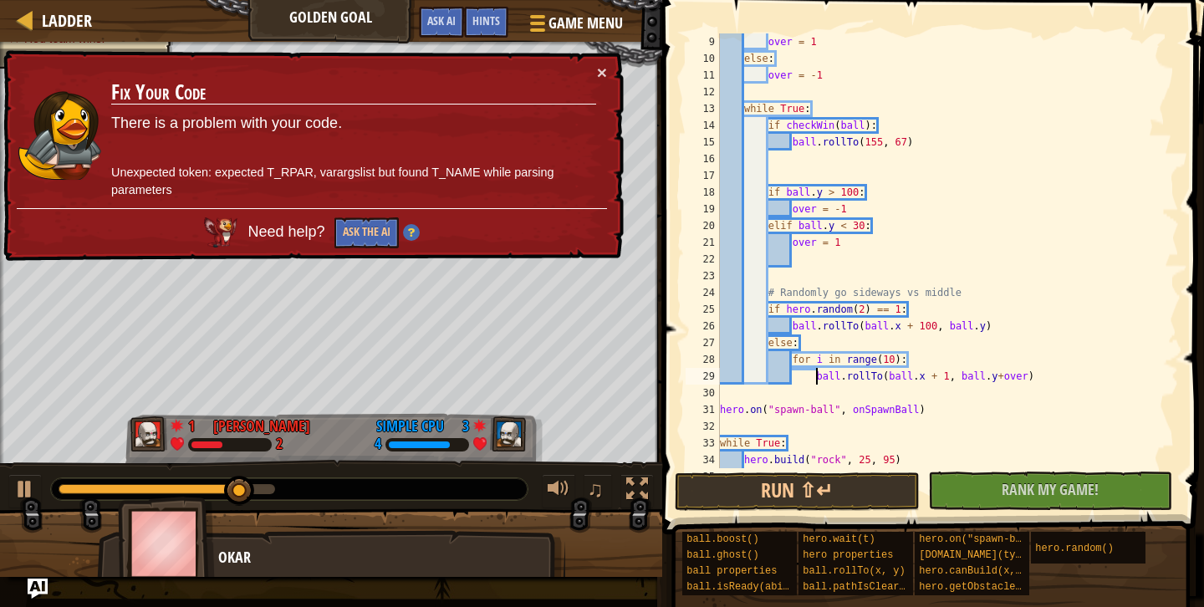
click at [945, 397] on div "over = 1 else : over = - 1 while True : if checkWin ( ball ) : ball . rollTo ( …" at bounding box center [948, 267] width 462 height 468
click at [807, 375] on div "over = 1 else : over = - 1 while True : if checkWin ( ball ) : ball . rollTo ( …" at bounding box center [948, 267] width 462 height 468
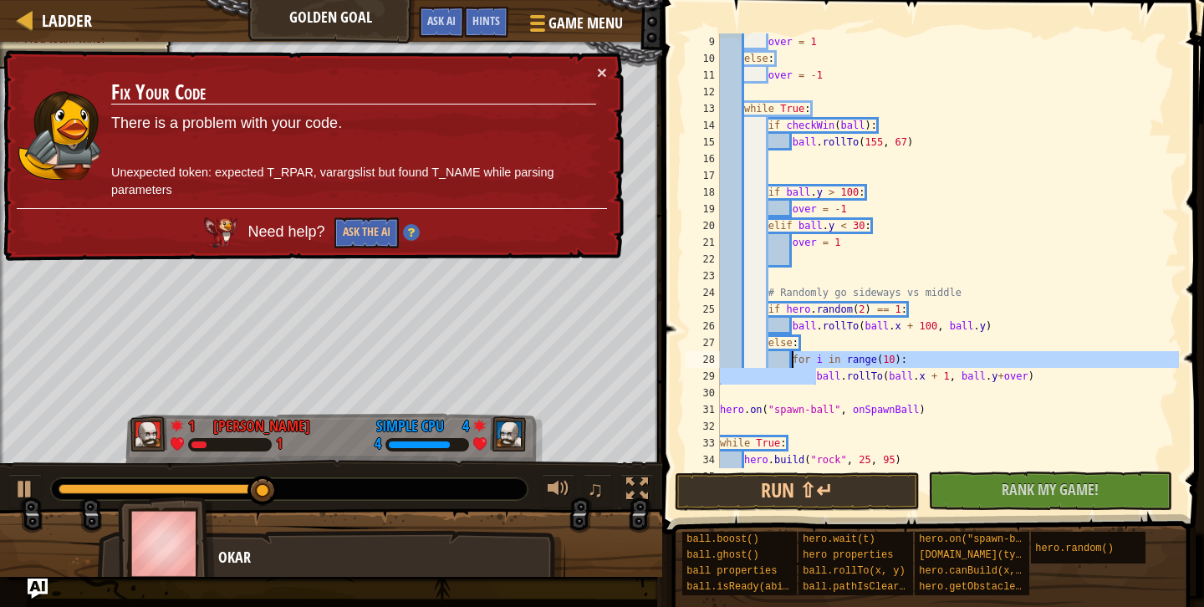
drag, startPoint x: 814, startPoint y: 376, endPoint x: 791, endPoint y: 361, distance: 27.1
click at [791, 361] on div "over = 1 else : over = - 1 while True : if checkWin ( ball ) : ball . rollTo ( …" at bounding box center [948, 267] width 462 height 468
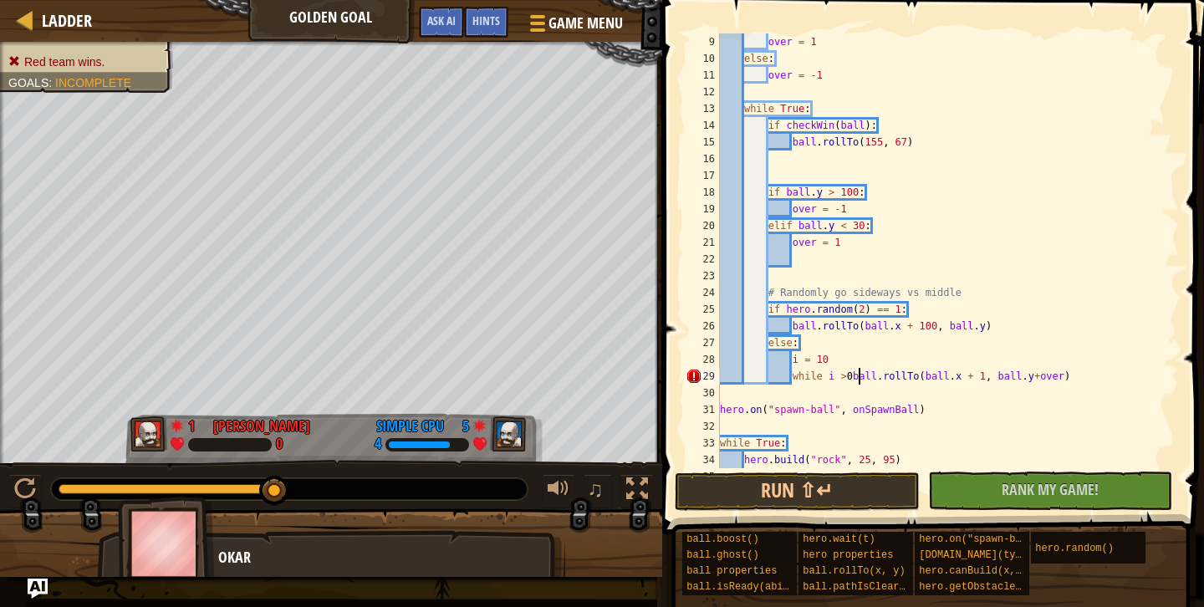
scroll to position [8, 13]
type textarea "ball.rollTo(ball.x + 1, ball.y+over)"
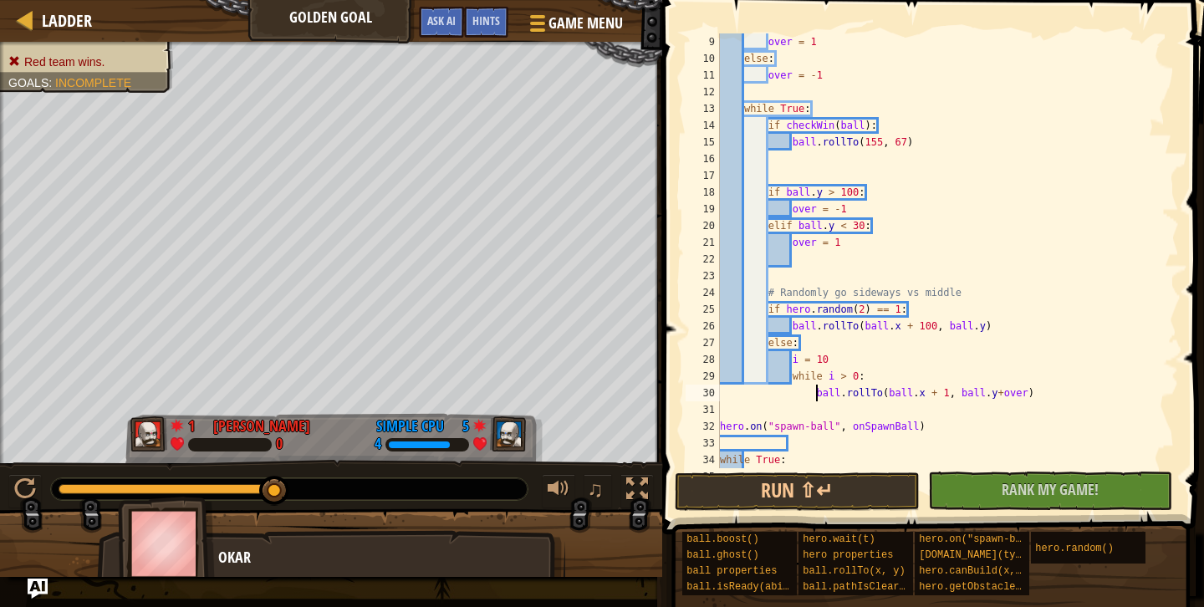
click at [1033, 391] on div "over = 1 else : over = - 1 while True : if checkWin ( ball ) : ball . rollTo ( …" at bounding box center [948, 267] width 462 height 468
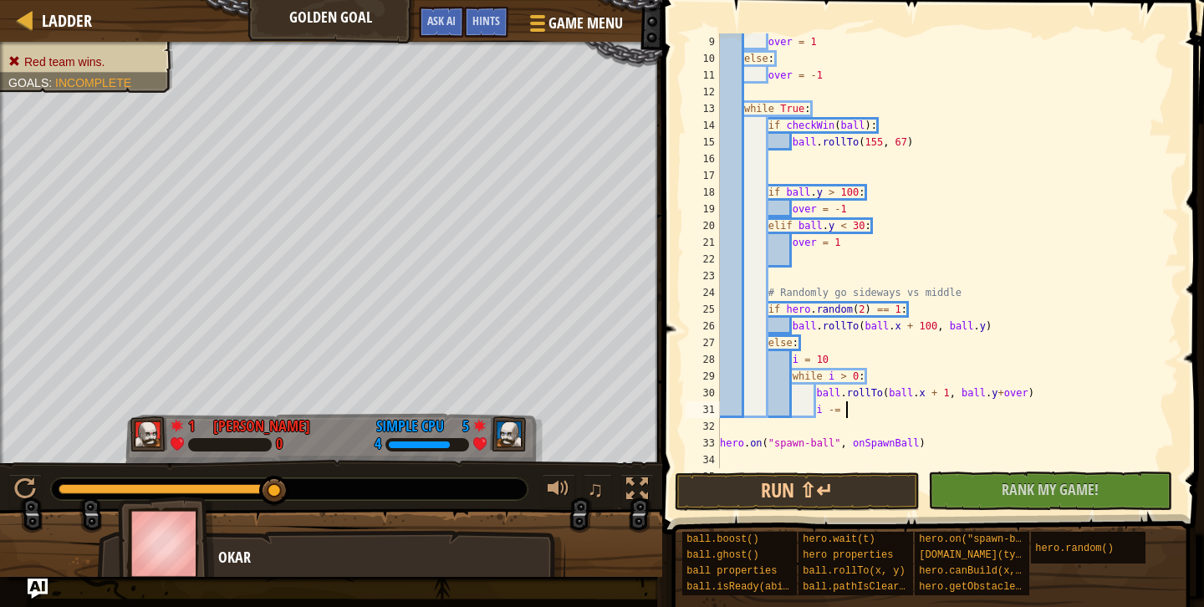
scroll to position [8, 10]
click at [801, 491] on button "Run ⇧↵" at bounding box center [797, 492] width 245 height 38
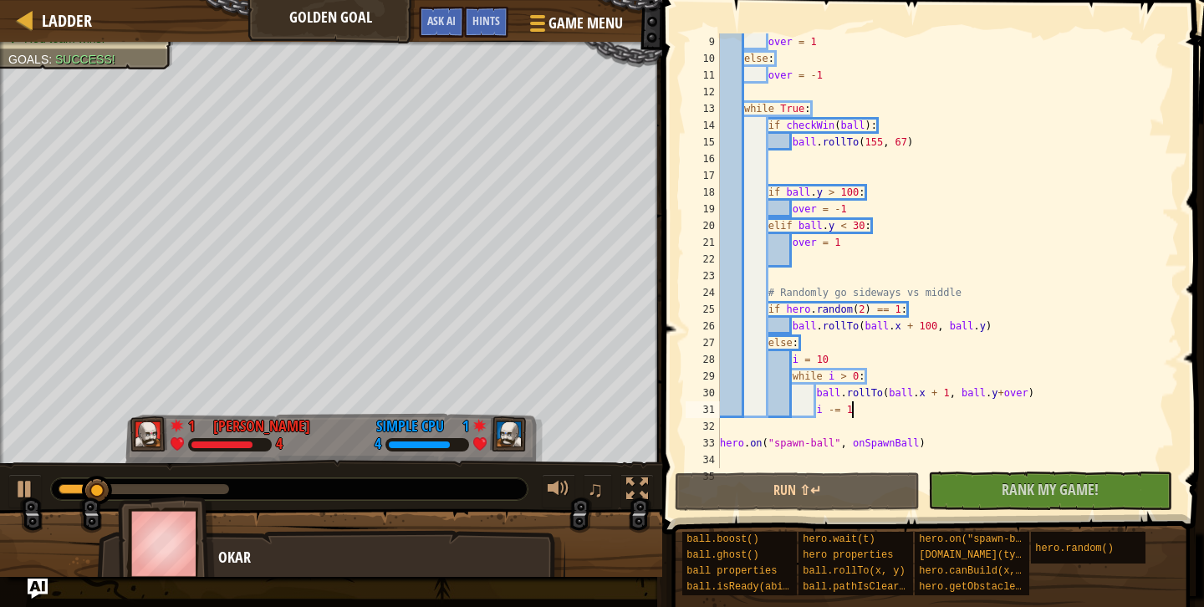
click at [828, 360] on div "over = 1 else : over = - 1 while True : if checkWin ( ball ) : ball . rollTo ( …" at bounding box center [948, 267] width 462 height 468
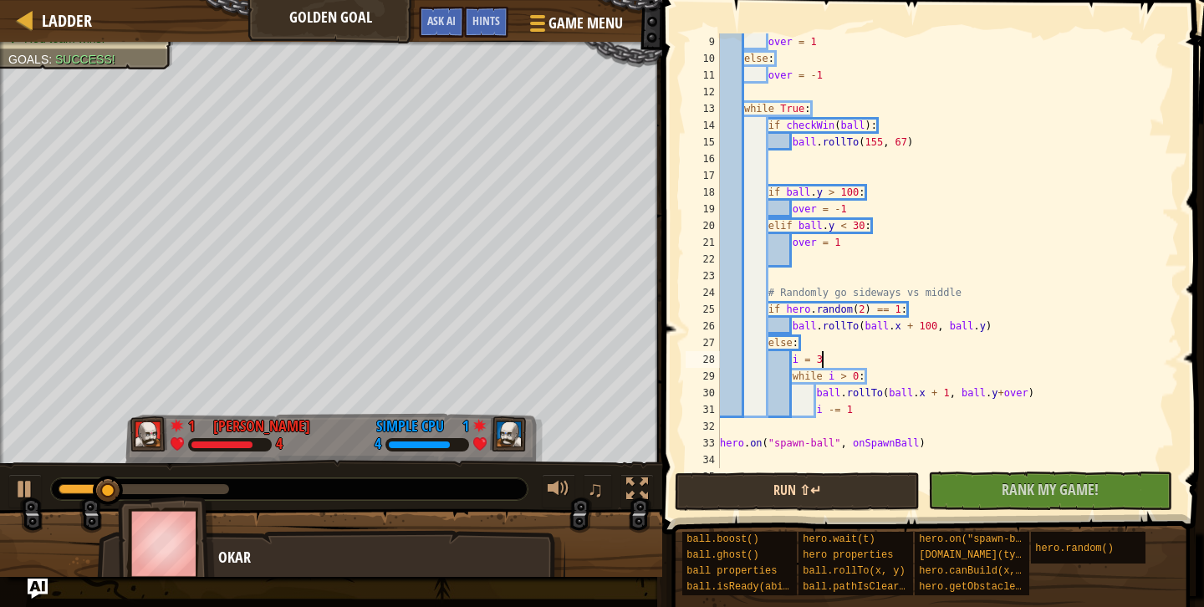
click at [777, 481] on button "Run ⇧↵" at bounding box center [797, 492] width 245 height 38
click at [824, 475] on button "Run ⇧↵" at bounding box center [797, 492] width 245 height 38
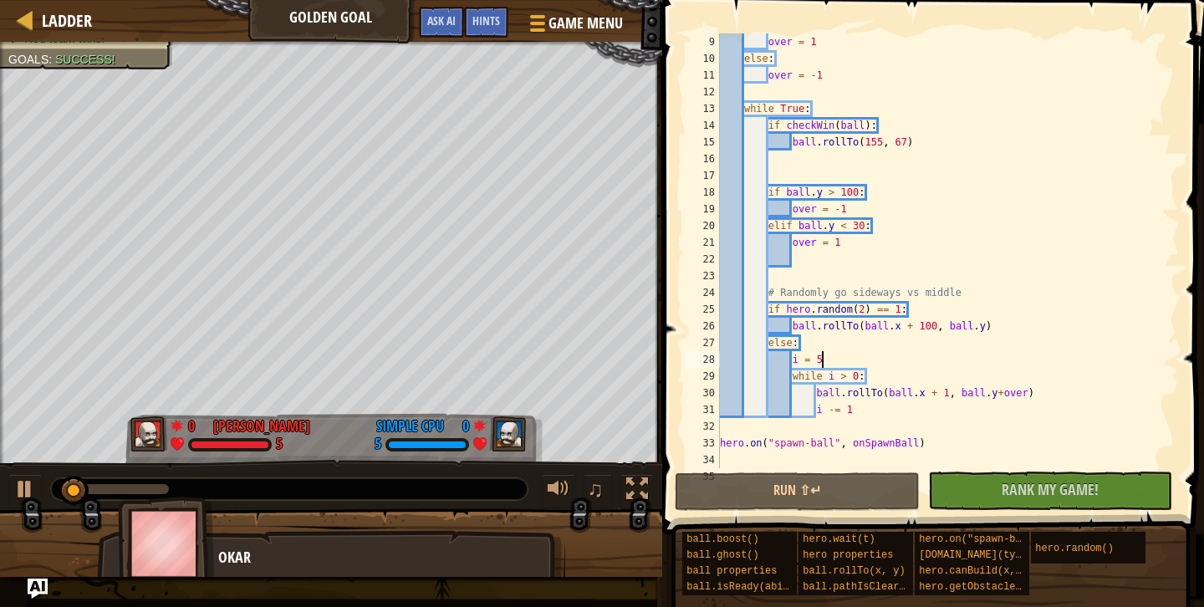
click at [1029, 390] on div "over = 1 else : over = - 1 while True : if checkWin ( ball ) : ball . rollTo ( …" at bounding box center [948, 267] width 462 height 468
click at [903, 378] on div "over = 1 else : over = - 1 while True : if checkWin ( ball ) : ball . rollTo ( …" at bounding box center [948, 267] width 462 height 468
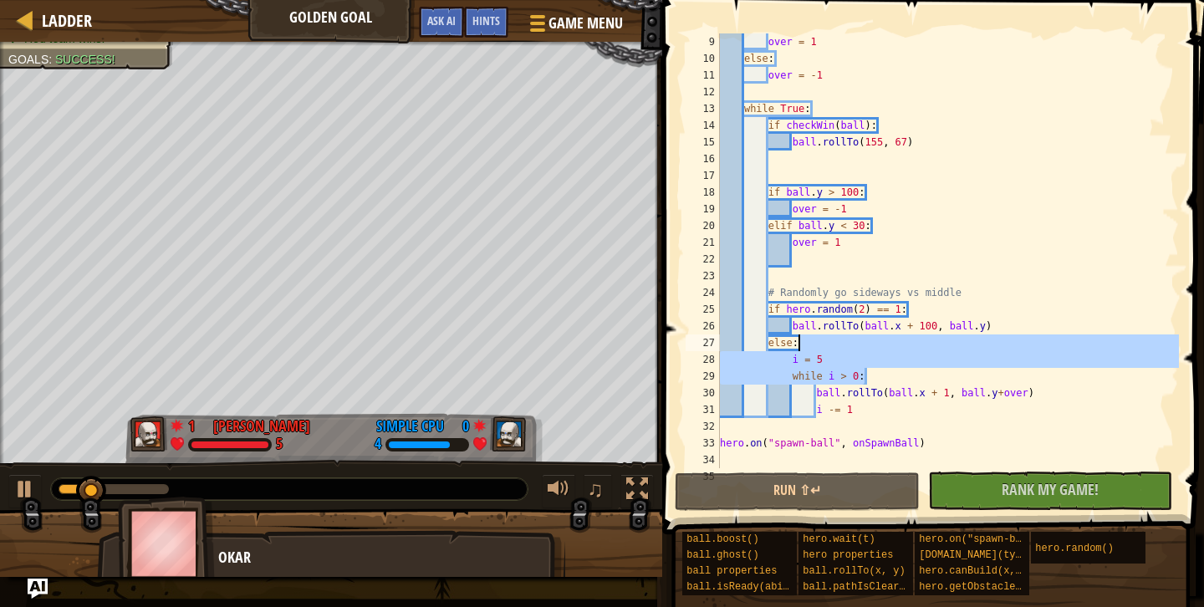
drag, startPoint x: 902, startPoint y: 378, endPoint x: 884, endPoint y: 346, distance: 36.3
click at [884, 346] on div "over = 1 else : over = - 1 while True : if checkWin ( ball ) : ball . rollTo ( …" at bounding box center [948, 267] width 462 height 468
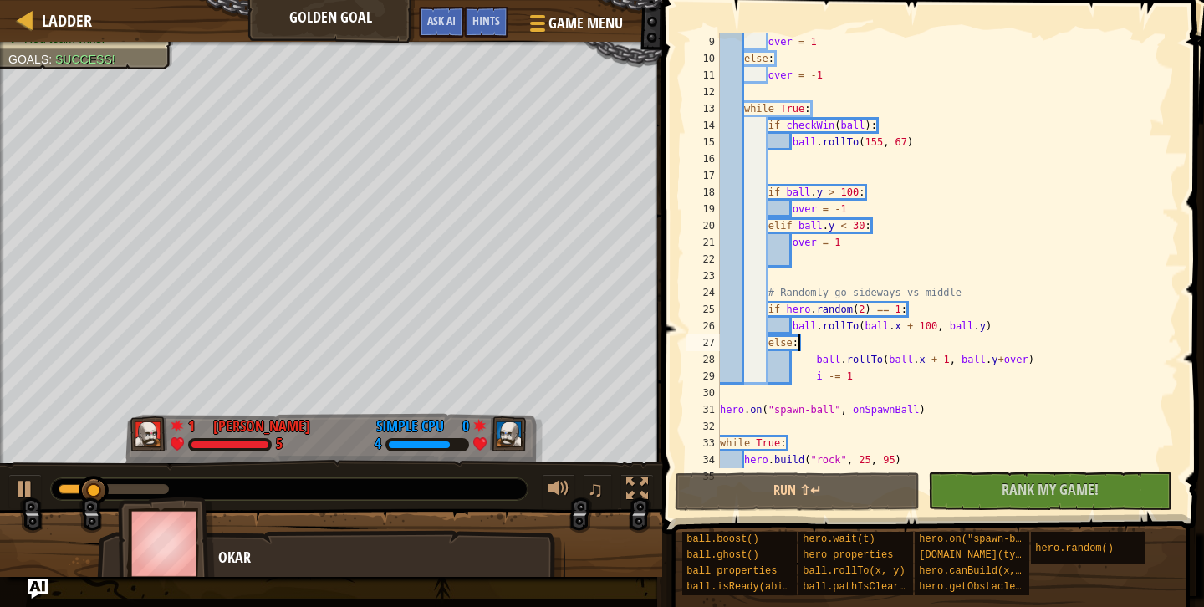
scroll to position [8, 6]
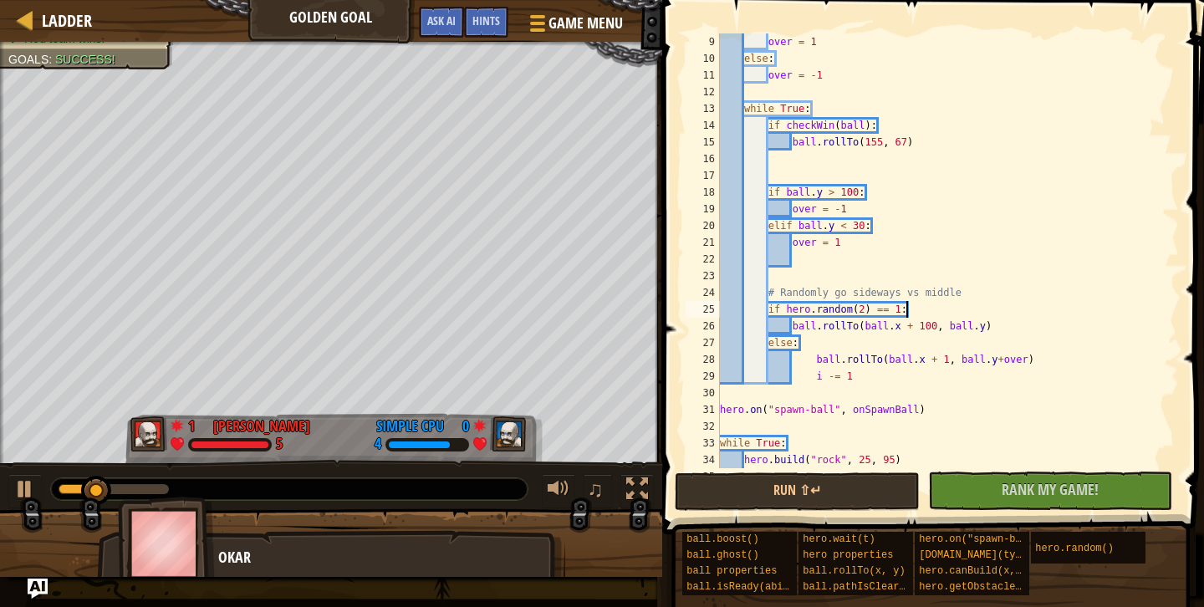
click at [923, 313] on div "over = 1 else : over = - 1 while True : if checkWin ( ball ) : ball . rollTo ( …" at bounding box center [948, 267] width 462 height 468
paste textarea "while i > 0"
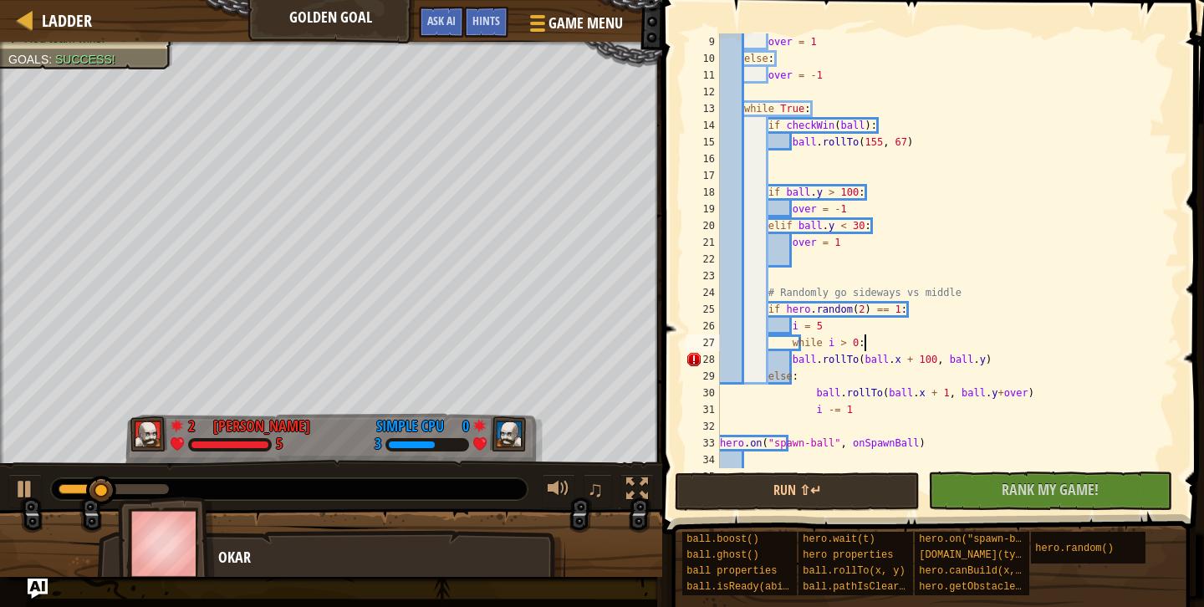
click at [790, 357] on div "over = 1 else : over = - 1 while True : if checkWin ( ball ) : ball . rollTo ( …" at bounding box center [948, 267] width 462 height 468
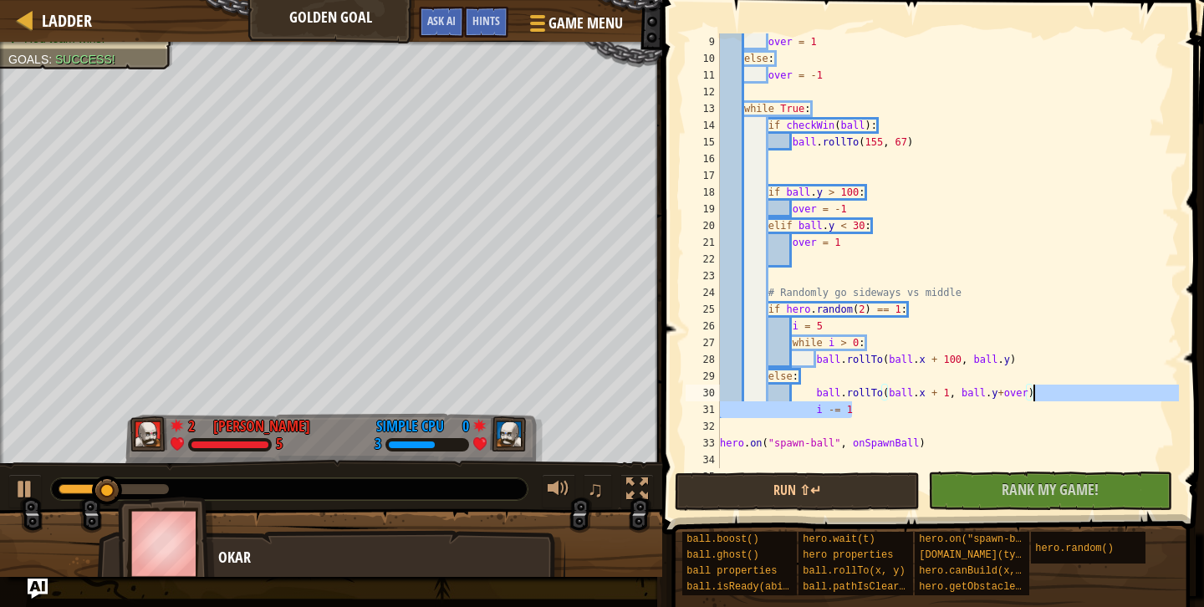
drag, startPoint x: 865, startPoint y: 408, endPoint x: 1104, endPoint y: 386, distance: 240.2
click at [1104, 386] on div "over = 1 else : over = - 1 while True : if checkWin ( ball ) : ball . rollTo ( …" at bounding box center [948, 267] width 462 height 468
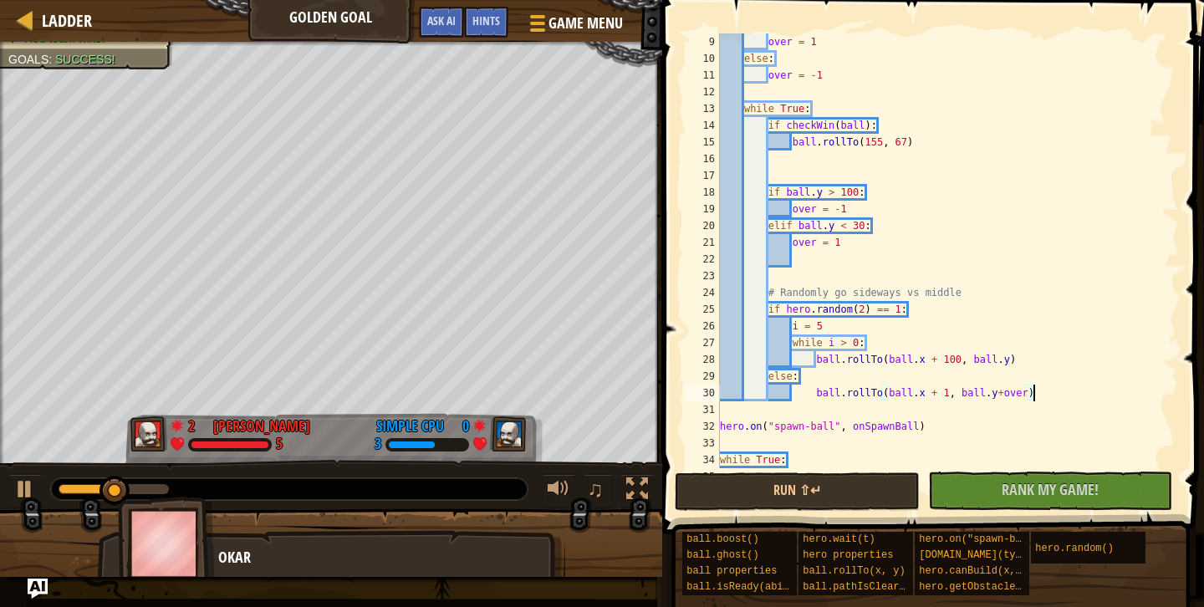
click at [1034, 360] on div "over = 1 else : over = - 1 while True : if checkWin ( ball ) : ball . rollTo ( …" at bounding box center [948, 267] width 462 height 468
paste textarea "i -= 1"
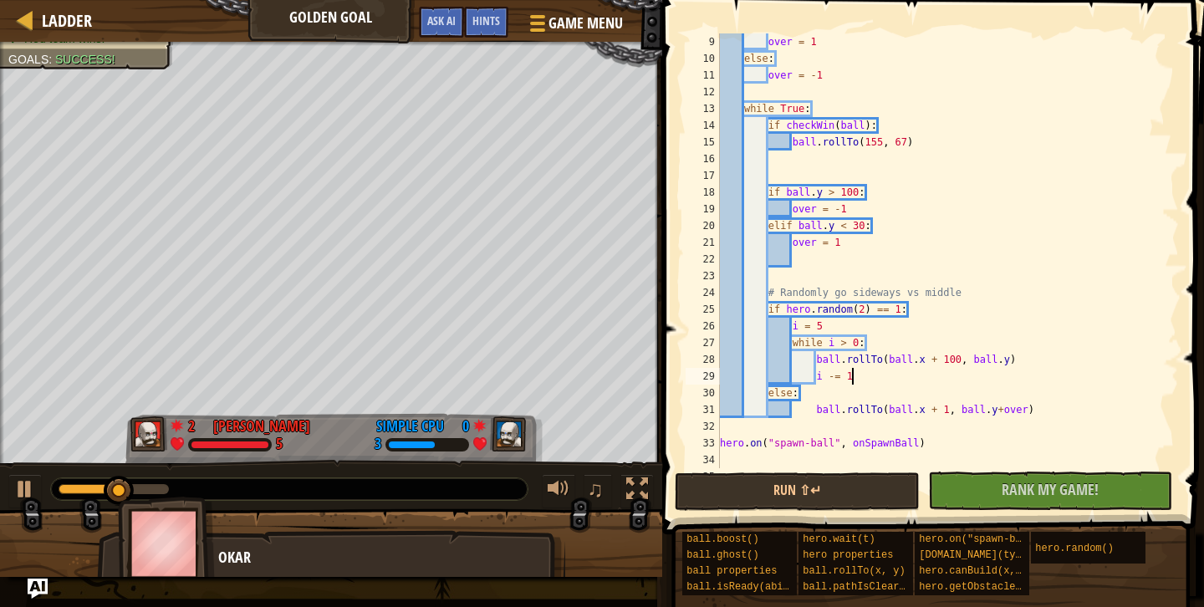
click at [840, 408] on div "over = 1 else : over = - 1 while True : if checkWin ( ball ) : ball . rollTo ( …" at bounding box center [948, 267] width 462 height 468
click at [805, 493] on button "Run ⇧↵" at bounding box center [797, 492] width 245 height 38
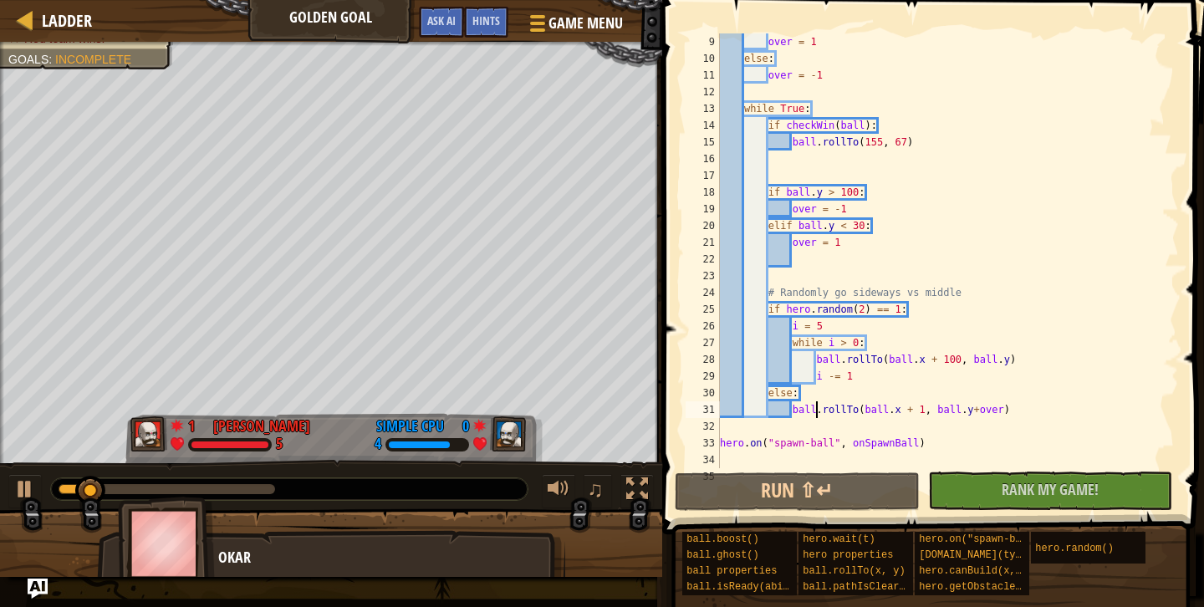
click at [892, 324] on div "over = 1 else : over = - 1 while True : if checkWin ( ball ) : ball . rollTo ( …" at bounding box center [948, 267] width 462 height 468
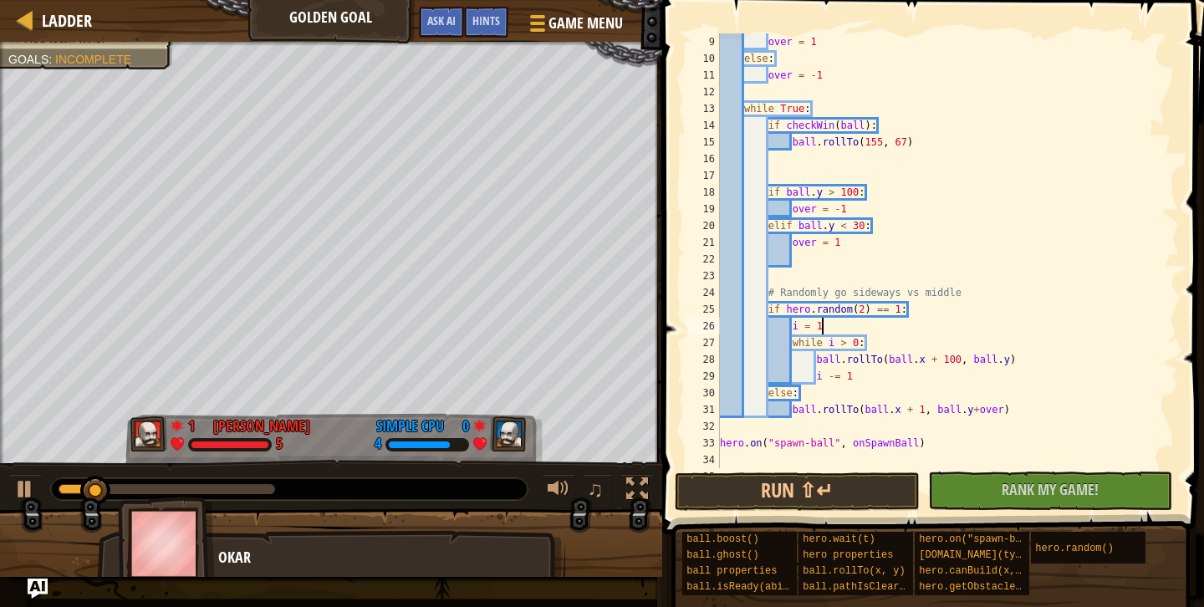
scroll to position [8, 8]
click at [754, 488] on button "Run ⇧↵" at bounding box center [797, 492] width 245 height 38
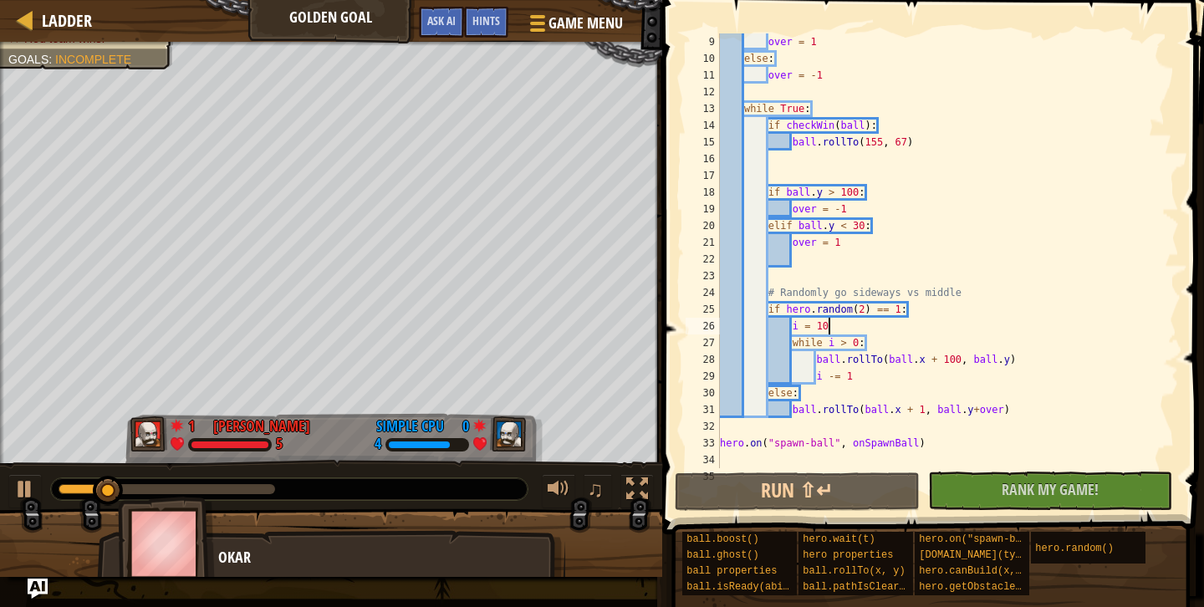
click at [933, 332] on div "over = 1 else : over = - 1 while True : if checkWin ( ball ) : ball . rollTo ( …" at bounding box center [948, 267] width 462 height 468
click at [893, 247] on div "over = 1 else : over = - 1 while True : if checkWin ( ball ) : ball . rollTo ( …" at bounding box center [948, 267] width 462 height 468
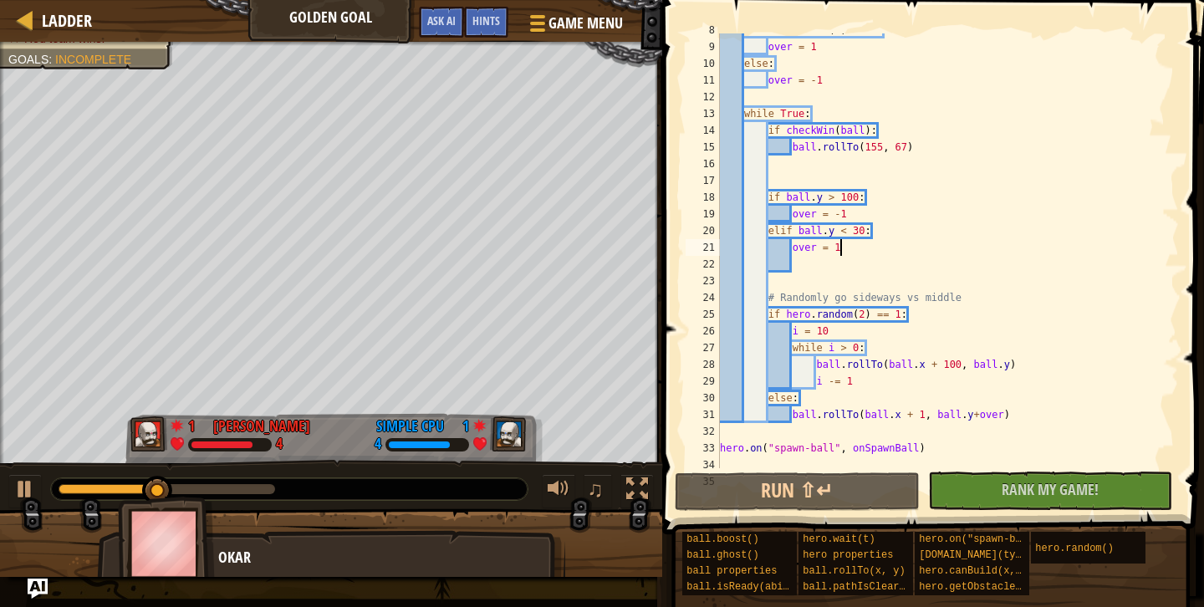
scroll to position [131, 0]
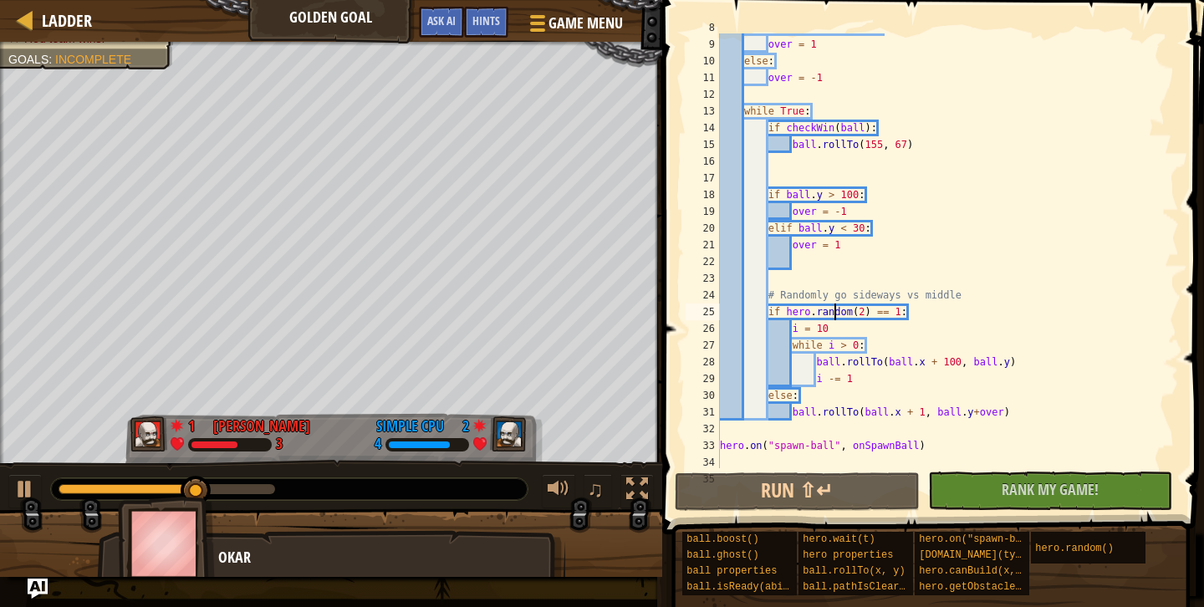
click at [834, 317] on div "if hero . random ( 2 ) == 1 : over = 1 else : over = - 1 while True : if checkW…" at bounding box center [948, 253] width 462 height 468
click at [862, 314] on div "if hero . random ( 2 ) == 1 : over = 1 else : over = - 1 while True : if checkW…" at bounding box center [948, 253] width 462 height 468
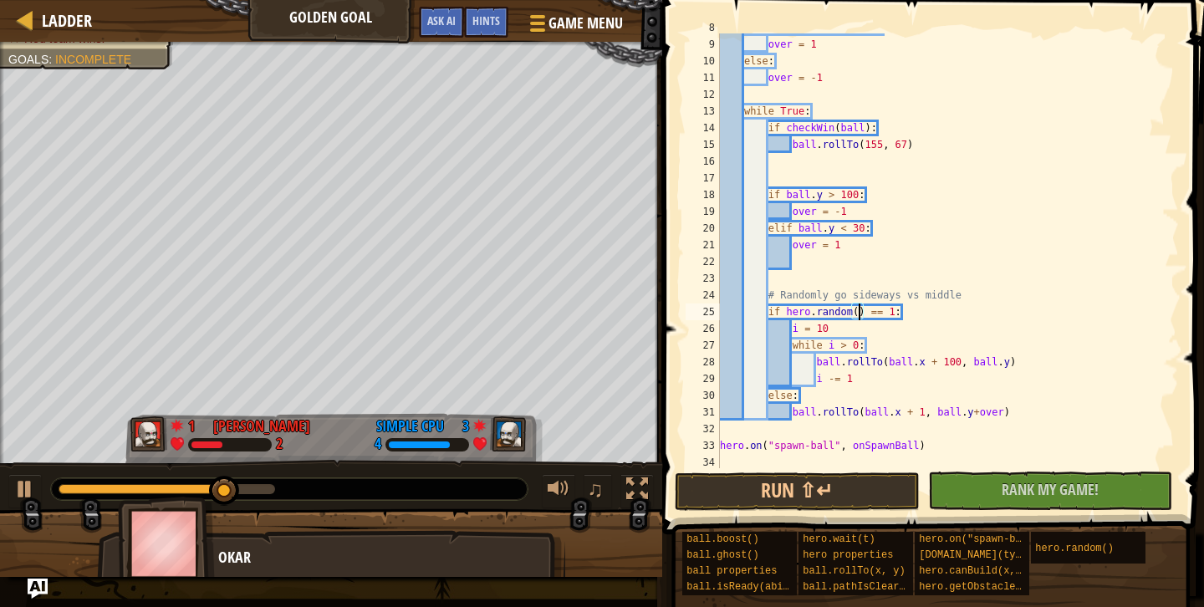
scroll to position [8, 13]
click at [879, 391] on div "if hero . random ( 2 ) == 1 : over = 1 else : over = - 1 while True : if checkW…" at bounding box center [948, 253] width 462 height 468
click at [875, 385] on div "if hero . random ( 2 ) == 1 : over = 1 else : over = - 1 while True : if checkW…" at bounding box center [948, 253] width 462 height 468
click at [866, 314] on div "if hero . random ( 2 ) == 1 : over = 1 else : over = - 1 while True : if checkW…" at bounding box center [948, 253] width 462 height 468
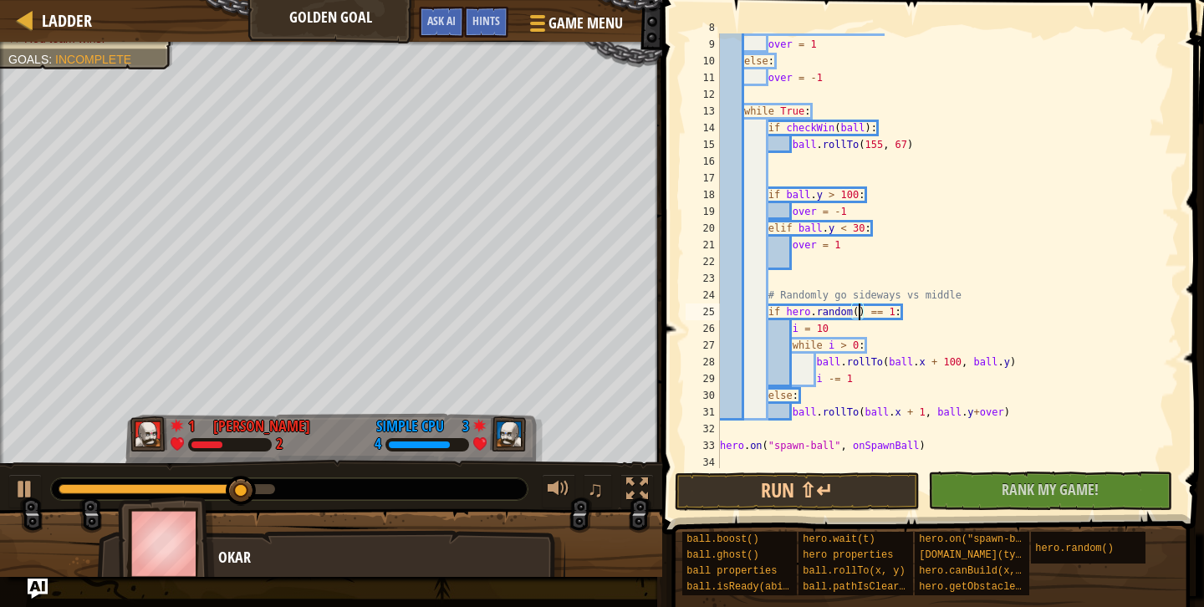
scroll to position [8, 13]
click at [821, 495] on button "Run ⇧↵" at bounding box center [797, 492] width 245 height 38
click at [835, 500] on button "Run ⇧↵" at bounding box center [797, 492] width 245 height 38
click at [965, 340] on div "if hero . random ( 2 ) == 1 : over = 1 else : over = - 1 while True : if checkW…" at bounding box center [948, 253] width 462 height 468
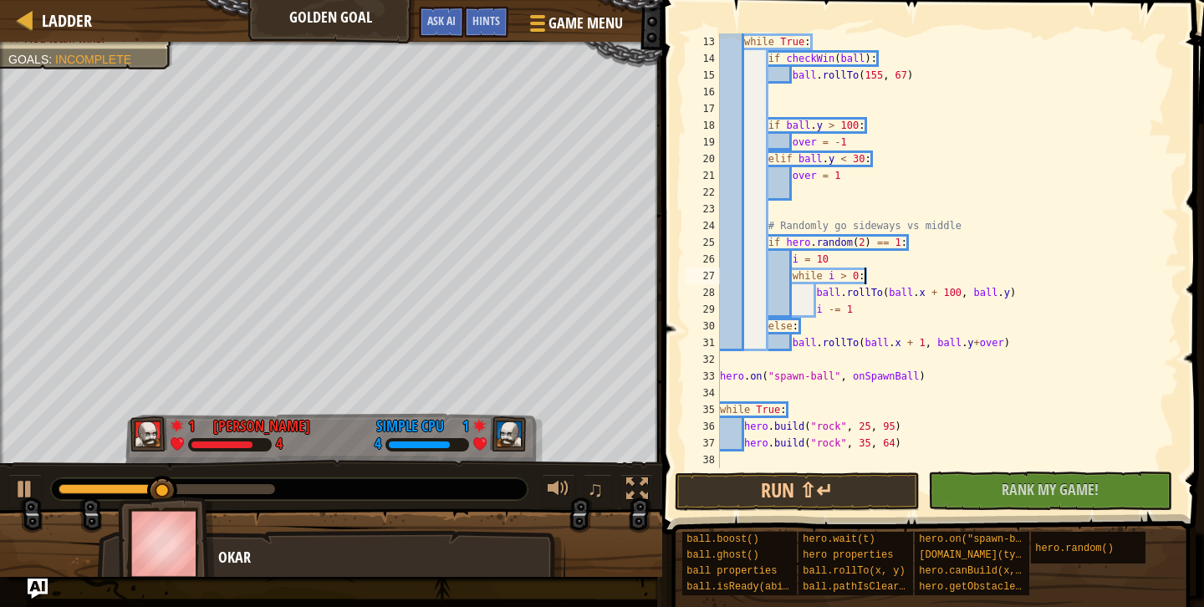
scroll to position [201, 0]
click at [812, 500] on button "Run ⇧↵" at bounding box center [797, 492] width 245 height 38
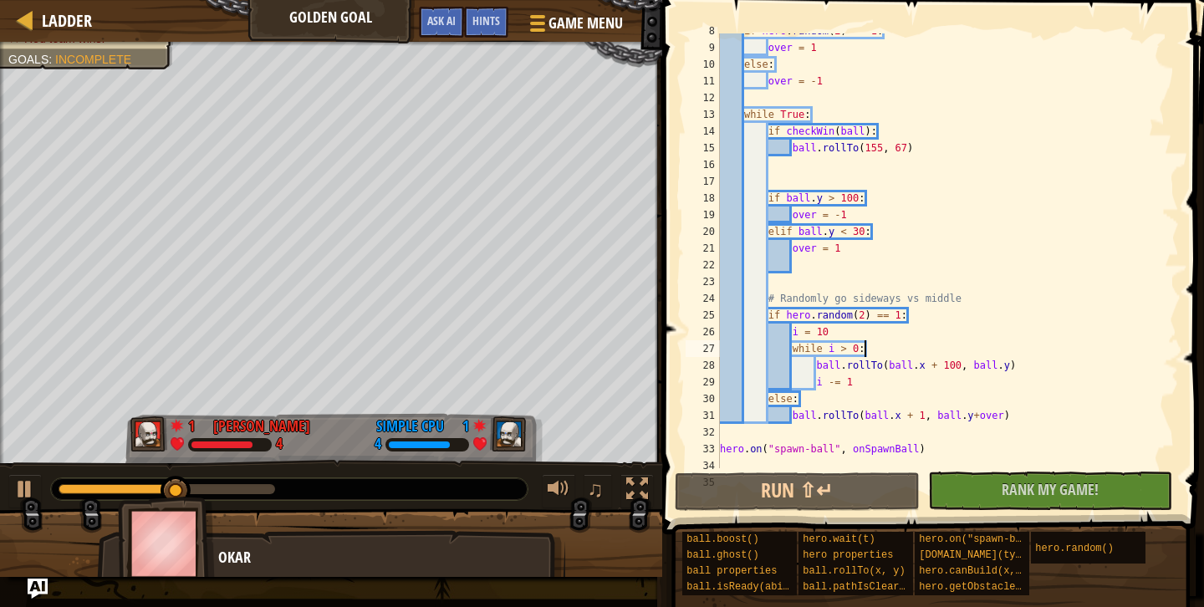
scroll to position [111, 0]
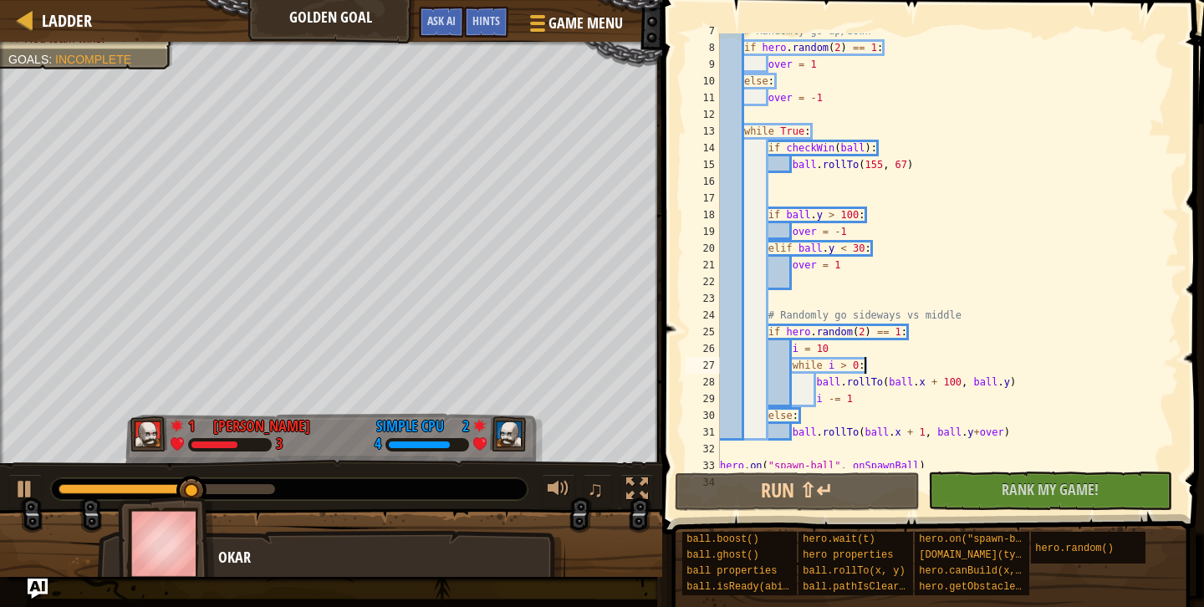
click at [863, 328] on div "# Randomly go up/down if hero . random ( 2 ) == 1 : over = 1 else : over = - 1 …" at bounding box center [948, 257] width 462 height 468
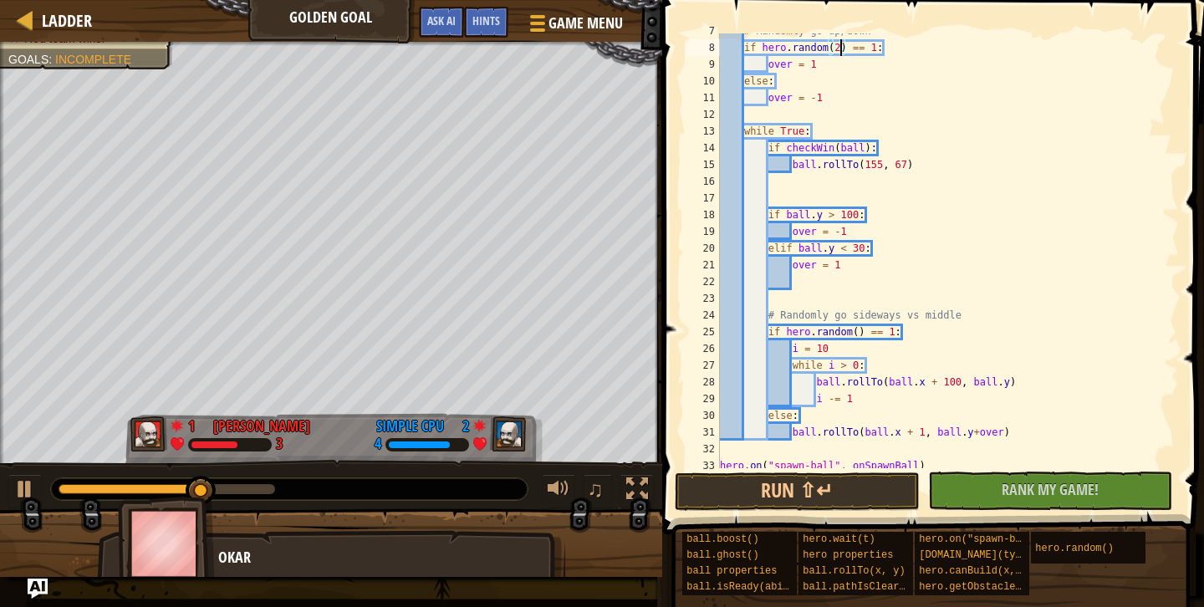
click at [842, 53] on div "# Randomly go up/down if hero . random ( 2 ) == 1 : over = 1 else : over = - 1 …" at bounding box center [948, 257] width 462 height 468
click at [787, 493] on button "Run ⇧↵" at bounding box center [797, 492] width 245 height 38
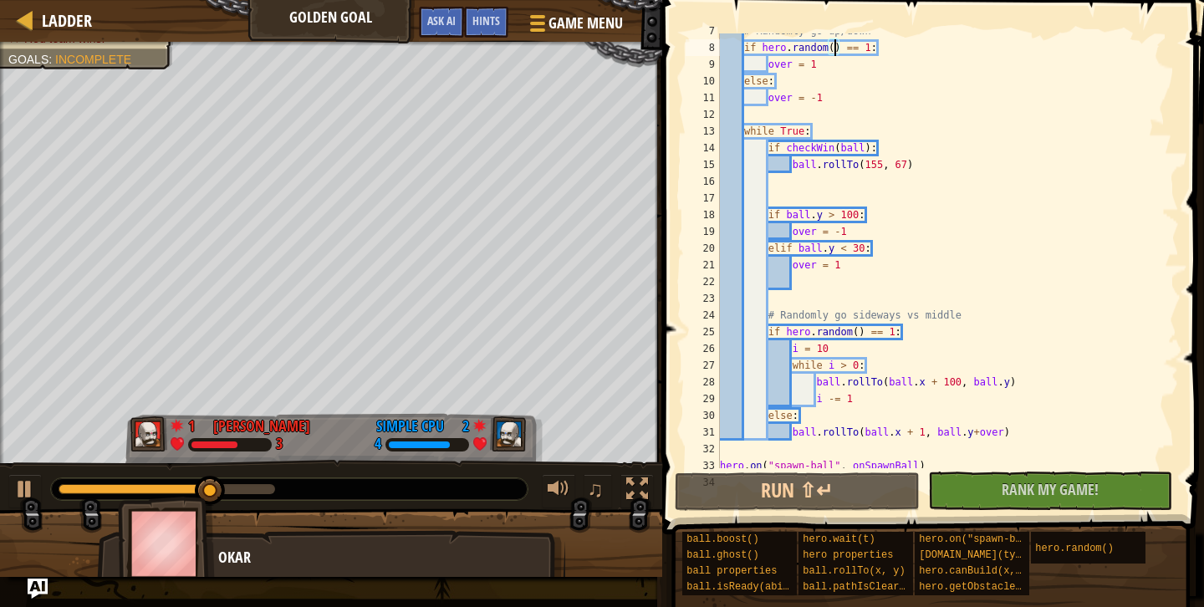
click at [922, 344] on div "# Randomly go up/down if hero . random ( ) == 1 : over = 1 else : over = - 1 wh…" at bounding box center [948, 257] width 462 height 468
click at [775, 416] on div "# Randomly go up/down if hero . random ( ) == 1 : over = 1 else : over = - 1 wh…" at bounding box center [948, 257] width 462 height 468
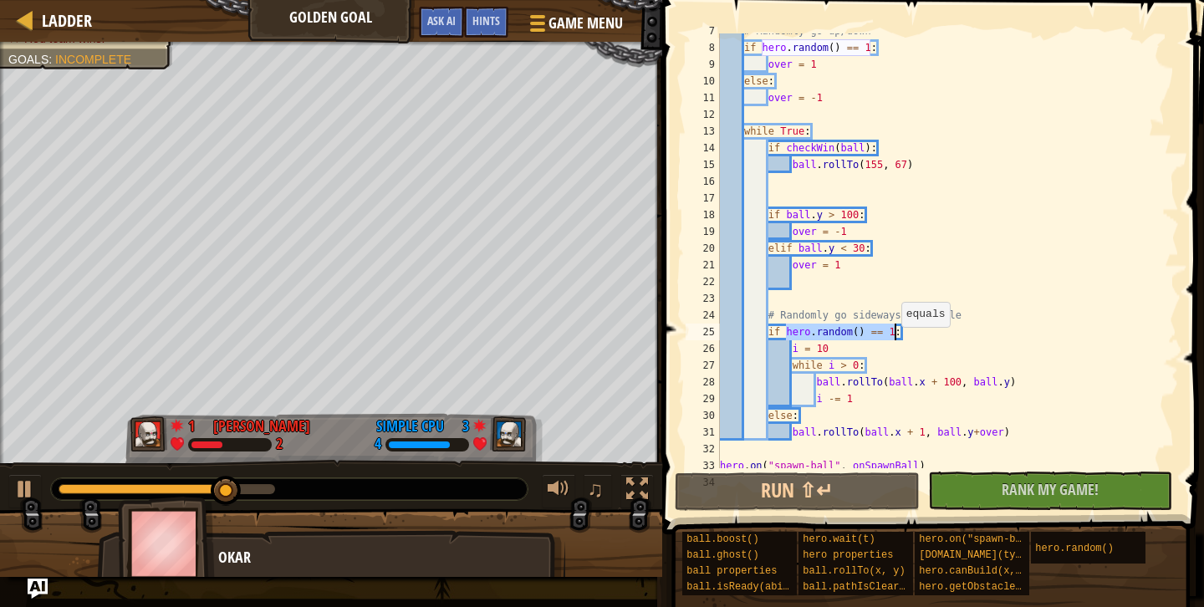
drag, startPoint x: 785, startPoint y: 335, endPoint x: 895, endPoint y: 333, distance: 109.6
click at [895, 333] on div "# Randomly go up/down if hero . random ( ) == 1 : over = 1 else : over = - 1 wh…" at bounding box center [948, 257] width 462 height 468
click at [783, 417] on div "# Randomly go up/down if hero . random ( ) == 1 : over = 1 else : over = - 1 wh…" at bounding box center [948, 257] width 462 height 468
click at [782, 417] on div "# Randomly go up/down if hero . random ( ) == 1 : over = 1 else : over = - 1 wh…" at bounding box center [948, 257] width 462 height 468
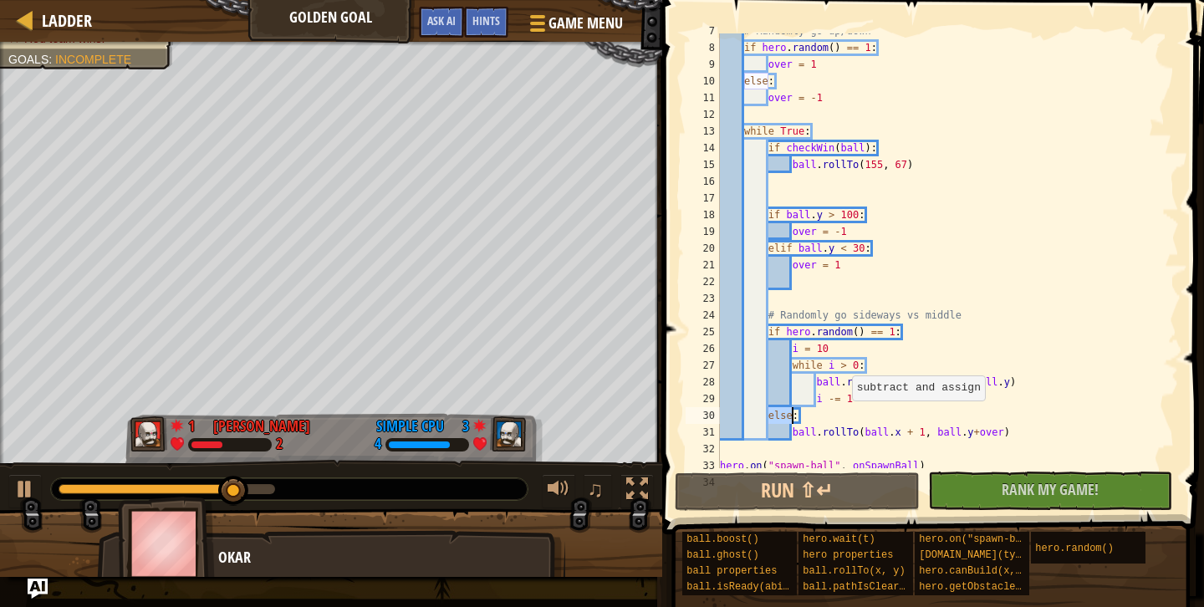
click at [845, 406] on div "# Randomly go up/down if hero . random ( ) == 1 : over = 1 else : over = - 1 wh…" at bounding box center [948, 257] width 462 height 468
click at [910, 359] on div "# Randomly go up/down if hero . random ( ) == 1 : over = 1 else : over = - 1 wh…" at bounding box center [948, 257] width 462 height 468
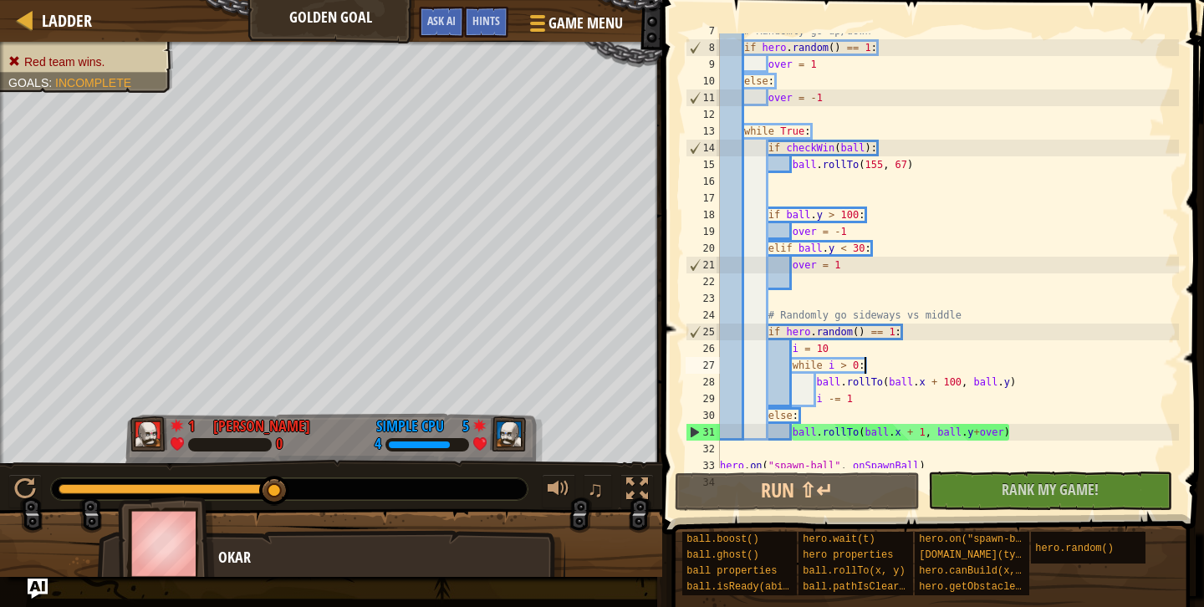
click at [957, 370] on div "# Randomly go up/down if hero . random ( ) == 1 : over = 1 else : over = - 1 wh…" at bounding box center [948, 257] width 462 height 468
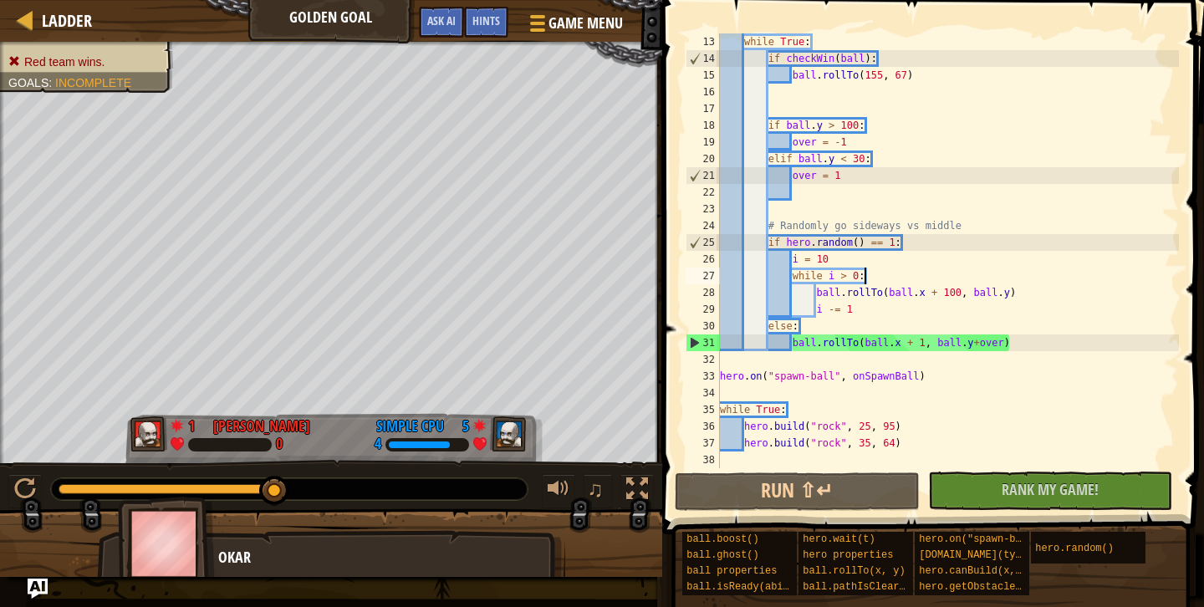
scroll to position [201, 0]
click at [991, 337] on div "while True : if checkWin ( ball ) : ball . rollTo ( 155 , 67 ) if ball . y > 10…" at bounding box center [948, 267] width 462 height 468
type textarea "ball.rollTo(ball.x + 1, ball.y+over)"
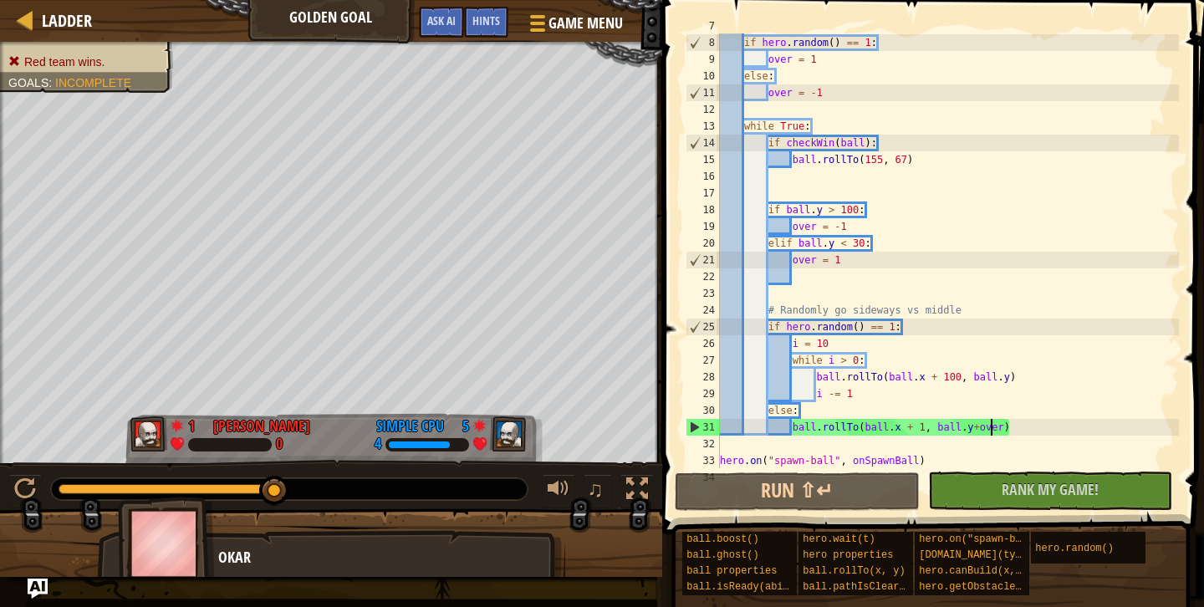
scroll to position [116, 0]
